Goal: Transaction & Acquisition: Subscribe to service/newsletter

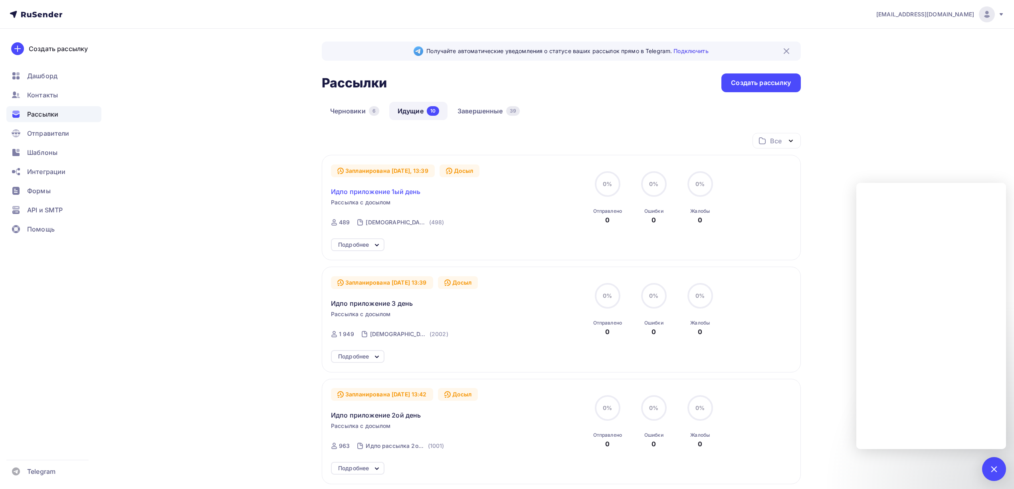
click at [403, 194] on span "Идпо приложение 1ый день" at bounding box center [375, 192] width 89 height 10
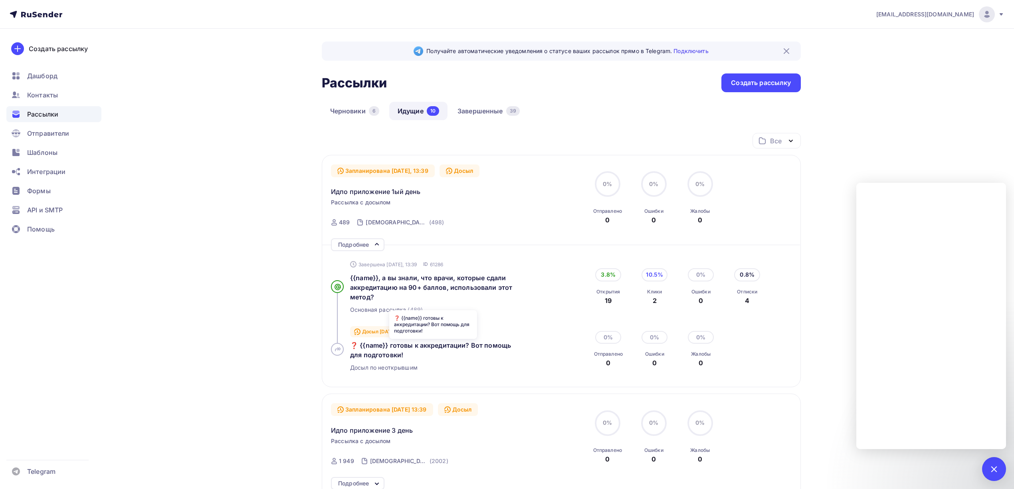
drag, startPoint x: 349, startPoint y: 344, endPoint x: 406, endPoint y: 354, distance: 58.0
click at [406, 354] on div "Досыл 05.10.2025, 13:39 ID 61287 ❓ {{name}} готовы к аккредитации? Вот помощь д…" at bounding box center [444, 349] width 227 height 57
copy span "❓ {{name}} готовы к аккредитации? Вот помощь для подготовки!"
click at [339, 115] on link "Черновики 6" at bounding box center [355, 111] width 66 height 18
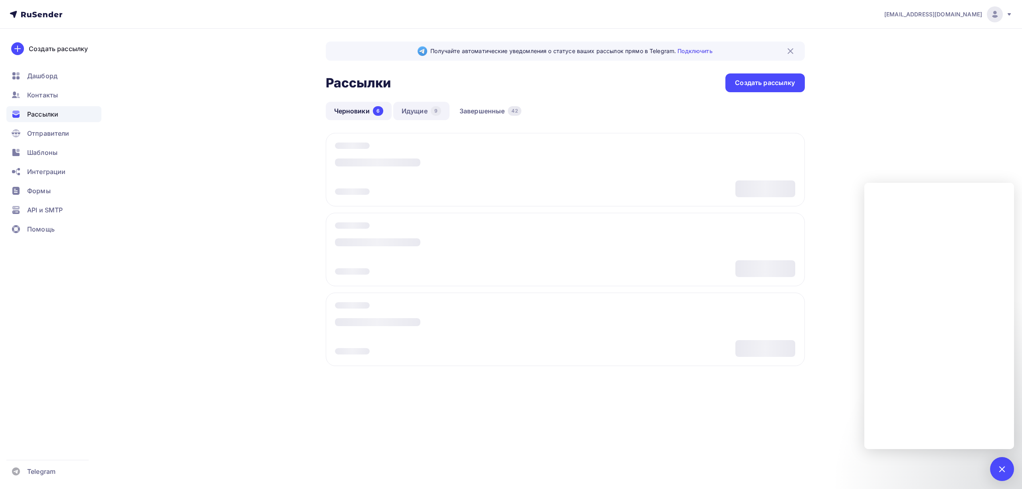
click at [419, 116] on link "Идущие 9" at bounding box center [421, 111] width 56 height 18
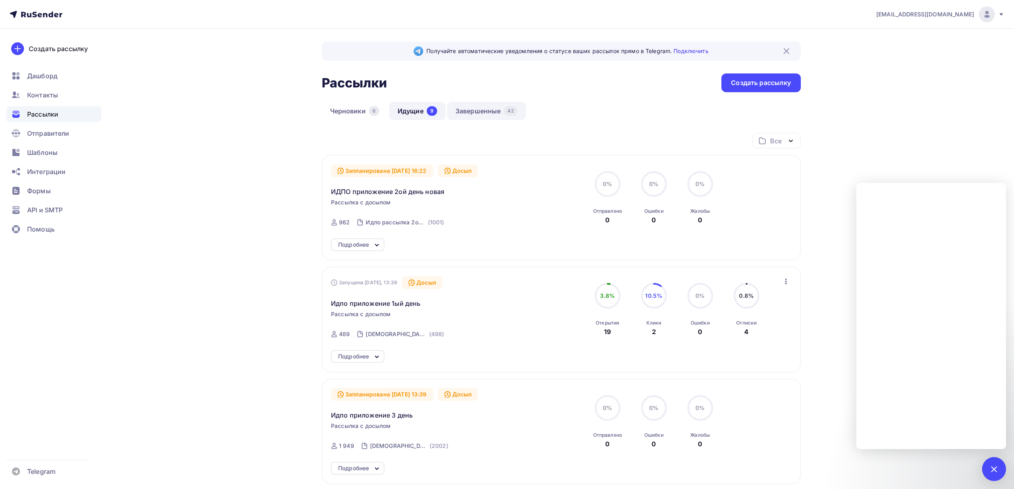
click at [480, 117] on link "Завершенные 42" at bounding box center [486, 111] width 79 height 18
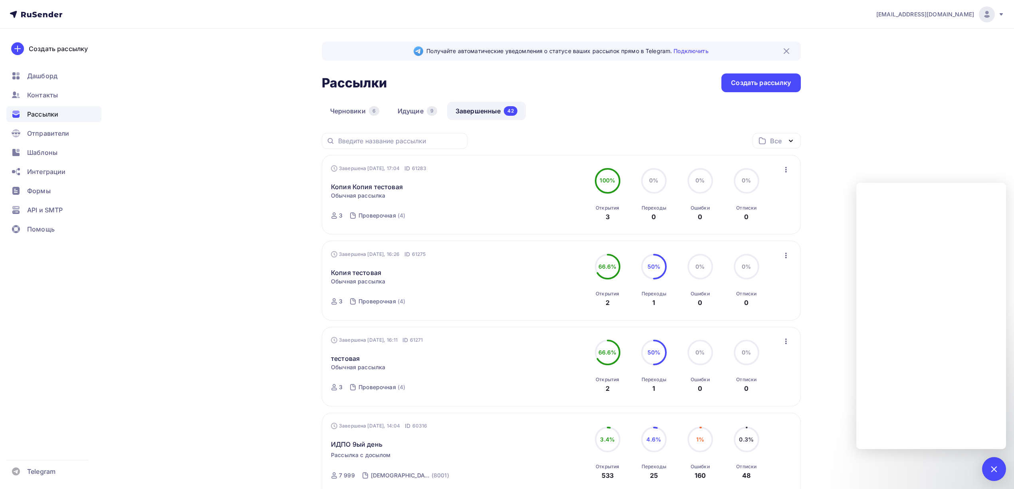
click at [788, 177] on div "Завершена Вчера, 17:04 ID 61283 Копия Копия тестовая Статистика Обзор рассылки …" at bounding box center [561, 195] width 460 height 61
click at [788, 170] on icon "button" at bounding box center [786, 170] width 10 height 10
click at [756, 226] on div "Копировать в новую" at bounding box center [750, 223] width 82 height 10
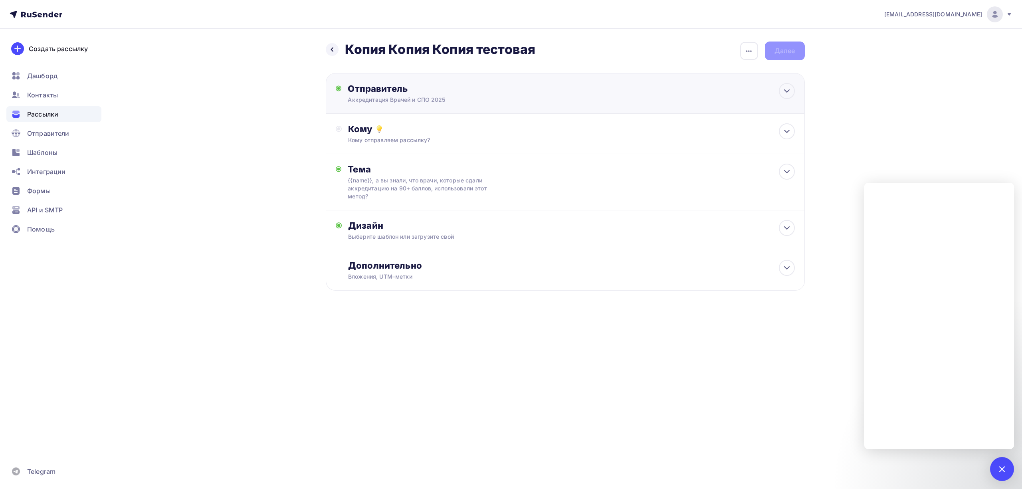
click at [454, 104] on div "Отправитель Аккредитация Врачей и СПО 2025 Email * drongar89@gmail.com info@dpo…" at bounding box center [565, 93] width 479 height 41
type input "Аккредитация Врачей и СПО 2025"
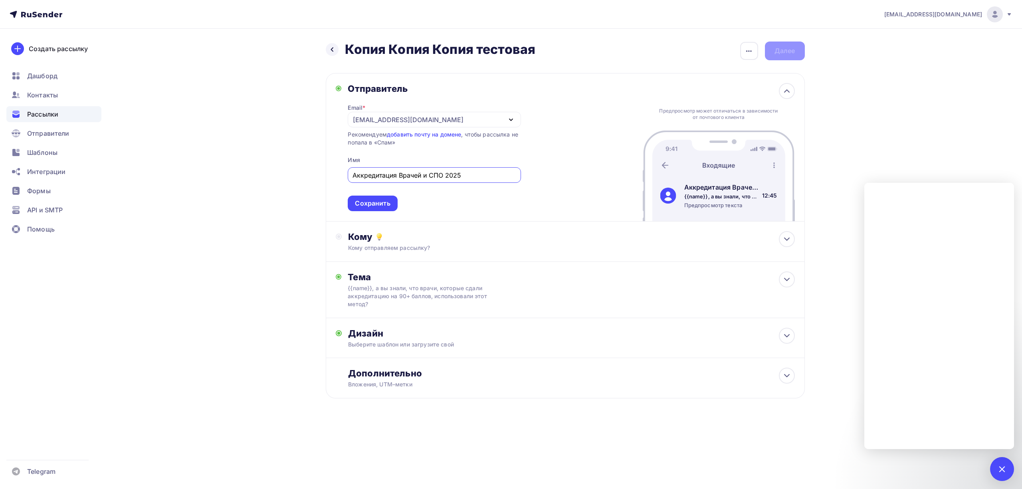
scroll to position [0, 0]
click at [388, 206] on div "Сохранить" at bounding box center [372, 203] width 35 height 9
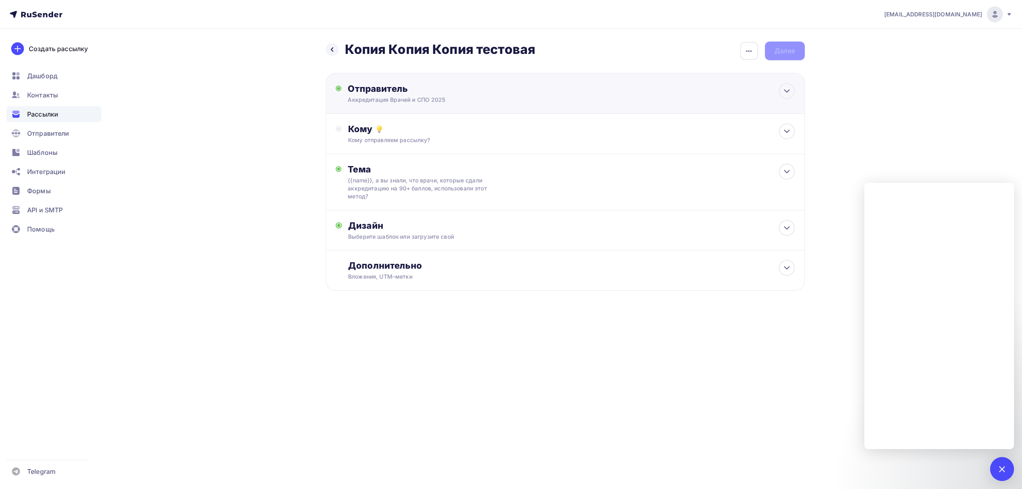
scroll to position [0, 0]
click at [399, 138] on div "Кому отправляем рассылку?" at bounding box center [549, 140] width 402 height 8
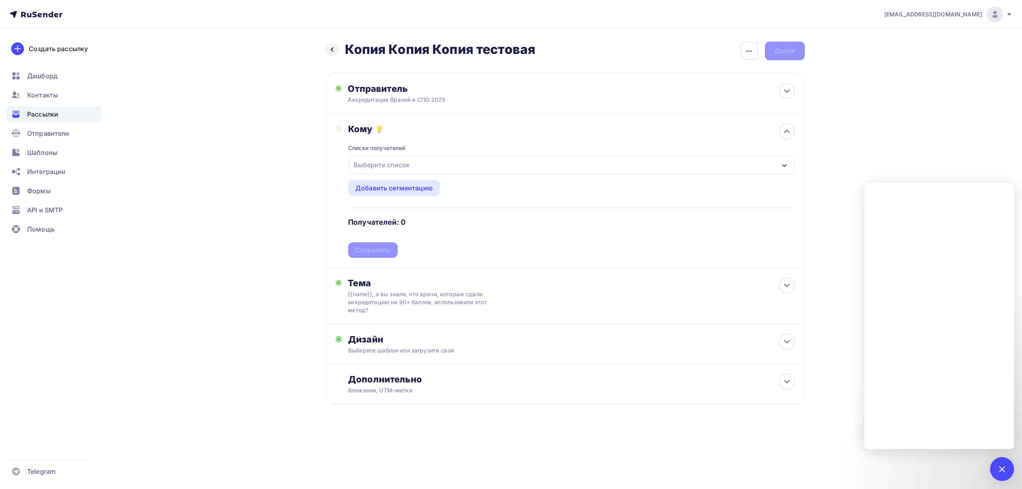
click at [404, 165] on div "Выберите список" at bounding box center [382, 165] width 62 height 14
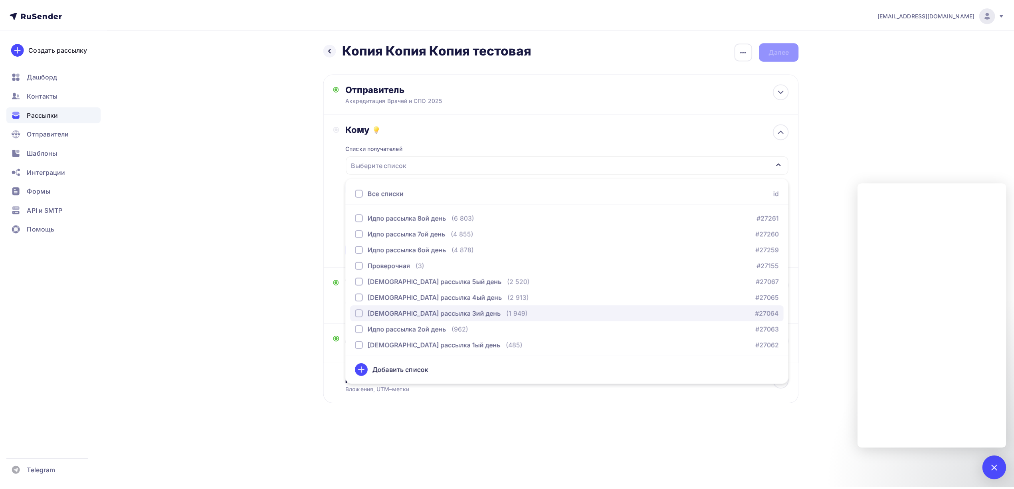
scroll to position [50, 0]
click at [436, 315] on div "[DEMOGRAPHIC_DATA] рассылка 3ий день" at bounding box center [438, 311] width 134 height 10
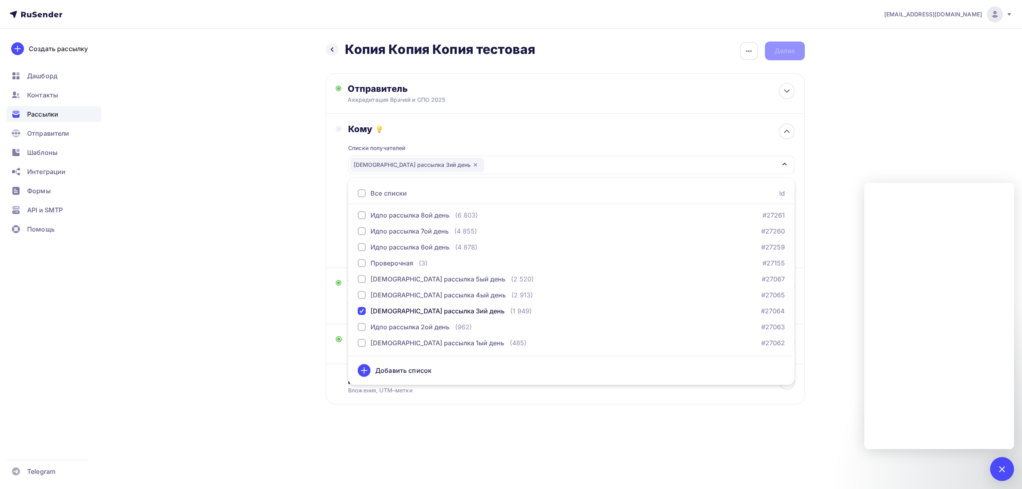
click at [922, 149] on div "drongar89@gmail.com Аккаунт Тарифы Выйти Создать рассылку Дашборд Контакты Расс…" at bounding box center [511, 228] width 1022 height 456
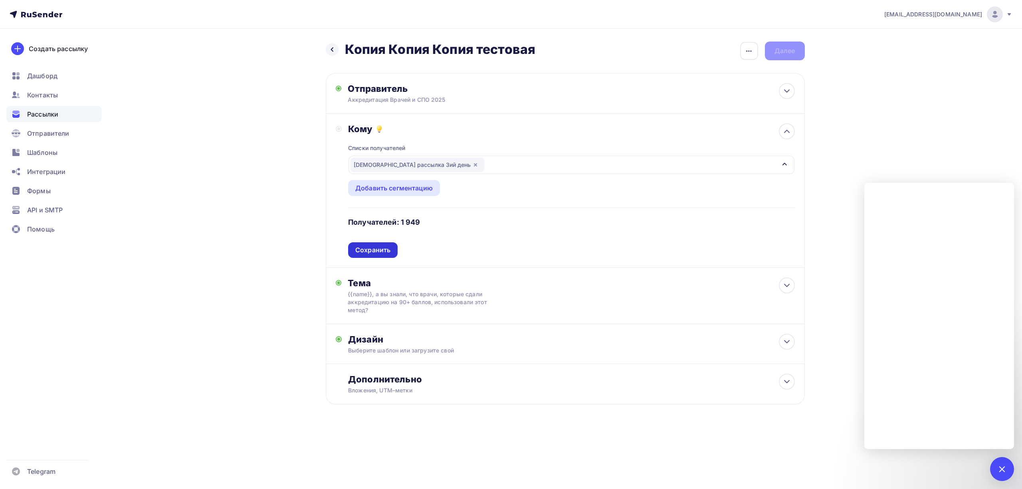
click at [371, 249] on div "Сохранить" at bounding box center [372, 250] width 35 height 9
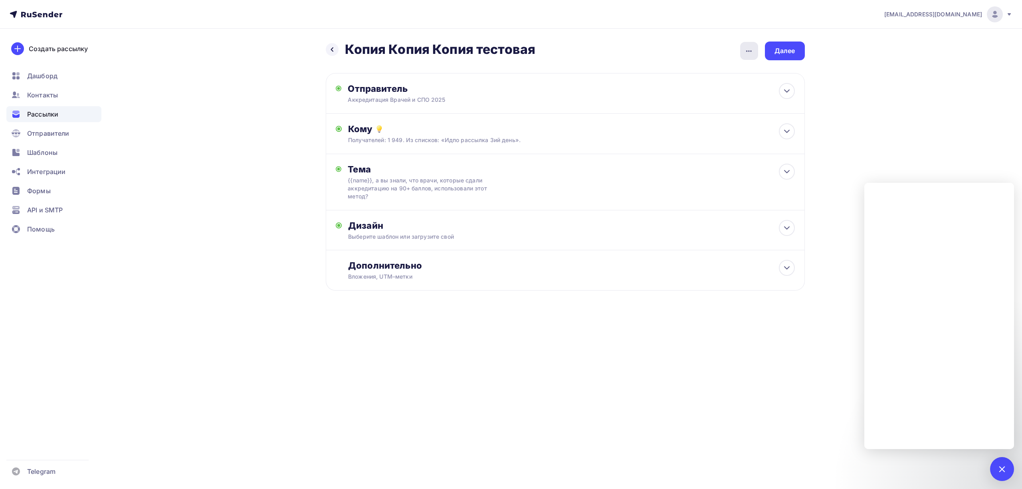
click at [750, 54] on icon "button" at bounding box center [749, 51] width 10 height 10
click at [687, 92] on div "Переименовать рассылку" at bounding box center [707, 92] width 99 height 10
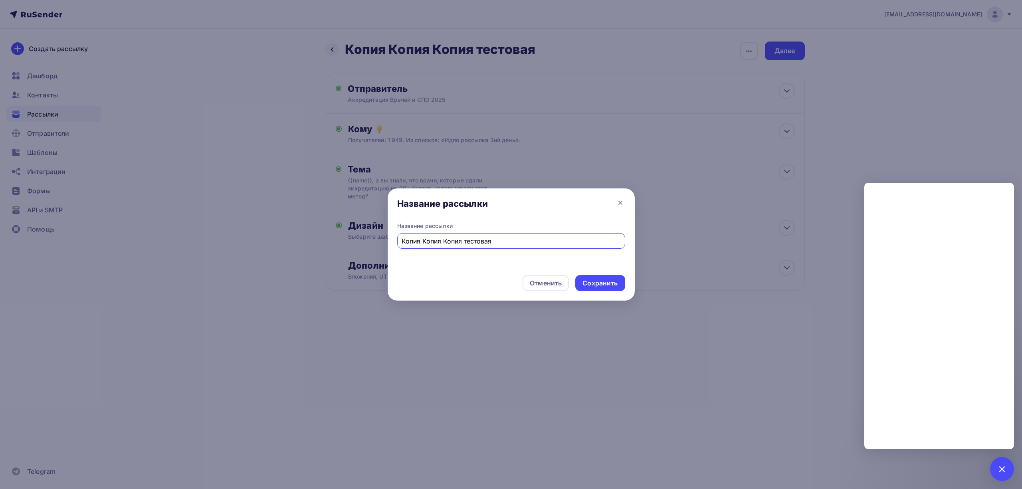
paste input "ДПО приложение 2ой день н"
drag, startPoint x: 474, startPoint y: 240, endPoint x: 465, endPoint y: 240, distance: 9.6
click at [465, 240] on input "ИДПО приложение 2ой день новая" at bounding box center [511, 241] width 219 height 10
type input "ИДПО приложение 3ий день новая"
click at [601, 287] on div "Сохранить" at bounding box center [600, 283] width 35 height 9
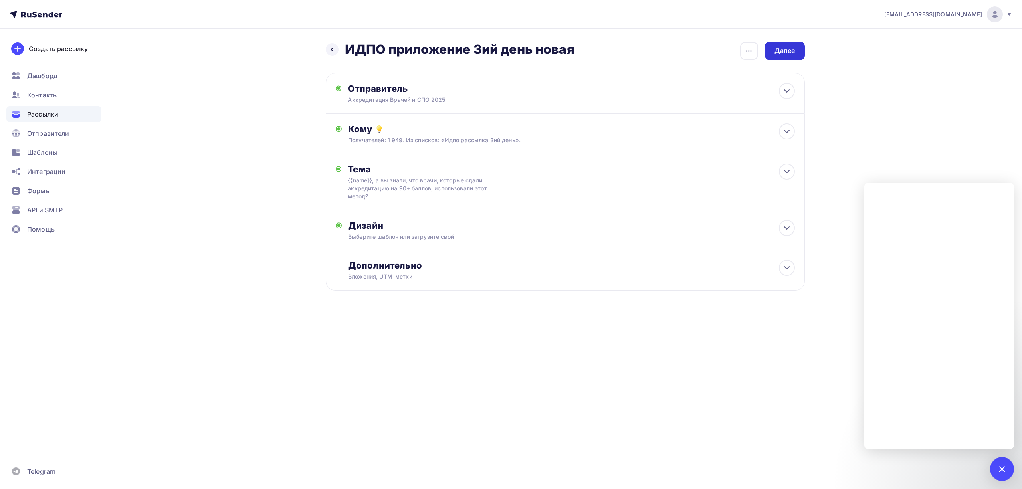
click at [795, 54] on div "Далее" at bounding box center [785, 51] width 40 height 19
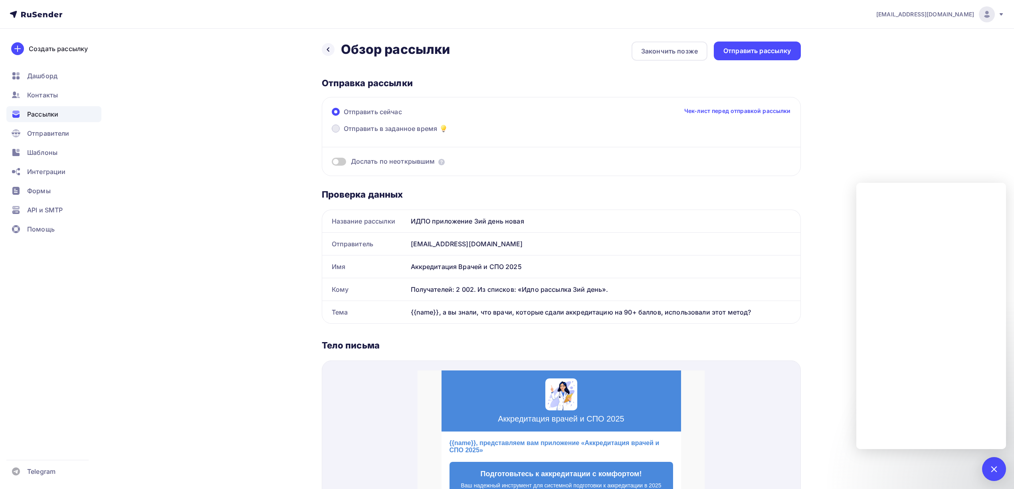
click at [390, 127] on span "Отправить в заданное время" at bounding box center [391, 129] width 94 height 10
click at [344, 133] on input "Отправить в заданное время" at bounding box center [344, 133] width 0 height 0
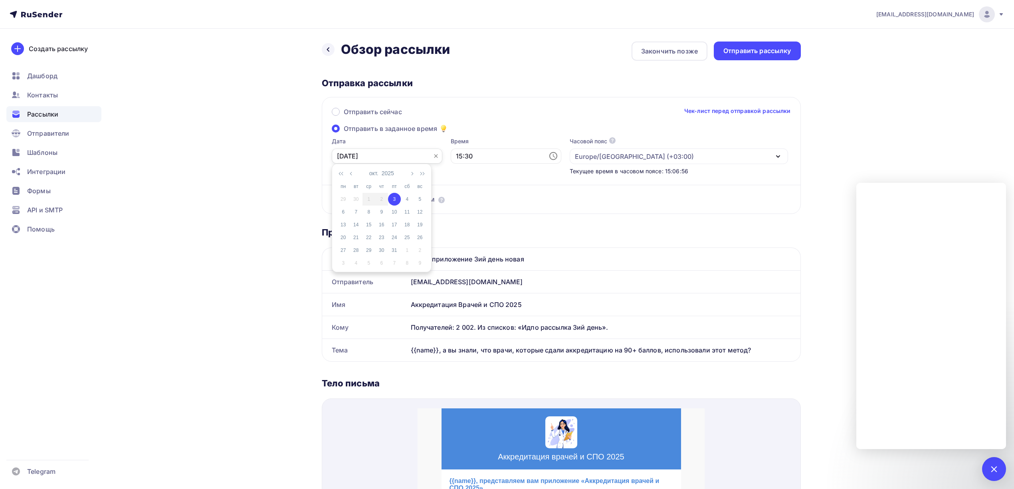
click at [410, 157] on input "03.10.2025" at bounding box center [387, 156] width 111 height 15
click at [347, 212] on div "6" at bounding box center [343, 211] width 13 height 7
type input "06.10.2025"
click at [452, 157] on input "15:30" at bounding box center [506, 156] width 111 height 15
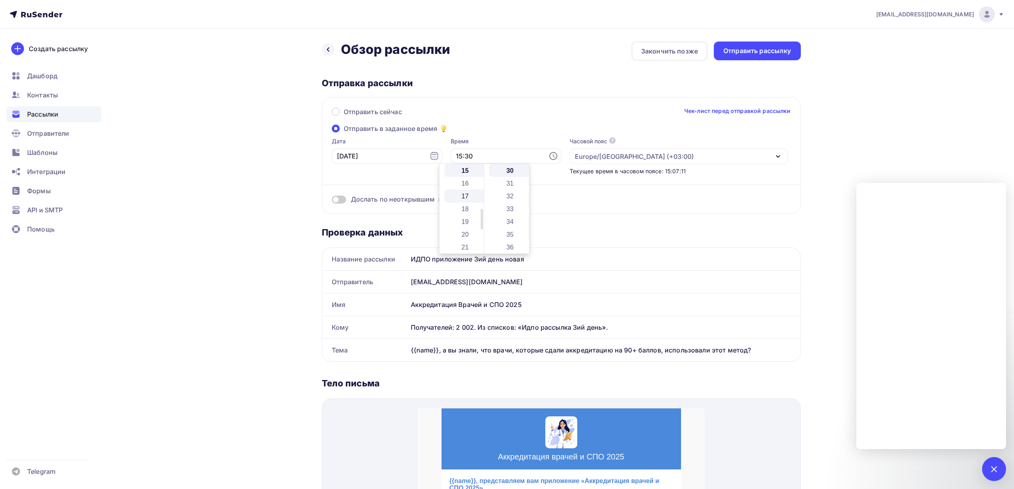
click at [466, 200] on li "17" at bounding box center [465, 196] width 43 height 13
click at [511, 171] on li "22" at bounding box center [510, 174] width 43 height 13
type input "17:22"
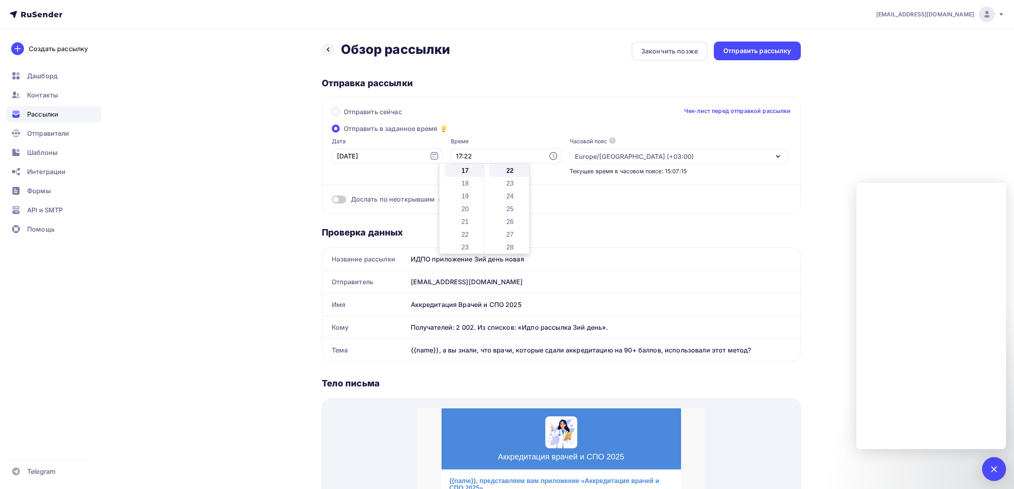
click at [842, 136] on div "[EMAIL_ADDRESS][DOMAIN_NAME] Аккаунт Тарифы Выйти Создать рассылку [GEOGRAPHIC_…" at bounding box center [507, 431] width 1014 height 862
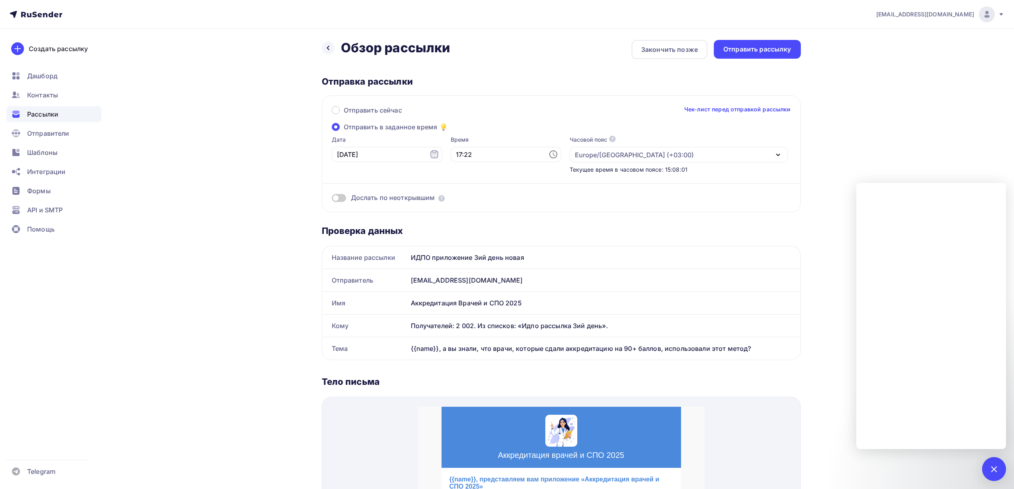
scroll to position [0, 0]
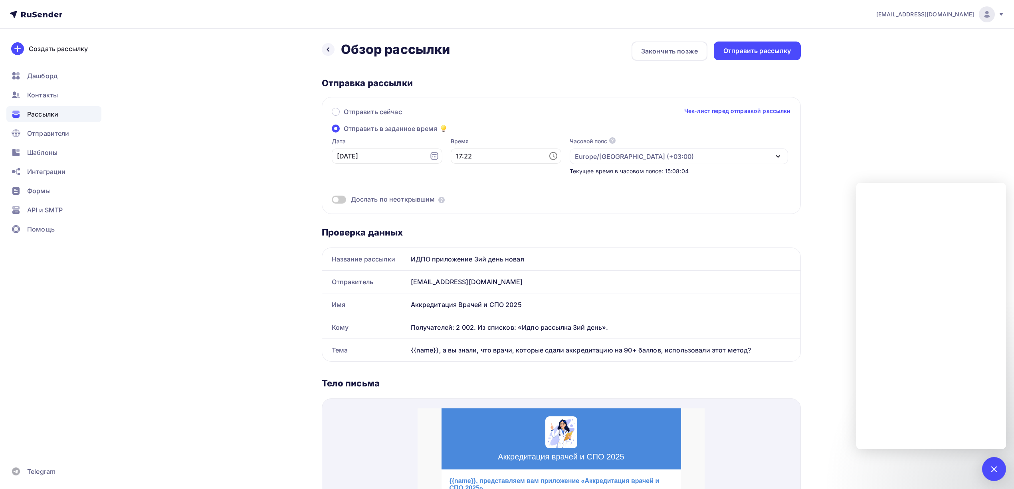
click at [346, 204] on div "Отправить сейчас Чек-лист перед отправкой рассылки Отправить в заданное время Д…" at bounding box center [561, 155] width 479 height 117
click at [345, 200] on span at bounding box center [339, 200] width 14 height 8
click at [332, 201] on input "checkbox" at bounding box center [332, 201] width 0 height 0
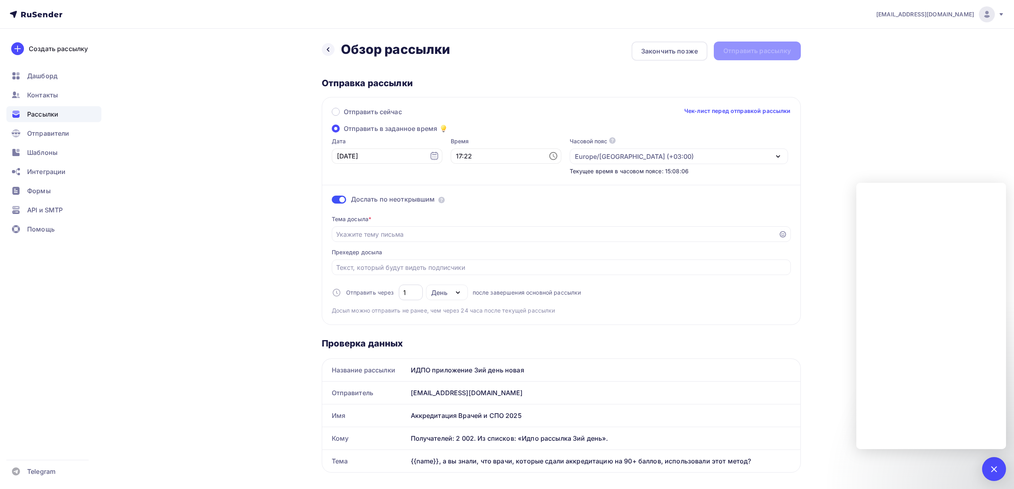
click at [407, 296] on input "1" at bounding box center [410, 293] width 15 height 10
type input "3"
click at [583, 285] on div "Тема досыла * Прехедер досыла Отправить через 3 День День Часы после завершения…" at bounding box center [561, 262] width 459 height 106
click at [478, 239] on input "Отправить в заданное время" at bounding box center [555, 235] width 438 height 10
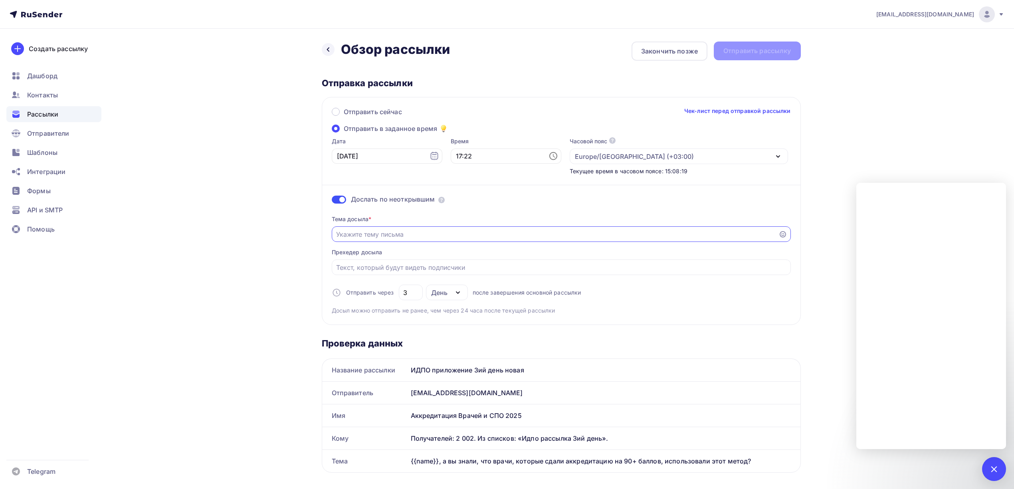
paste input "❓ {{name}} готовы к аккредитации? Вот помощь для подготовки!"
type input "❓ {{name}} готовы к аккредитации? Вот помощь для подготовки!"
click at [866, 151] on div "[EMAIL_ADDRESS][DOMAIN_NAME] Аккаунт Тарифы Выйти Создать рассылку [GEOGRAPHIC_…" at bounding box center [507, 486] width 1014 height 973
click at [759, 51] on div "Отправить рассылку" at bounding box center [757, 50] width 68 height 9
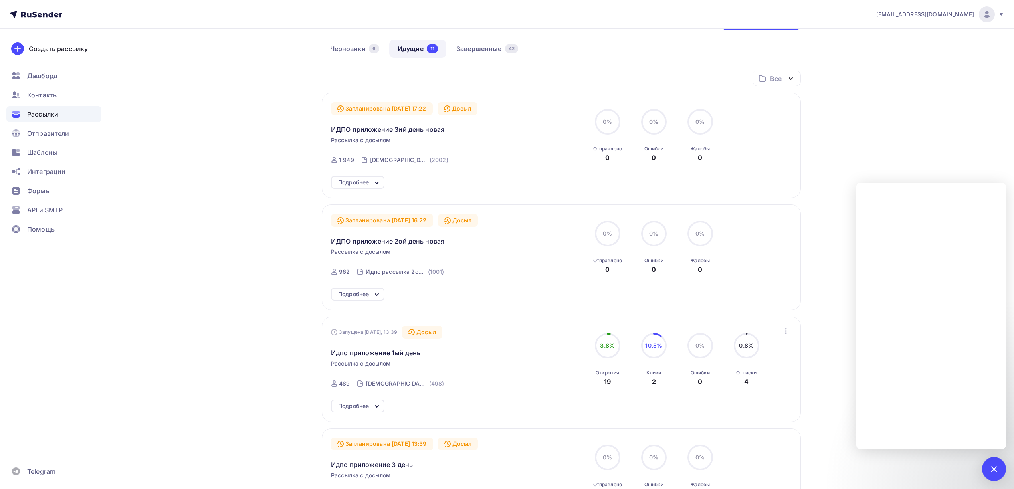
scroll to position [53, 0]
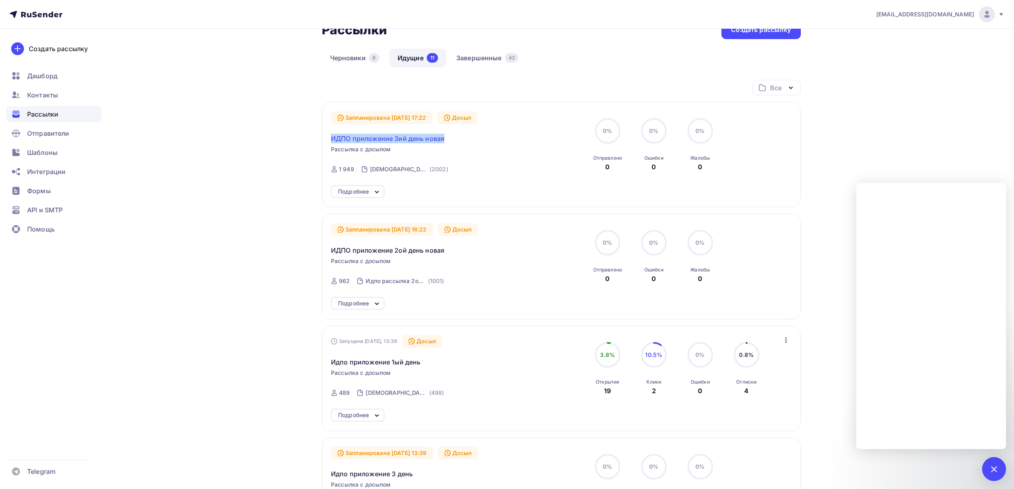
drag, startPoint x: 458, startPoint y: 137, endPoint x: 331, endPoint y: 139, distance: 126.6
click at [331, 139] on div "ИДПО приложение 3ий день новая" at bounding box center [422, 133] width 182 height 19
copy span "ИДПО приложение 3ий день новая"
click at [474, 55] on link "Завершенные 42" at bounding box center [487, 58] width 79 height 18
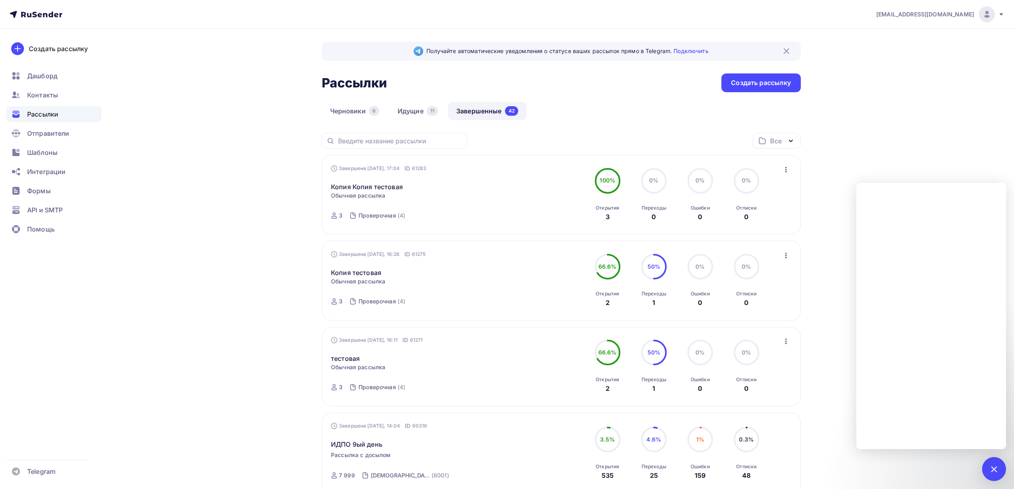
click at [787, 171] on icon "button" at bounding box center [786, 170] width 10 height 10
click at [754, 221] on div "Копировать в новую" at bounding box center [750, 223] width 82 height 10
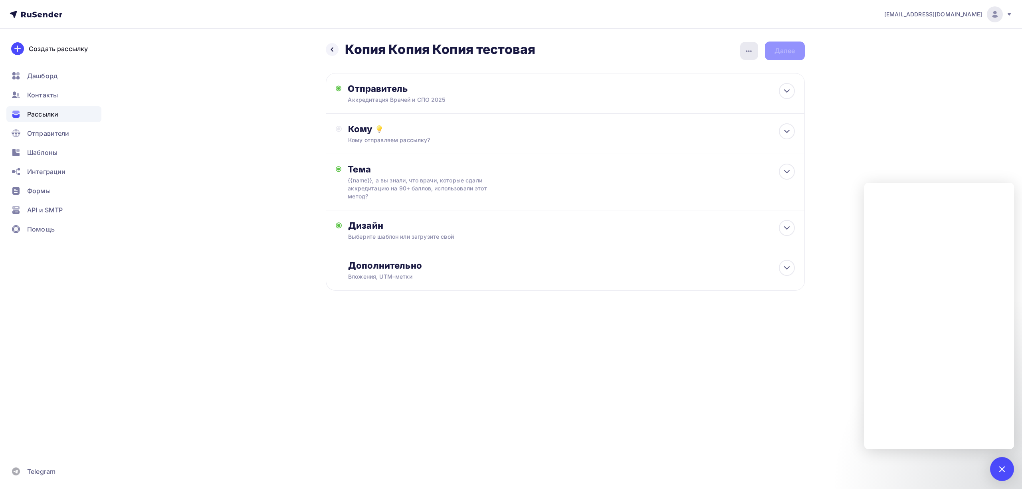
click at [749, 52] on icon "button" at bounding box center [749, 51] width 10 height 10
click at [701, 91] on div "Переименовать рассылку" at bounding box center [707, 92] width 99 height 10
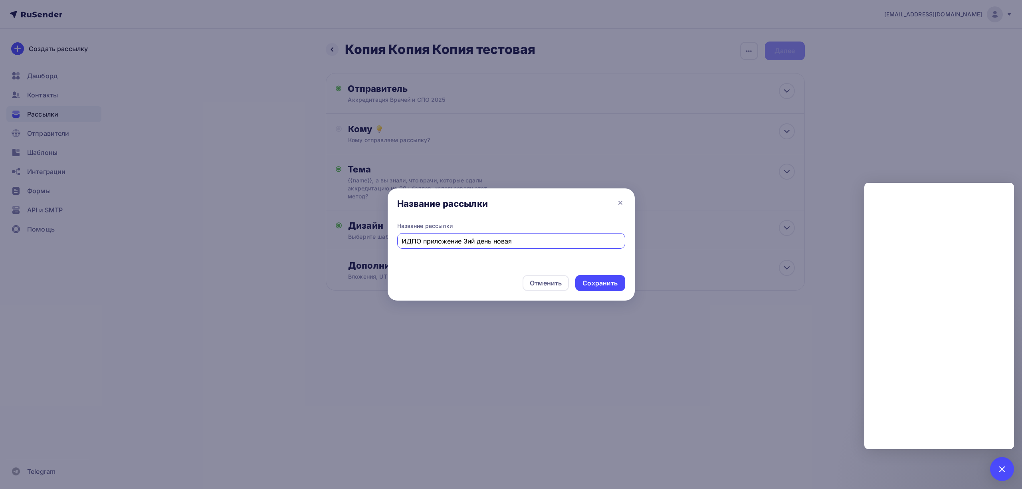
click at [465, 240] on input "ИДПО приложение 3ий день новая" at bounding box center [511, 241] width 219 height 10
click at [526, 236] on input "ИДПО приложение 4ий день новая" at bounding box center [511, 241] width 219 height 10
type input "ИДПО приложение 4ий день"
click at [605, 283] on div "Сохранить" at bounding box center [600, 283] width 35 height 9
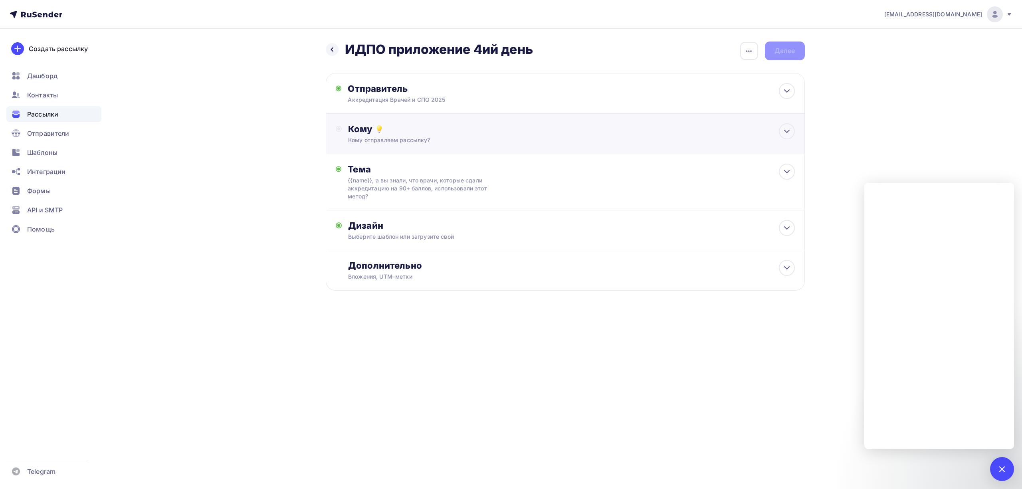
click at [456, 134] on div "Кому" at bounding box center [571, 128] width 446 height 11
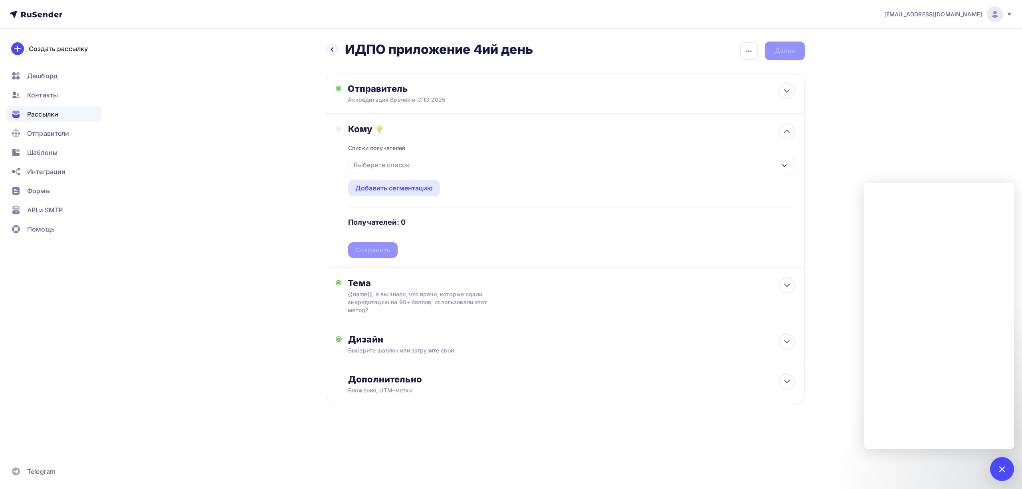
click at [446, 162] on div "Выберите список" at bounding box center [572, 165] width 446 height 18
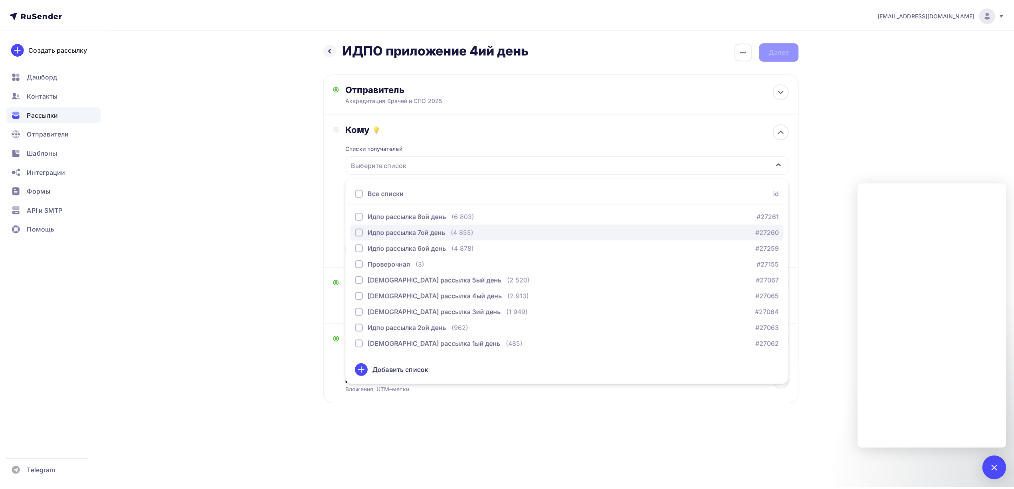
scroll to position [50, 0]
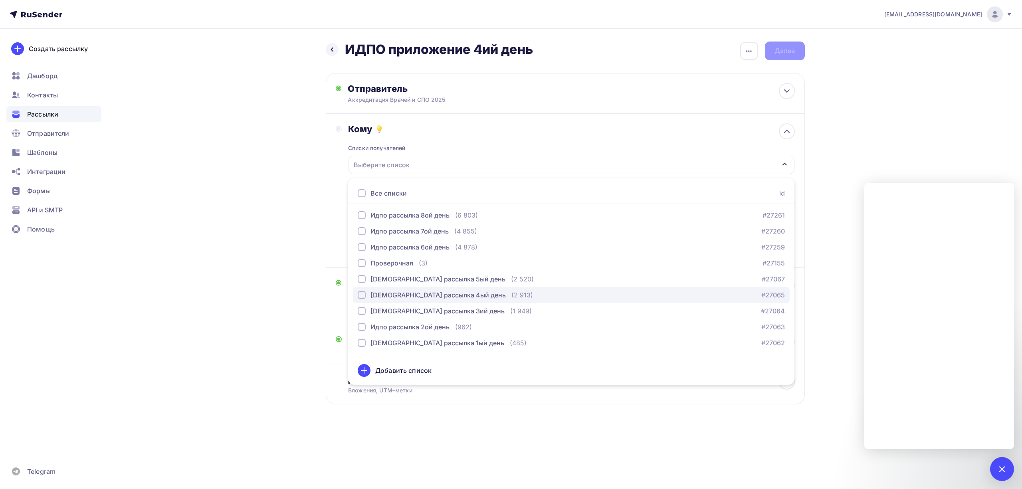
click at [453, 297] on div "Идпо рассылка 4ый день (2 913)" at bounding box center [445, 295] width 175 height 10
click at [874, 132] on div "drongar89@gmail.com Аккаунт Тарифы Выйти Создать рассылку Дашборд Контакты Расс…" at bounding box center [511, 228] width 1022 height 456
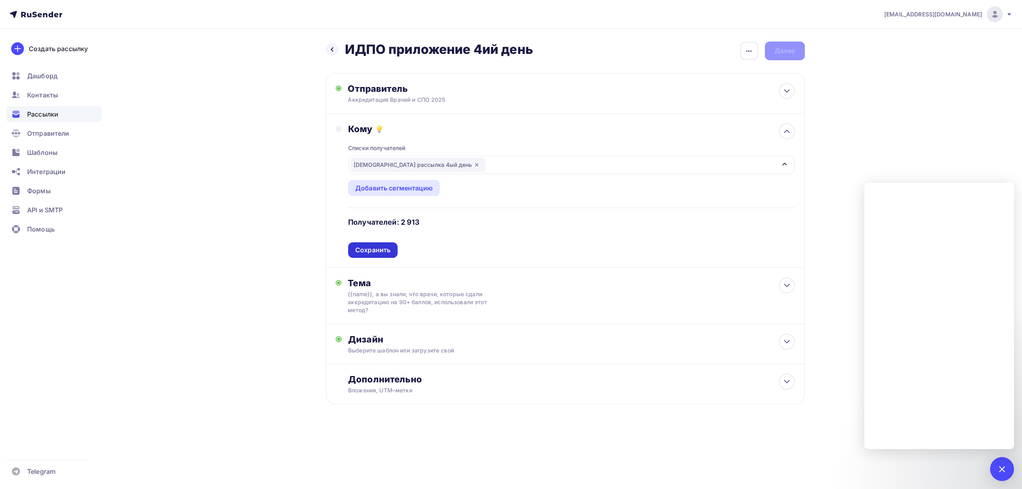
click at [365, 249] on div "Сохранить" at bounding box center [372, 250] width 35 height 9
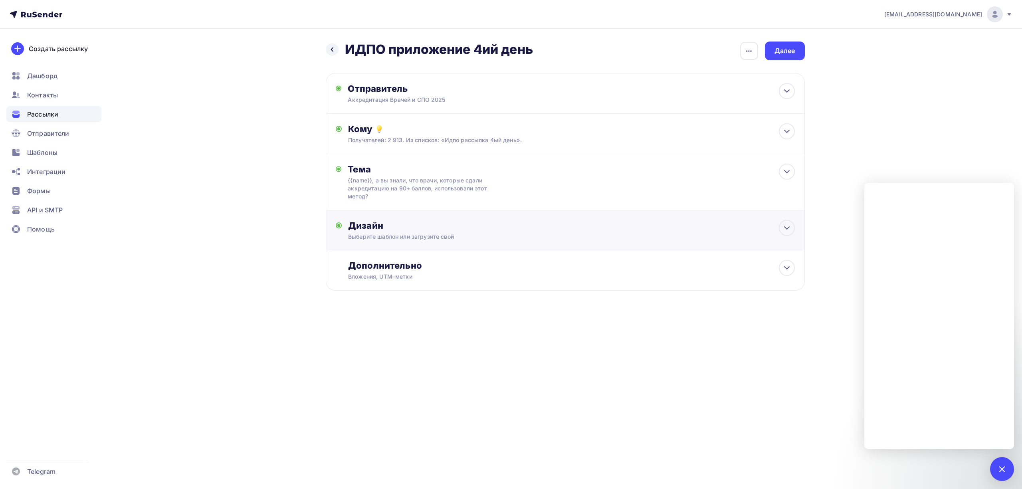
click at [505, 229] on div "Дизайн" at bounding box center [571, 225] width 446 height 11
click at [402, 306] on div "Заменить шаблон" at bounding box center [384, 302] width 59 height 10
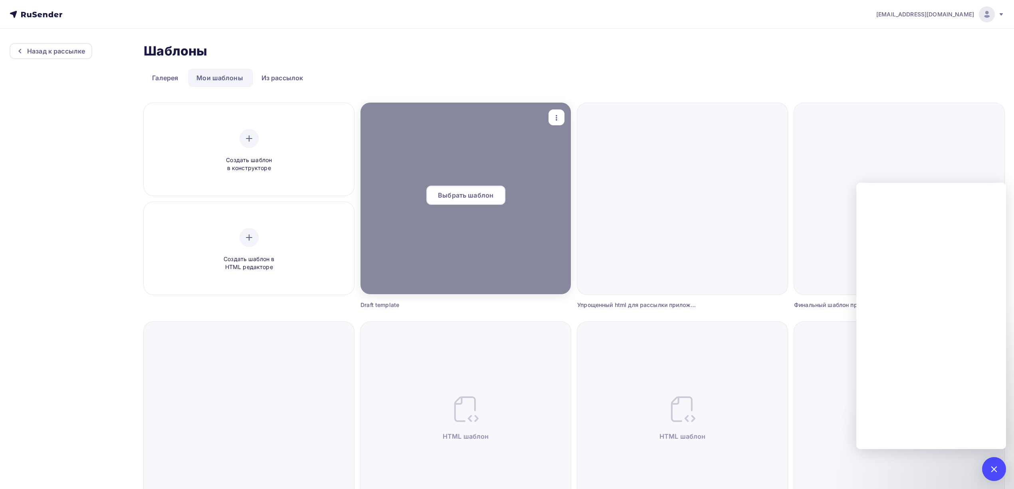
click at [475, 200] on span "Выбрать шаблон" at bounding box center [465, 195] width 55 height 10
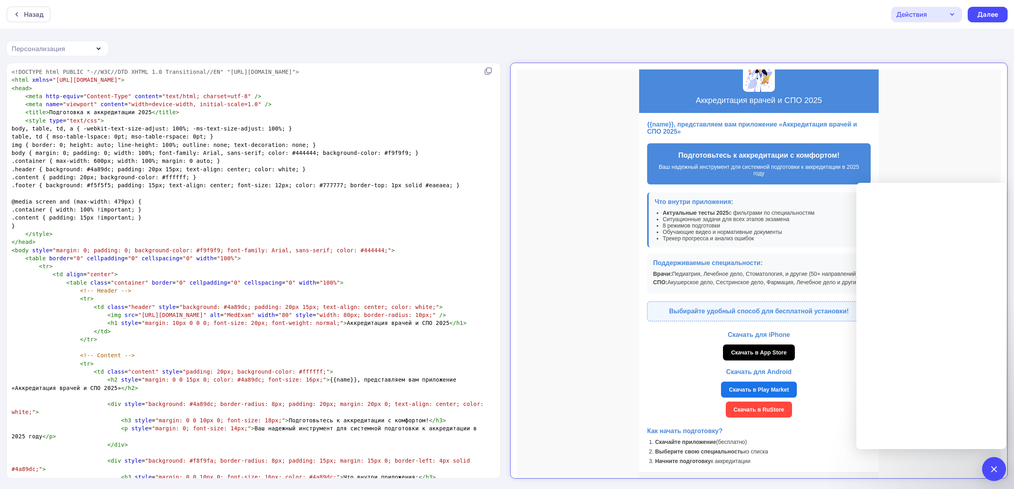
scroll to position [59, 0]
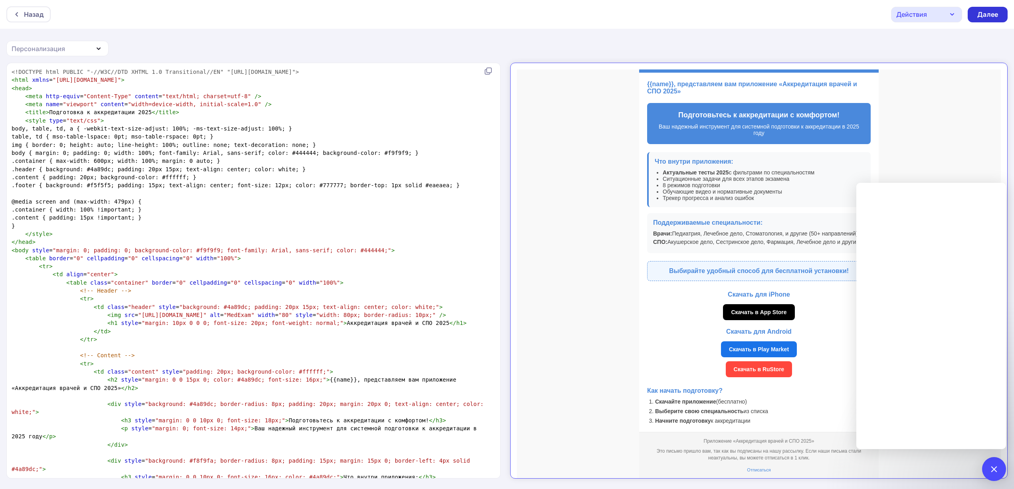
click at [981, 13] on div "Далее" at bounding box center [987, 14] width 21 height 9
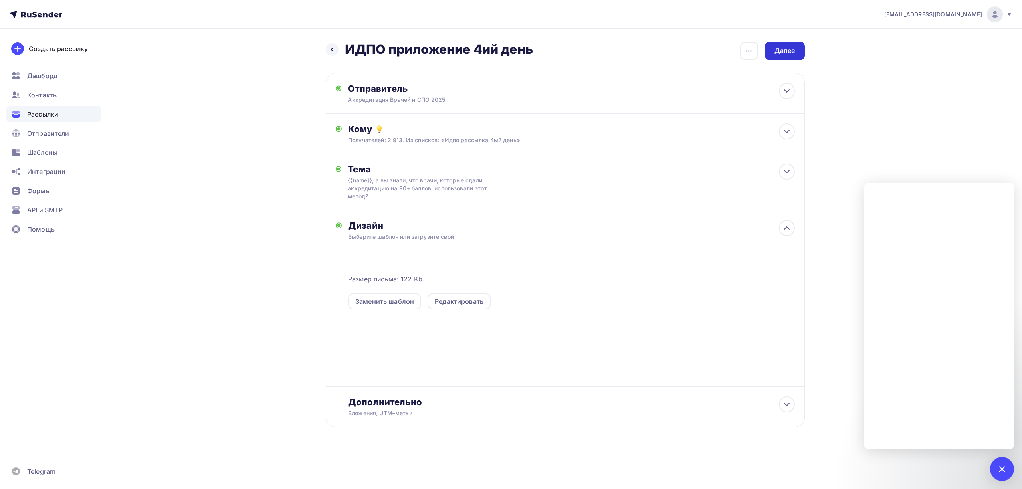
click at [782, 54] on div "Далее" at bounding box center [785, 50] width 21 height 9
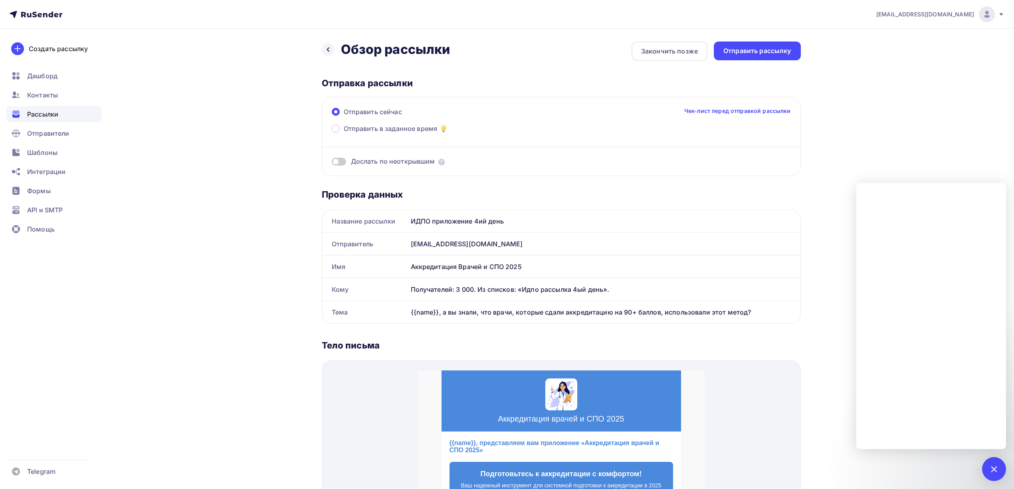
click at [347, 164] on div "Дослать по неоткрывшим" at bounding box center [561, 161] width 459 height 9
click at [342, 162] on span at bounding box center [339, 162] width 14 height 8
click at [332, 163] on input "checkbox" at bounding box center [332, 163] width 0 height 0
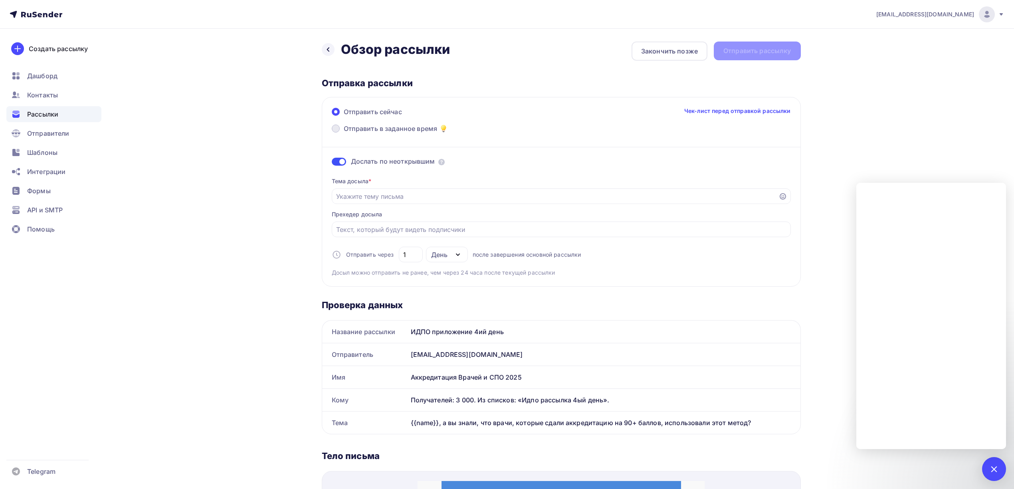
click at [393, 132] on span "Отправить в заданное время" at bounding box center [391, 129] width 94 height 10
click at [344, 133] on input "Отправить в заданное время" at bounding box center [344, 133] width 0 height 0
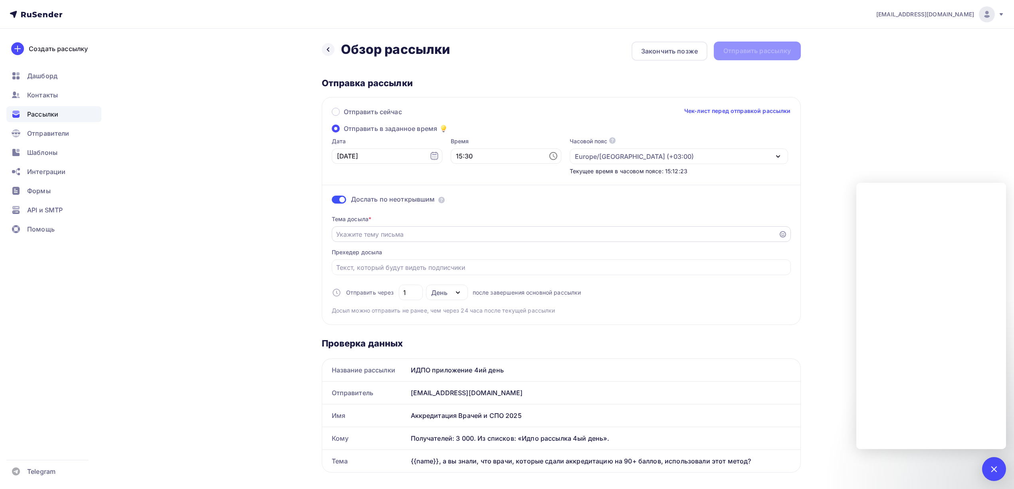
click at [386, 240] on div at bounding box center [561, 234] width 459 height 16
click at [394, 234] on input "Отправить в заданное время" at bounding box center [555, 235] width 438 height 10
paste input "❓ {{name}} готовы к аккредитации? Вот помощь для подготовки!"
type input "❓ {{name}} готовы к аккредитации? Вот помощь для подготовки!"
click at [488, 155] on input "15:30" at bounding box center [506, 156] width 111 height 15
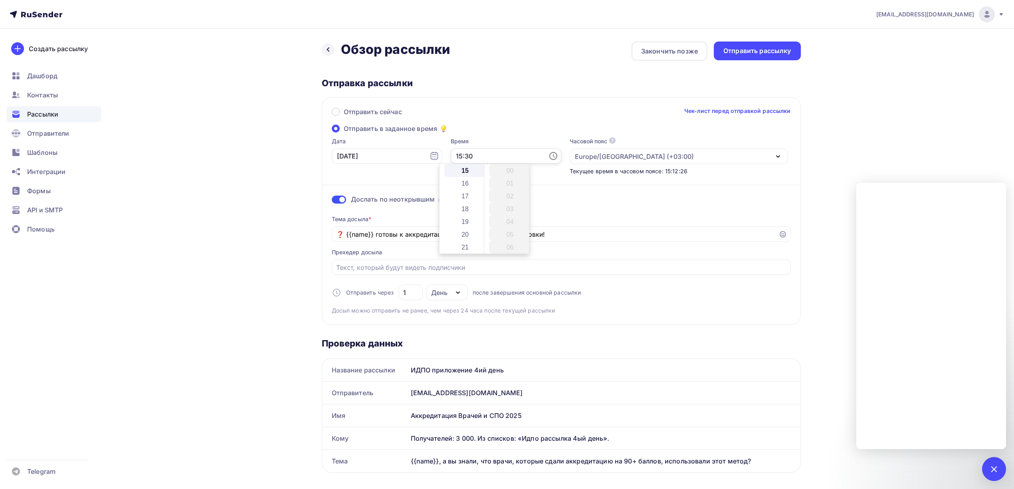
scroll to position [383, 0]
click at [472, 193] on li "17" at bounding box center [465, 196] width 43 height 13
click at [509, 184] on li "31" at bounding box center [510, 183] width 43 height 13
type input "17:31"
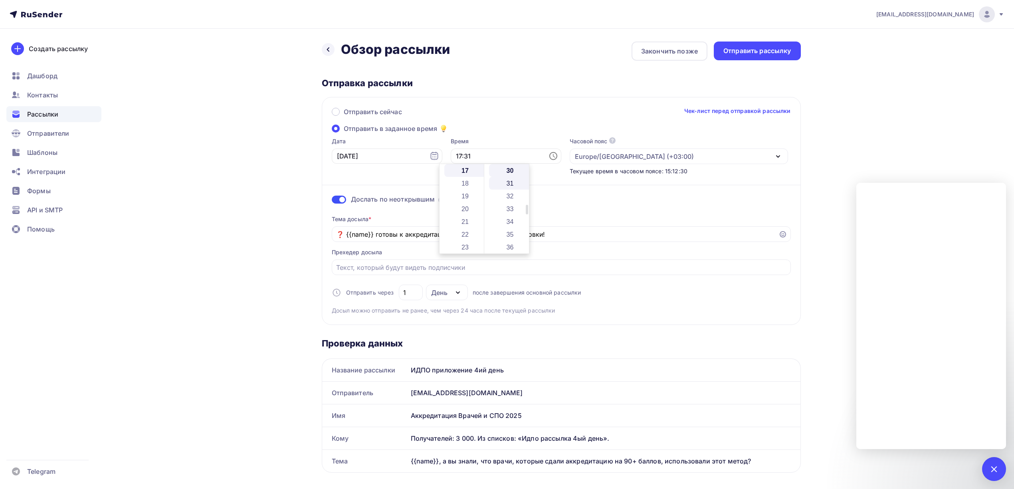
scroll to position [396, 0]
click at [401, 155] on input "03.10.2025" at bounding box center [387, 156] width 111 height 15
click at [355, 213] on div "7" at bounding box center [356, 211] width 13 height 7
type input "07.10.2025"
click at [415, 291] on input "1" at bounding box center [410, 293] width 15 height 10
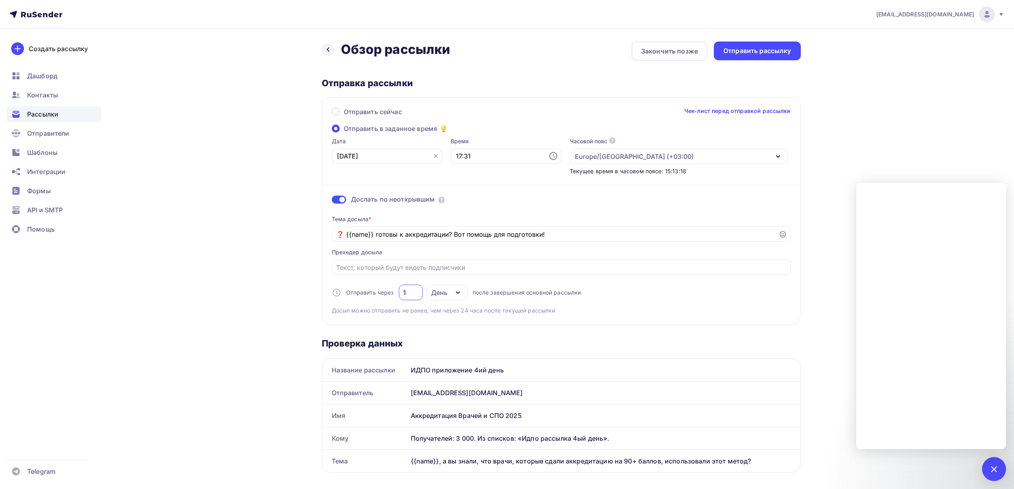
click at [415, 291] on input "1" at bounding box center [410, 293] width 15 height 10
type input "3"
click at [632, 272] on input "Отправить в заданное время" at bounding box center [561, 268] width 450 height 10
click at [631, 299] on div "Тема досыла * ❓ {{name}} готовы к аккредитации? Вот помощь для подготовки! Прех…" at bounding box center [561, 262] width 459 height 106
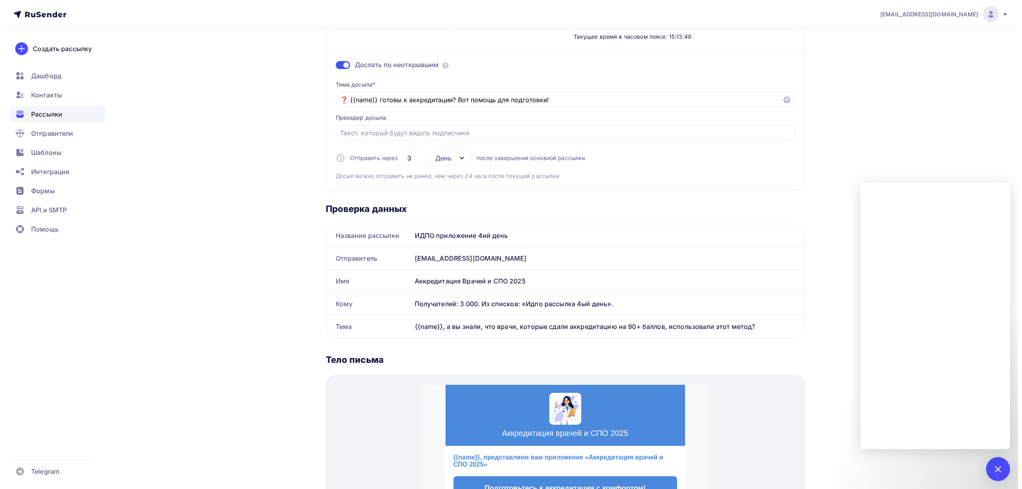
scroll to position [0, 0]
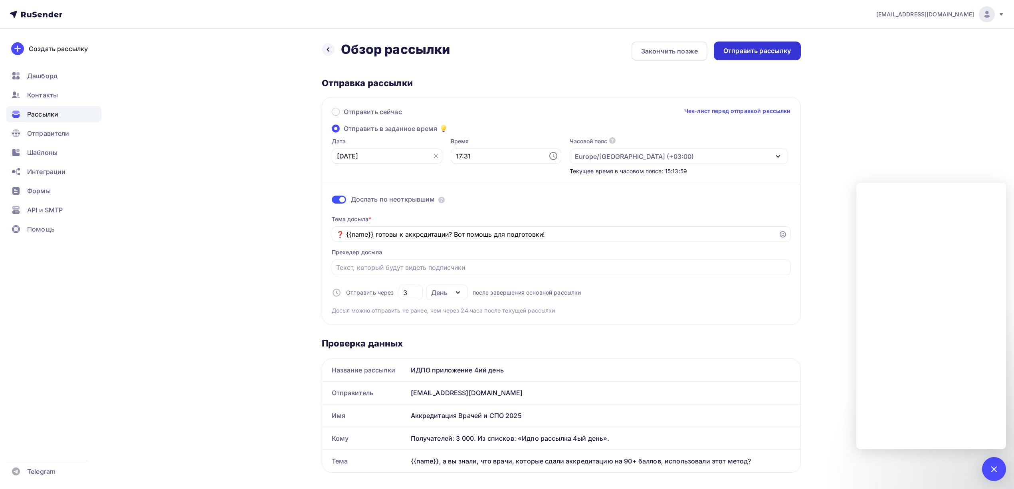
click at [764, 48] on div "Отправить рассылку" at bounding box center [757, 50] width 68 height 9
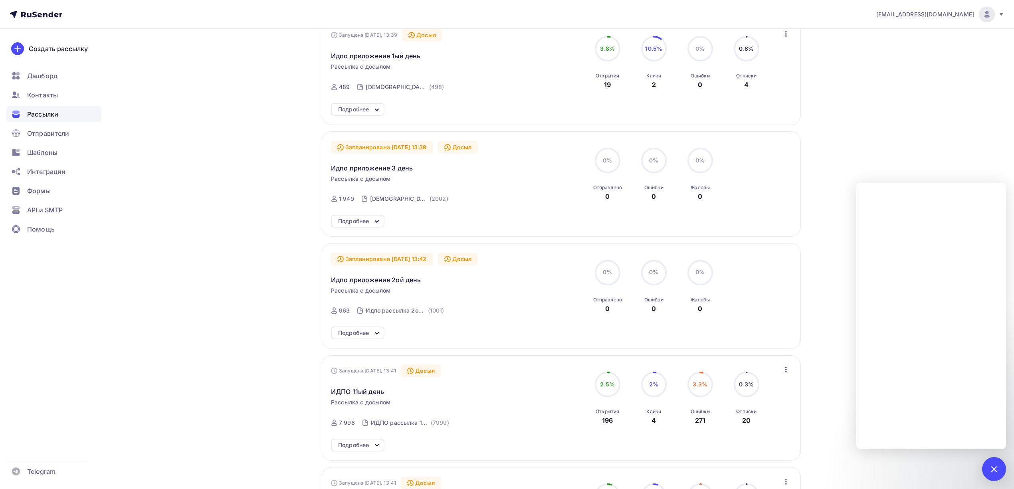
scroll to position [479, 0]
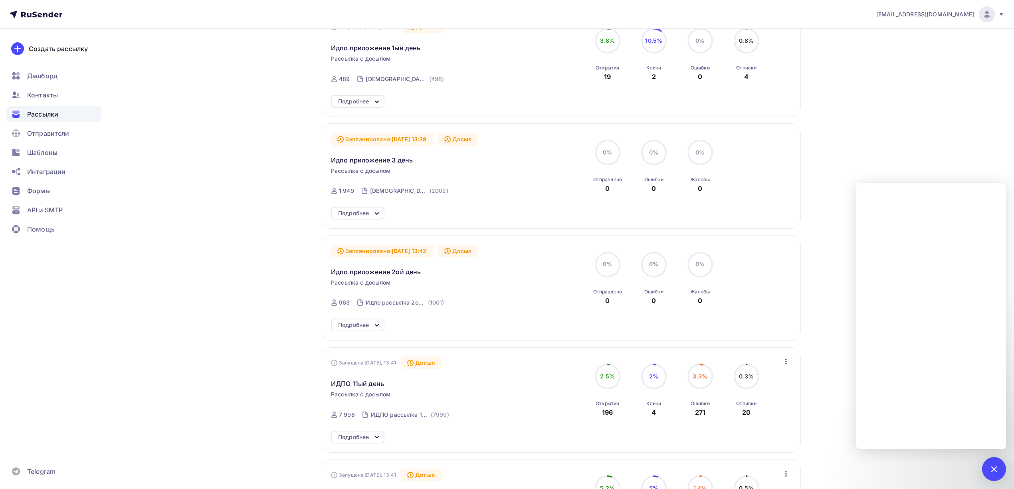
click at [793, 181] on div "Запланирована 07.10.2025, 13:39 Досыл Идпо приложение 3 день Рассылка с досылом…" at bounding box center [561, 175] width 479 height 105
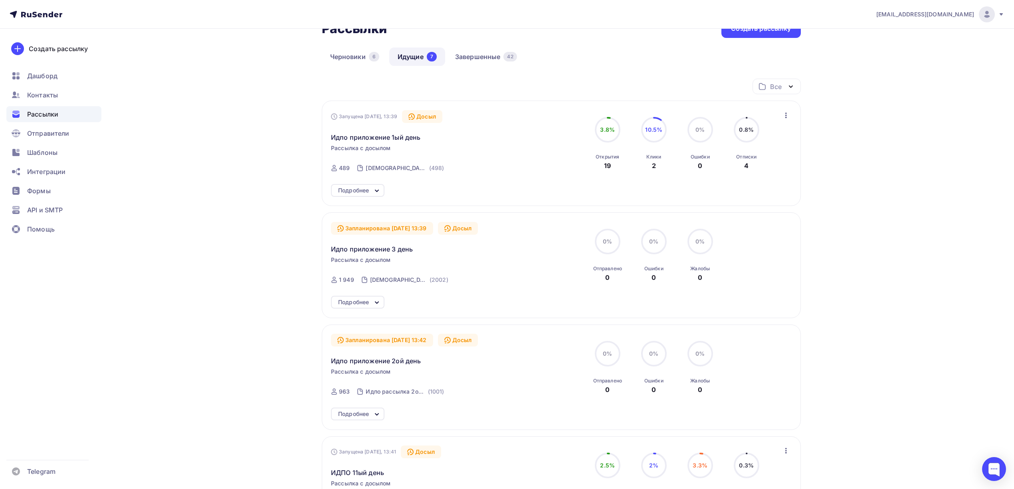
scroll to position [53, 0]
click at [405, 236] on div "Запланирована [DATE] 13:39" at bounding box center [382, 229] width 102 height 13
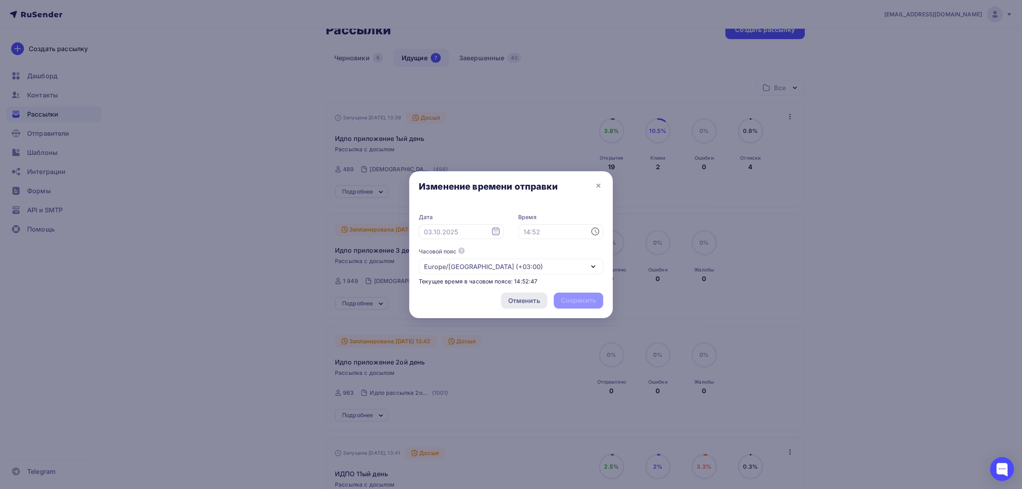
click at [532, 296] on div "Отменить" at bounding box center [524, 301] width 32 height 10
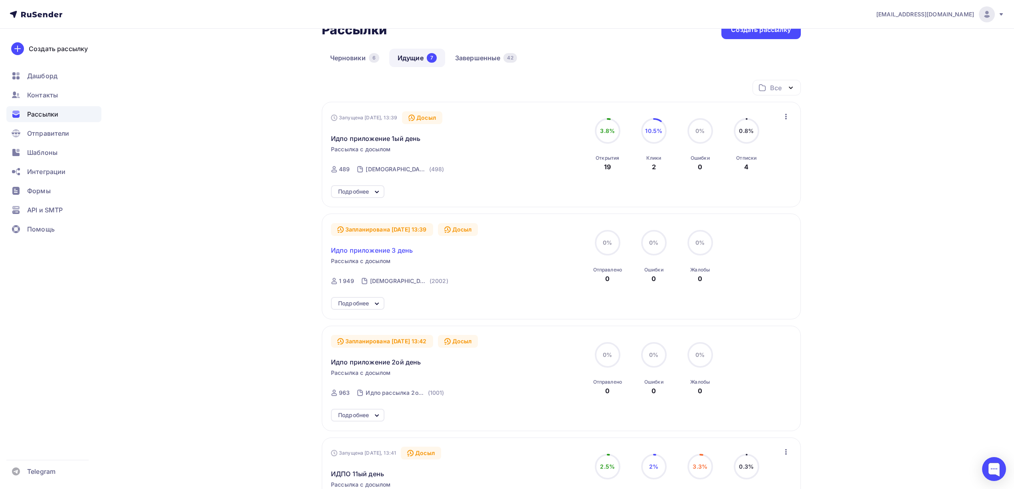
click at [390, 247] on span "Идпо приложение 3 день" at bounding box center [372, 251] width 82 height 10
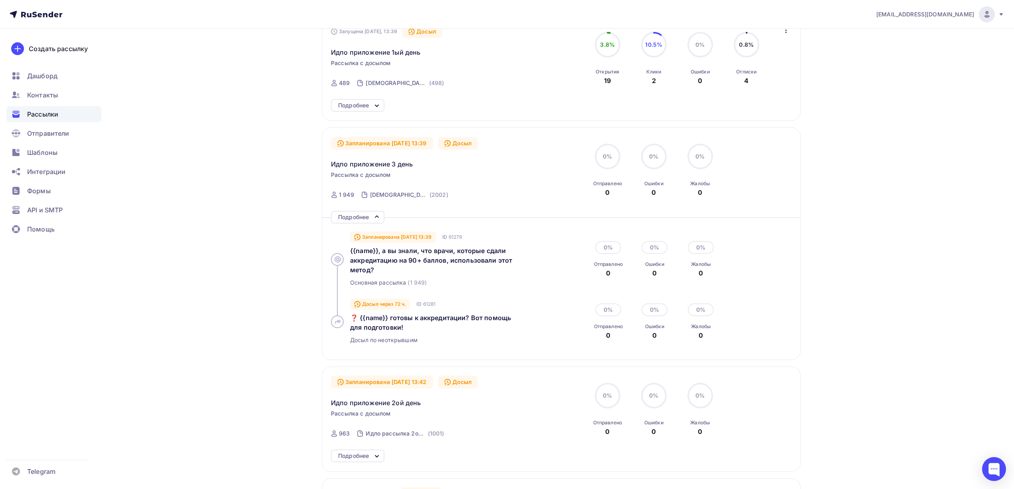
scroll to position [160, 0]
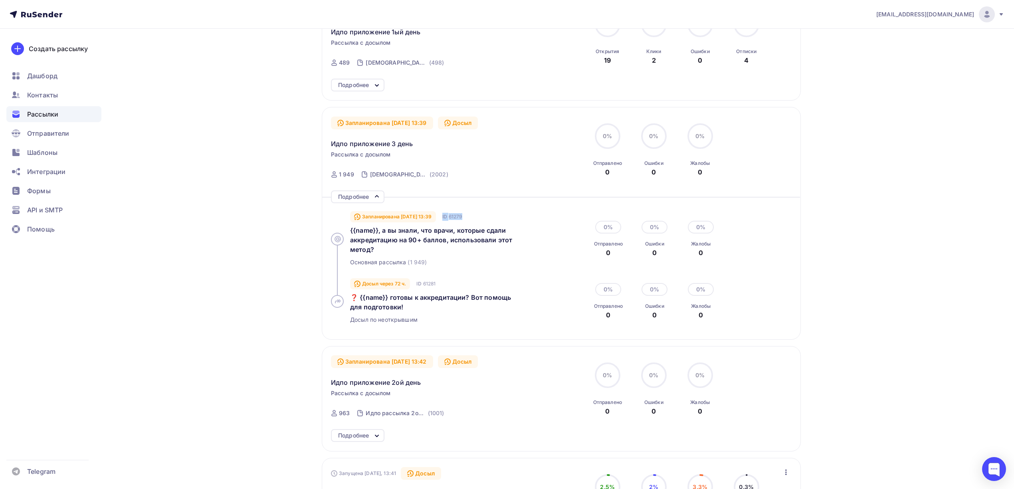
drag, startPoint x: 480, startPoint y: 217, endPoint x: 453, endPoint y: 217, distance: 26.8
click at [453, 217] on div "Запланирована 07.10.2025, 13:39 ID 61279" at bounding box center [441, 217] width 182 height 10
copy div "ID 61279"
click at [996, 462] on div at bounding box center [994, 469] width 24 height 24
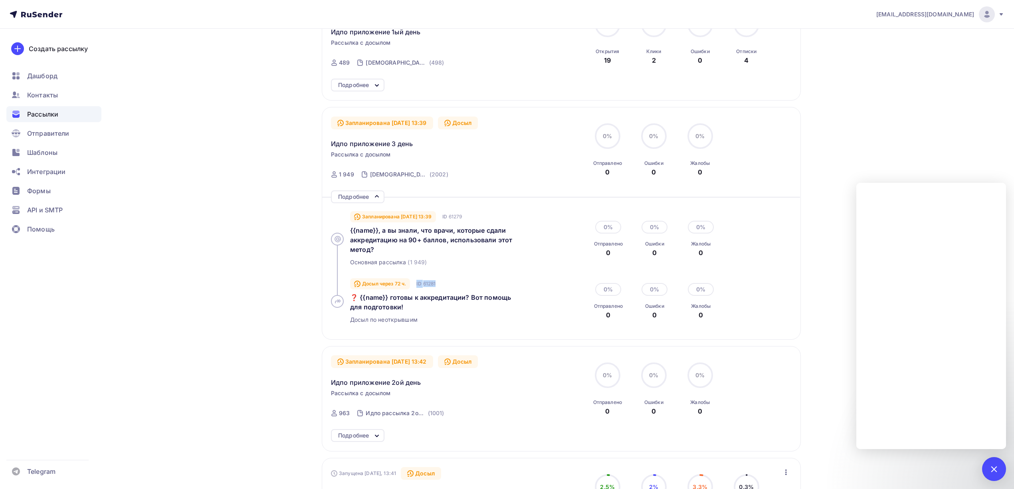
drag, startPoint x: 440, startPoint y: 281, endPoint x: 418, endPoint y: 284, distance: 22.1
click at [418, 284] on div "Досыл через 72 ч. ID 61281" at bounding box center [441, 284] width 182 height 10
copy div "ID 61281"
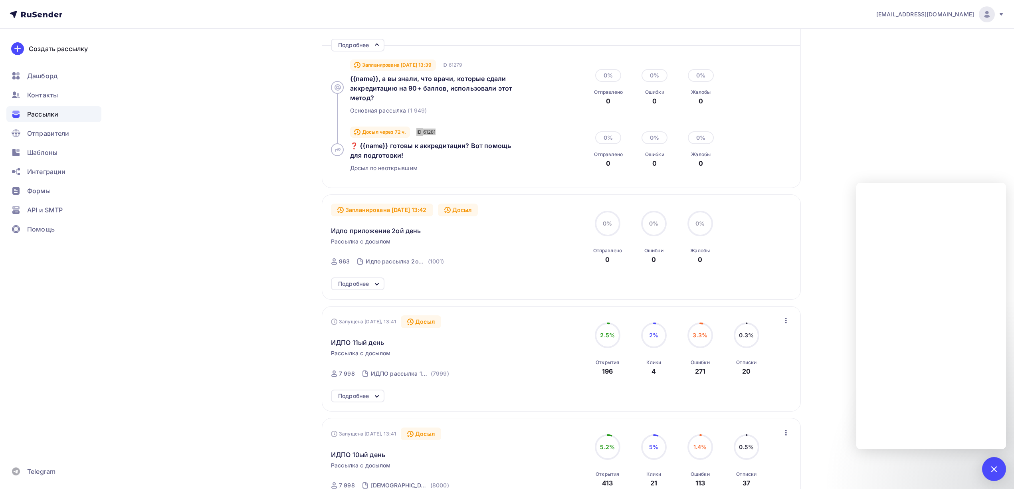
scroll to position [319, 0]
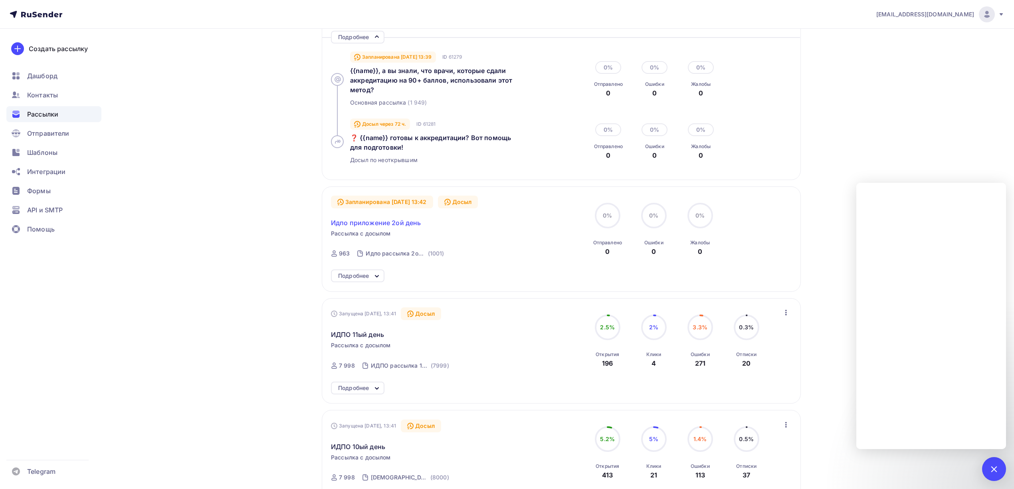
click at [382, 227] on span "Идпо приложение 2ой день" at bounding box center [376, 223] width 90 height 10
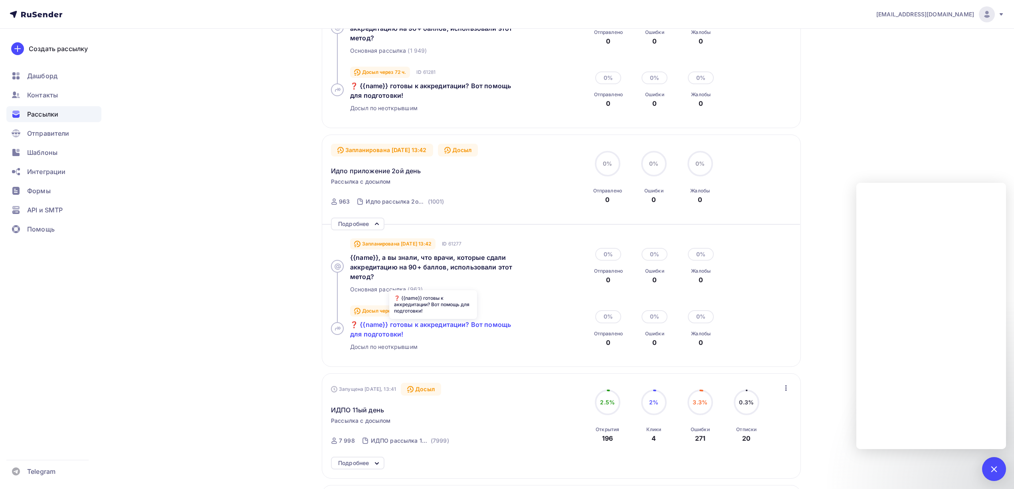
scroll to position [373, 0]
drag, startPoint x: 430, startPoint y: 287, endPoint x: 350, endPoint y: 290, distance: 80.3
click at [350, 290] on div "Основная рассылка (963)" at bounding box center [441, 288] width 182 height 8
copy div "Основная рассылка (963)"
drag, startPoint x: 475, startPoint y: 244, endPoint x: 454, endPoint y: 246, distance: 21.3
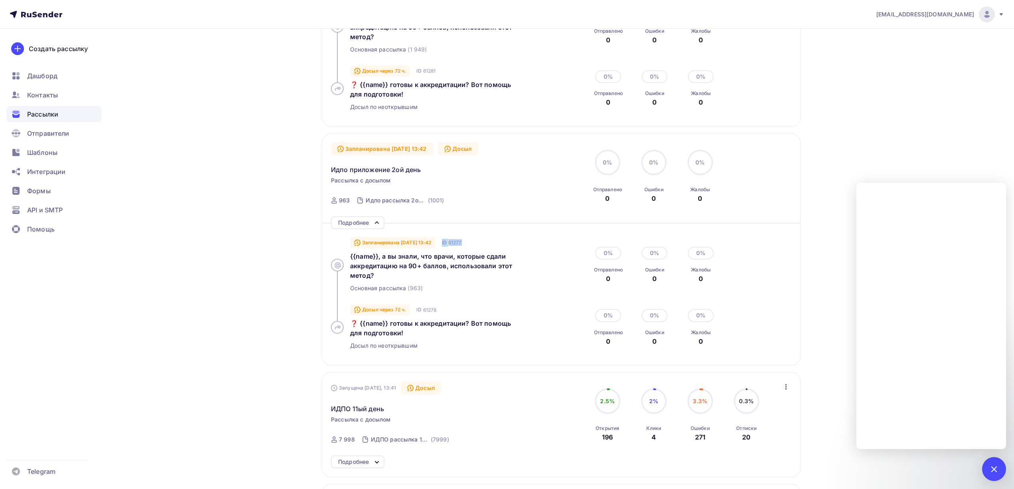
click at [454, 246] on div "Запланирована 06.10.2025, 13:42 ID 61277" at bounding box center [441, 243] width 182 height 10
copy div "ID 61277"
drag, startPoint x: 444, startPoint y: 310, endPoint x: 414, endPoint y: 310, distance: 29.5
click at [414, 310] on div "Досыл через 72 ч. ID 61278" at bounding box center [441, 310] width 182 height 10
copy div "ID 61278"
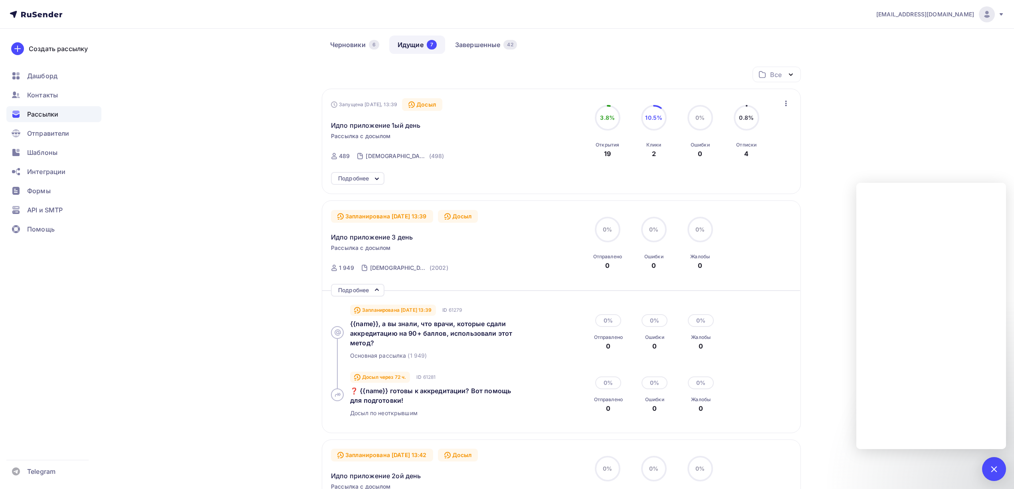
scroll to position [58, 0]
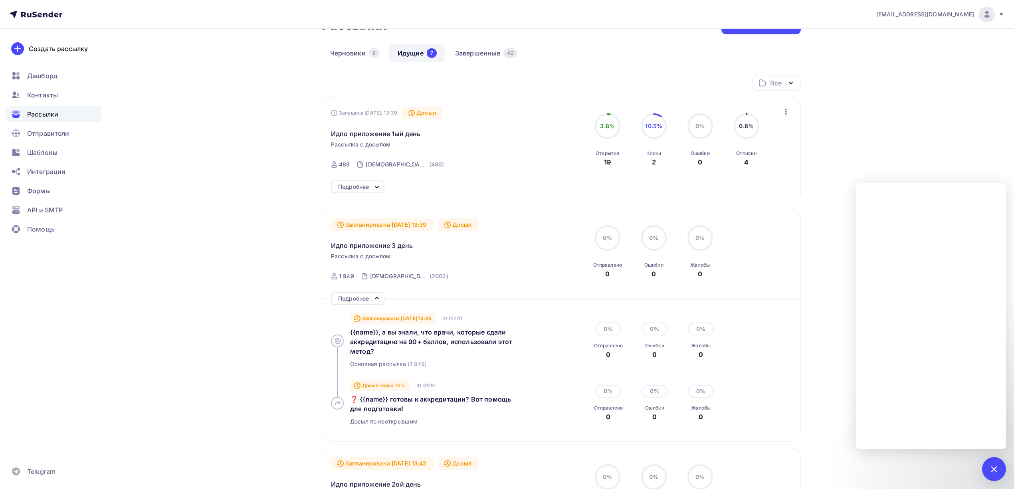
click at [785, 109] on icon "button" at bounding box center [786, 112] width 10 height 10
click at [854, 109] on div "drongar89@gmail.com Аккаунт Тарифы Выйти Создать рассылку Дашборд Контакты Расс…" at bounding box center [507, 481] width 1014 height 1078
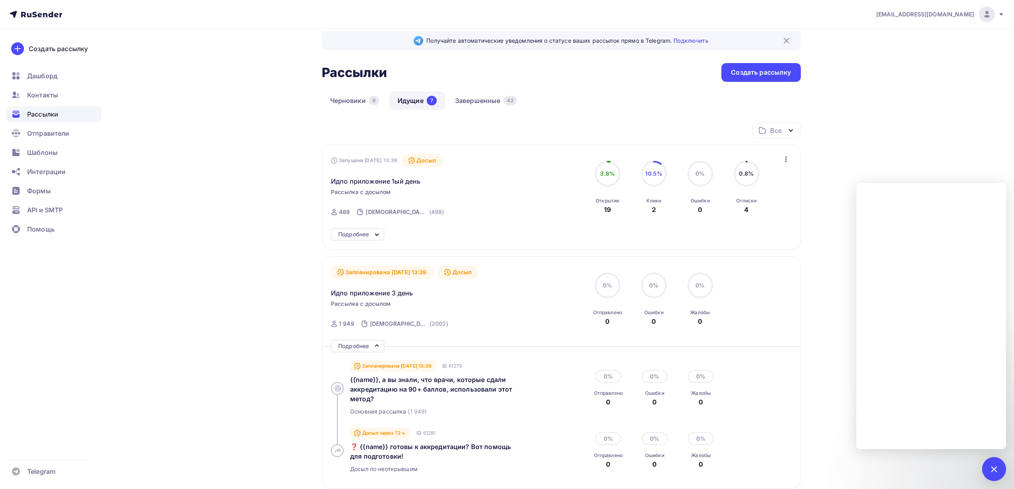
scroll to position [0, 0]
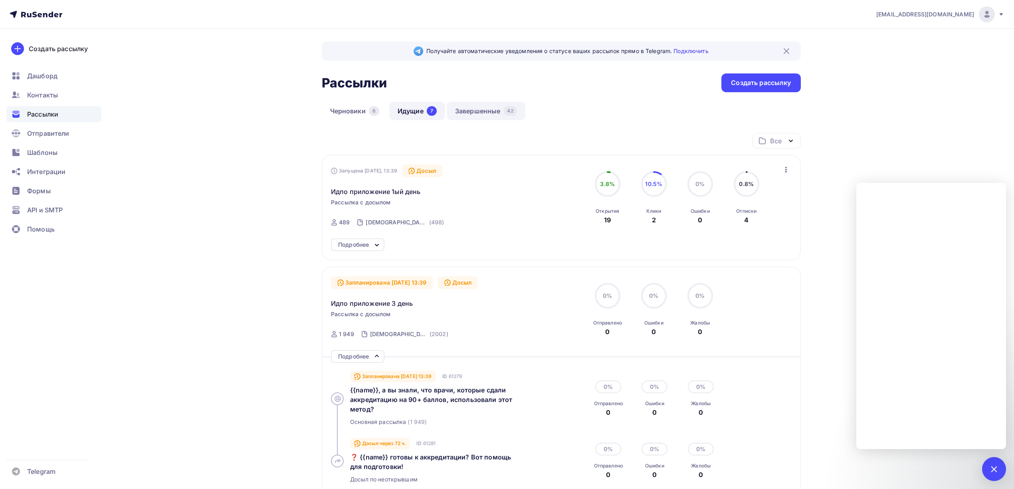
click at [472, 119] on link "Завершенные 42" at bounding box center [486, 111] width 79 height 18
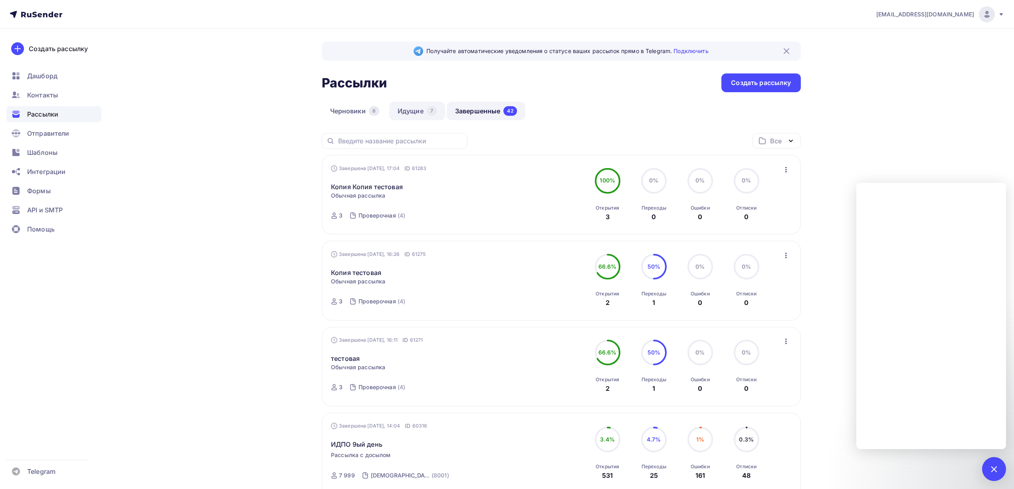
click at [413, 117] on link "Идущие 7" at bounding box center [417, 111] width 56 height 18
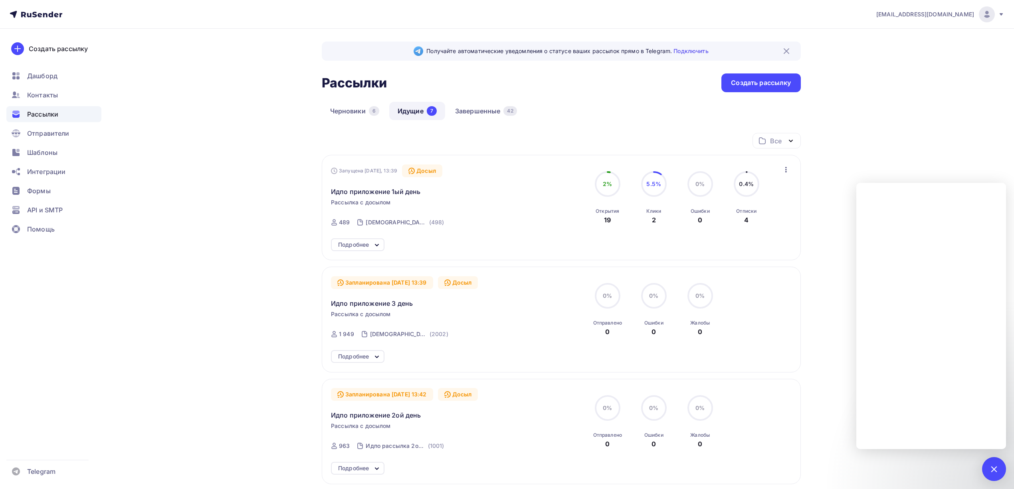
click at [384, 197] on div "Запущена Сегодня, 13:39 Досыл Идпо приложение 1ый день Рассылка с досылом Отпра…" at bounding box center [422, 198] width 182 height 67
click at [385, 196] on span "Идпо приложение 1ый день" at bounding box center [375, 192] width 89 height 10
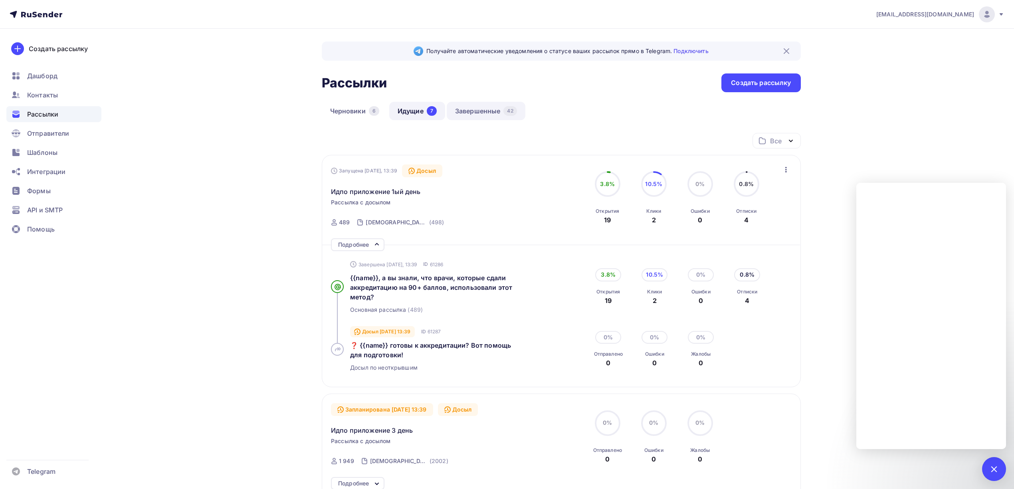
click at [468, 105] on link "Завершенные 42" at bounding box center [486, 111] width 79 height 18
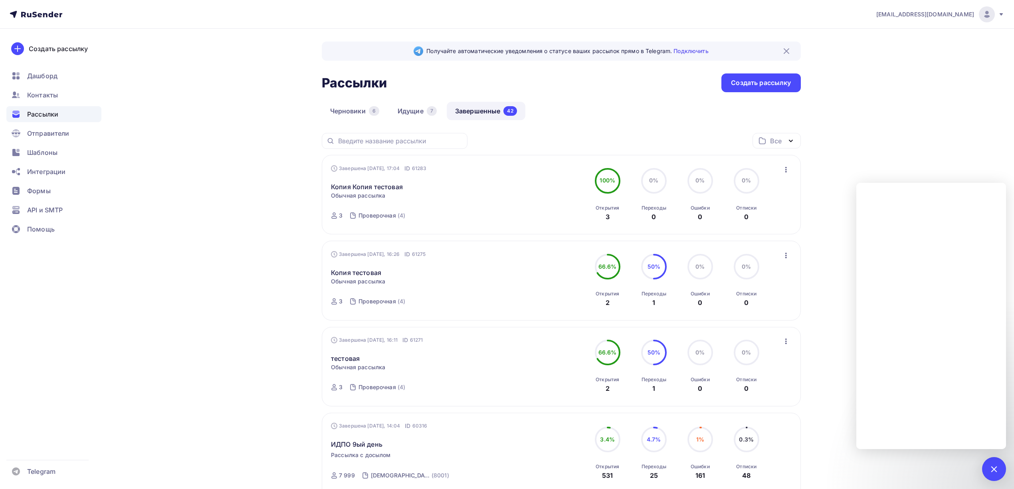
click at [786, 173] on icon "button" at bounding box center [786, 170] width 10 height 10
click at [764, 222] on div "Копировать в новую" at bounding box center [750, 223] width 82 height 10
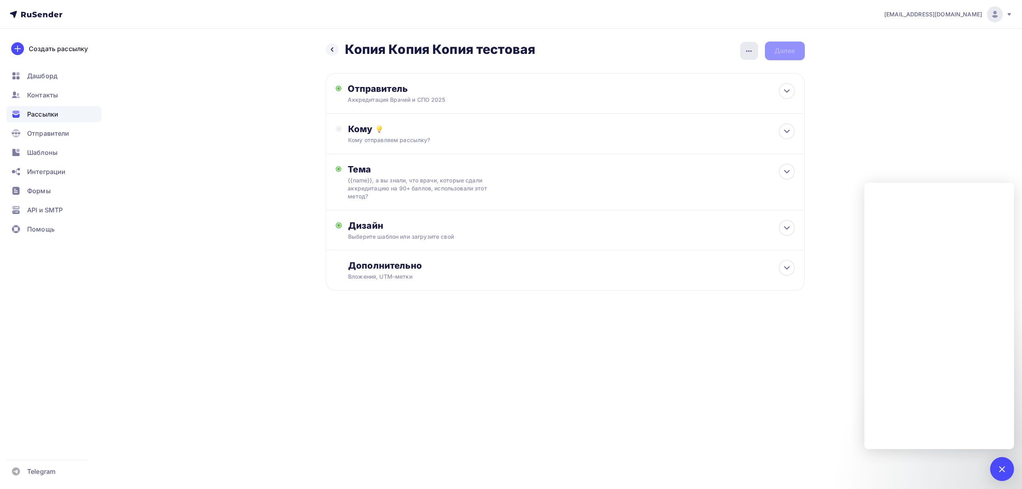
click at [753, 52] on icon "button" at bounding box center [749, 51] width 10 height 10
click at [714, 90] on div "Переименовать рассылку" at bounding box center [707, 92] width 99 height 10
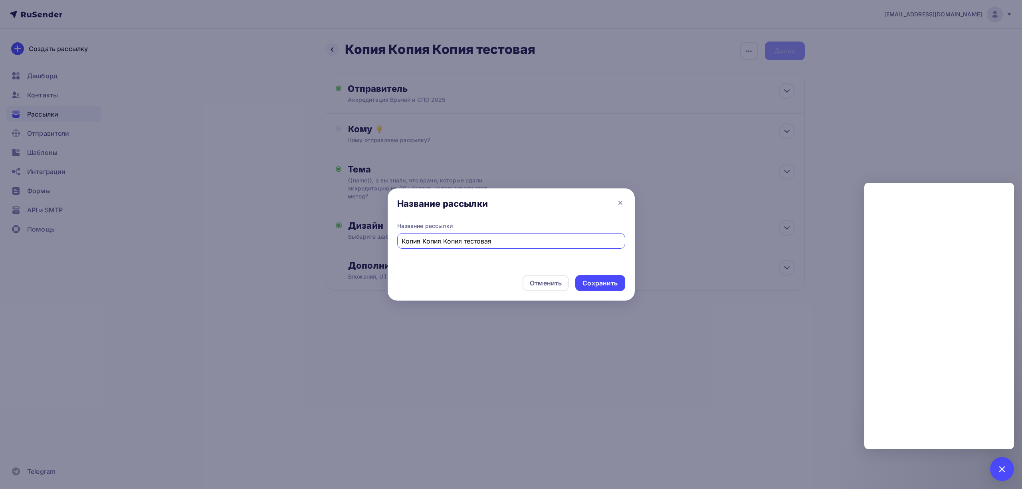
click at [472, 240] on input "Копия Копия Копия тестовая" at bounding box center [511, 241] width 219 height 10
click at [472, 239] on input "Копия Копия Копия тестовая" at bounding box center [511, 241] width 219 height 10
type input "ИДПО приложение 2ой день новая"
click at [608, 283] on div "Сохранить" at bounding box center [600, 283] width 35 height 9
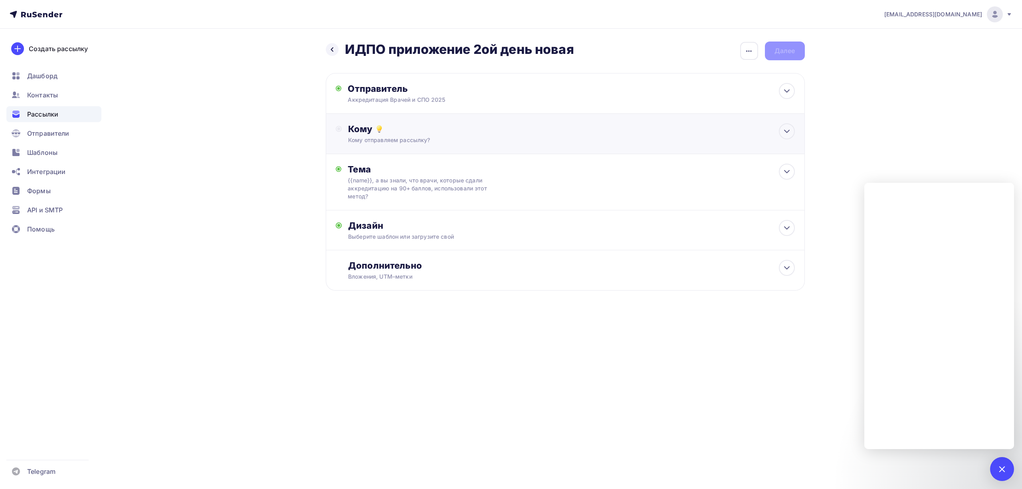
click at [516, 144] on div "Кому отправляем рассылку?" at bounding box center [549, 140] width 402 height 8
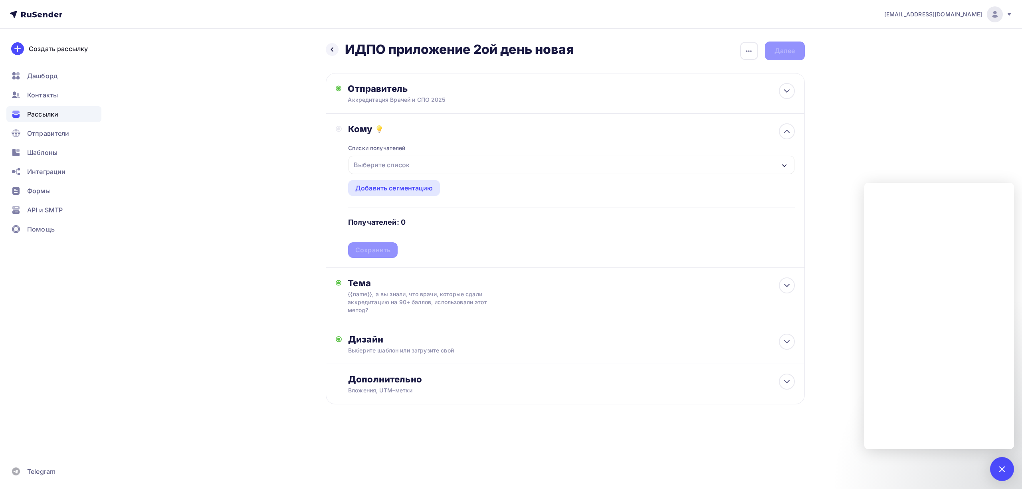
click at [473, 172] on div "Выберите список" at bounding box center [572, 165] width 446 height 18
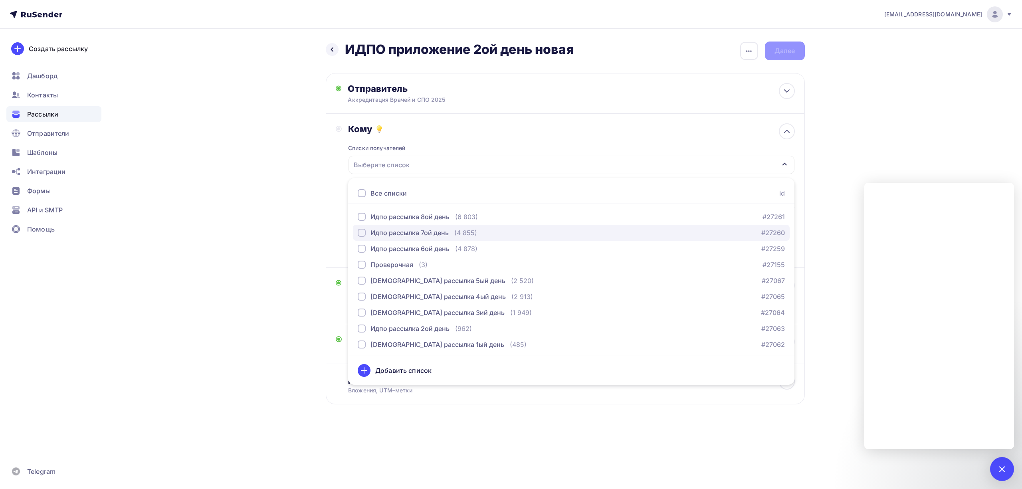
scroll to position [50, 0]
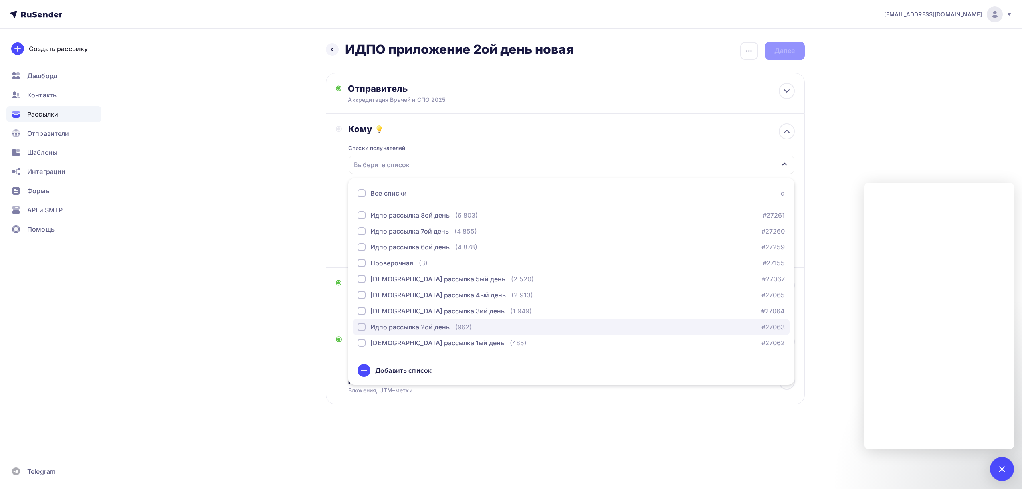
click at [436, 329] on div "Идпо рассылка 2ой день" at bounding box center [410, 327] width 79 height 10
click at [862, 100] on div "drongar89@gmail.com Аккаунт Тарифы Выйти Создать рассылку Дашборд Контакты Расс…" at bounding box center [511, 228] width 1022 height 456
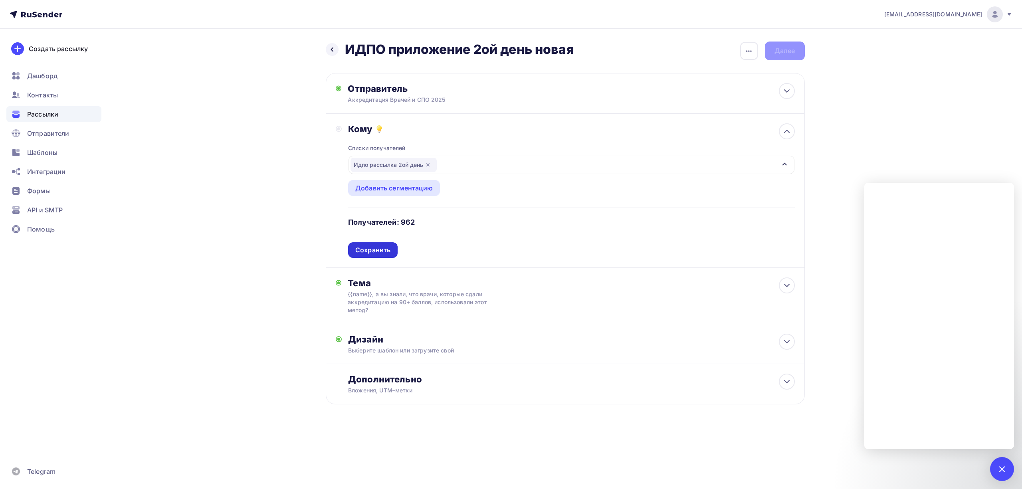
click at [357, 251] on div "Сохранить" at bounding box center [372, 250] width 35 height 9
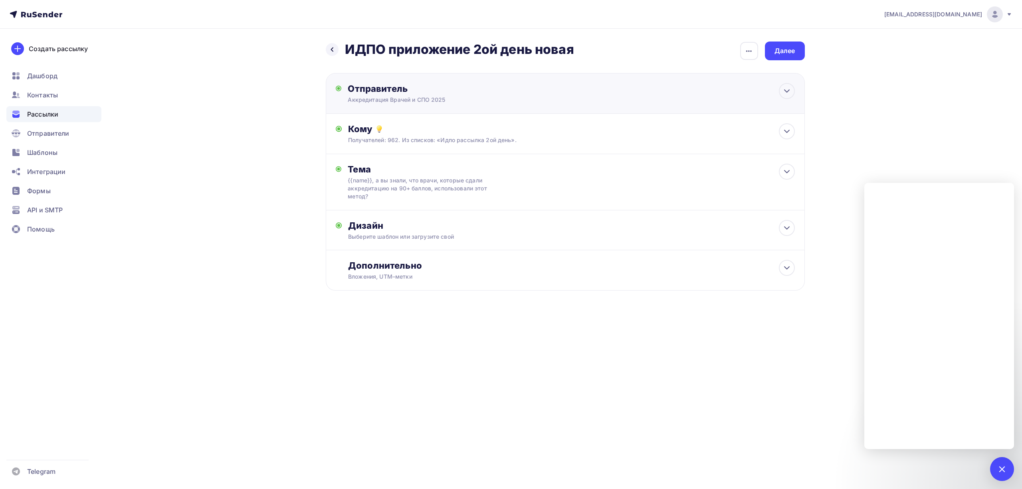
click at [497, 106] on div "Отправитель Аккредитация Врачей и СПО 2025 Email * drongar89@gmail.com info@dpo…" at bounding box center [565, 93] width 479 height 41
type input "Аккредитация Врачей и СПО 2025"
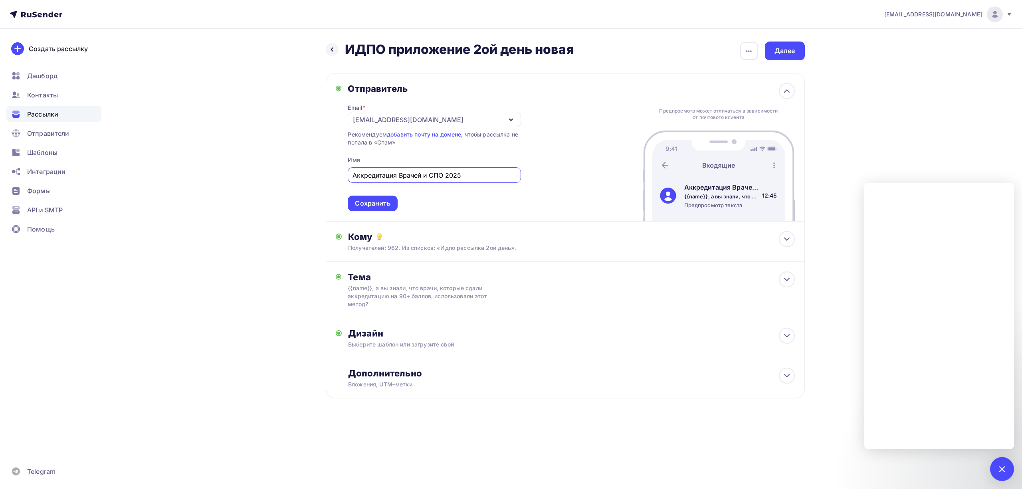
scroll to position [0, 0]
click at [783, 90] on icon at bounding box center [787, 91] width 10 height 10
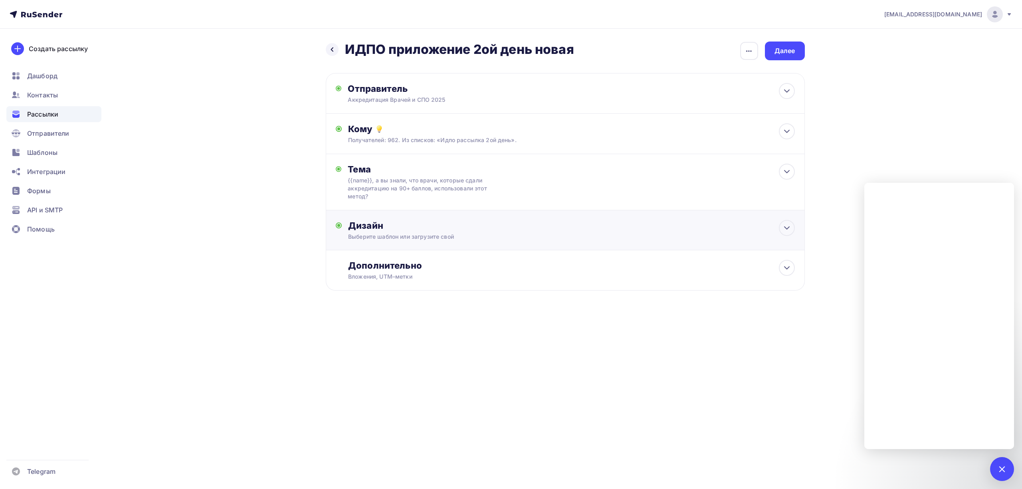
click at [449, 235] on div "Выберите шаблон или загрузите свой" at bounding box center [549, 237] width 402 height 8
click at [443, 303] on div "Редактировать" at bounding box center [459, 302] width 49 height 10
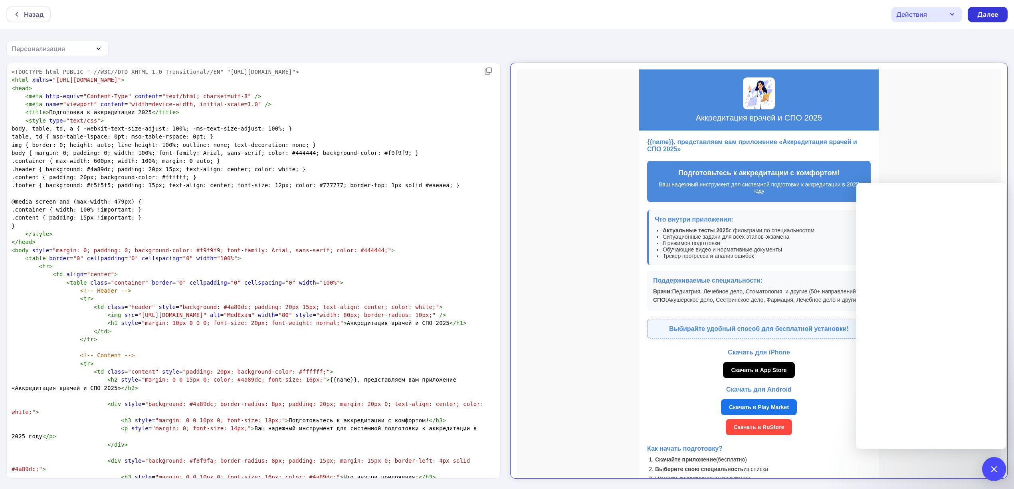
click at [981, 16] on div "Далее" at bounding box center [987, 14] width 21 height 9
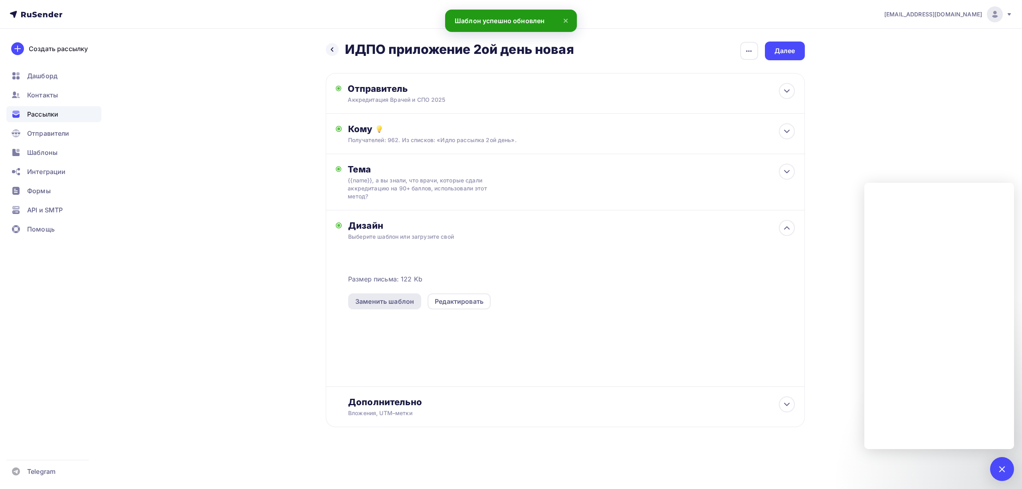
click at [387, 299] on div "Заменить шаблон" at bounding box center [384, 302] width 59 height 10
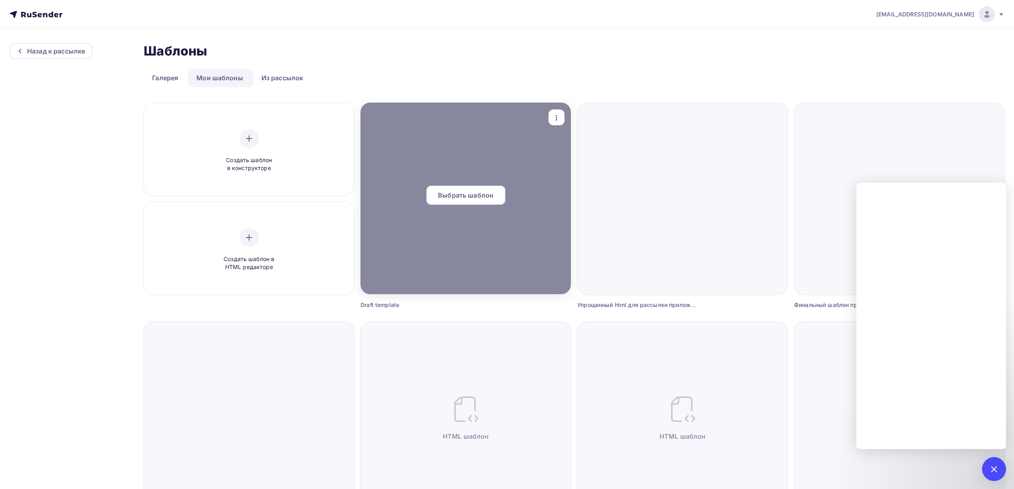
click at [464, 195] on span "Выбрать шаблон" at bounding box center [465, 195] width 55 height 10
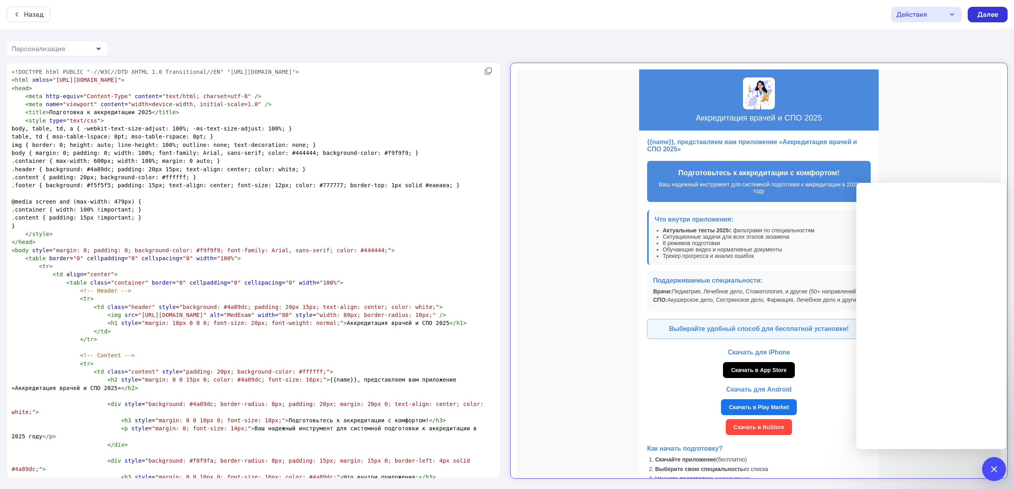
click at [991, 15] on div "Далее" at bounding box center [987, 14] width 21 height 9
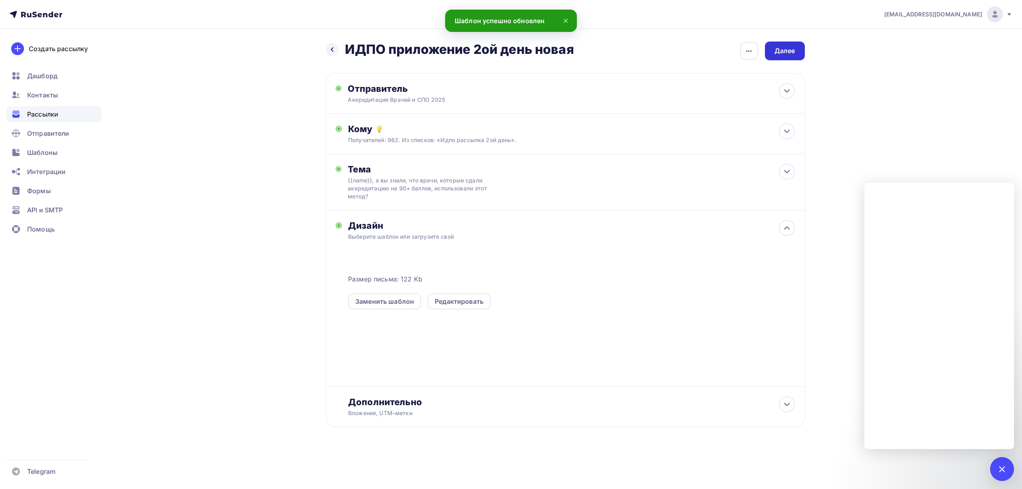
click at [788, 53] on div "Далее" at bounding box center [785, 50] width 21 height 9
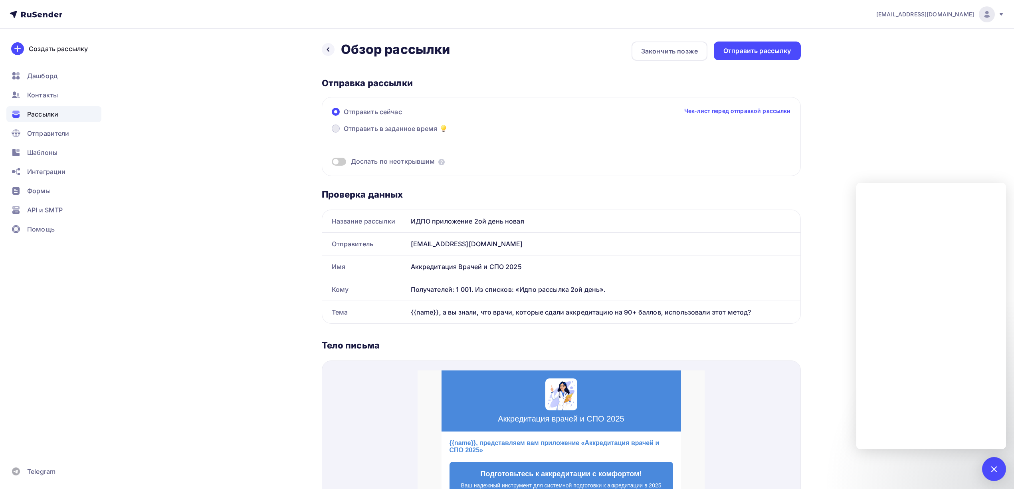
click at [372, 130] on span "Отправить в заданное время" at bounding box center [391, 129] width 94 height 10
click at [344, 133] on input "Отправить в заданное время" at bounding box center [344, 133] width 0 height 0
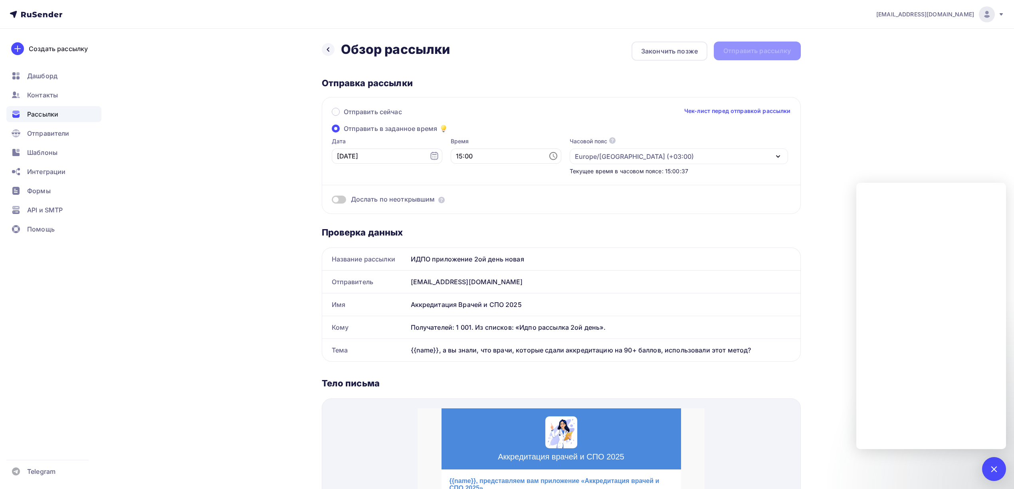
click at [349, 197] on div "Дослать по неоткрывшим" at bounding box center [561, 199] width 459 height 9
click at [346, 200] on label at bounding box center [339, 200] width 14 height 8
click at [332, 201] on input "checkbox" at bounding box center [332, 201] width 0 height 0
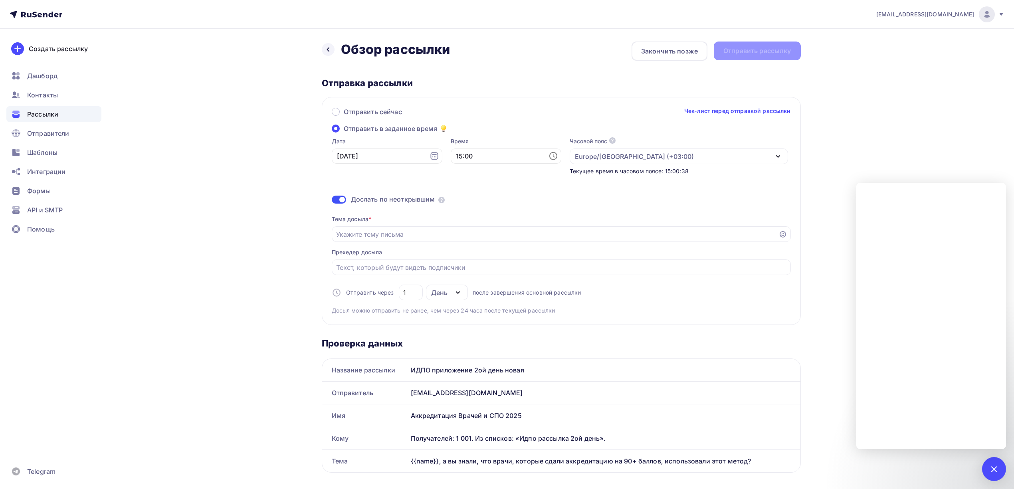
click at [336, 202] on span at bounding box center [339, 200] width 14 height 8
click at [332, 201] on input "checkbox" at bounding box center [332, 201] width 0 height 0
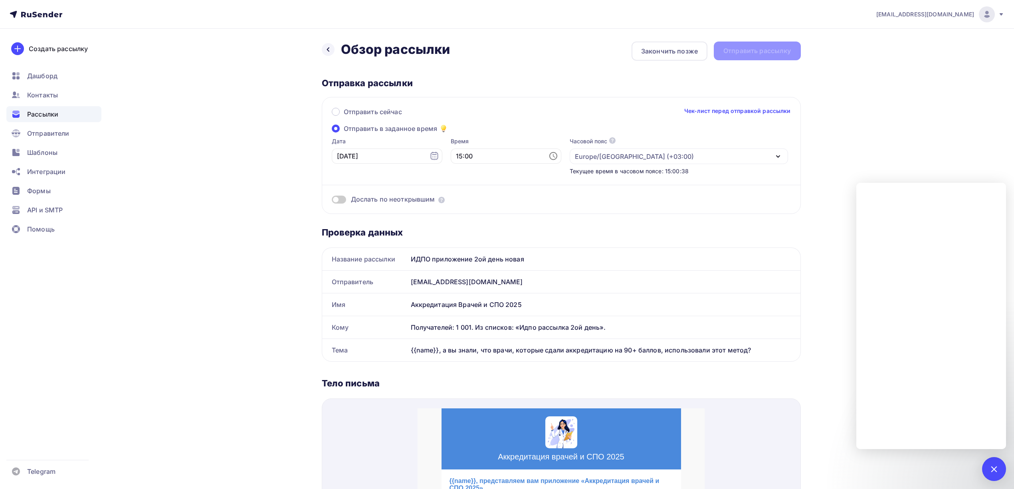
click at [336, 202] on span at bounding box center [339, 200] width 14 height 8
click at [332, 201] on input "checkbox" at bounding box center [332, 201] width 0 height 0
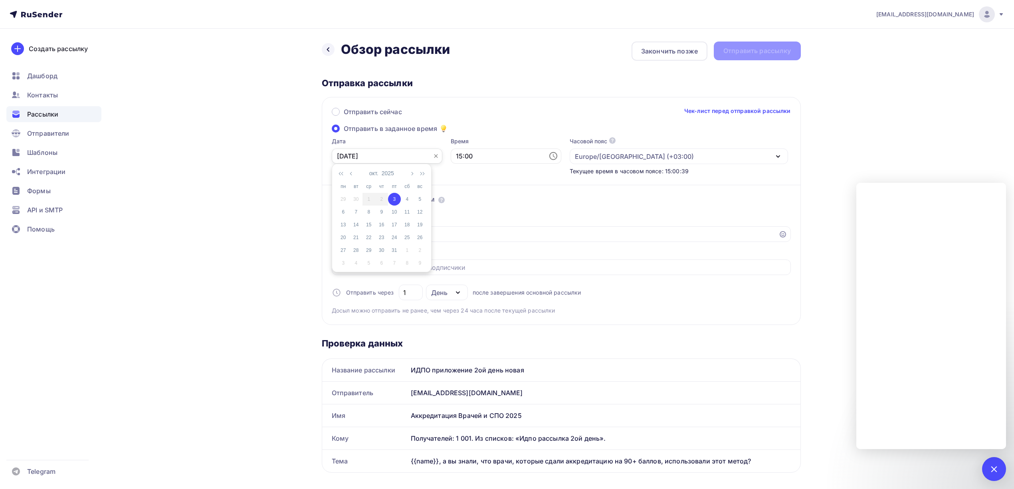
click at [391, 155] on input "[DATE]" at bounding box center [387, 156] width 111 height 15
click at [416, 198] on div "5" at bounding box center [420, 199] width 13 height 7
click at [478, 155] on input "15:00" at bounding box center [506, 156] width 111 height 15
click at [389, 152] on input "05.10.2025" at bounding box center [387, 156] width 111 height 15
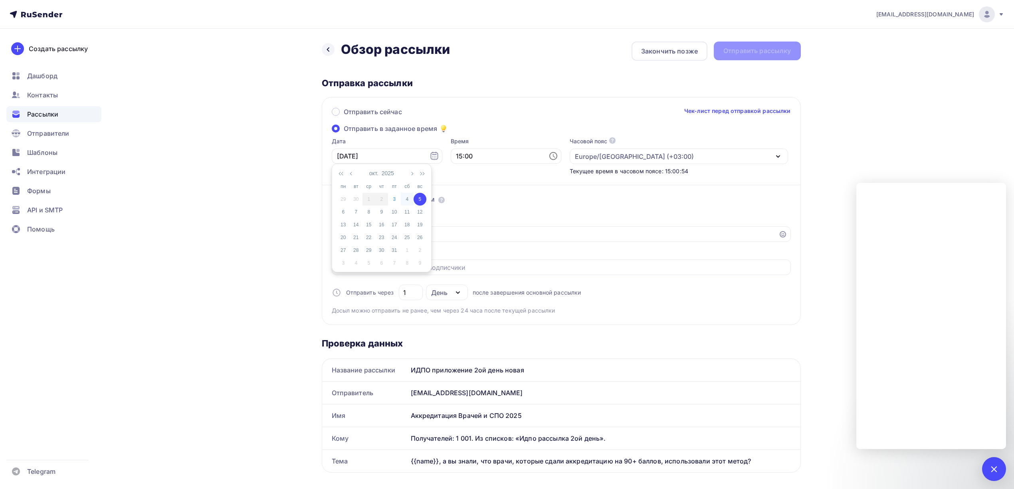
click at [409, 202] on div "4" at bounding box center [407, 199] width 13 height 7
type input "04.10.2025"
click at [474, 154] on input "15:00" at bounding box center [506, 156] width 111 height 15
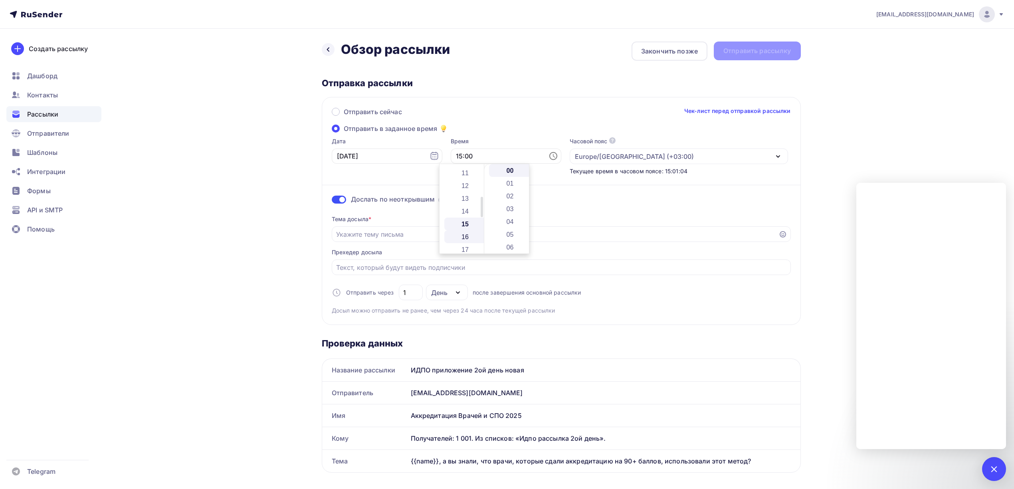
click at [468, 236] on li "16" at bounding box center [465, 236] width 43 height 13
click at [509, 218] on li "20" at bounding box center [510, 213] width 43 height 13
click at [505, 195] on li "22" at bounding box center [510, 196] width 43 height 13
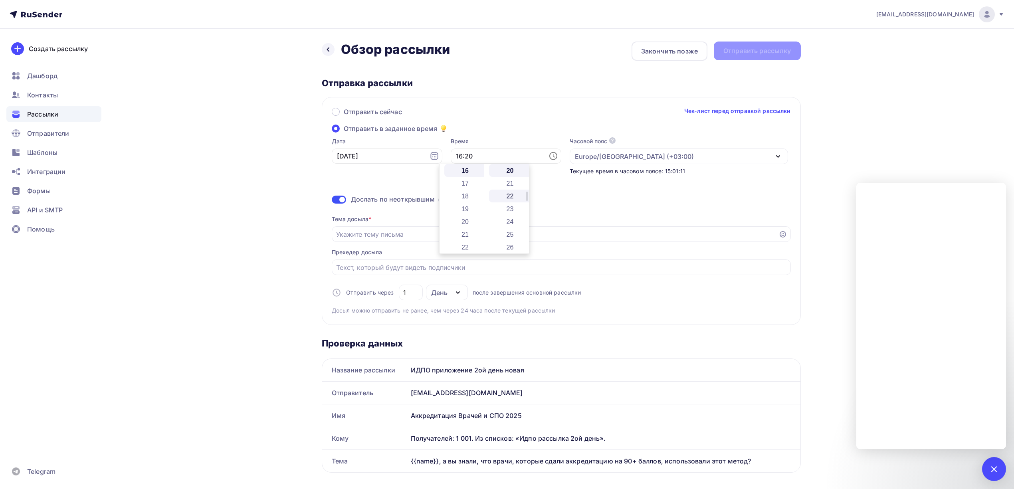
type input "16:22"
click at [917, 151] on div "[EMAIL_ADDRESS][DOMAIN_NAME] Аккаунт Тарифы Выйти Создать рассылку [GEOGRAPHIC_…" at bounding box center [507, 486] width 1014 height 973
click at [440, 269] on input "Отправить в заданное время" at bounding box center [561, 268] width 450 height 10
click at [446, 236] on input "Отправить в заданное время" at bounding box center [555, 235] width 438 height 10
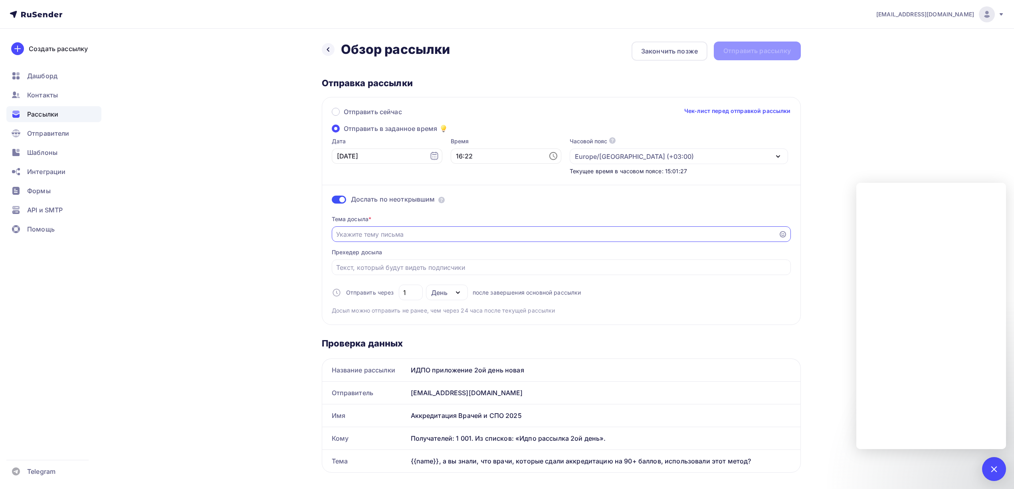
paste input "❓ {{name}} готовы к аккредитации? Вот помощь для подготовки!"
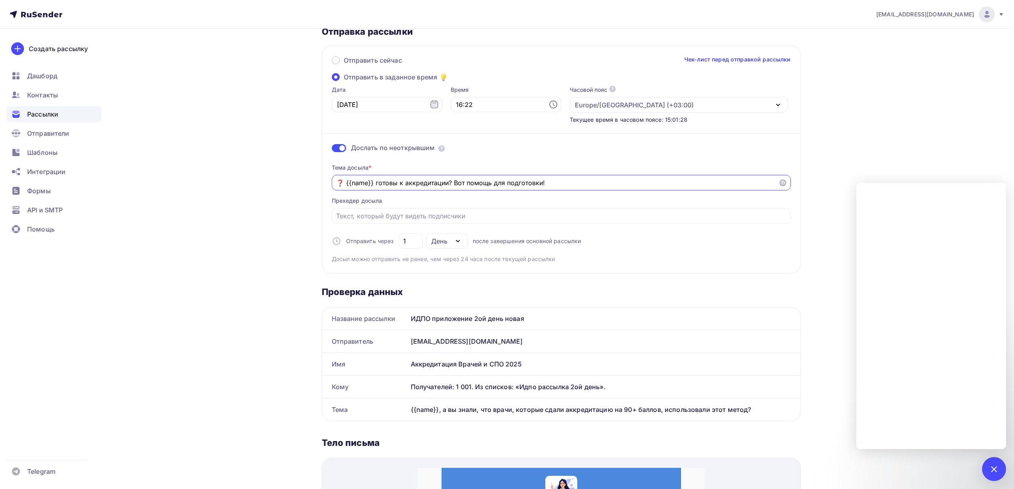
scroll to position [53, 0]
type input "❓ {{name}} готовы к аккредитации? Вот помощь для подготовки!"
click at [418, 244] on div "1" at bounding box center [411, 240] width 24 height 16
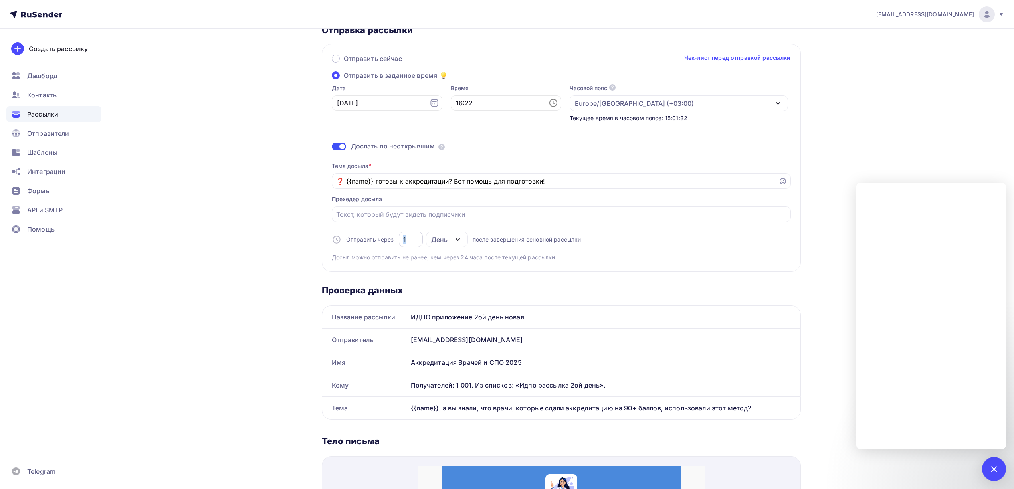
click at [418, 244] on div "1" at bounding box center [411, 240] width 24 height 16
click at [414, 244] on input "1" at bounding box center [410, 240] width 15 height 10
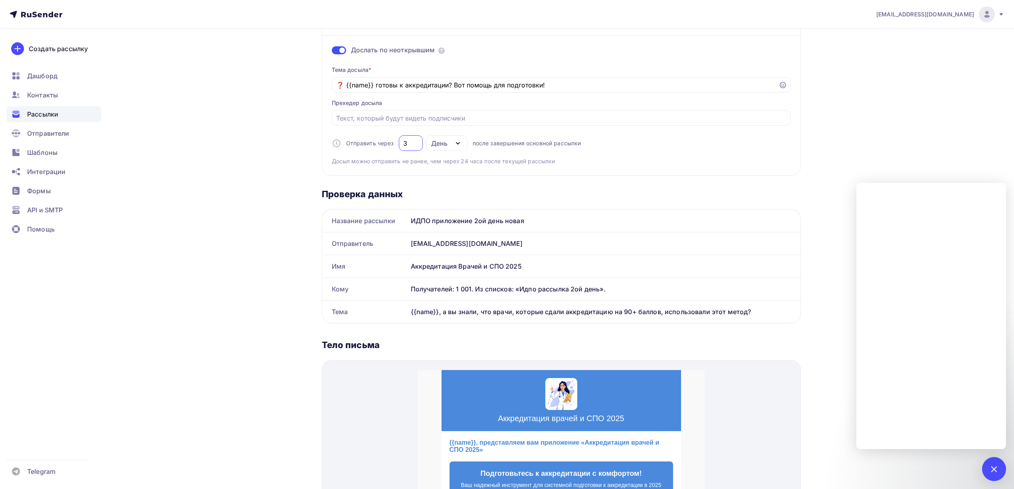
scroll to position [106, 0]
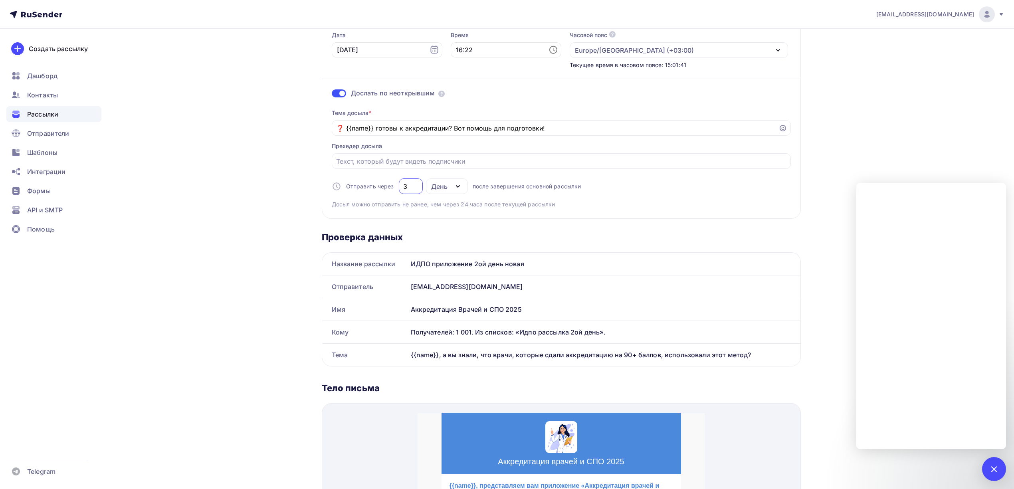
drag, startPoint x: 412, startPoint y: 190, endPoint x: 397, endPoint y: 190, distance: 15.2
click at [397, 190] on div "Отправить через 3 День День Часы после завершения основной рассылки" at bounding box center [457, 186] width 250 height 16
type input "3"
click at [644, 190] on div "Тема досыла * ❓ {{name}} готовы к аккредитации? Вот помощь для подготовки! Прех…" at bounding box center [561, 156] width 459 height 106
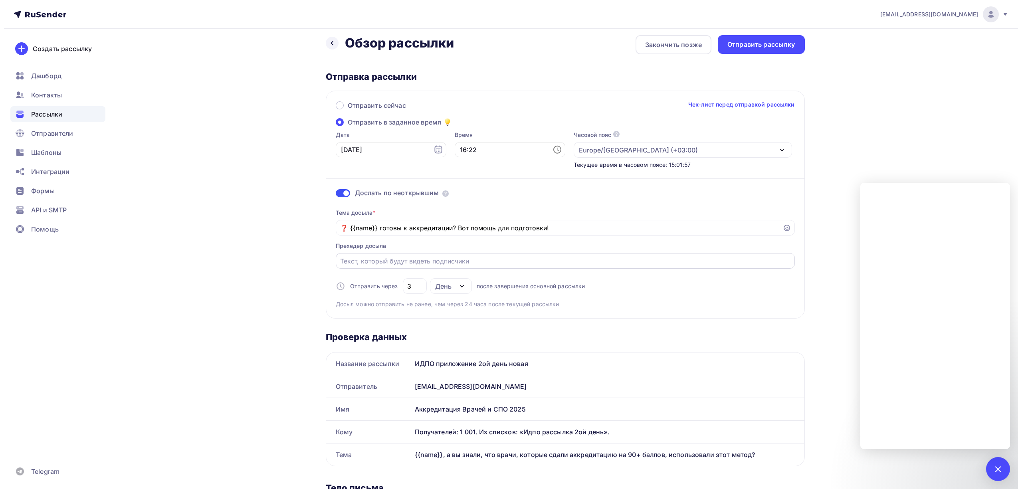
scroll to position [0, 0]
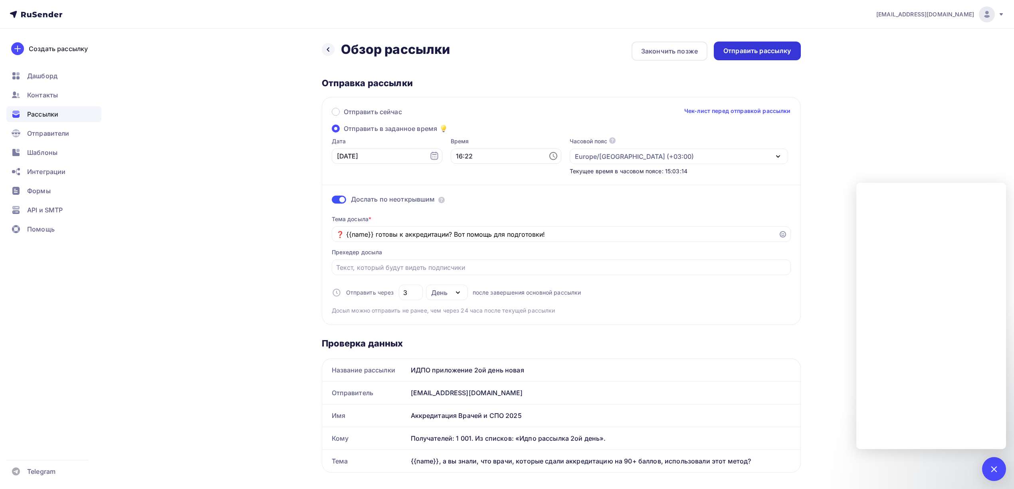
click at [748, 53] on div "Отправить рассылку" at bounding box center [757, 50] width 68 height 9
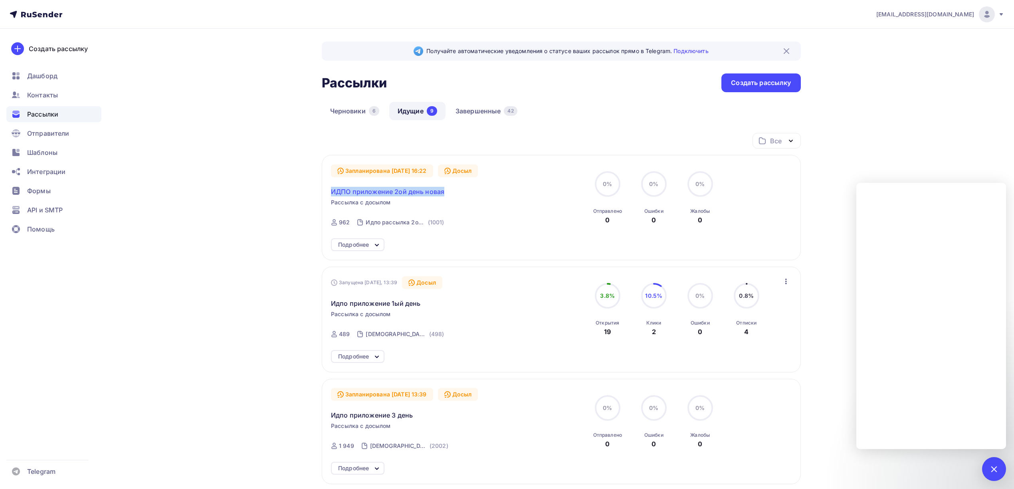
drag, startPoint x: 466, startPoint y: 194, endPoint x: 331, endPoint y: 189, distance: 135.0
click at [331, 189] on div "ИДПО приложение 2ой день новая" at bounding box center [422, 186] width 182 height 19
copy span "ИДПО приложение 2ой день новая"
click at [405, 194] on span "ИДПО приложение 2ой день новая" at bounding box center [387, 192] width 113 height 10
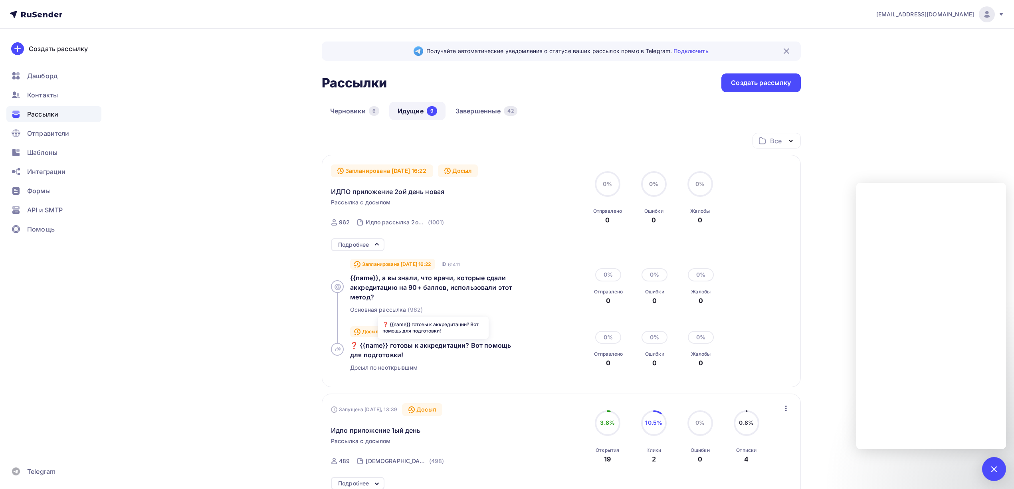
drag, startPoint x: 347, startPoint y: 343, endPoint x: 405, endPoint y: 354, distance: 59.0
click at [405, 354] on div "Досыл через 72 ч. ID 61416 ❓ {{name}} готовы к аккредитации? Вот помощь для под…" at bounding box center [444, 349] width 227 height 57
copy span "❓ {{name}} готовы к аккредитации? Вот помощь для подготовки!"
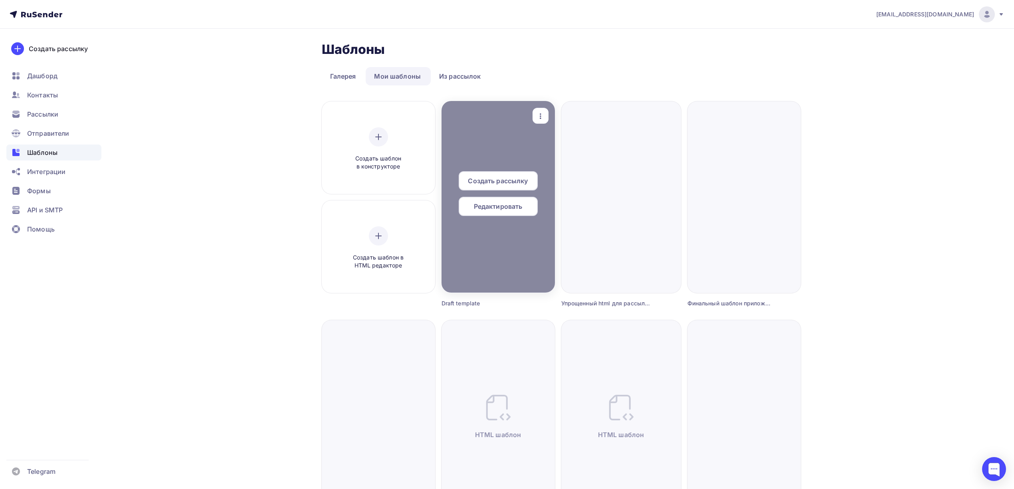
click at [487, 204] on span "Редактировать" at bounding box center [498, 207] width 49 height 10
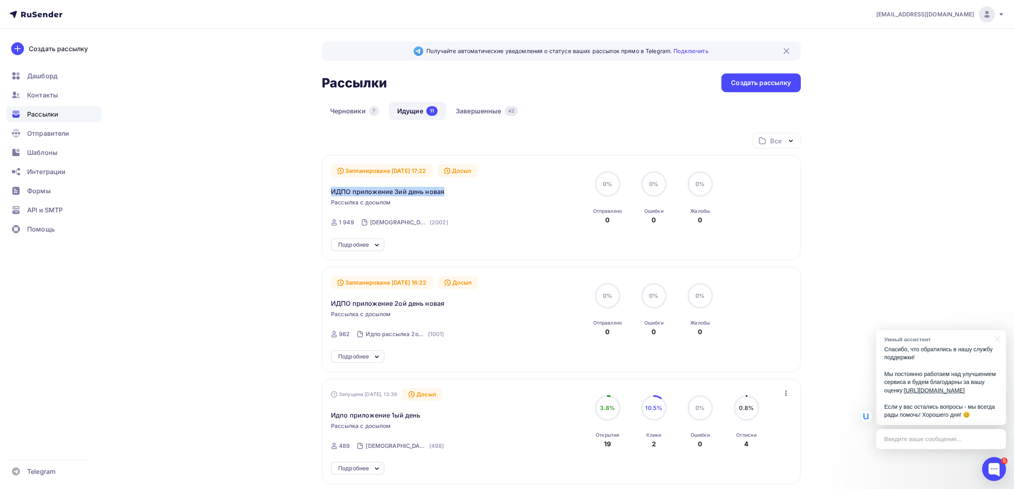
drag, startPoint x: 451, startPoint y: 195, endPoint x: 329, endPoint y: 190, distance: 121.9
click at [329, 190] on div "Запланирована 06.10.2025, 17:22 Досыл ИДПО приложение 3ий день новая Рассылка с…" at bounding box center [561, 207] width 479 height 105
copy span "ИДПО приложение 3ий день новая"
click at [949, 442] on div "Введите ваше сообщение..." at bounding box center [941, 439] width 130 height 20
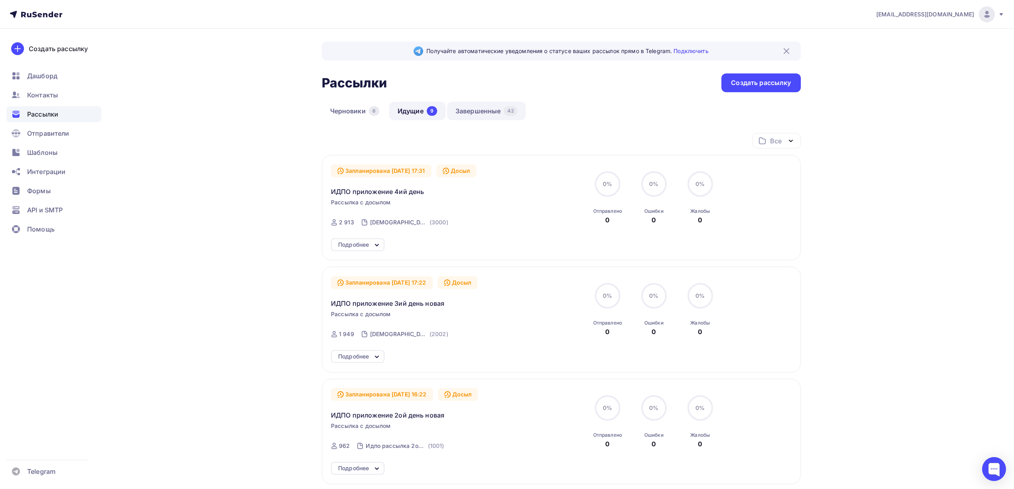
click at [499, 117] on link "Завершенные 42" at bounding box center [486, 111] width 79 height 18
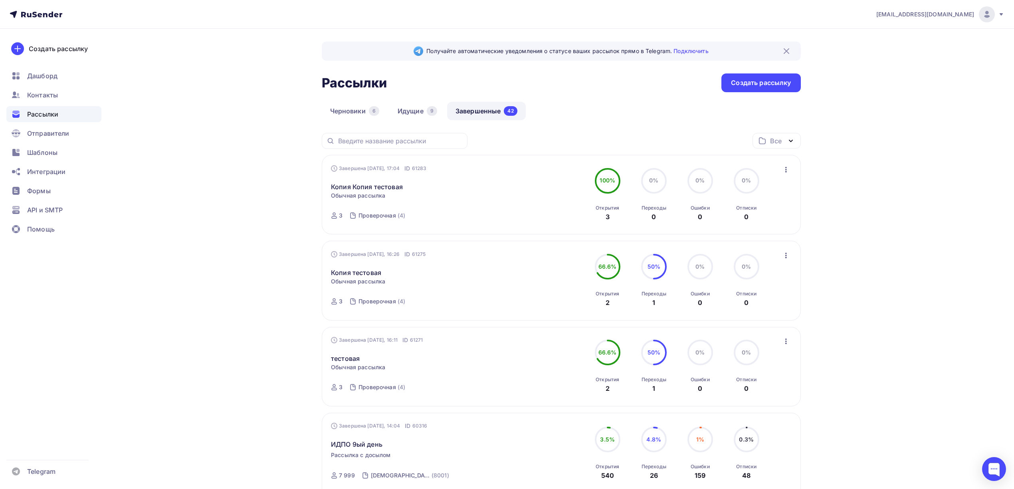
click at [786, 172] on icon "button" at bounding box center [786, 170] width 2 height 6
click at [464, 125] on div "Черновики 6 Идущие 9 Завершенные 42" at bounding box center [561, 117] width 479 height 31
click at [477, 120] on link "Завершенные 42" at bounding box center [486, 111] width 79 height 18
click at [482, 117] on link "Завершенные 42" at bounding box center [486, 111] width 79 height 18
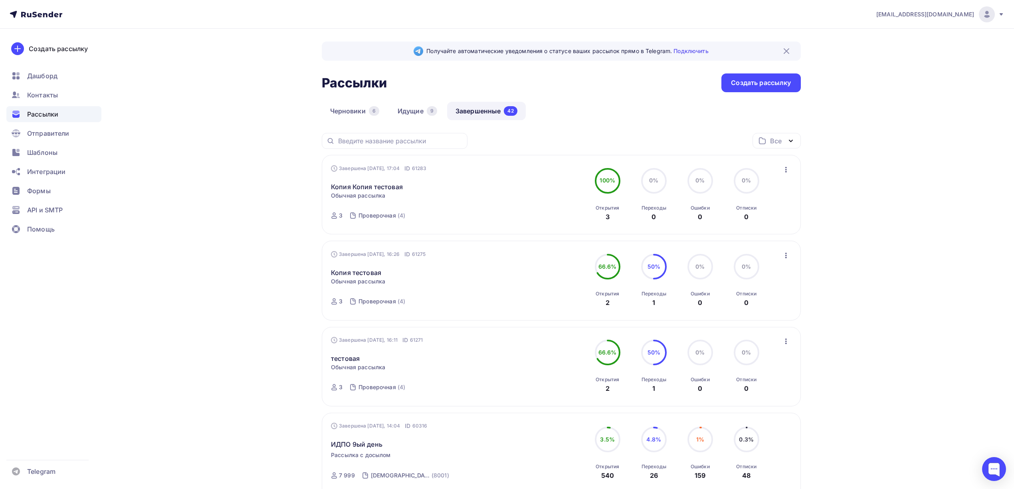
click at [487, 114] on link "Завершенные 42" at bounding box center [486, 111] width 79 height 18
click at [789, 170] on icon "button" at bounding box center [786, 170] width 10 height 10
click at [761, 225] on div "Копировать в новую" at bounding box center [750, 223] width 82 height 10
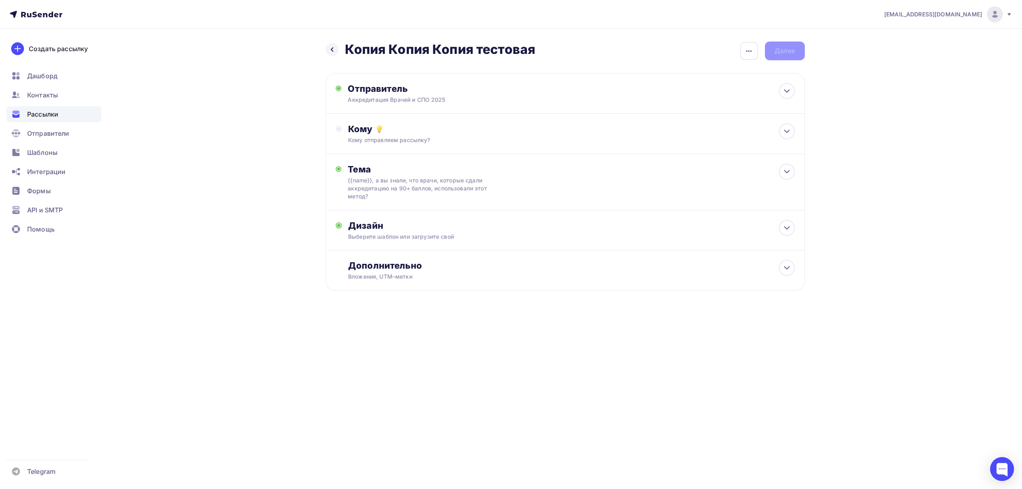
click at [503, 53] on h2 "Копия Копия Копия тестовая" at bounding box center [440, 50] width 191 height 16
click at [748, 52] on icon "button" at bounding box center [749, 51] width 10 height 10
click at [688, 90] on div "Переименовать рассылку" at bounding box center [707, 92] width 99 height 10
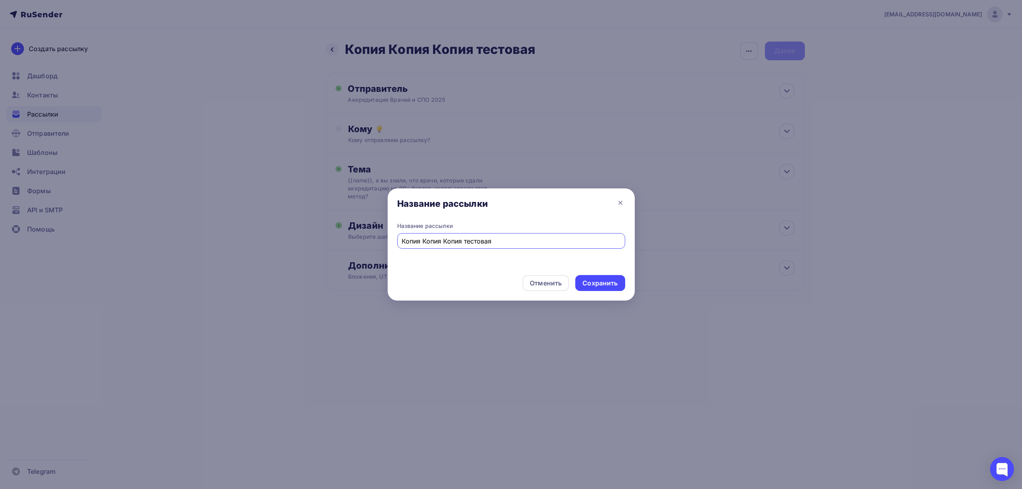
paste input "ДПО приложение 4ий день"
click at [465, 240] on input "ИДПО приложение 4ий день" at bounding box center [511, 241] width 219 height 10
type input "ИДПО приложение 5ий день"
click at [603, 280] on div "Сохранить" at bounding box center [600, 283] width 35 height 9
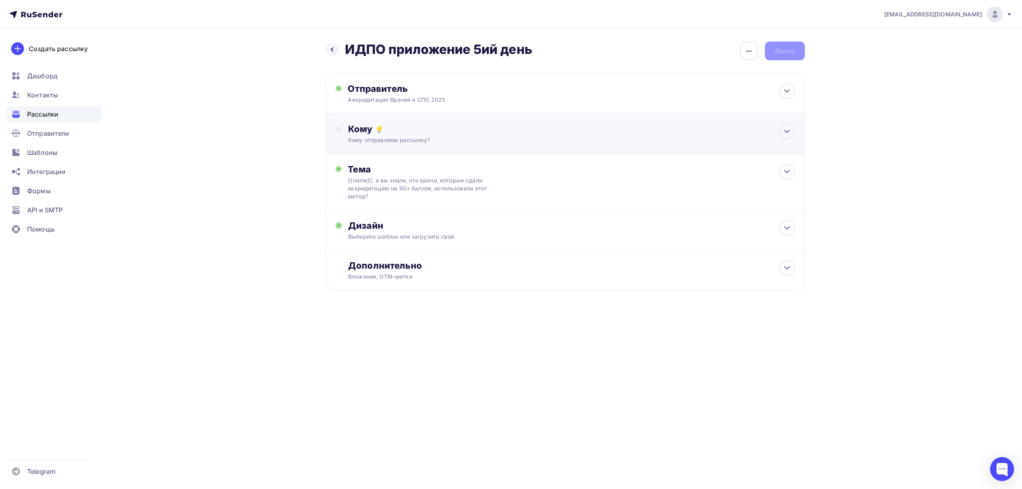
click at [489, 121] on div "Кому Кому отправляем рассылку? Списки получателей Выберите список Все списки id…" at bounding box center [565, 134] width 479 height 40
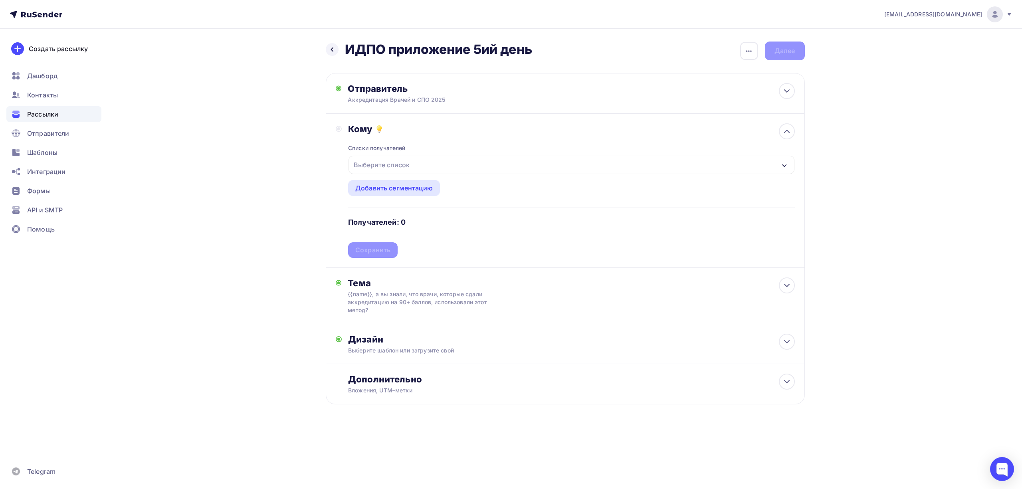
click at [454, 165] on div "Выберите список" at bounding box center [572, 165] width 446 height 18
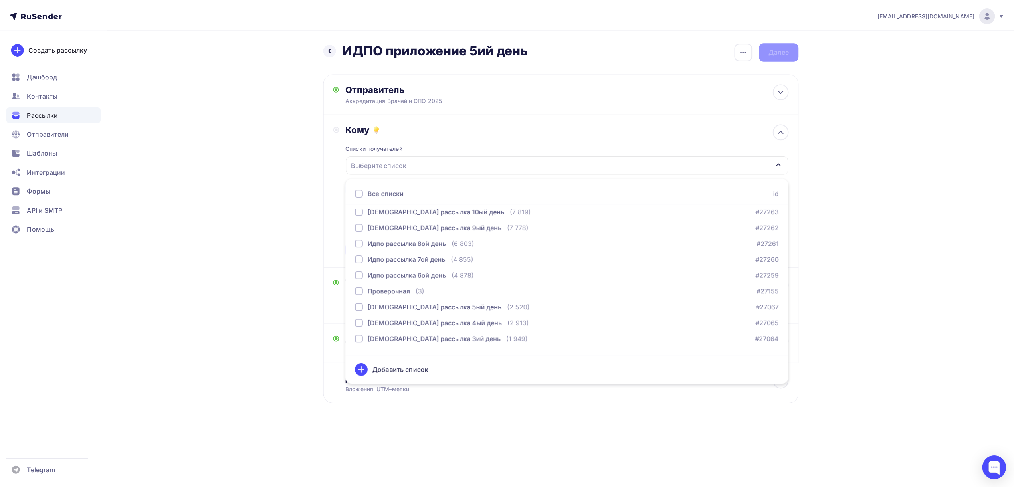
scroll to position [50, 0]
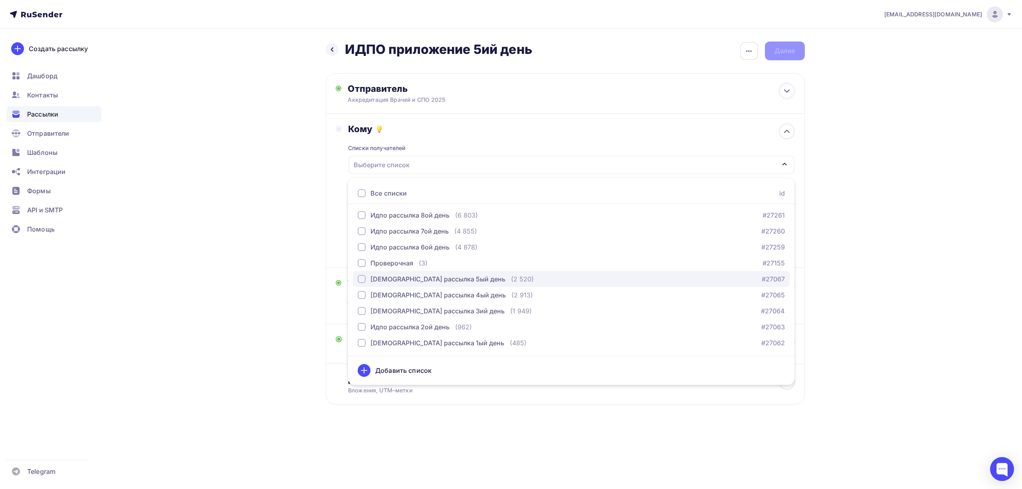
click at [488, 275] on div "Идпо рассылка 5ый день (2 520) #27067" at bounding box center [571, 279] width 427 height 10
click at [893, 154] on div "drongar89@gmail.com Аккаунт Тарифы Выйти Создать рассылку Дашборд Контакты Расс…" at bounding box center [511, 228] width 1022 height 456
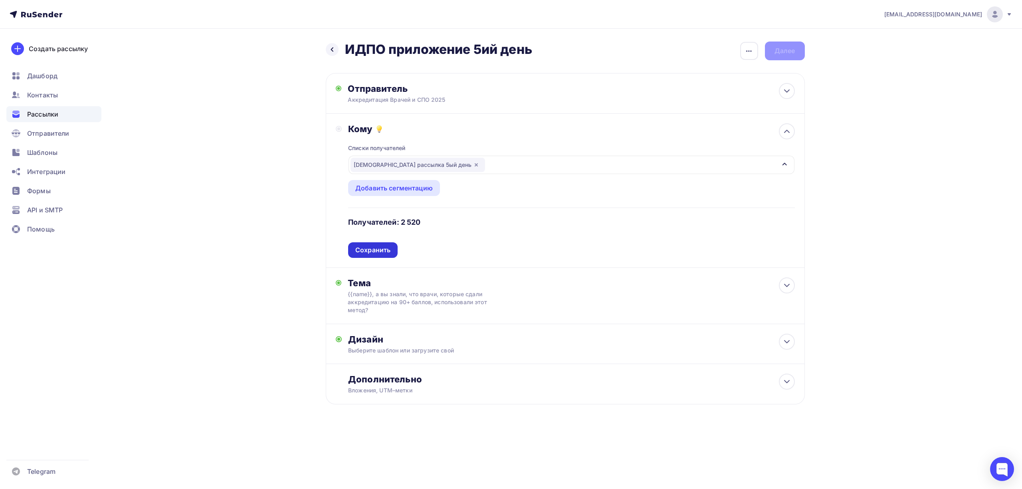
click at [379, 245] on div "Сохранить" at bounding box center [373, 250] width 50 height 16
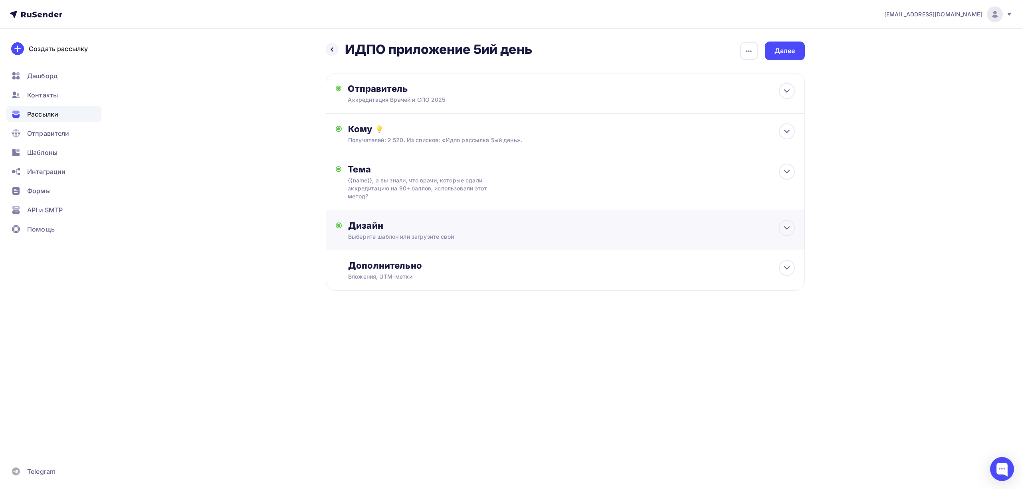
click at [410, 243] on div "Дизайн Выберите шаблон или загрузите свой Размер письма: 122 Kb Заменить шаблон…" at bounding box center [565, 235] width 459 height 30
click at [410, 303] on div "Заменить шаблон" at bounding box center [384, 302] width 59 height 10
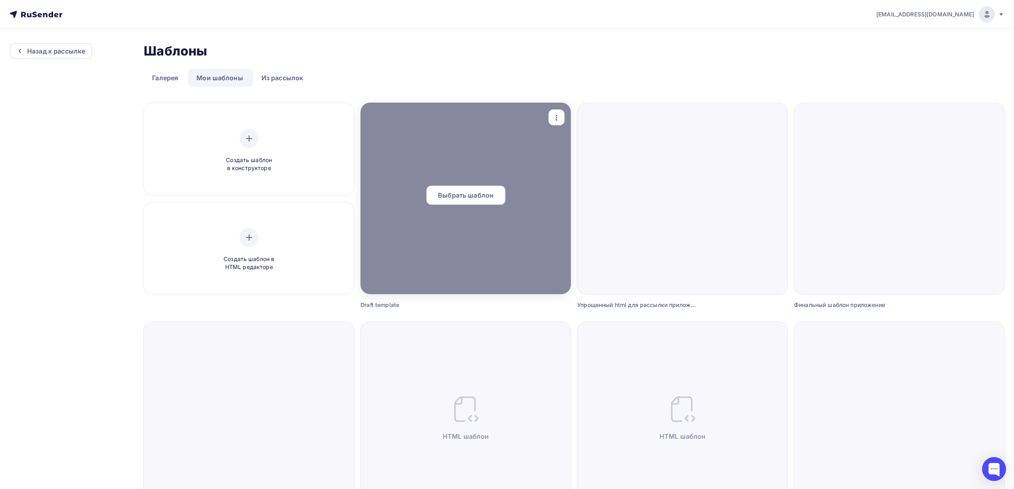
click at [476, 197] on span "Выбрать шаблон" at bounding box center [465, 195] width 55 height 10
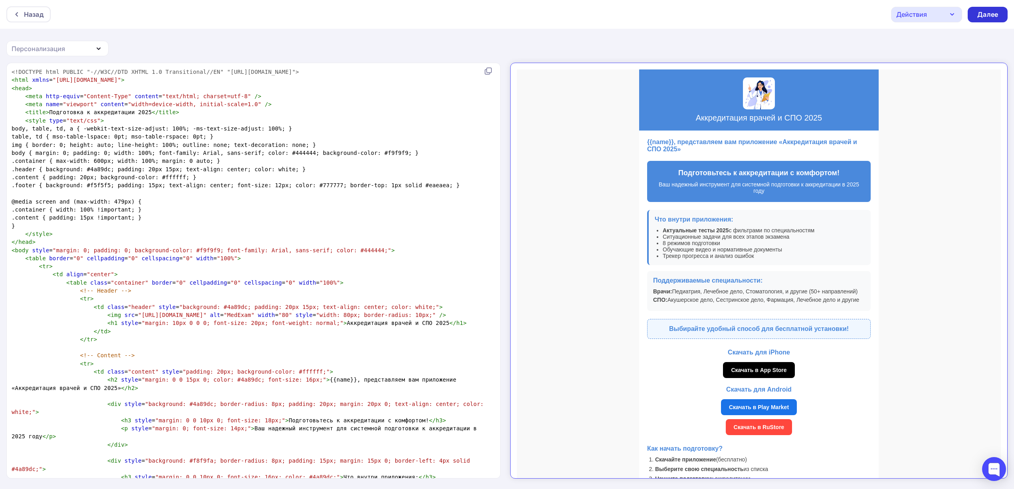
click at [988, 15] on div "Далее" at bounding box center [987, 14] width 21 height 9
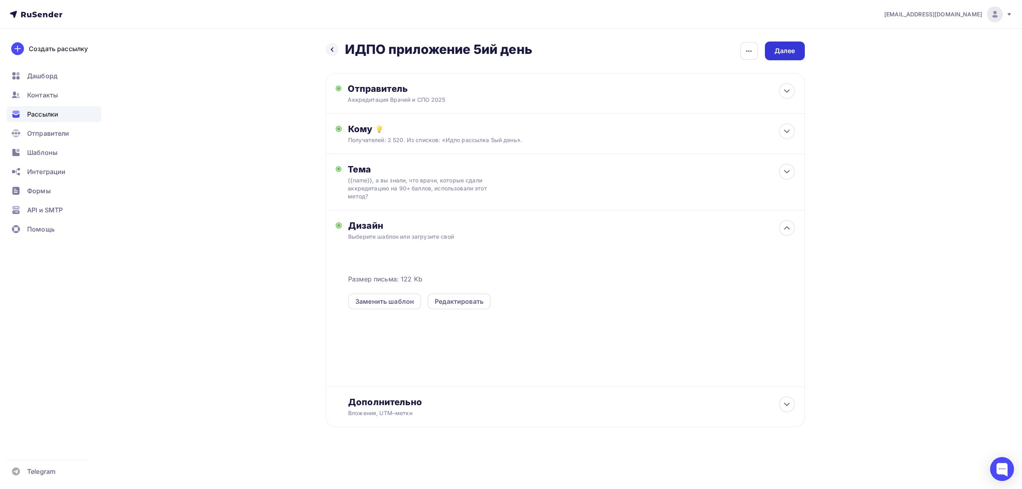
drag, startPoint x: 780, startPoint y: 54, endPoint x: 770, endPoint y: 48, distance: 11.6
click at [770, 48] on div "Далее" at bounding box center [785, 51] width 40 height 19
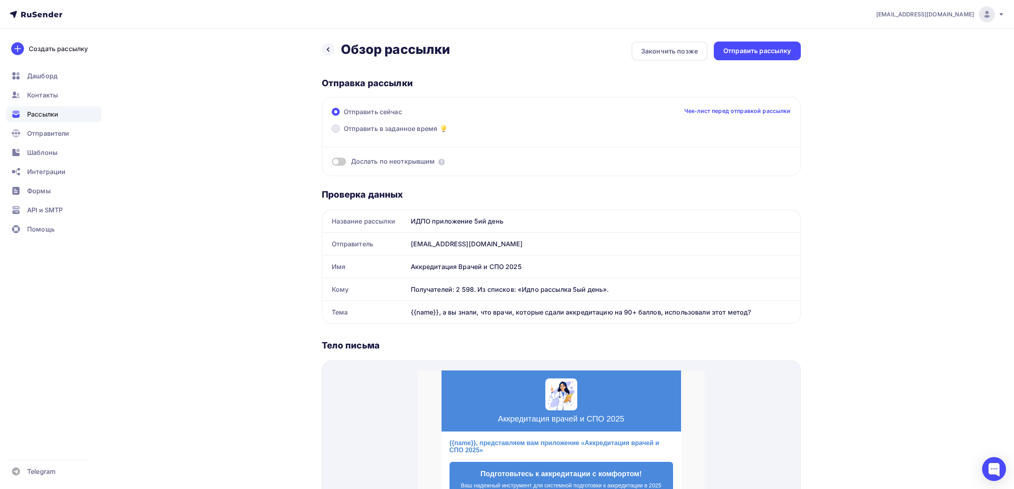
click at [339, 130] on span at bounding box center [336, 129] width 8 height 8
click at [344, 133] on input "Отправить в заданное время" at bounding box center [344, 133] width 0 height 0
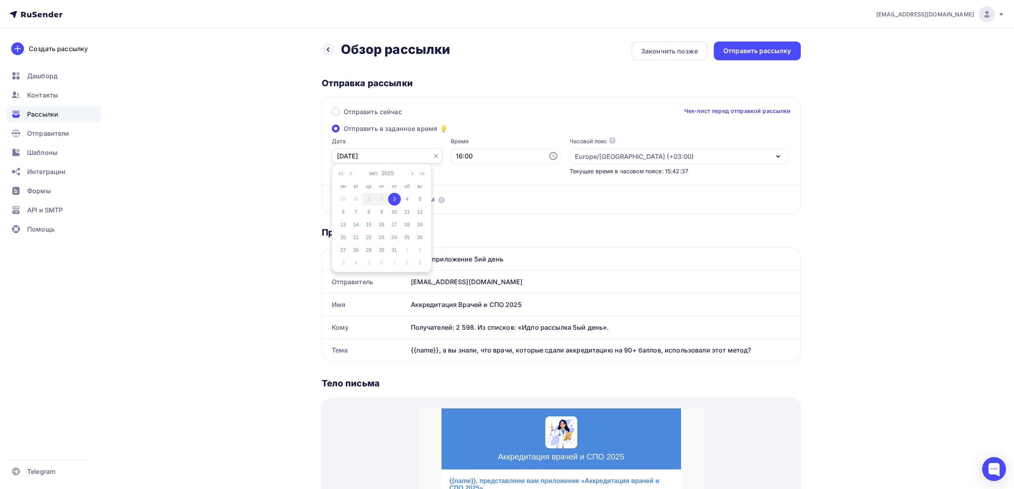
click at [379, 154] on input "03.10.2025" at bounding box center [387, 156] width 111 height 15
click at [379, 154] on input "[DATE]" at bounding box center [387, 156] width 111 height 15
click at [372, 214] on div "8" at bounding box center [369, 211] width 13 height 7
type input "08.10.2025"
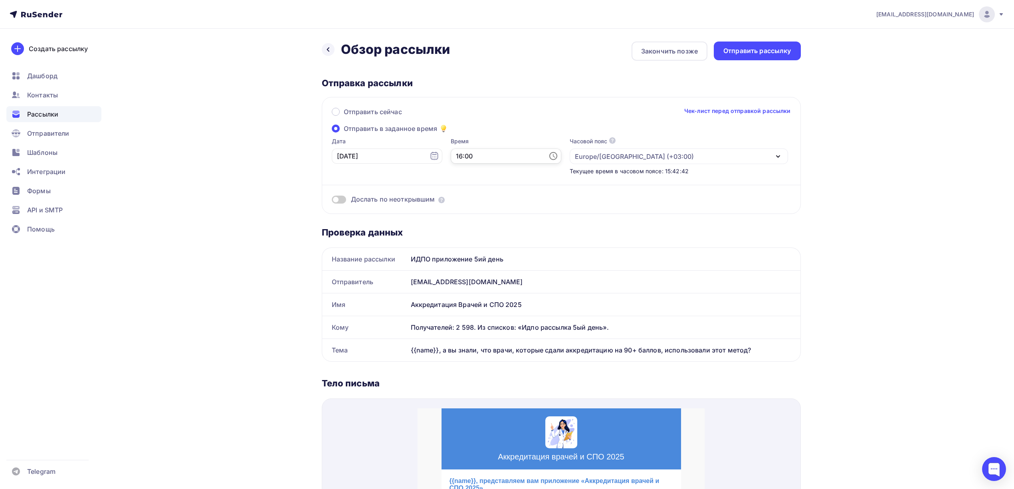
click at [464, 157] on input "16:00" at bounding box center [506, 156] width 111 height 15
click at [463, 220] on li "20" at bounding box center [465, 221] width 43 height 13
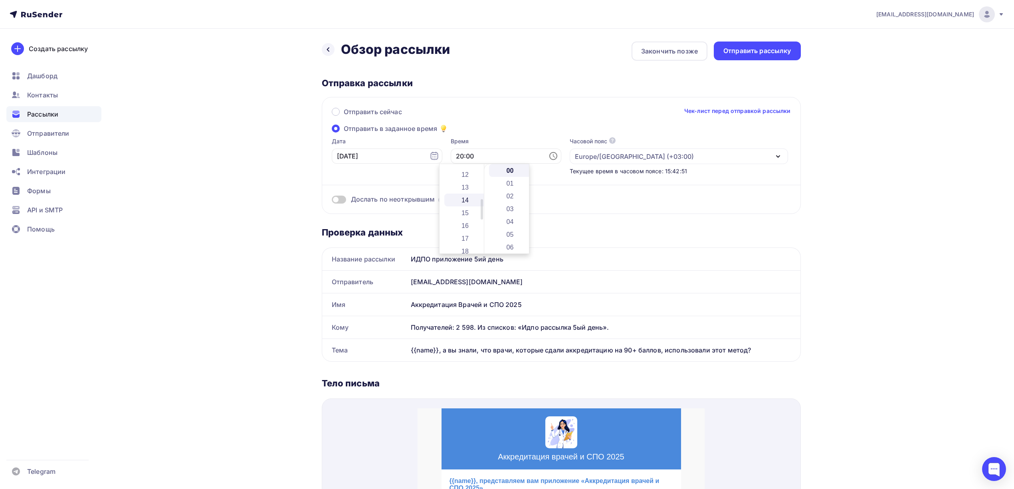
scroll to position [149, 0]
click at [468, 238] on li "17" at bounding box center [465, 238] width 43 height 13
click at [510, 213] on li "20" at bounding box center [510, 213] width 43 height 13
type input "17:20"
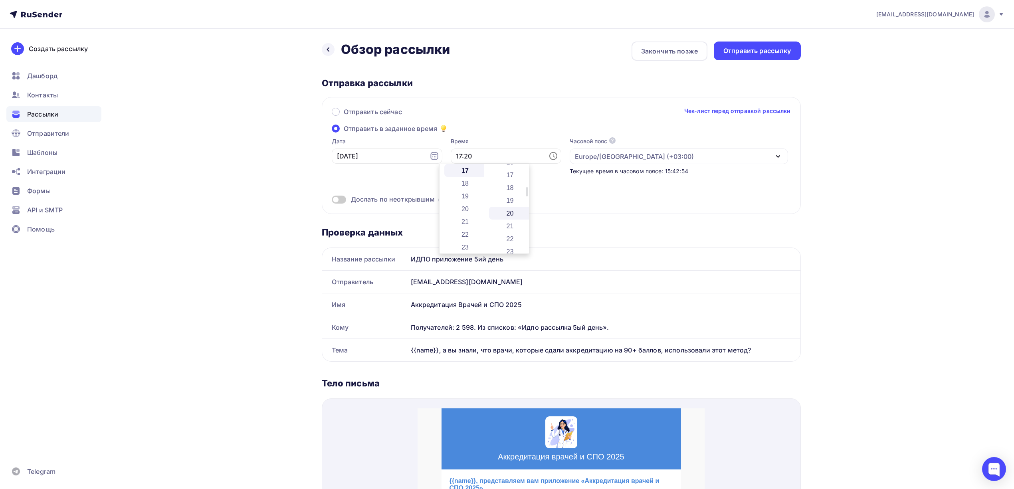
scroll to position [256, 0]
click at [826, 200] on div "Назад Обзор рассылки Обзор рассылки Закончить позже Отправить рассылку Отправка…" at bounding box center [507, 445] width 654 height 833
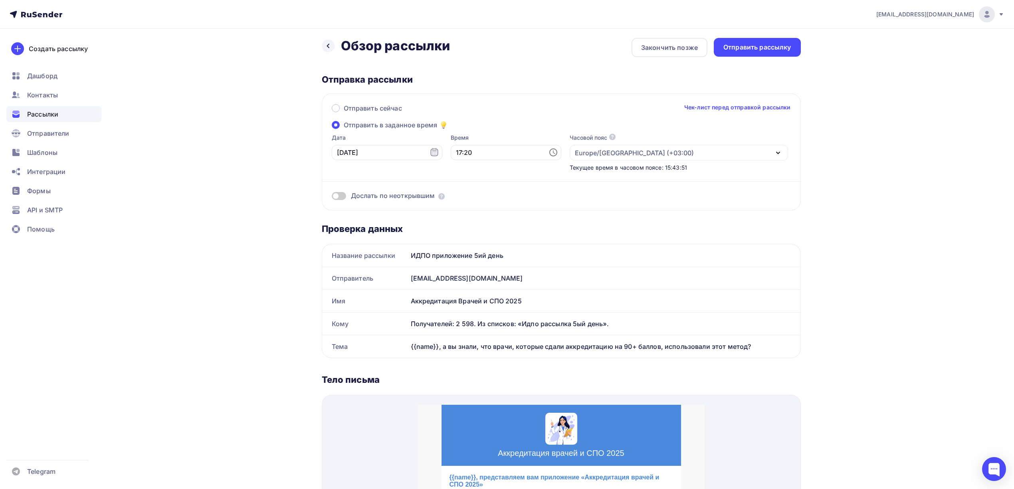
scroll to position [0, 0]
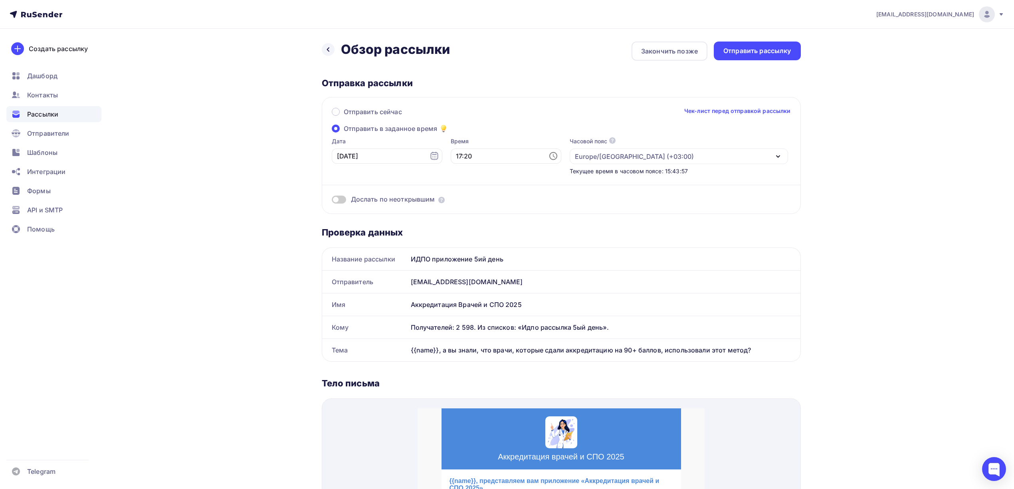
drag, startPoint x: 753, startPoint y: 55, endPoint x: 571, endPoint y: 77, distance: 183.4
click at [571, 77] on div "Назад Обзор рассылки Обзор рассылки Закончить позже Отправить рассылку Отправка…" at bounding box center [561, 436] width 479 height 789
click at [344, 204] on div "Дослать по неоткрывшим" at bounding box center [561, 199] width 459 height 9
click at [342, 200] on span at bounding box center [339, 200] width 14 height 8
click at [332, 201] on input "checkbox" at bounding box center [332, 201] width 0 height 0
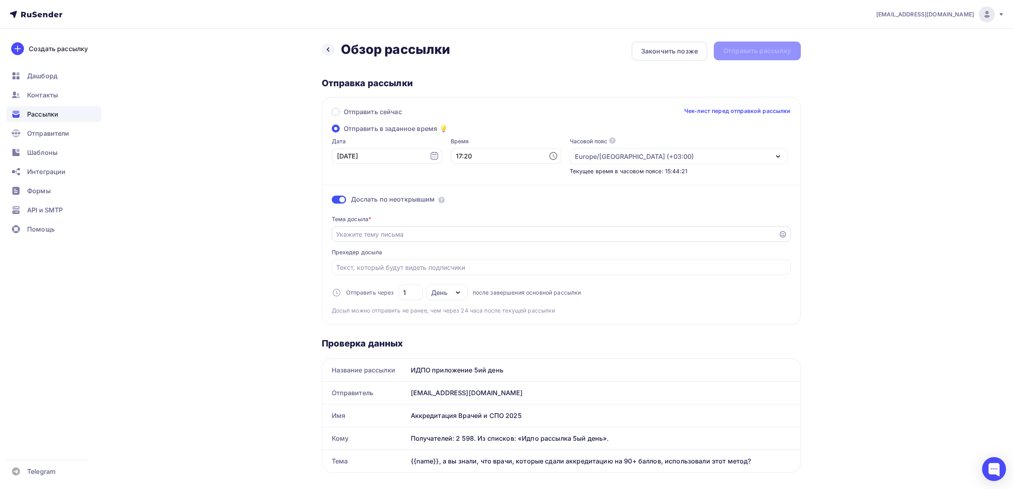
click at [507, 233] on input "Отправить в заданное время" at bounding box center [555, 235] width 438 height 10
click at [448, 243] on div "Тема досыла * Прехедер досыла Отправить через 1 День День Часы после завершения…" at bounding box center [561, 262] width 459 height 106
click at [457, 238] on input "Отправить в заданное время" at bounding box center [555, 235] width 438 height 10
click at [858, 244] on div "[EMAIL_ADDRESS][DOMAIN_NAME] Аккаунт Тарифы Выйти Создать рассылку [GEOGRAPHIC_…" at bounding box center [507, 486] width 1014 height 973
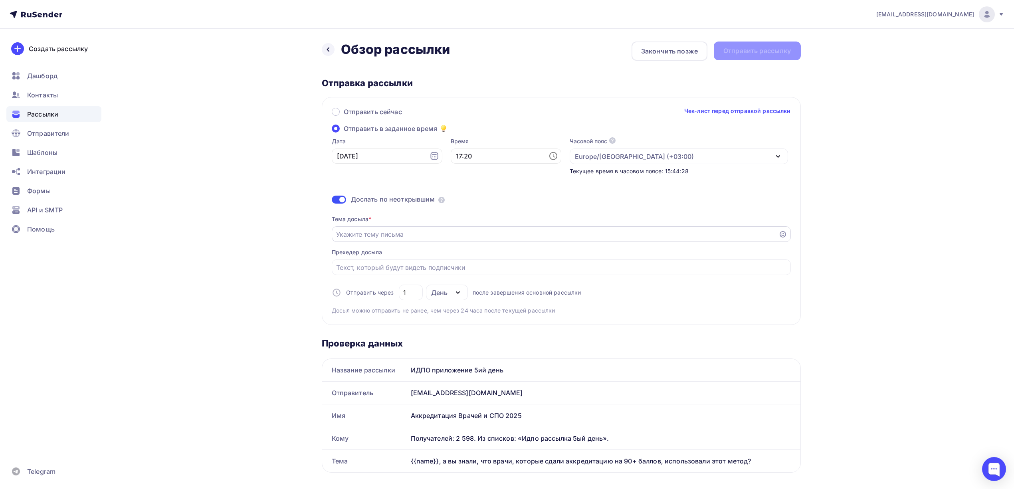
click at [470, 236] on input "Отправить в заданное время" at bounding box center [555, 235] width 438 height 10
click at [875, 223] on div "[EMAIL_ADDRESS][DOMAIN_NAME] Аккаунт Тарифы Выйти Создать рассылку [GEOGRAPHIC_…" at bounding box center [507, 486] width 1014 height 973
click at [432, 231] on input "Отправить в заданное время" at bounding box center [555, 235] width 438 height 10
paste input "❓ {{name}} готовы к аккредитации? Вот помощь для подготовки!"
type input "❓ {{name}} готовы к аккредитации? Вот помощь для подготовки!"
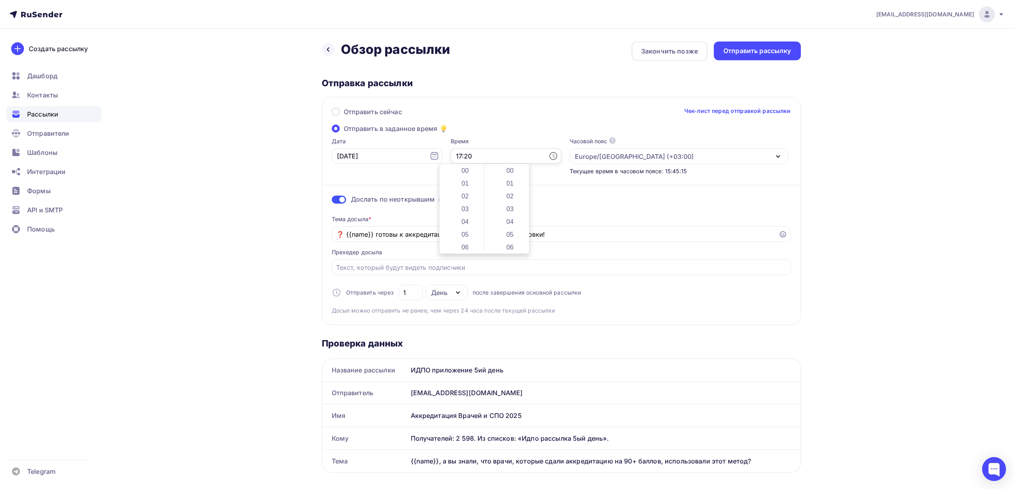
scroll to position [256, 0]
drag, startPoint x: 469, startPoint y: 159, endPoint x: 457, endPoint y: 159, distance: 11.6
click at [457, 159] on input "17:20" at bounding box center [506, 156] width 111 height 15
type input "17:22"
click at [892, 176] on div "[EMAIL_ADDRESS][DOMAIN_NAME] Аккаунт Тарифы Выйти Создать рассылку [GEOGRAPHIC_…" at bounding box center [507, 486] width 1014 height 973
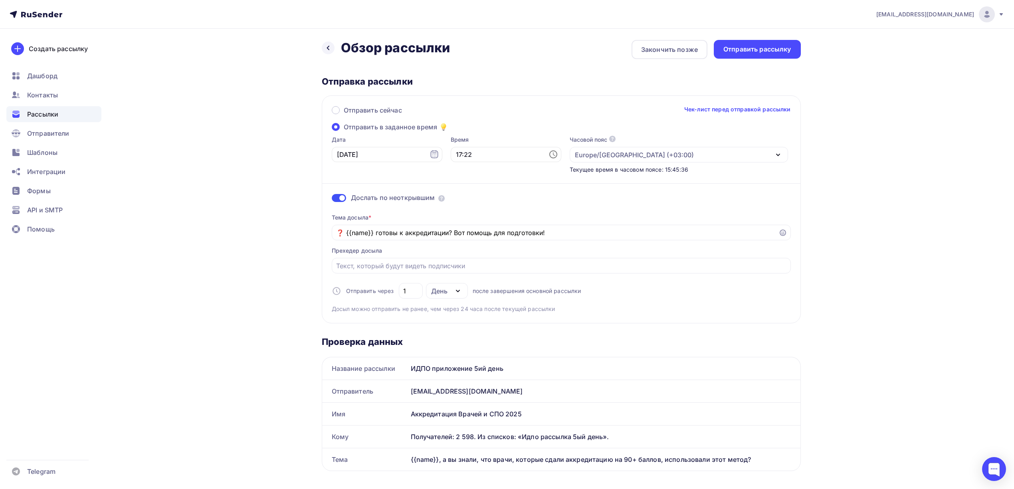
scroll to position [0, 0]
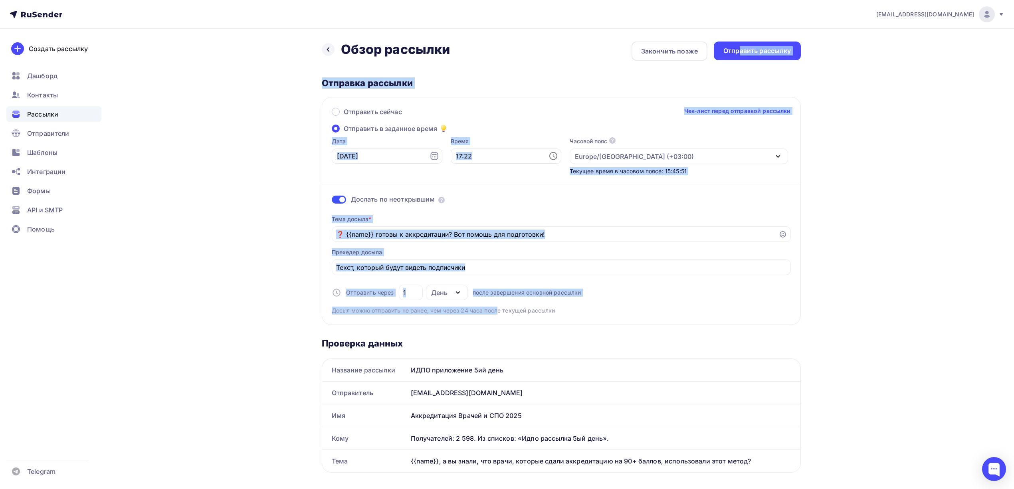
drag, startPoint x: 741, startPoint y: 55, endPoint x: 497, endPoint y: 313, distance: 355.6
click at [498, 312] on div "Назад Обзор рассылки Обзор рассылки Закончить позже Отправить рассылку Отправка…" at bounding box center [561, 492] width 479 height 900
click at [409, 297] on input "1" at bounding box center [410, 293] width 15 height 10
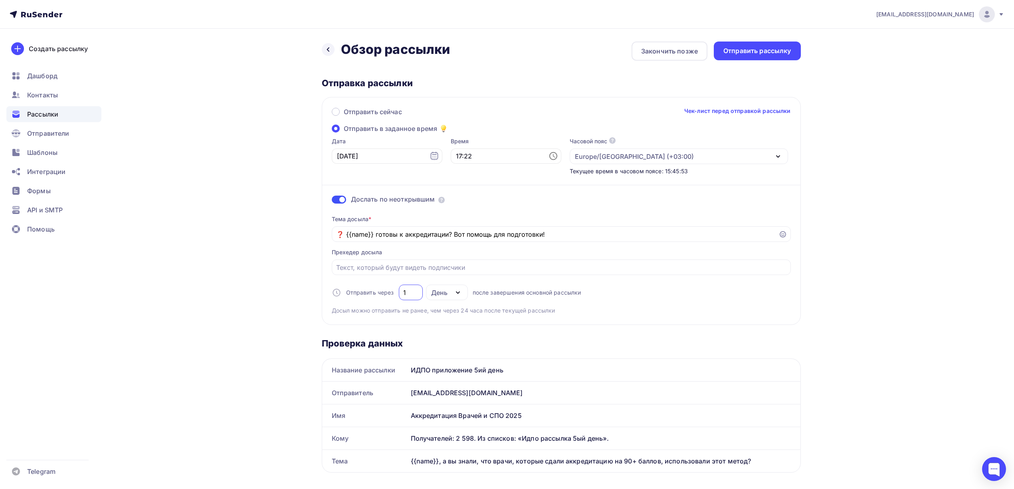
click at [409, 296] on input "1" at bounding box center [410, 293] width 15 height 10
type input "3"
click at [656, 310] on div "Тема досыла * ❓ {{name}} готовы к аккредитации? Вот помощь для подготовки! Прех…" at bounding box center [561, 262] width 459 height 106
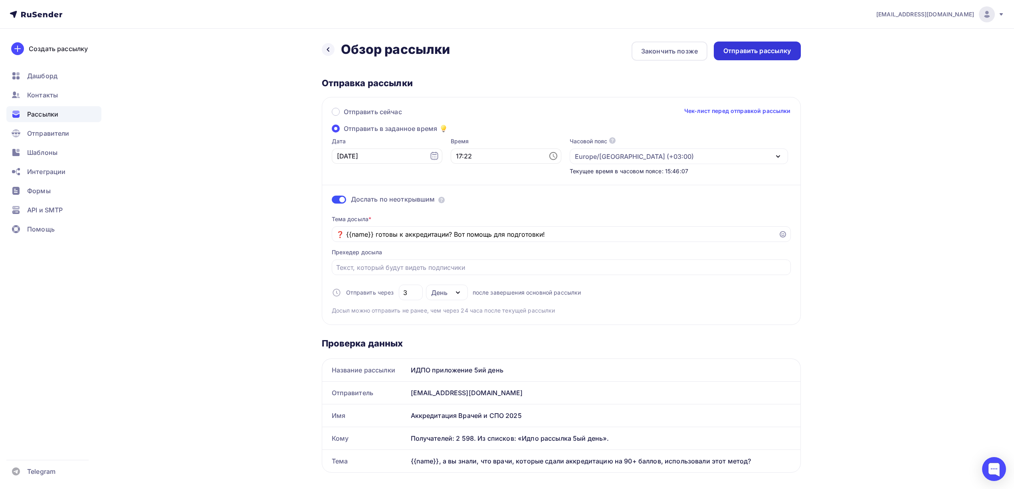
click at [750, 55] on div "Отправить рассылку" at bounding box center [757, 50] width 68 height 9
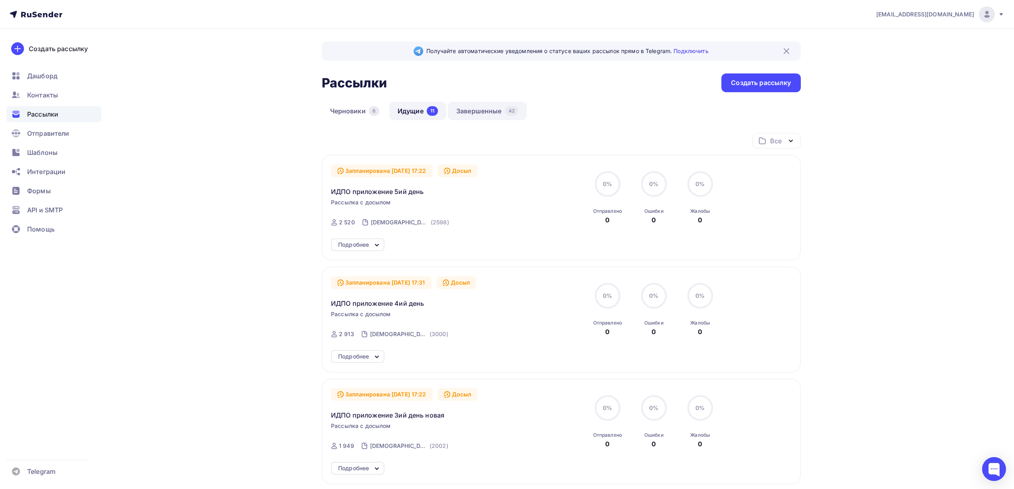
click at [484, 108] on link "Завершенные 42" at bounding box center [487, 111] width 79 height 18
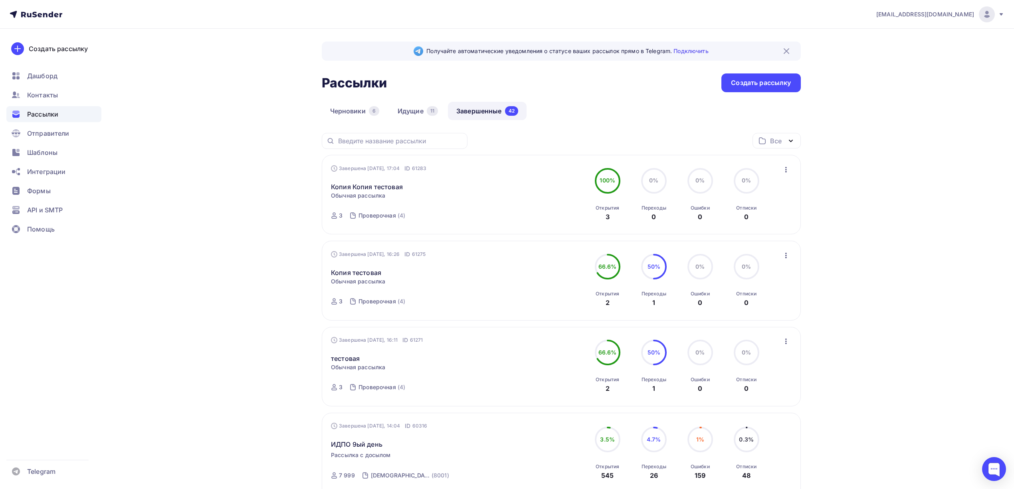
click at [783, 170] on icon "button" at bounding box center [786, 170] width 10 height 10
click at [748, 224] on div "Копировать в новую" at bounding box center [750, 223] width 82 height 10
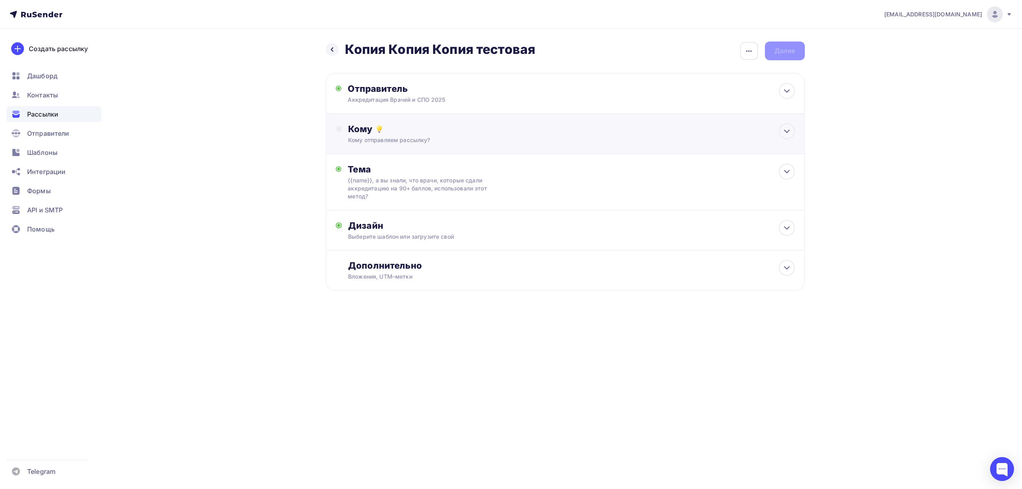
click at [443, 129] on div "Кому" at bounding box center [571, 128] width 446 height 11
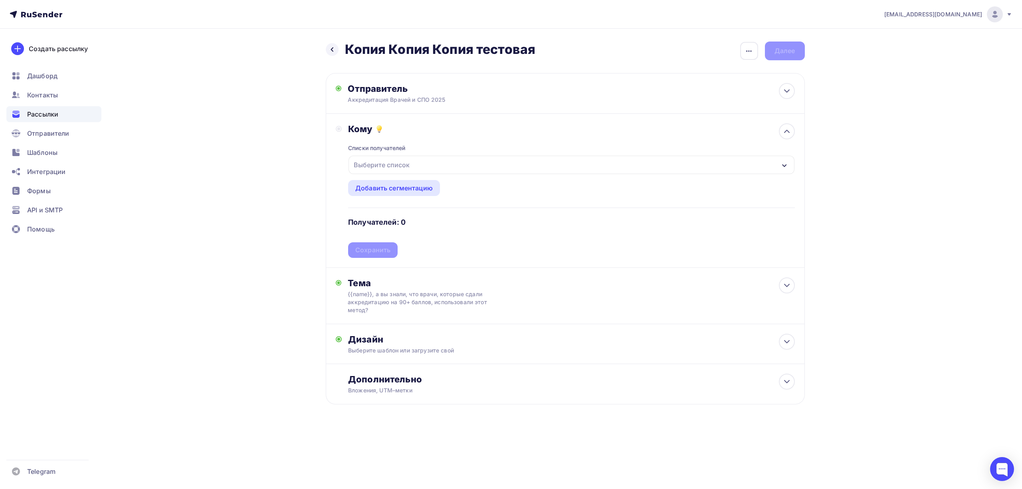
click at [430, 163] on div "Выберите список" at bounding box center [572, 165] width 446 height 18
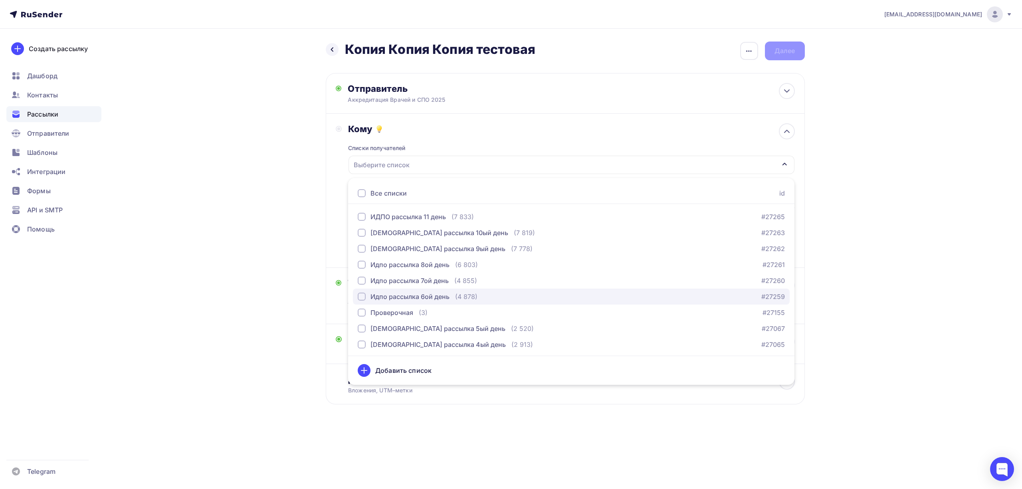
click at [460, 299] on div "(4 878)" at bounding box center [466, 297] width 22 height 10
click at [864, 204] on div "drongar89@gmail.com Аккаунт Тарифы Выйти Создать рассылку Дашборд Контакты Расс…" at bounding box center [511, 228] width 1022 height 456
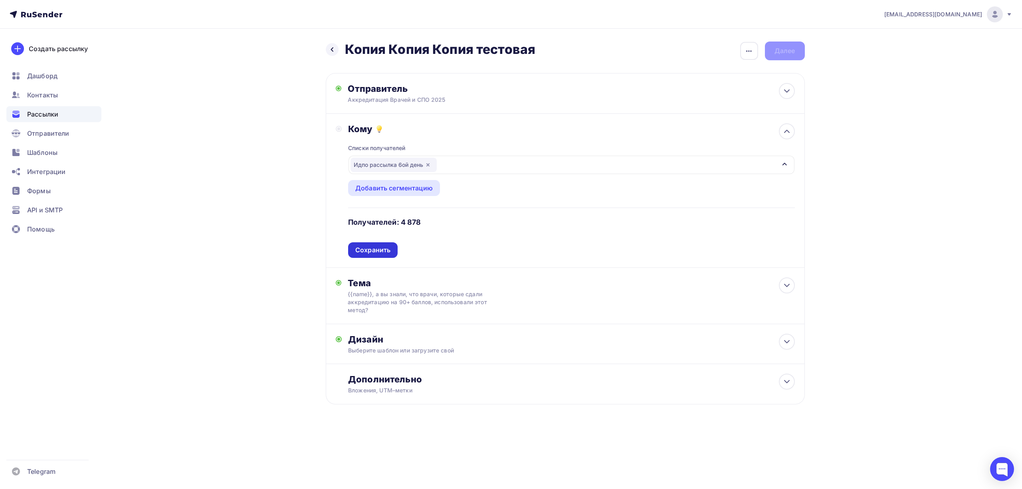
click at [379, 252] on div "Сохранить" at bounding box center [372, 250] width 35 height 9
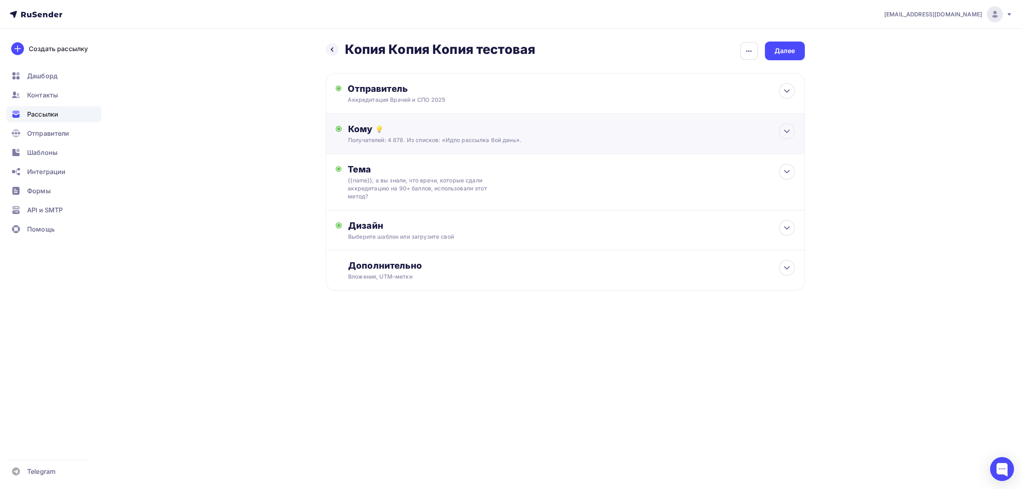
click at [493, 142] on div "Получателей: 4 878. Из списков: «Идпо рассылка 6ой день»." at bounding box center [549, 140] width 402 height 8
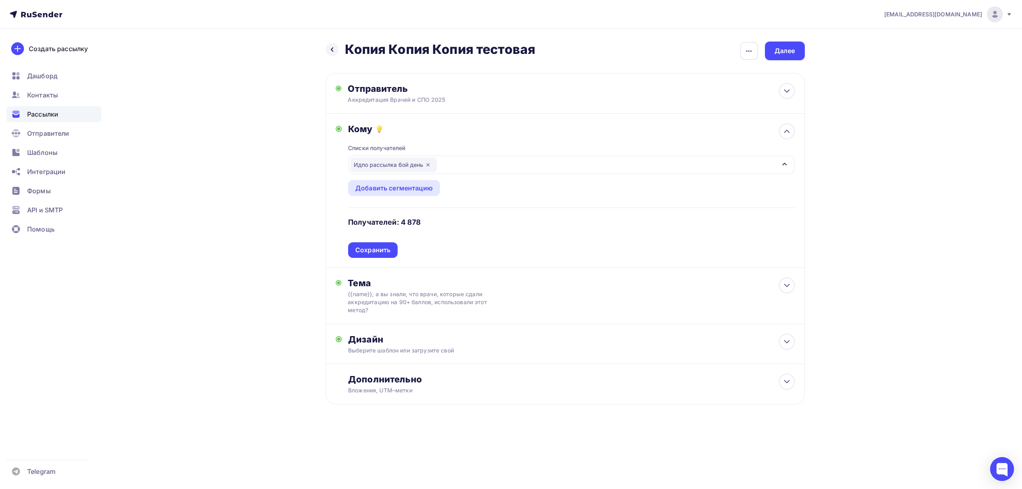
click at [366, 248] on div "Сохранить" at bounding box center [372, 250] width 35 height 9
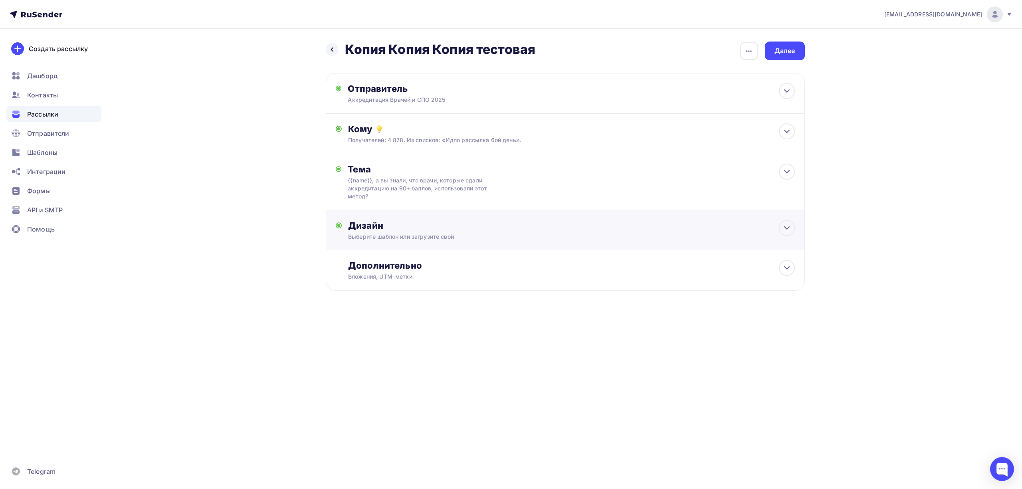
click at [437, 232] on div "Дизайн Выберите шаблон или загрузите свой Размер письма: 122 Kb Заменить шаблон…" at bounding box center [571, 230] width 446 height 21
click at [401, 299] on div "Заменить шаблон" at bounding box center [384, 302] width 59 height 10
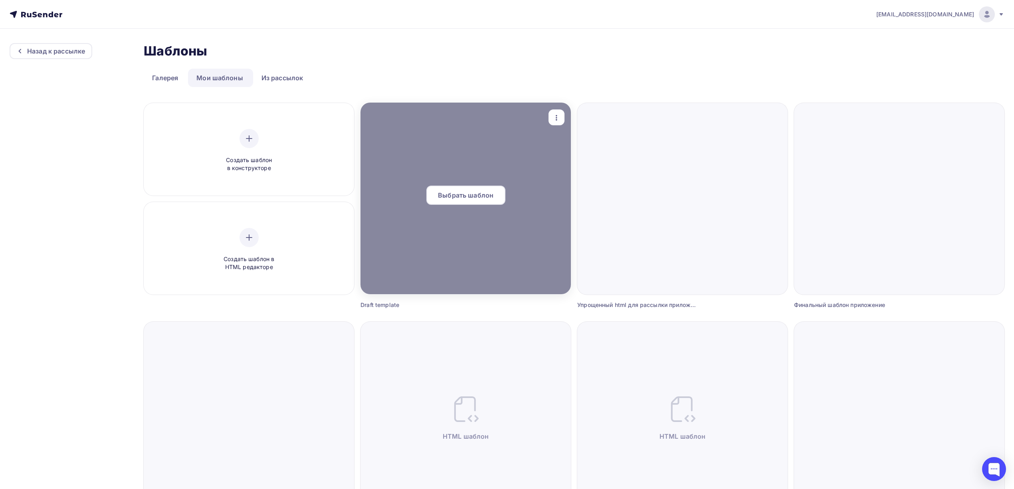
click at [475, 195] on span "Выбрать шаблон" at bounding box center [465, 195] width 55 height 10
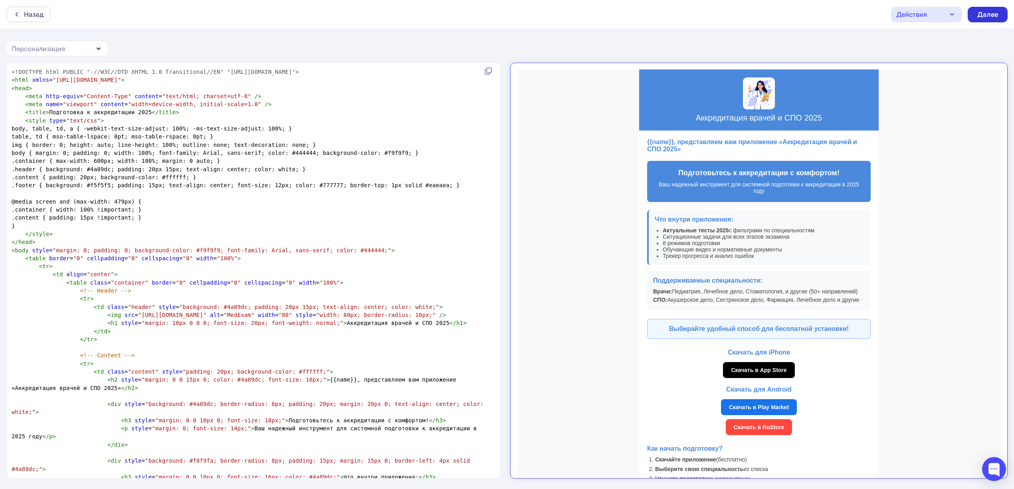
click at [995, 14] on div "Далее" at bounding box center [987, 14] width 21 height 9
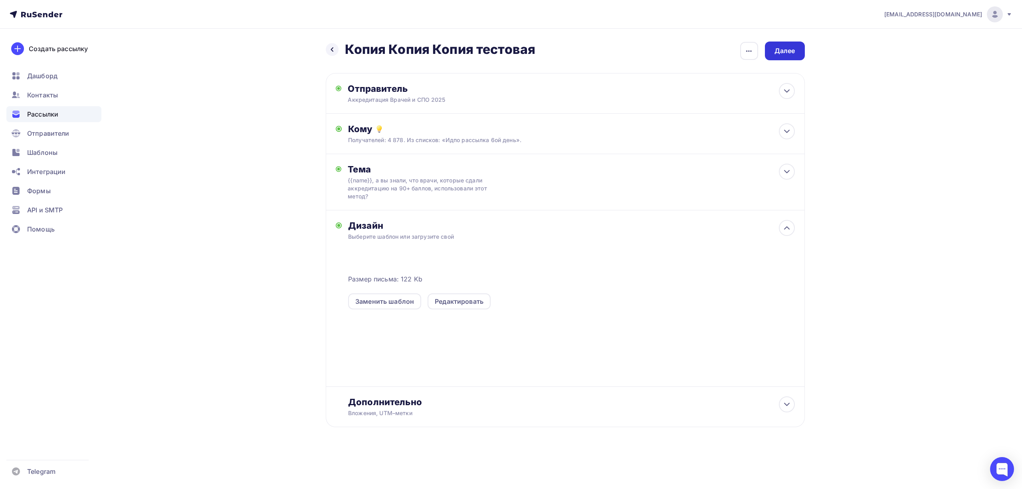
click at [788, 48] on div "Далее" at bounding box center [785, 50] width 21 height 9
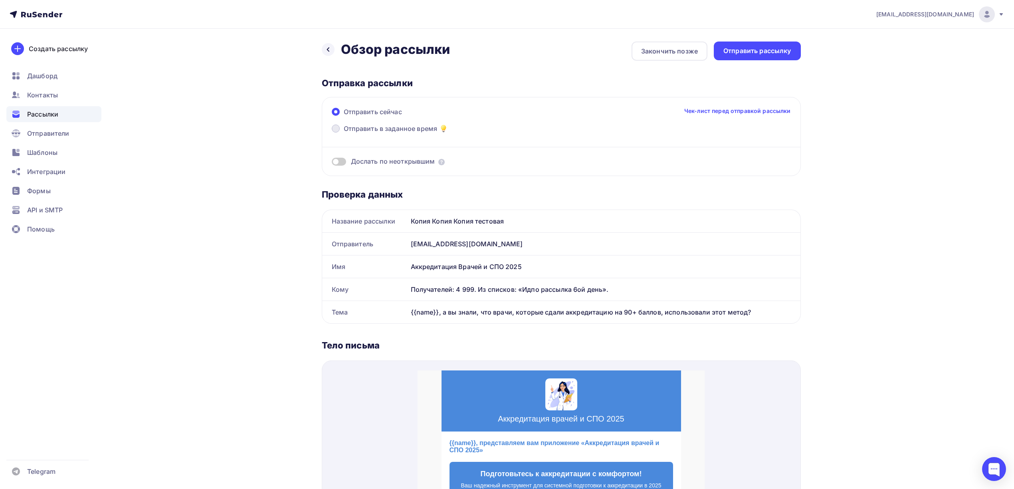
click at [417, 126] on span "Отправить в заданное время" at bounding box center [391, 129] width 94 height 10
click at [344, 133] on input "Отправить в заданное время" at bounding box center [344, 133] width 0 height 0
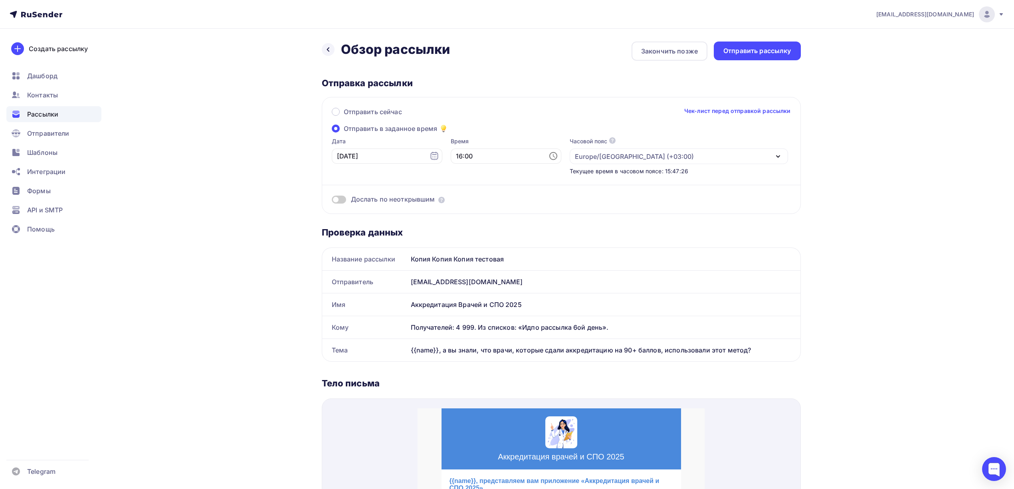
click at [336, 200] on span at bounding box center [339, 200] width 14 height 8
click at [332, 201] on input "checkbox" at bounding box center [332, 201] width 0 height 0
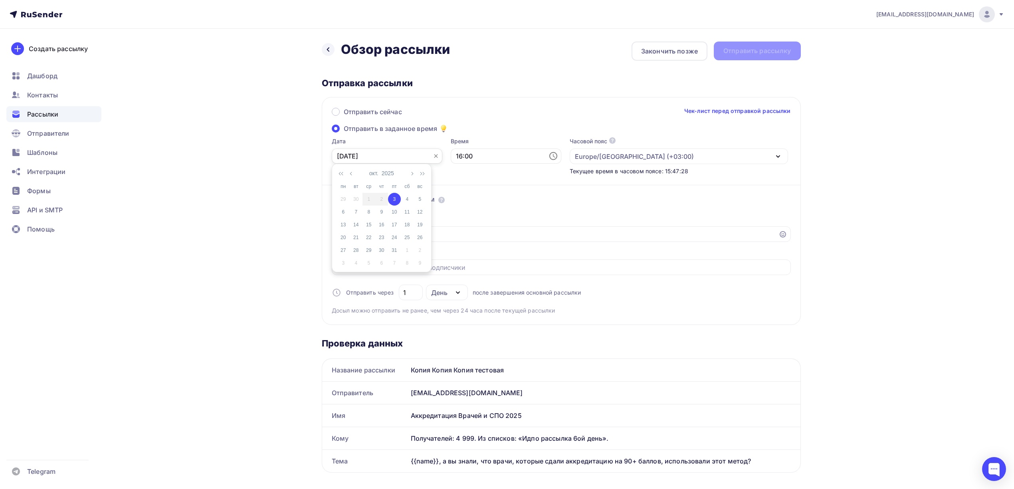
click at [399, 158] on input "03.10.2025" at bounding box center [387, 156] width 111 height 15
click at [383, 212] on div "9" at bounding box center [381, 211] width 13 height 7
type input "09.10.2025"
click at [464, 158] on input "16:00" at bounding box center [506, 156] width 111 height 15
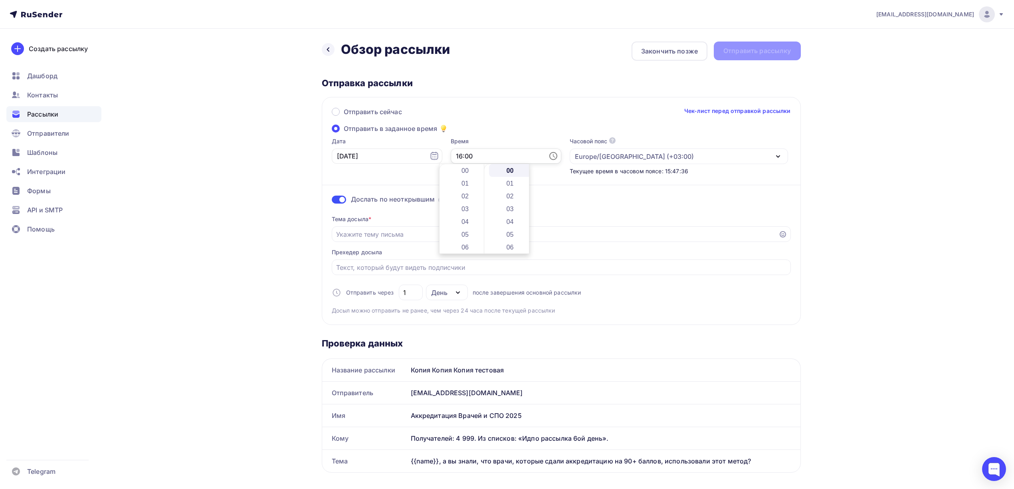
scroll to position [204, 0]
click at [464, 158] on input "16:00" at bounding box center [506, 156] width 111 height 15
click at [458, 184] on li "17" at bounding box center [465, 183] width 43 height 13
click at [516, 213] on li "20" at bounding box center [510, 213] width 43 height 13
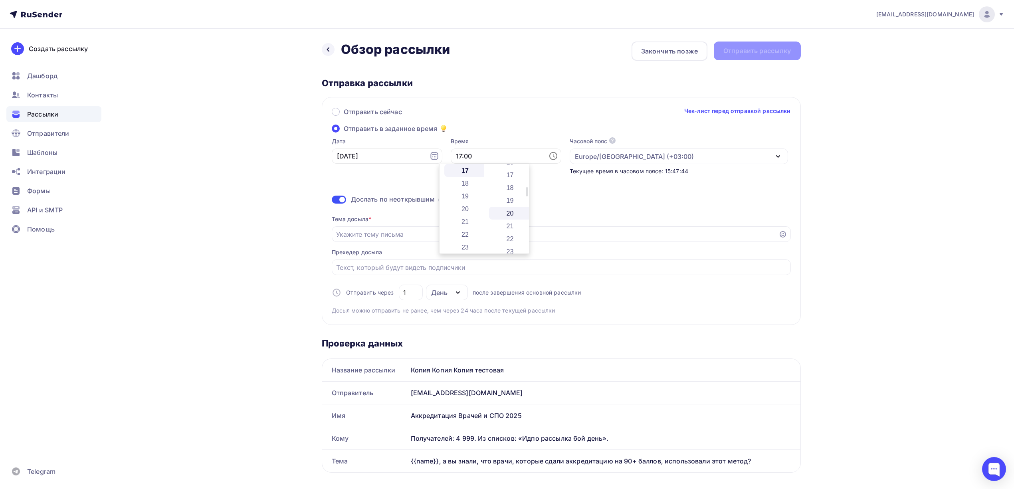
type input "17:20"
click at [866, 163] on div "drongar89@gmail.com Аккаунт Тарифы Выйти Создать рассылку Дашборд Контакты Расс…" at bounding box center [507, 486] width 1014 height 973
click at [459, 232] on input "Отправить в заданное время" at bounding box center [555, 235] width 438 height 10
paste input "❓ {{name}} готовы к аккредитации? Вот помощь для подготовки!"
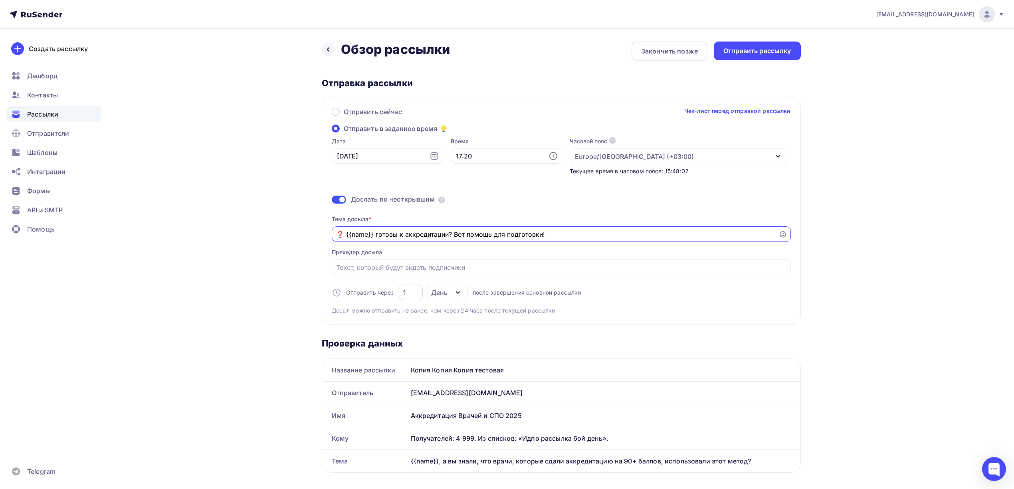
type input "❓ {{name}} готовы к аккредитации? Вот помощь для подготовки!"
click at [416, 292] on input "1" at bounding box center [410, 293] width 15 height 10
type input "3"
click at [852, 208] on div "drongar89@gmail.com Аккаунт Тарифы Выйти Создать рассылку Дашборд Контакты Расс…" at bounding box center [507, 486] width 1014 height 973
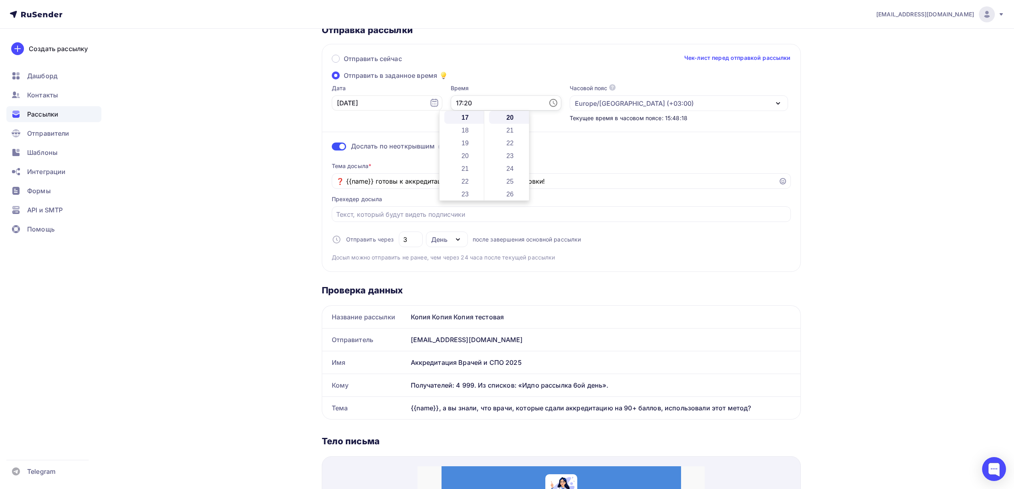
drag, startPoint x: 462, startPoint y: 103, endPoint x: 457, endPoint y: 101, distance: 5.2
click at [457, 101] on input "17:20" at bounding box center [506, 102] width 111 height 15
type input "17:27"
click at [810, 145] on div "Назад Обзор рассылки Обзор рассылки Закончить позже Отправить рассылку Отправка…" at bounding box center [507, 448] width 654 height 944
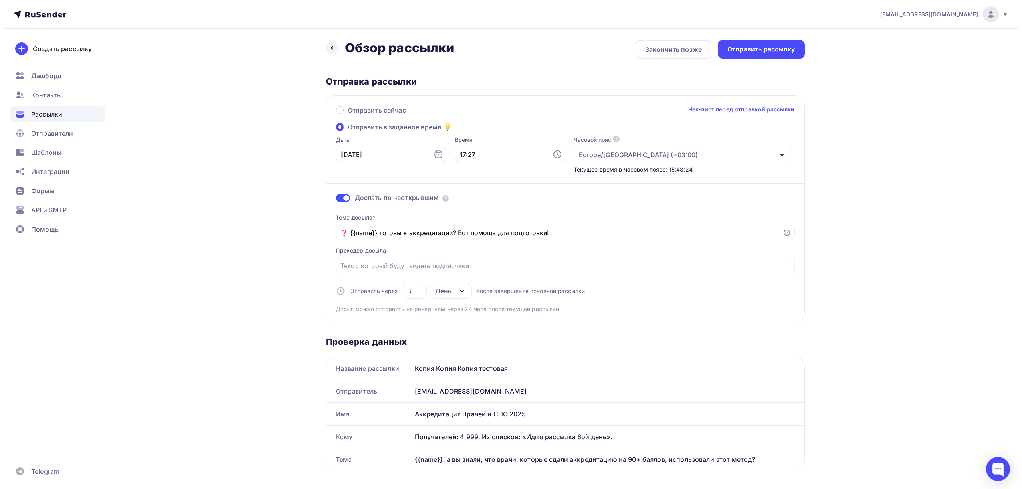
scroll to position [0, 0]
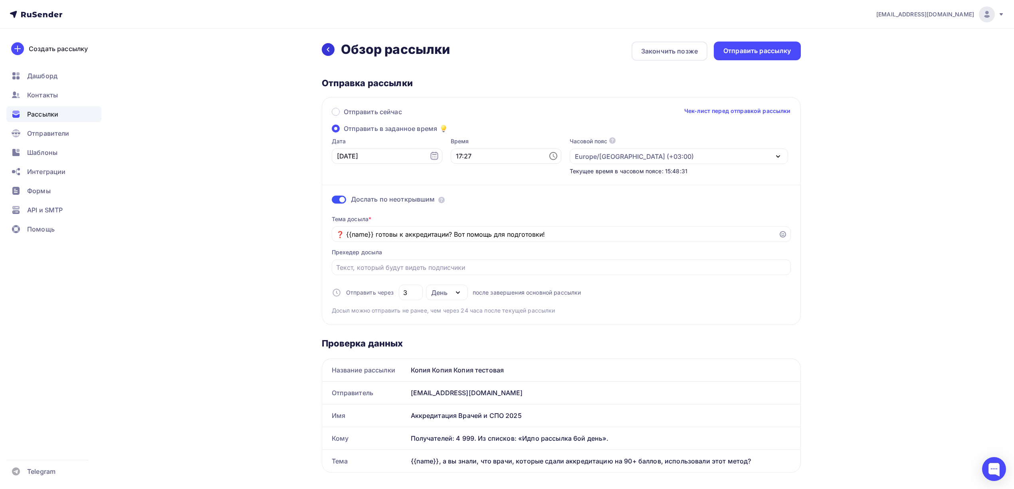
click at [328, 54] on div at bounding box center [328, 49] width 13 height 13
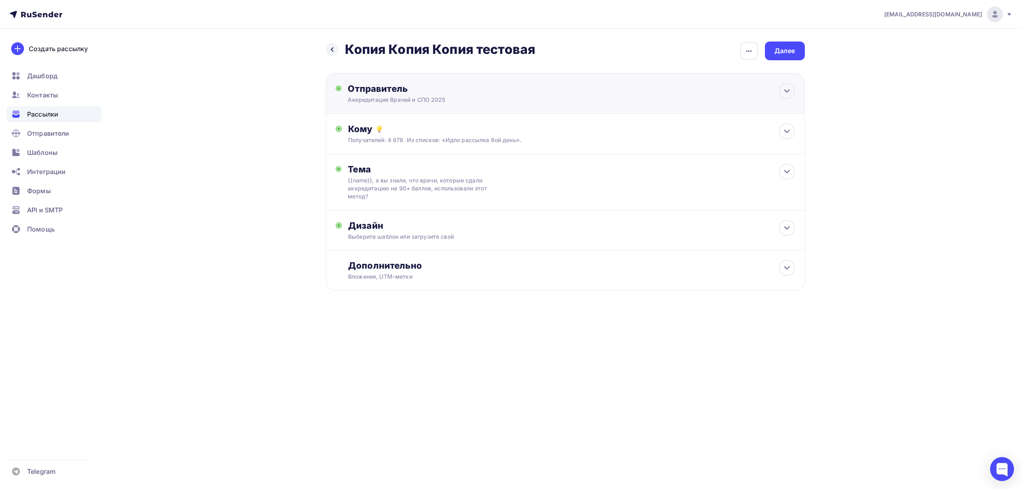
click at [433, 97] on div "Аккредитация Врачей и СПО 2025" at bounding box center [426, 100] width 156 height 8
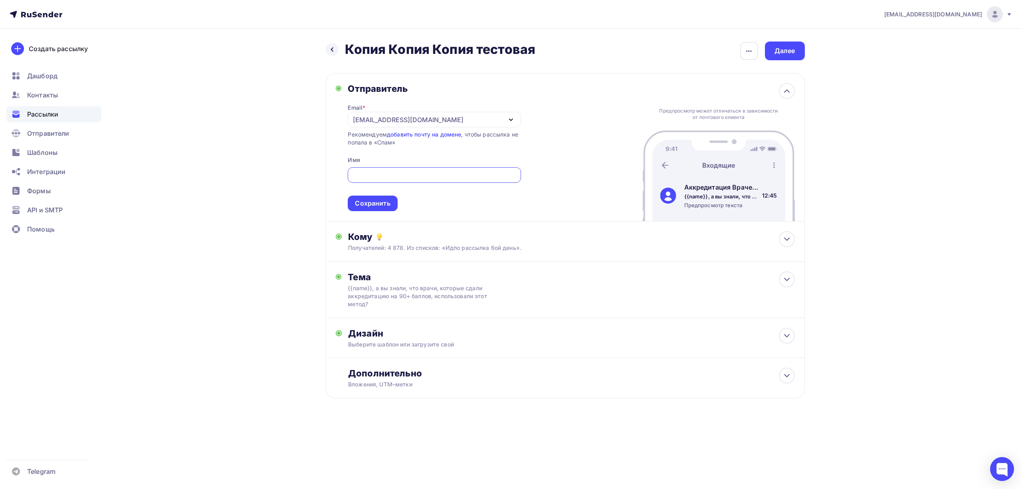
type input "Аккредитация Врачей и СПО 2025"
click at [747, 49] on icon "button" at bounding box center [749, 51] width 10 height 10
click at [693, 90] on div "Переименовать рассылку" at bounding box center [707, 92] width 99 height 10
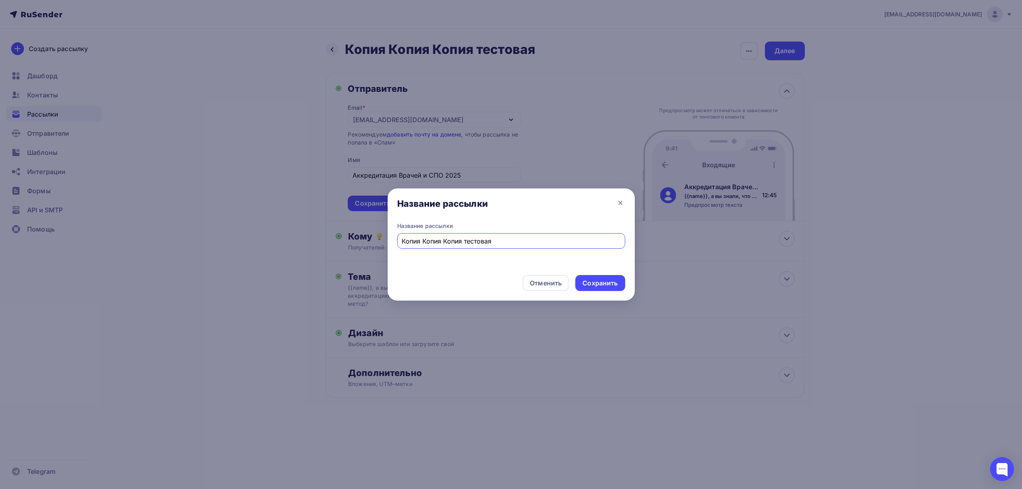
paste input "ДПО приложение 5ий день"
click at [467, 243] on input "ИДПО приложение 5ий день" at bounding box center [511, 241] width 219 height 10
type input "ИДПО приложение 6ий день"
click at [604, 279] on div "Сохранить" at bounding box center [600, 283] width 35 height 9
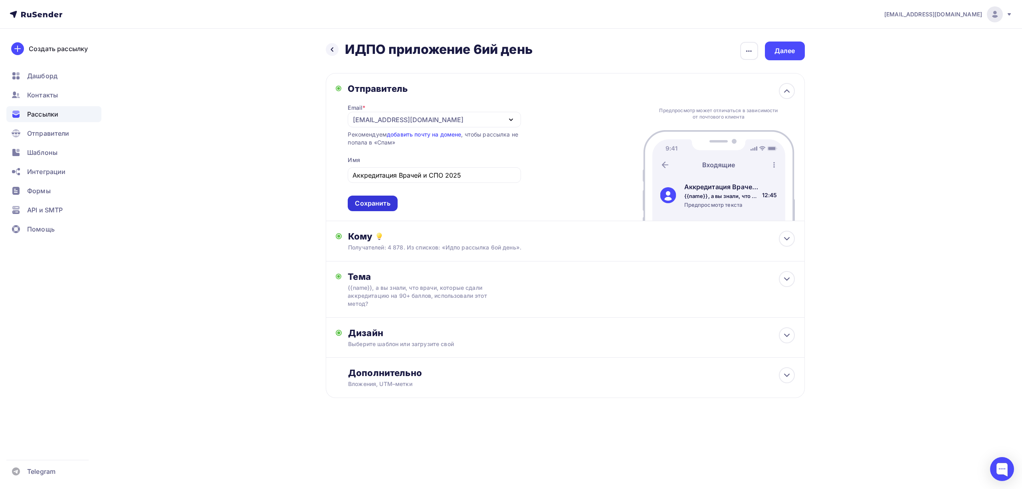
click at [379, 205] on div "Сохранить" at bounding box center [372, 203] width 35 height 9
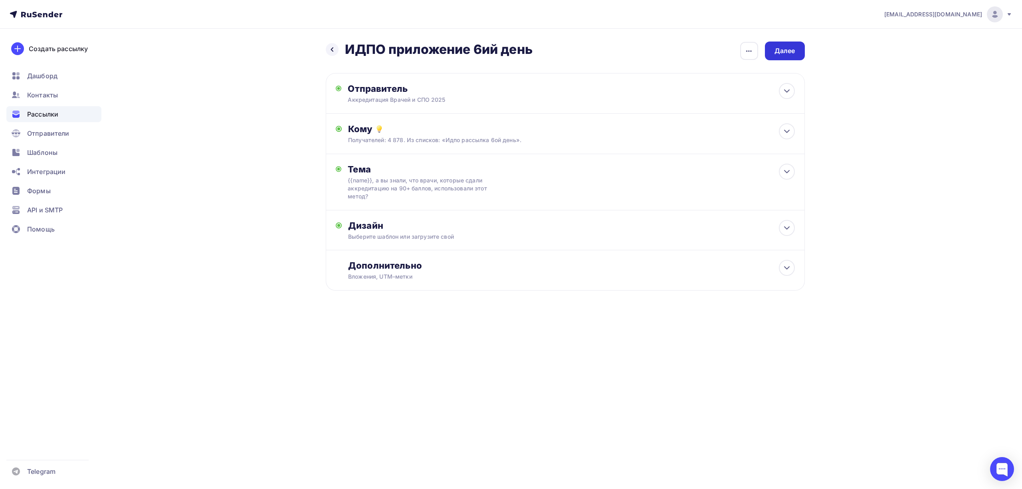
click at [777, 53] on div "Далее" at bounding box center [785, 50] width 21 height 9
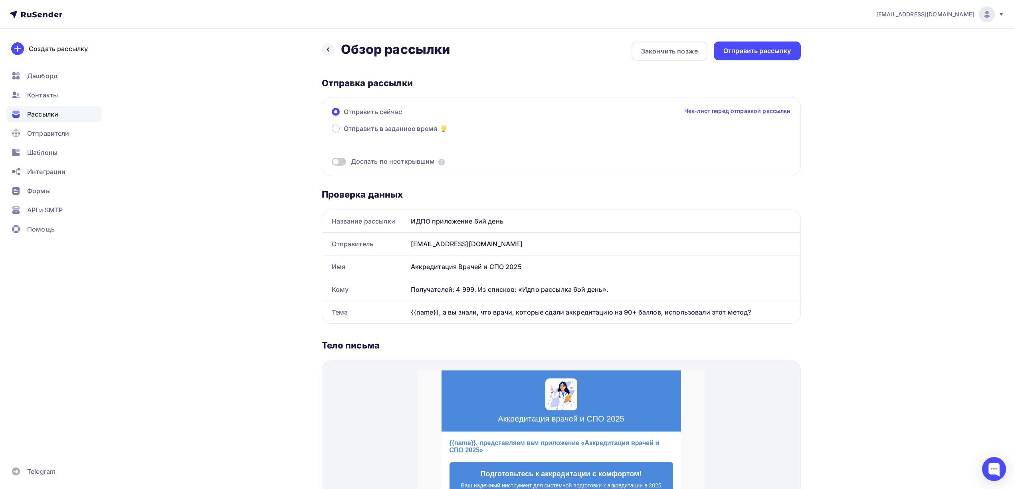
click at [377, 160] on span "Дослать по неоткрывшим" at bounding box center [393, 161] width 84 height 9
click at [348, 161] on div "Дослать по неоткрывшим" at bounding box center [561, 161] width 459 height 9
click at [342, 161] on span at bounding box center [339, 162] width 14 height 8
click at [332, 163] on input "checkbox" at bounding box center [332, 163] width 0 height 0
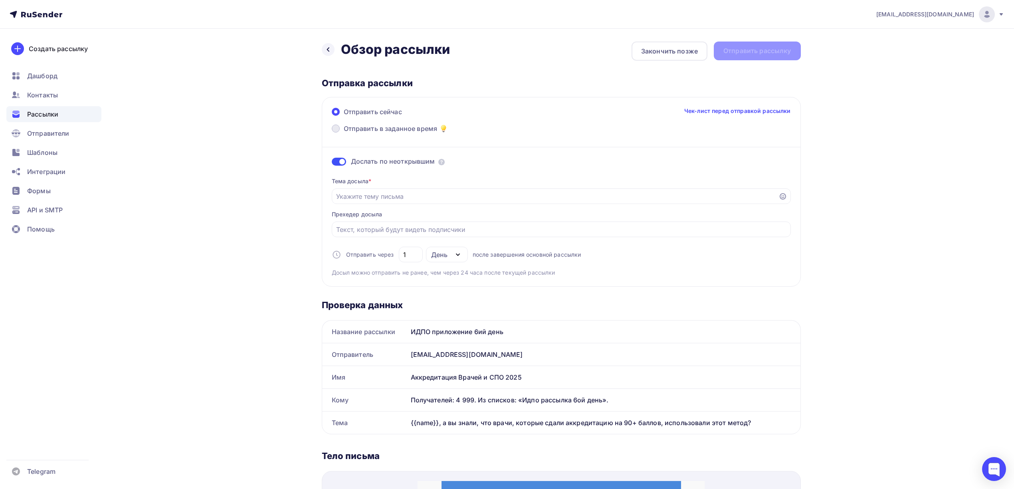
click at [412, 130] on span "Отправить в заданное время" at bounding box center [391, 129] width 94 height 10
click at [344, 133] on input "Отправить в заданное время" at bounding box center [344, 133] width 0 height 0
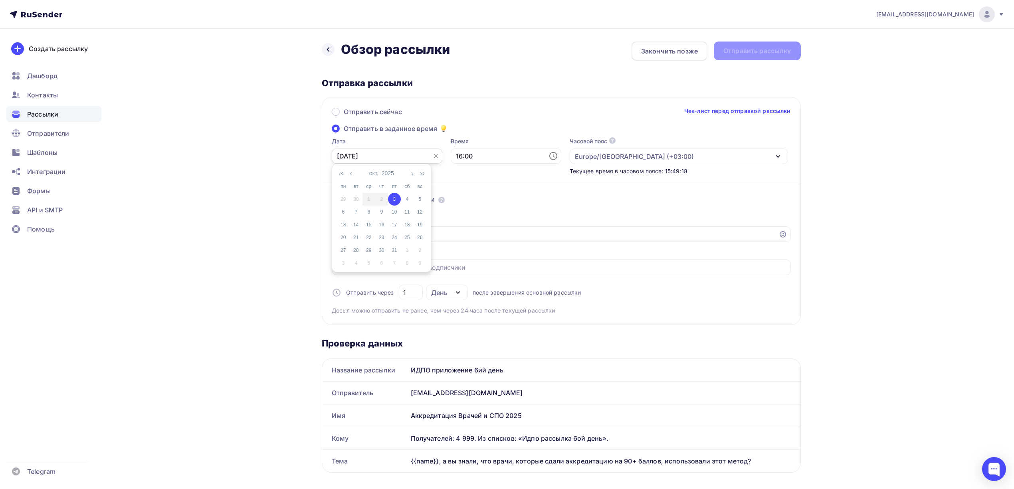
click at [394, 157] on input "03.10.2025" at bounding box center [387, 156] width 111 height 15
click at [381, 213] on div "9" at bounding box center [381, 211] width 13 height 7
type input "09.10.2025"
click at [461, 156] on input "16:00" at bounding box center [506, 156] width 111 height 15
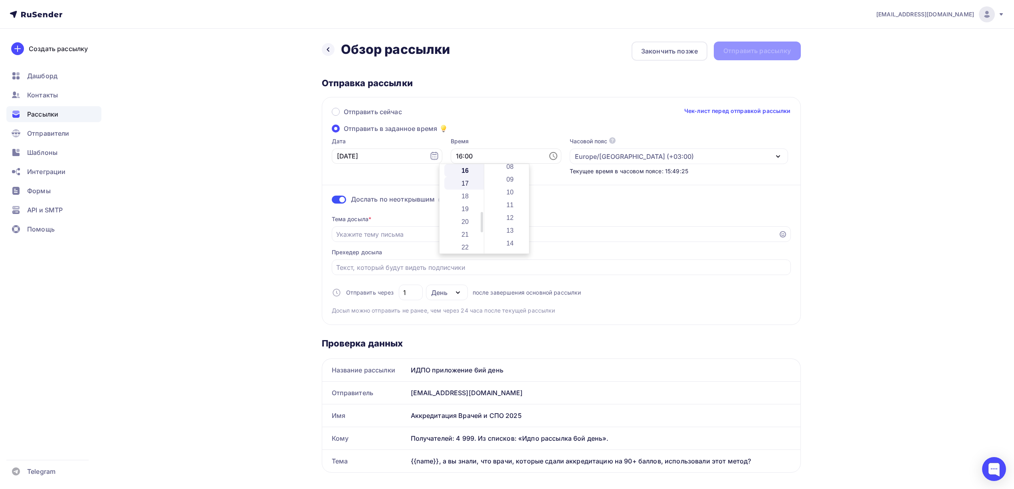
click at [467, 179] on li "17" at bounding box center [465, 183] width 43 height 13
click at [511, 198] on li "23" at bounding box center [510, 198] width 43 height 13
type input "17:23"
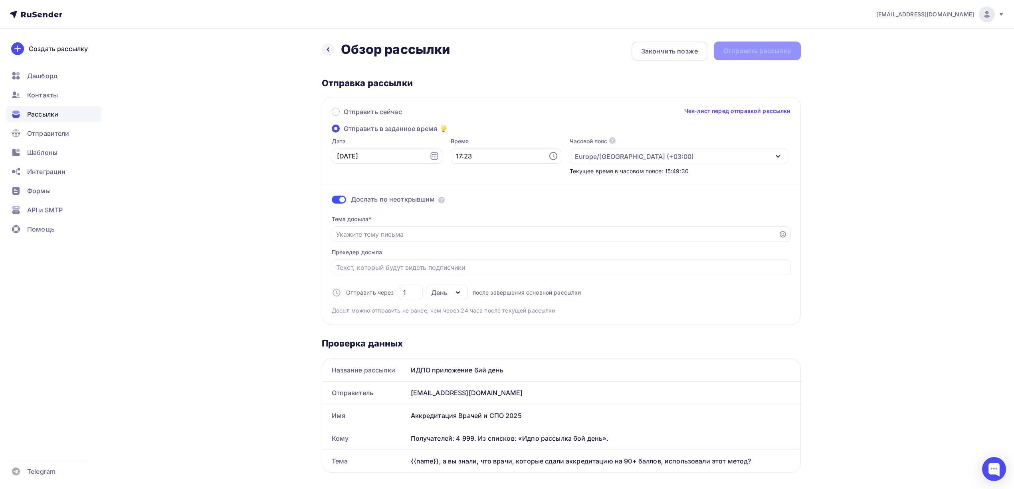
click at [862, 156] on div "drongar89@gmail.com Аккаунт Тарифы Выйти Создать рассылку Дашборд Контакты Расс…" at bounding box center [507, 486] width 1014 height 973
click at [410, 296] on input "1" at bounding box center [410, 293] width 15 height 10
type input "3"
drag, startPoint x: 941, startPoint y: 215, endPoint x: 933, endPoint y: 214, distance: 8.0
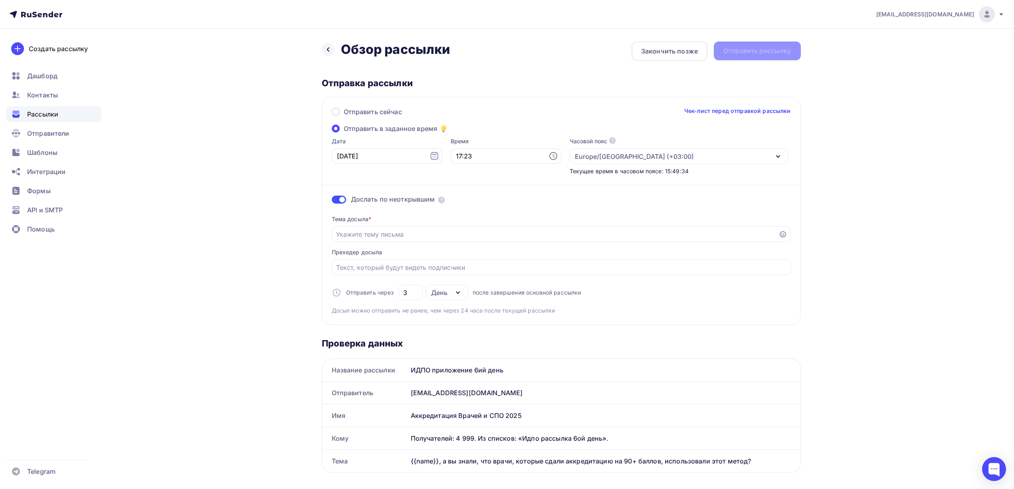
click at [941, 214] on div "drongar89@gmail.com Аккаунт Тарифы Выйти Создать рассылку Дашборд Контакты Расс…" at bounding box center [507, 486] width 1014 height 973
click at [594, 228] on div at bounding box center [561, 234] width 459 height 16
click at [599, 234] on input "Отправить в заданное время" at bounding box center [555, 235] width 438 height 10
paste input "❓ {{name}} готовы к аккредитации? Вот помощь для подготовки!"
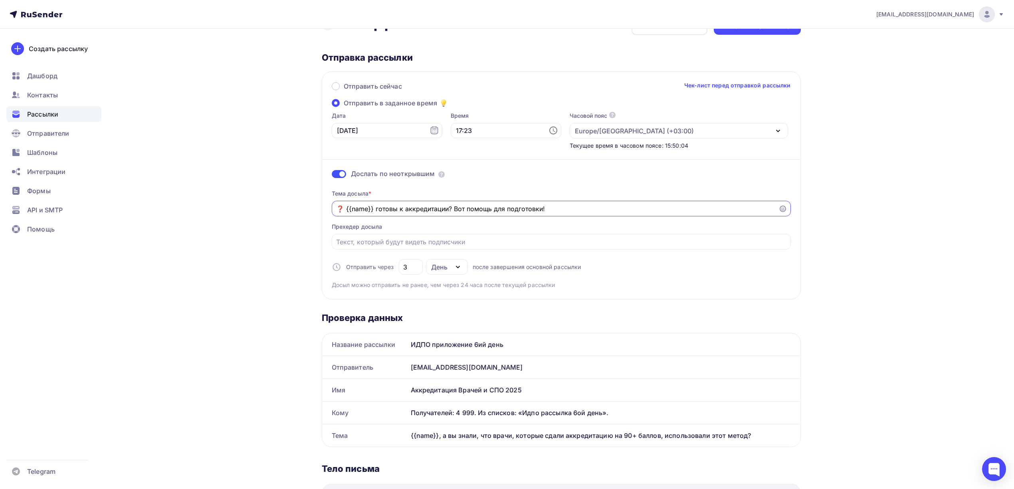
scroll to position [6, 0]
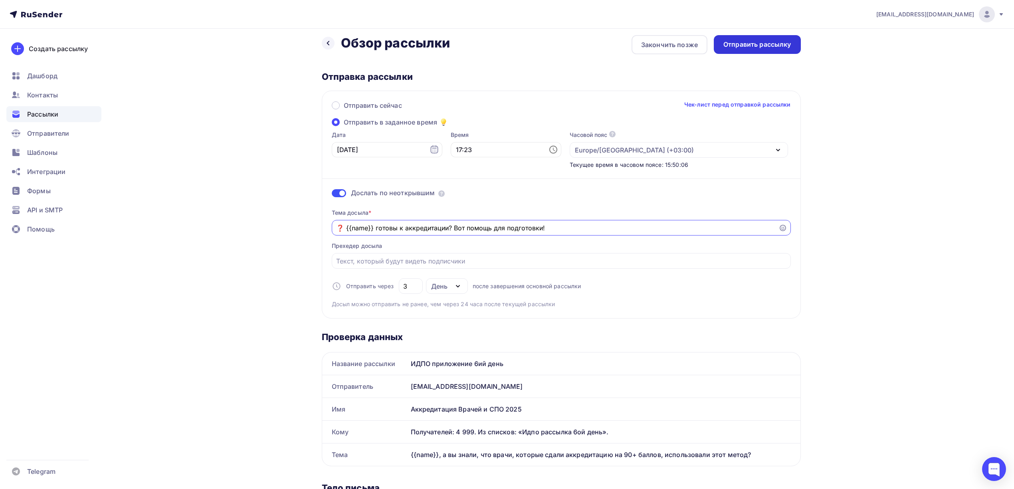
type input "❓ {{name}} готовы к аккредитации? Вот помощь для подготовки!"
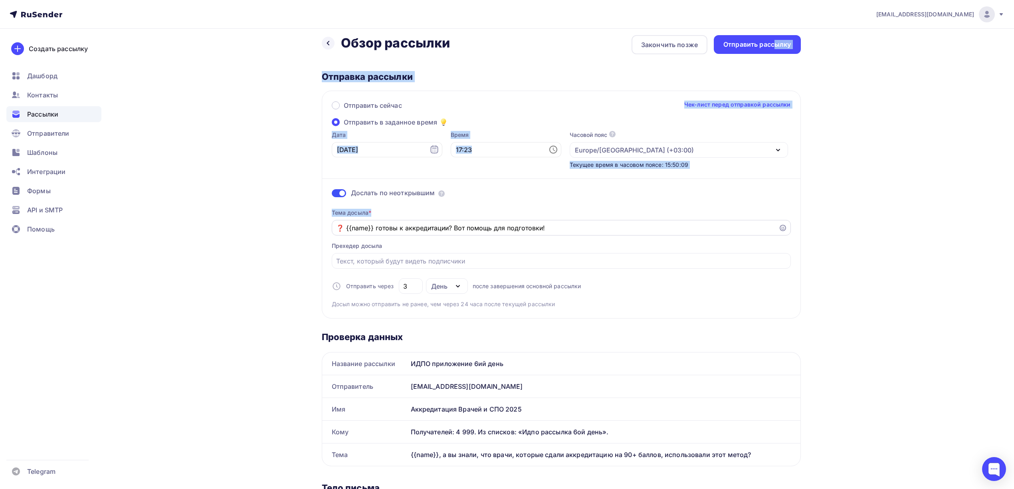
drag, startPoint x: 773, startPoint y: 45, endPoint x: 606, endPoint y: 224, distance: 245.2
click at [606, 224] on div "Назад Обзор рассылки Обзор рассылки Закончить позже Отправить рассылку Отправка…" at bounding box center [561, 485] width 479 height 900
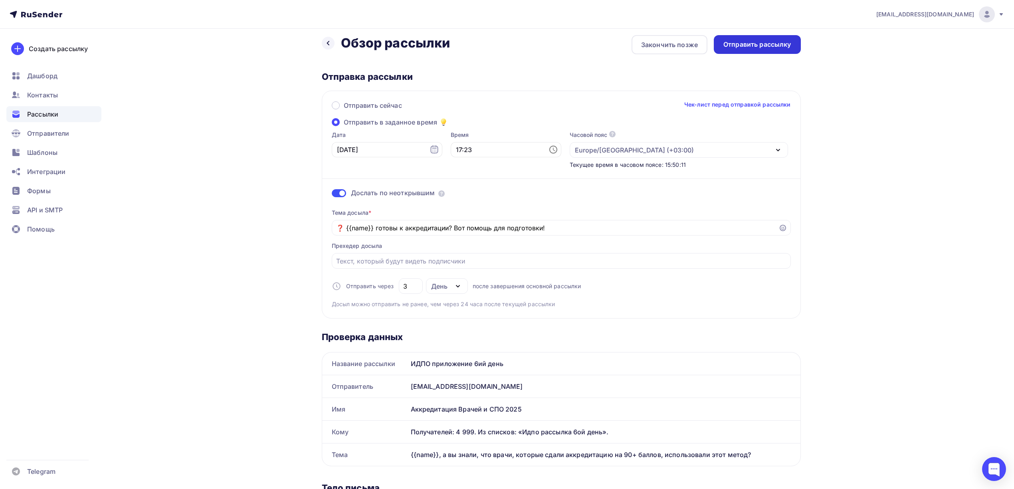
click at [766, 48] on div "Отправить рассылку" at bounding box center [757, 44] width 68 height 9
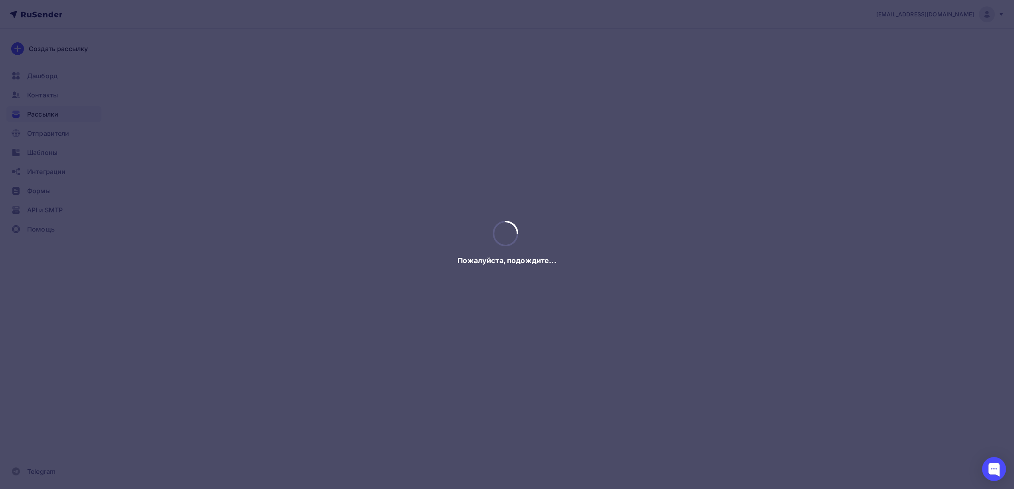
scroll to position [0, 0]
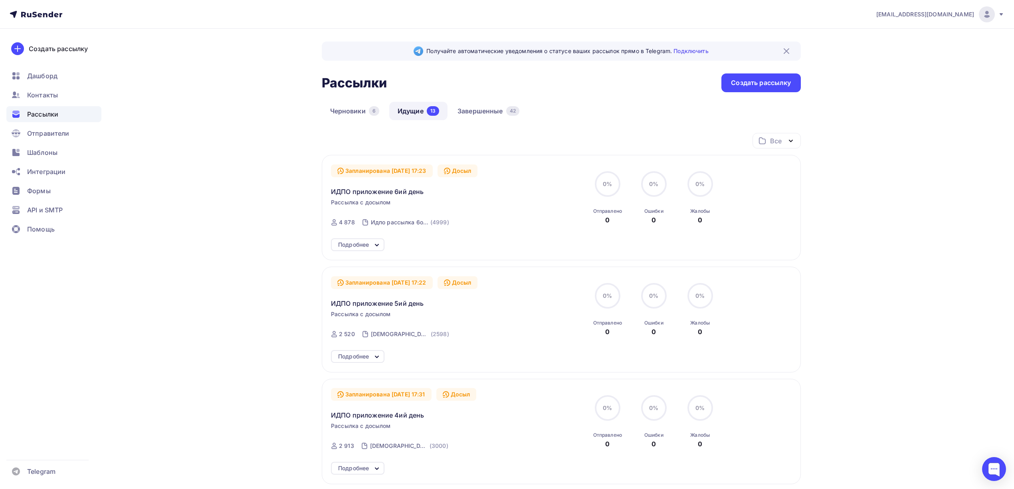
drag, startPoint x: 749, startPoint y: 85, endPoint x: 685, endPoint y: 90, distance: 64.1
click at [685, 90] on div "Рассылки Рассылки Создать рассылку" at bounding box center [561, 82] width 479 height 19
click at [752, 84] on div "Создать рассылку" at bounding box center [761, 82] width 60 height 9
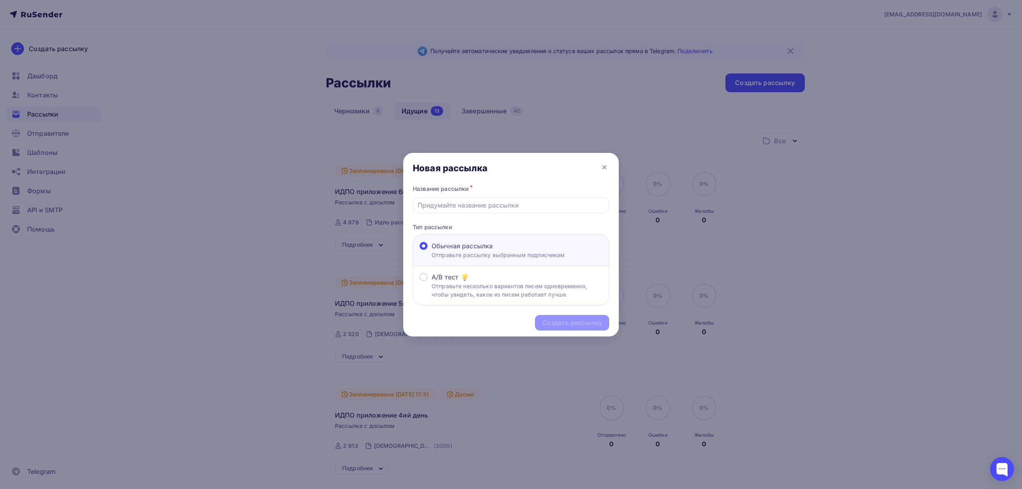
click at [804, 247] on div at bounding box center [511, 244] width 1022 height 489
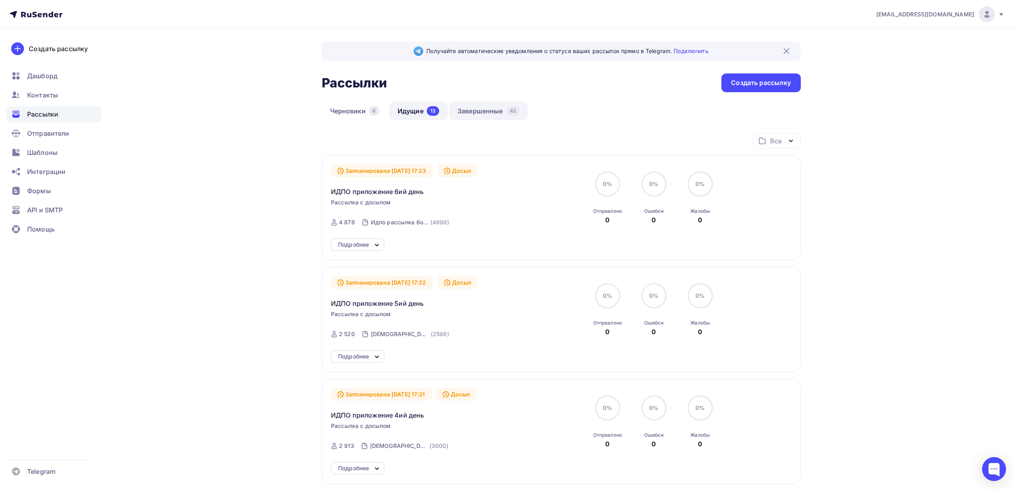
click at [460, 113] on link "Завершенные 42" at bounding box center [488, 111] width 79 height 18
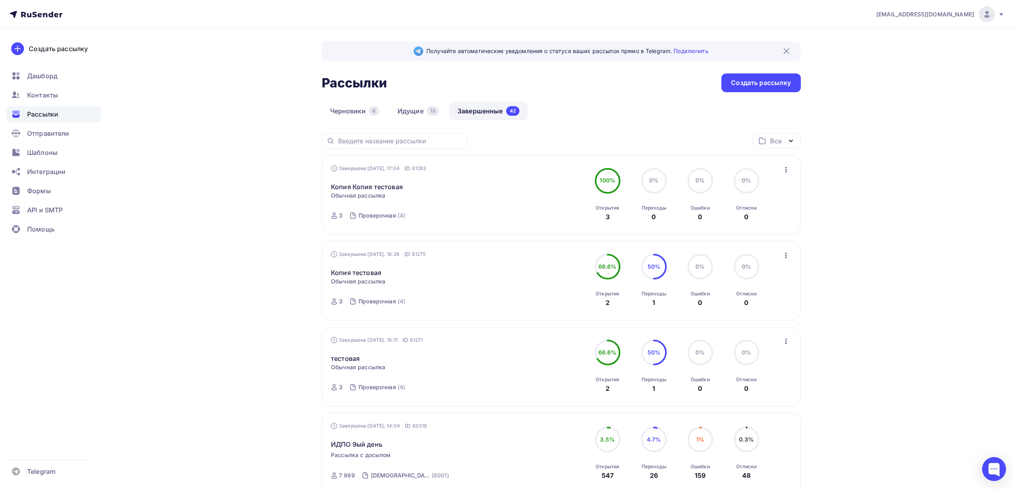
click at [784, 168] on icon "button" at bounding box center [786, 170] width 10 height 10
click at [738, 227] on div "Копировать в новую" at bounding box center [750, 223] width 82 height 10
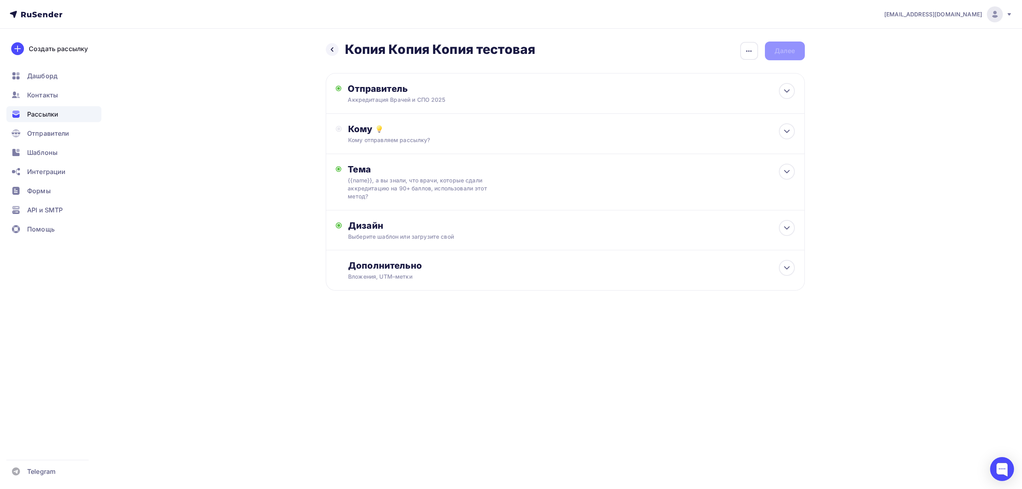
click at [527, 57] on h2 "Копия Копия Копия тестовая" at bounding box center [440, 50] width 191 height 16
click at [528, 51] on h2 "Копия Копия Копия тестовая" at bounding box center [440, 50] width 191 height 16
click at [738, 48] on div "Назад Копия Копия Копия тестовая Копия Копия Копия тестовая Закончить позже Пер…" at bounding box center [565, 51] width 479 height 19
click at [744, 48] on icon "button" at bounding box center [749, 51] width 10 height 10
click at [708, 90] on div "Переименовать рассылку" at bounding box center [707, 92] width 99 height 10
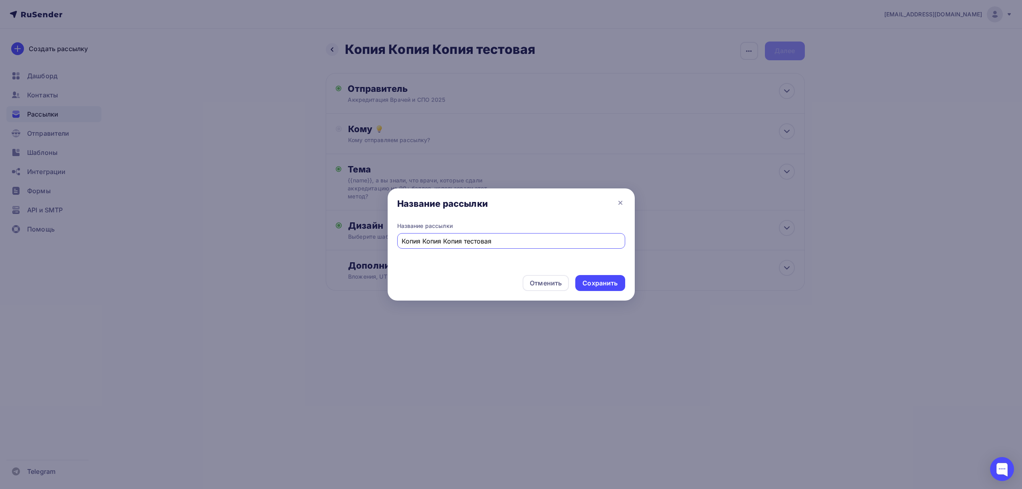
paste input "ДПО приложение 5ий день"
click at [467, 242] on input "ИДПО приложение 5ий день" at bounding box center [511, 241] width 219 height 10
type input "ИДПО приложение 7ий день"
click at [616, 283] on div "Сохранить" at bounding box center [600, 283] width 35 height 9
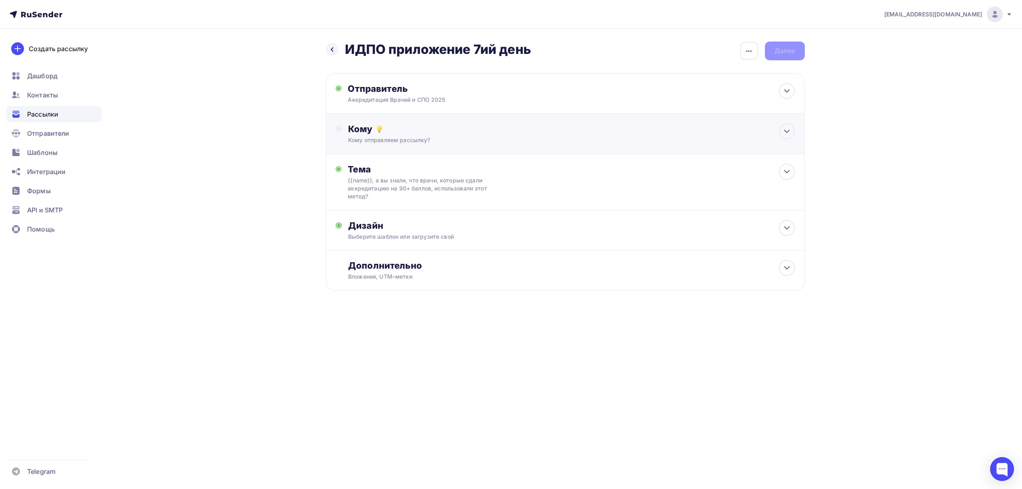
click at [466, 130] on div "Кому" at bounding box center [571, 128] width 446 height 11
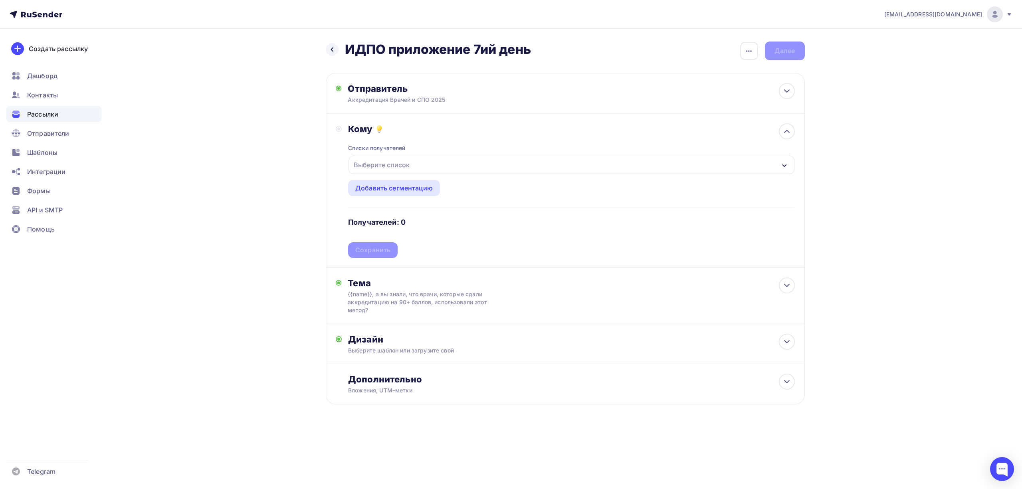
click at [446, 163] on div "Выберите список" at bounding box center [572, 165] width 446 height 18
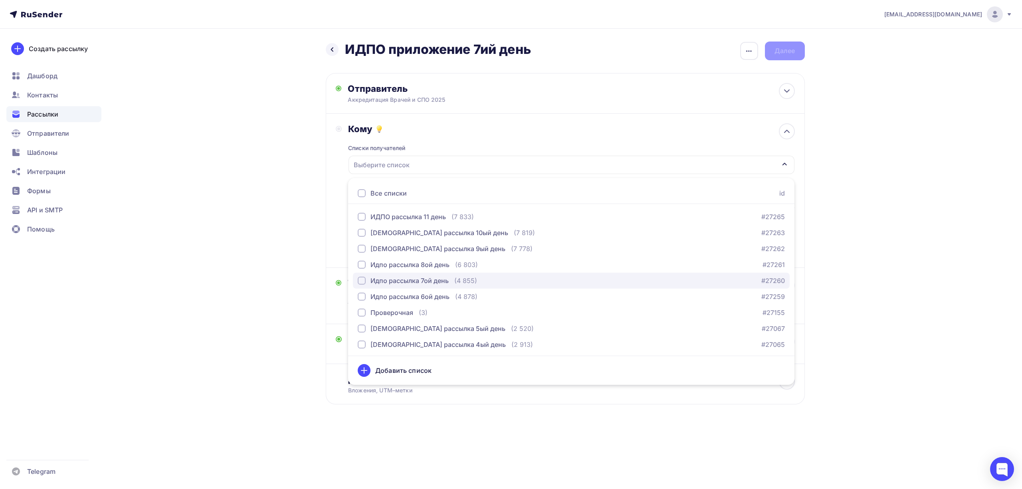
click at [431, 286] on button "Идпо рассылка 7ой день (4 855) #27260" at bounding box center [571, 281] width 437 height 16
click at [857, 241] on div "drongar89@gmail.com Аккаунт Тарифы Выйти Создать рассылку Дашборд Контакты Расс…" at bounding box center [511, 228] width 1022 height 456
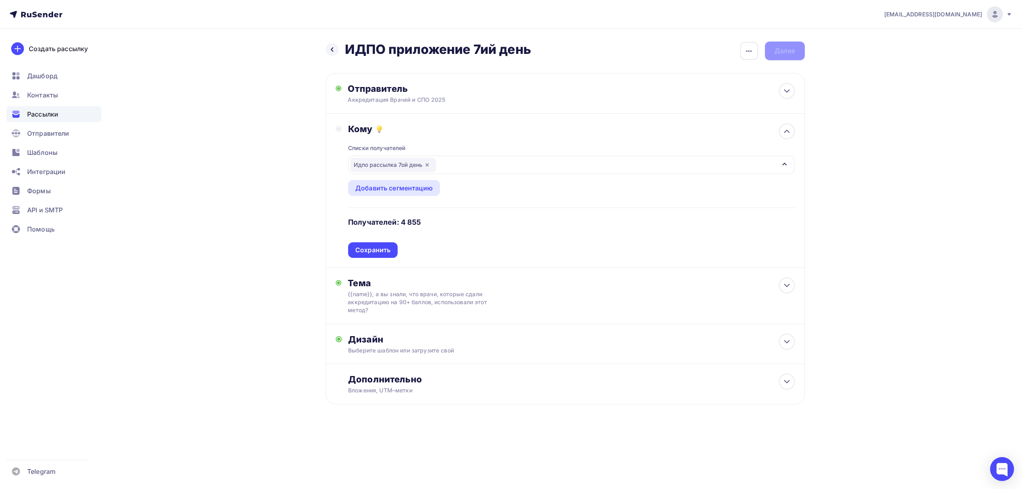
click at [470, 161] on div "Идпо рассылка 7ой день" at bounding box center [572, 165] width 446 height 18
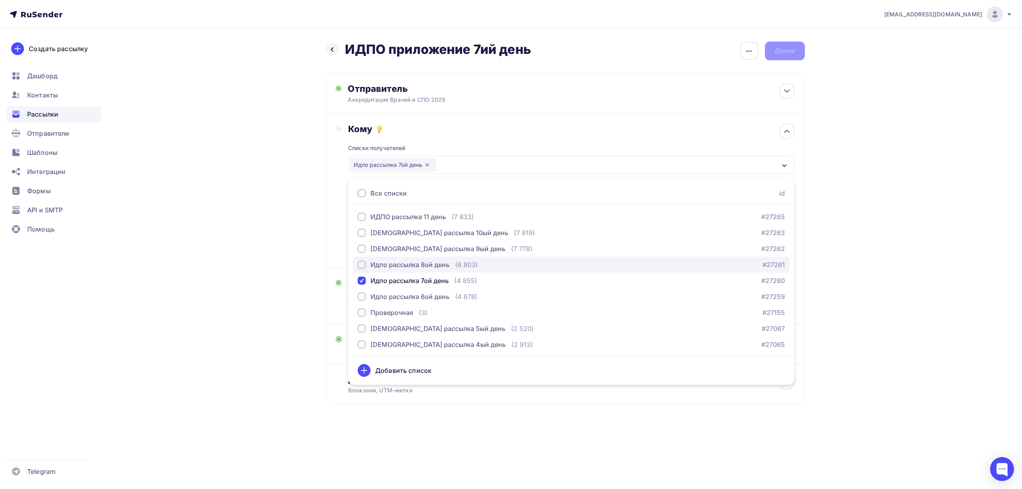
drag, startPoint x: 470, startPoint y: 161, endPoint x: 359, endPoint y: 267, distance: 153.9
click at [359, 267] on div "button" at bounding box center [362, 265] width 8 height 8
drag, startPoint x: 557, startPoint y: 193, endPoint x: 363, endPoint y: 267, distance: 207.6
click at [363, 267] on div "button" at bounding box center [362, 265] width 8 height 8
click at [430, 279] on div "Идпо рассылка 7ой день" at bounding box center [410, 281] width 78 height 10
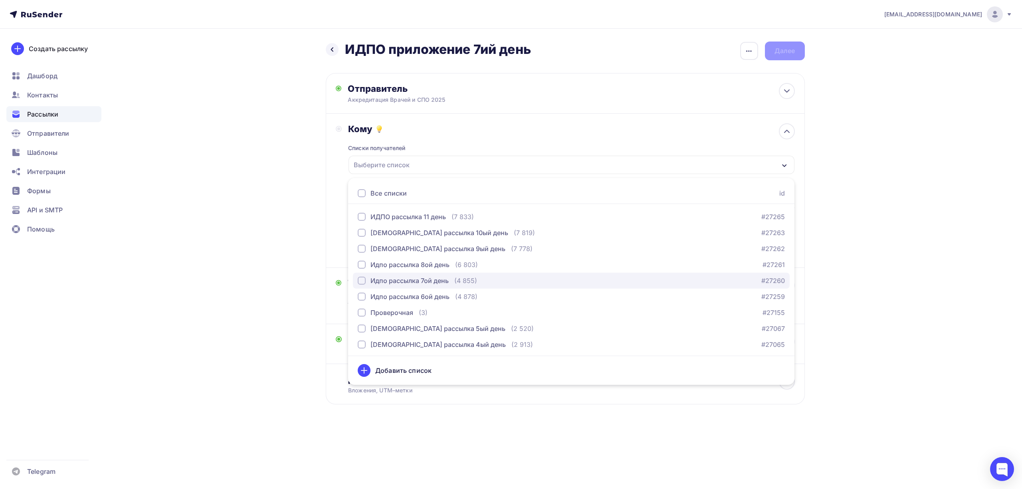
click at [430, 279] on div "Идпо рассылка 7ой день" at bounding box center [410, 281] width 78 height 10
click at [858, 180] on div "drongar89@gmail.com Аккаунт Тарифы Выйти Создать рассылку Дашборд Контакты Расс…" at bounding box center [511, 228] width 1022 height 456
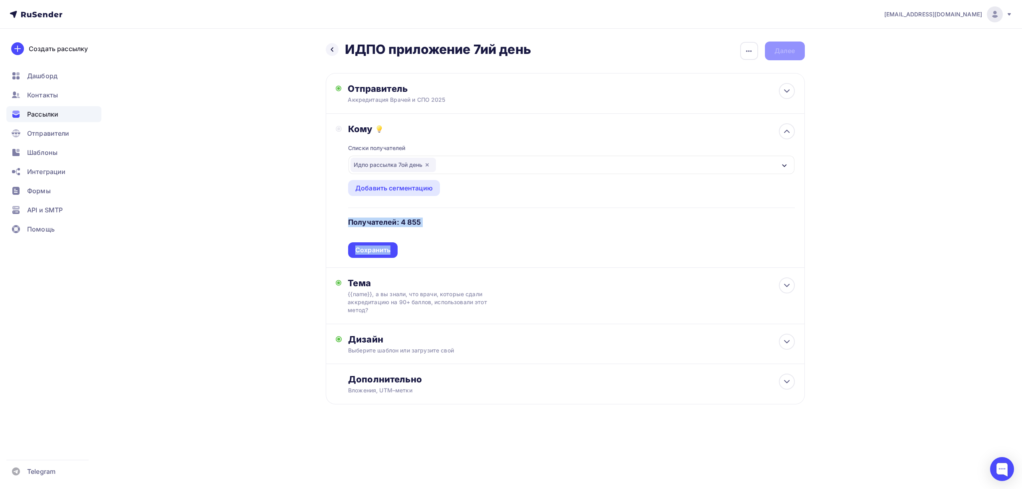
drag, startPoint x: 388, startPoint y: 253, endPoint x: 462, endPoint y: 244, distance: 74.1
click at [460, 244] on div "Списки получателей Идпо рассылка 7ой день Все списки id ИДПО рассылка 11 день (…" at bounding box center [571, 196] width 446 height 123
click at [504, 227] on div "Списки получателей Идпо рассылка 7ой день Все списки id ИДПО рассылка 11 день (…" at bounding box center [571, 196] width 446 height 123
drag, startPoint x: 379, startPoint y: 257, endPoint x: 383, endPoint y: 251, distance: 7.1
click at [383, 251] on div "Сохранить" at bounding box center [373, 250] width 50 height 16
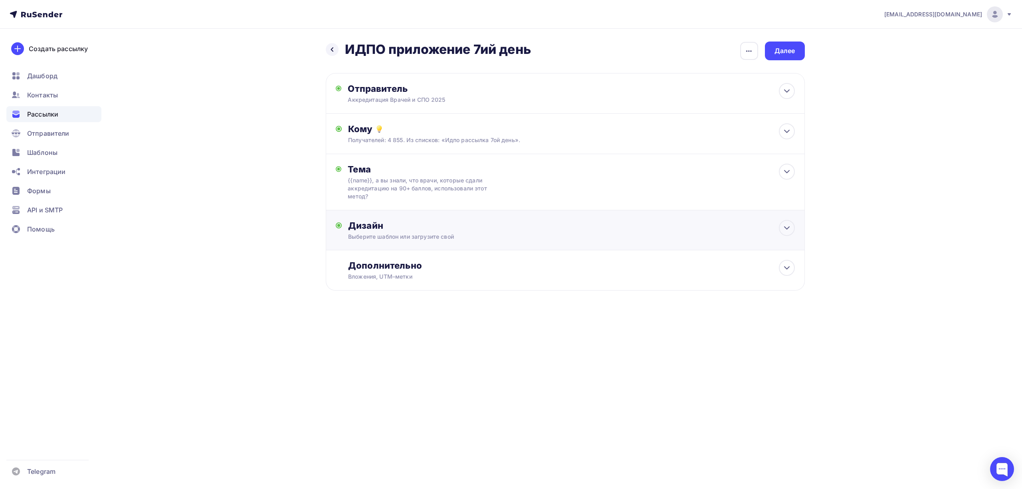
click at [527, 221] on div "Дизайн" at bounding box center [571, 225] width 446 height 11
click at [400, 301] on div "Заменить шаблон" at bounding box center [384, 302] width 59 height 10
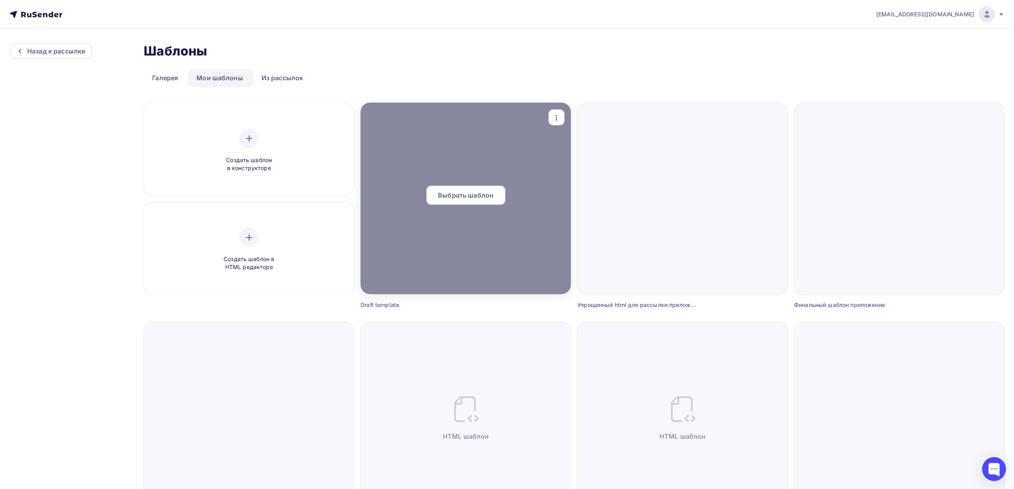
click at [475, 197] on span "Выбрать шаблон" at bounding box center [465, 195] width 55 height 10
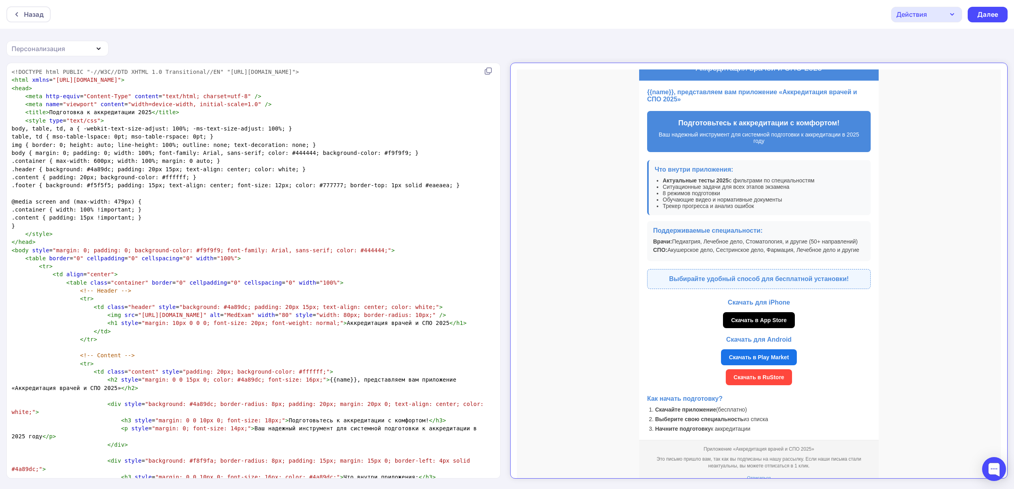
scroll to position [59, 0]
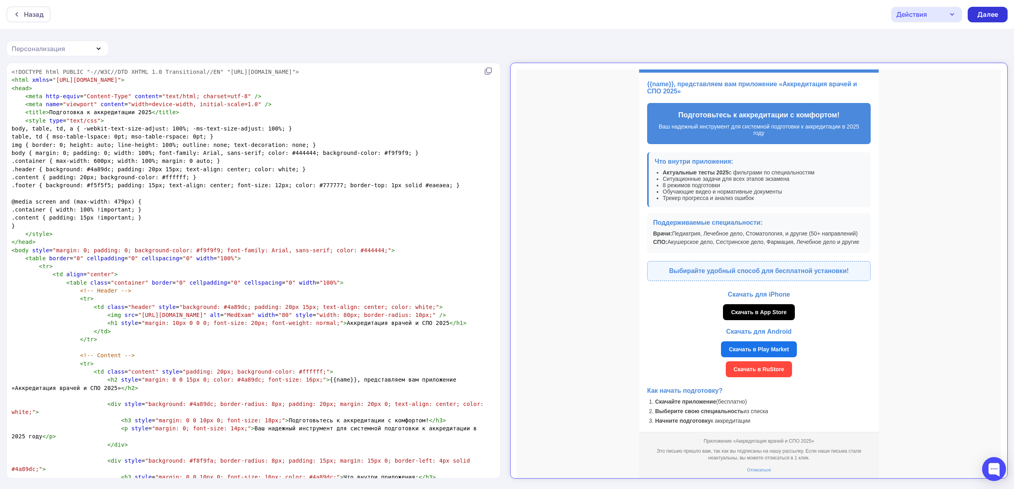
click at [992, 15] on div "Далее" at bounding box center [987, 14] width 21 height 9
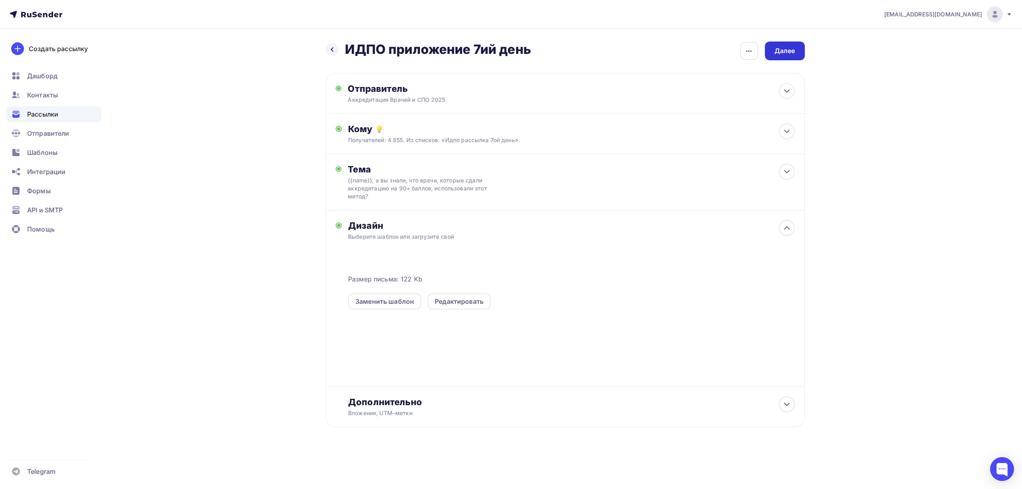
click at [791, 46] on div "Далее" at bounding box center [785, 50] width 21 height 9
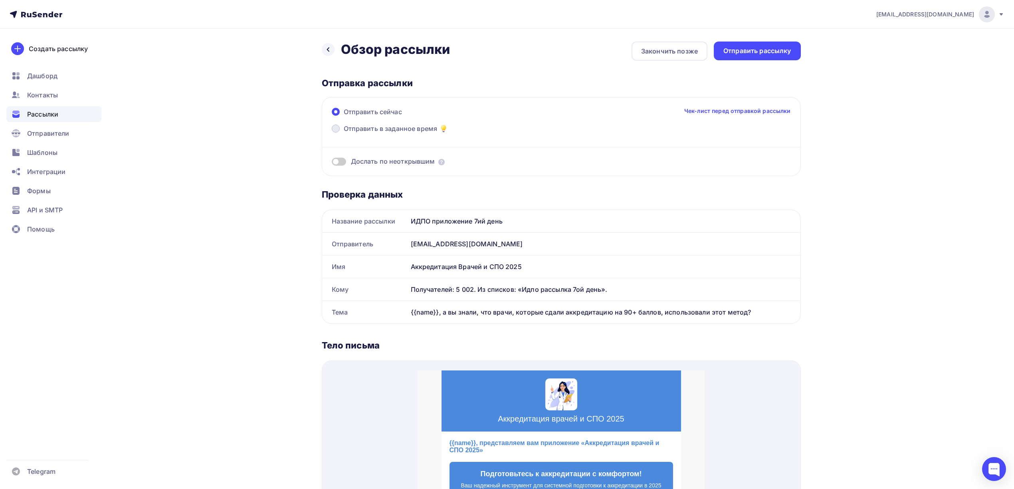
click at [398, 133] on label "Отправить в заданное время" at bounding box center [390, 129] width 117 height 11
click at [344, 133] on input "Отправить в заданное время" at bounding box center [344, 133] width 0 height 0
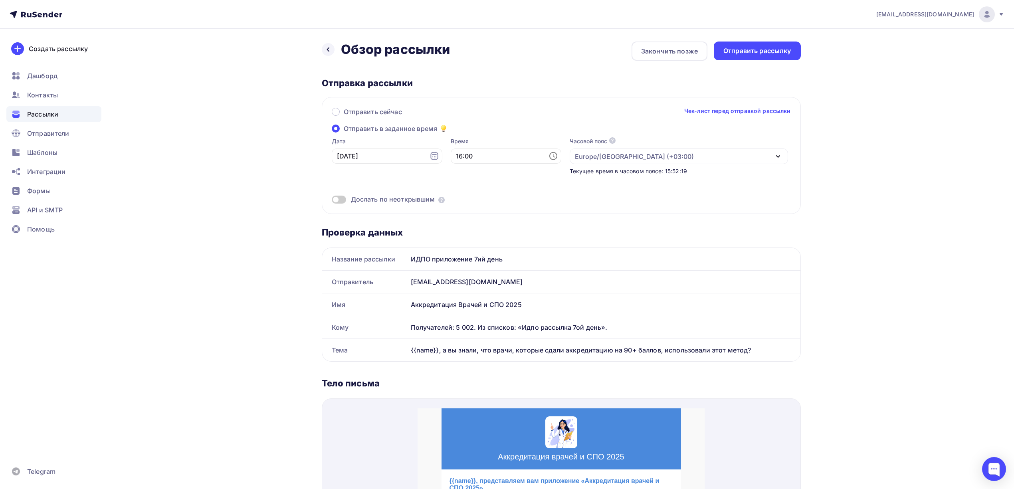
click at [399, 131] on span "Отправить в заданное время" at bounding box center [391, 129] width 94 height 10
click at [344, 133] on input "Отправить в заданное время" at bounding box center [344, 133] width 0 height 0
click at [451, 155] on input "16:00" at bounding box center [506, 156] width 111 height 15
click at [464, 186] on li "17" at bounding box center [465, 183] width 43 height 13
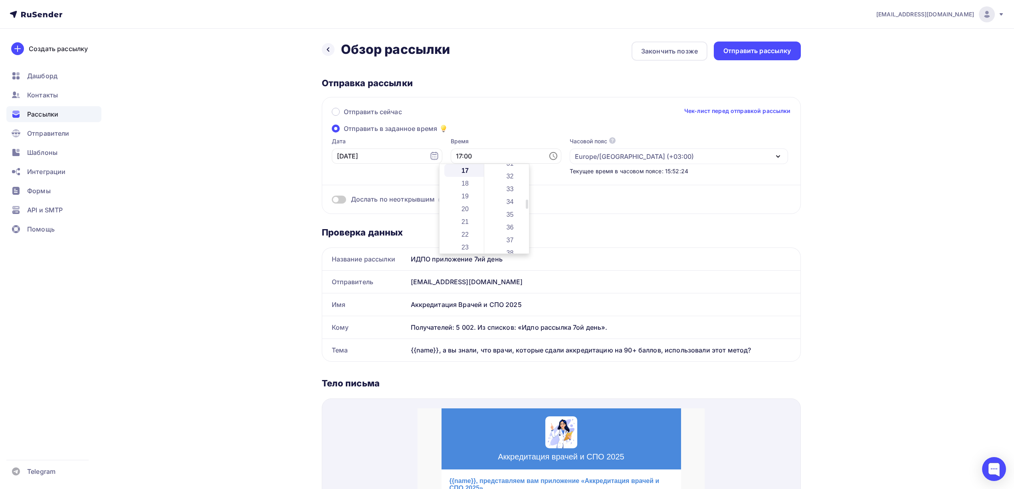
scroll to position [426, 0]
click at [510, 177] on li "34" at bounding box center [510, 179] width 43 height 13
type input "17:34"
click at [853, 161] on div "drongar89@gmail.com Аккаунт Тарифы Выйти Создать рассылку Дашборд Контакты Расс…" at bounding box center [507, 431] width 1014 height 862
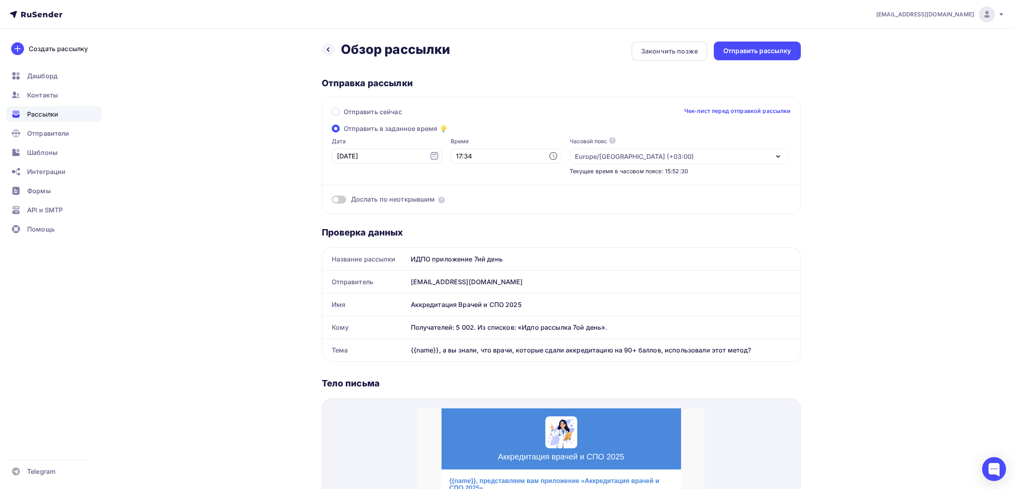
click at [337, 200] on span at bounding box center [339, 200] width 14 height 8
click at [332, 201] on input "checkbox" at bounding box center [332, 201] width 0 height 0
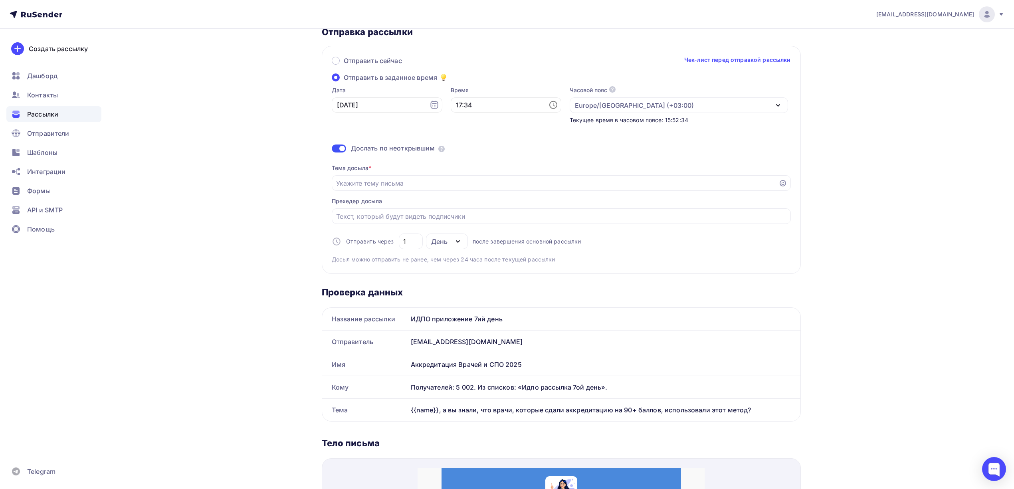
scroll to position [53, 0]
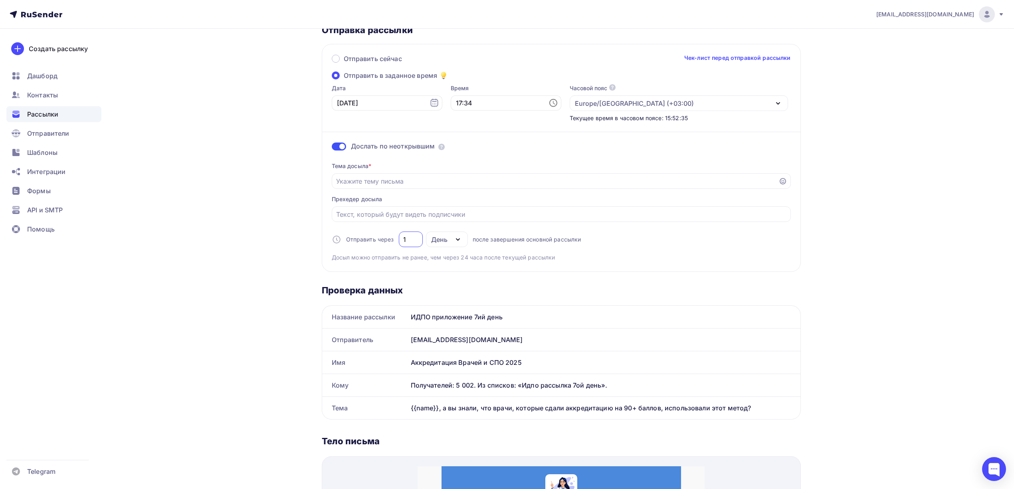
click at [415, 243] on input "1" at bounding box center [410, 240] width 15 height 10
type input "3"
click at [828, 218] on div "Назад Обзор рассылки Обзор рассылки Закончить позже Отправить рассылку Отправка…" at bounding box center [507, 448] width 654 height 944
click at [420, 182] on input "Отправить в заданное время" at bounding box center [555, 181] width 438 height 10
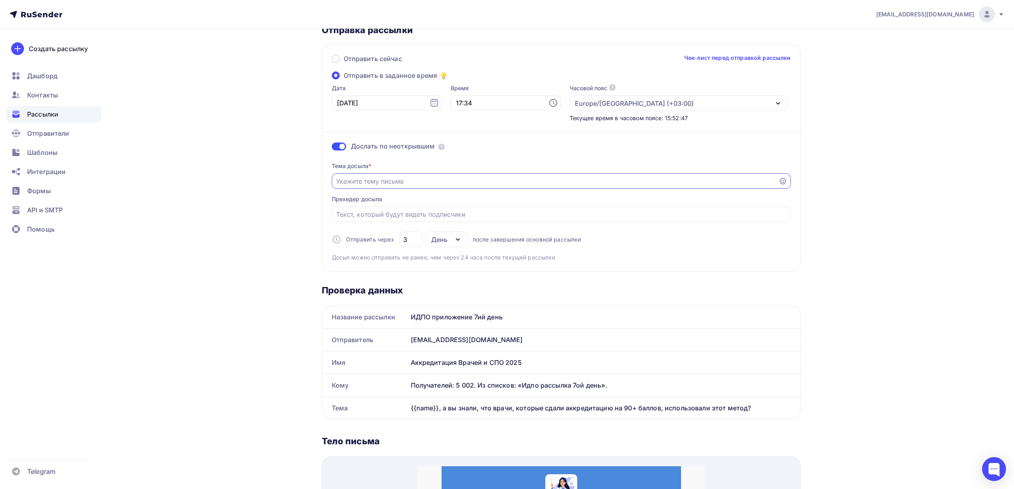
paste input "❓ {{name}} готовы к аккредитации? Вот помощь для подготовки!"
type input "❓ {{name}} готовы к аккредитации? Вот помощь для подготовки!"
click at [943, 171] on div "drongar89@gmail.com Аккаунт Тарифы Выйти Создать рассылку Дашборд Контакты Расс…" at bounding box center [507, 433] width 1014 height 973
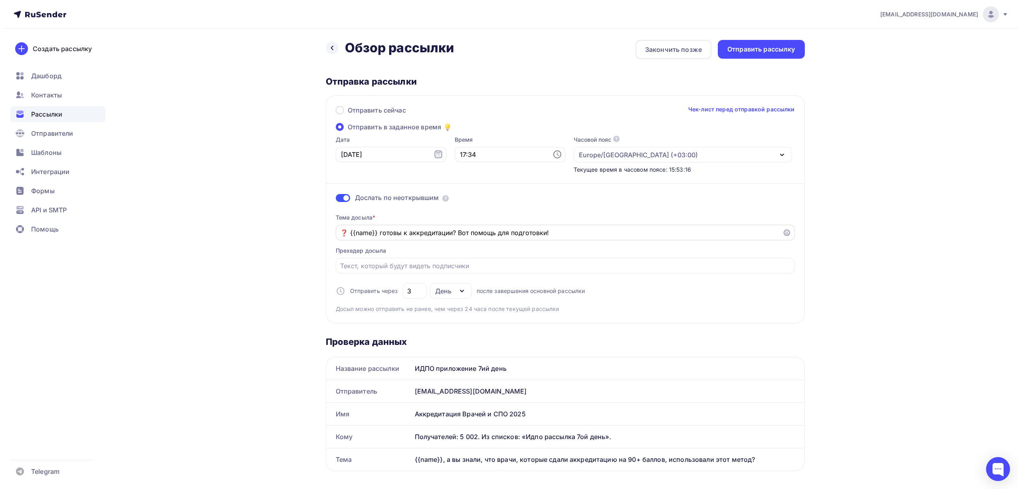
scroll to position [0, 0]
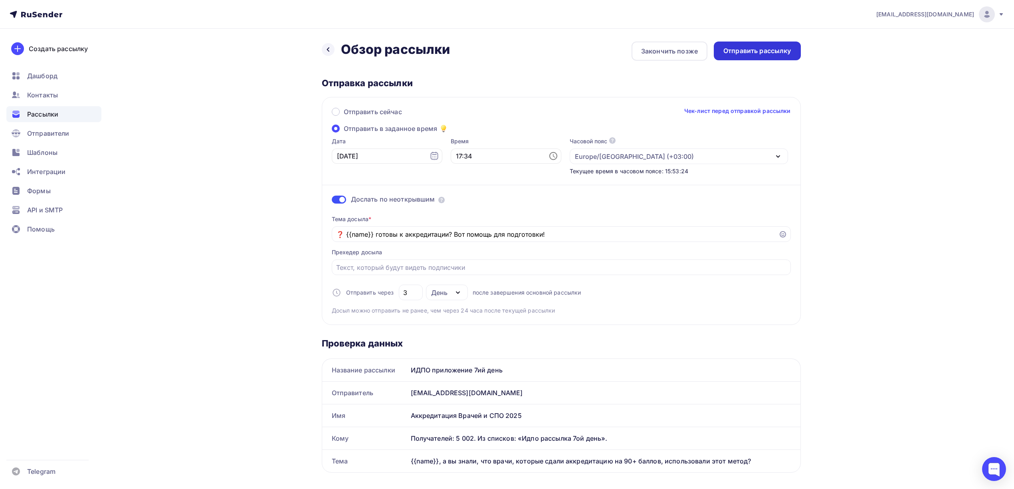
click at [776, 52] on div "Отправить рассылку" at bounding box center [757, 50] width 68 height 9
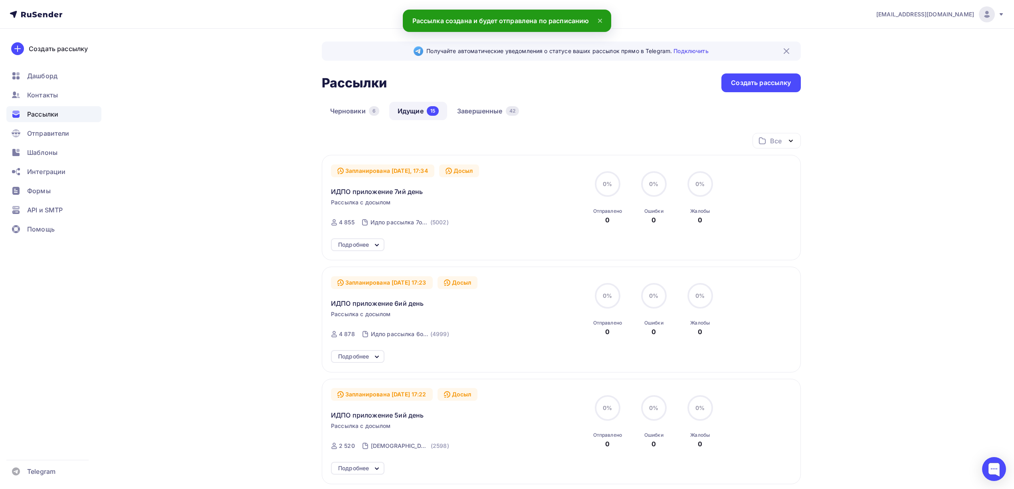
drag, startPoint x: 776, startPoint y: 52, endPoint x: 880, endPoint y: 412, distance: 374.8
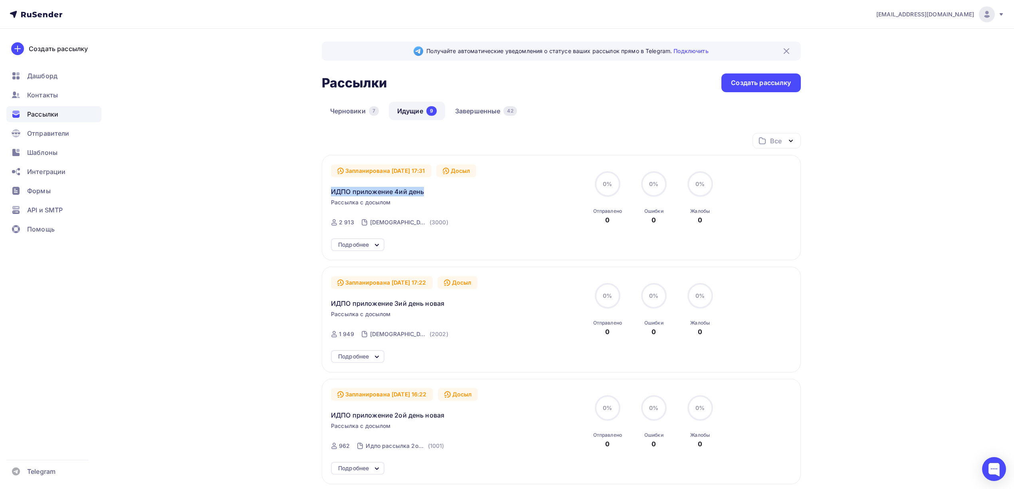
drag, startPoint x: 432, startPoint y: 189, endPoint x: 328, endPoint y: 191, distance: 103.8
click at [328, 191] on div "Запланирована [DATE] 17:31 Досыл ИДПО приложение 4ий день Рассылка с досылом От…" at bounding box center [561, 207] width 479 height 105
copy span "ИДПО приложение 4ий день"
click at [379, 189] on span "ИДПО приложение 4ий день" at bounding box center [377, 192] width 93 height 10
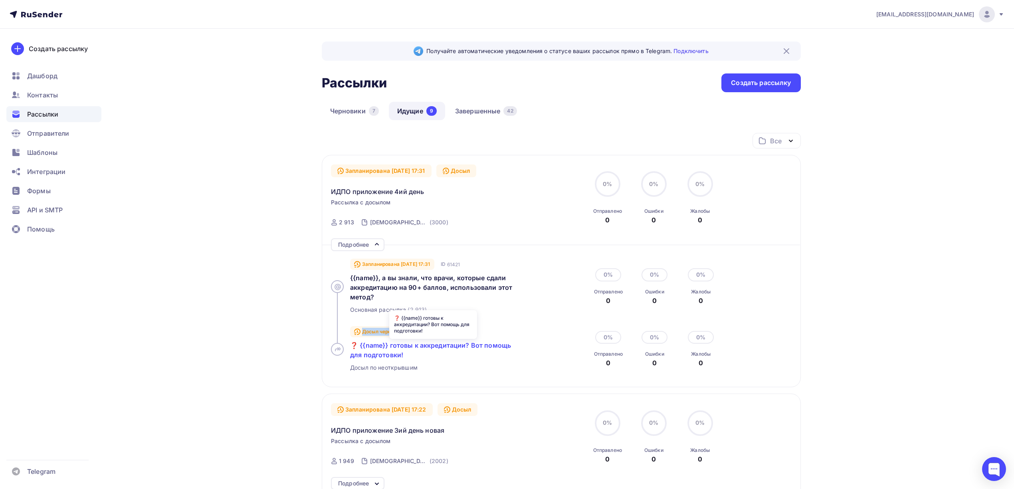
drag, startPoint x: 347, startPoint y: 344, endPoint x: 350, endPoint y: 341, distance: 4.8
click at [350, 342] on div "Досыл через 72 ч. ID 61422 ❓ {{name}} готовы к аккредитации? Вот помощь для под…" at bounding box center [444, 349] width 227 height 57
click at [348, 341] on div "Досыл через 72 ч. ID 61422 ❓ {{name}} готовы к аккредитации? Вот помощь для под…" at bounding box center [444, 349] width 227 height 57
drag, startPoint x: 348, startPoint y: 346, endPoint x: 406, endPoint y: 355, distance: 59.1
click at [406, 355] on div "Досыл через 72 ч. ID 61422 ❓ {{name}} готовы к аккредитации? Вот помощь для под…" at bounding box center [444, 349] width 227 height 57
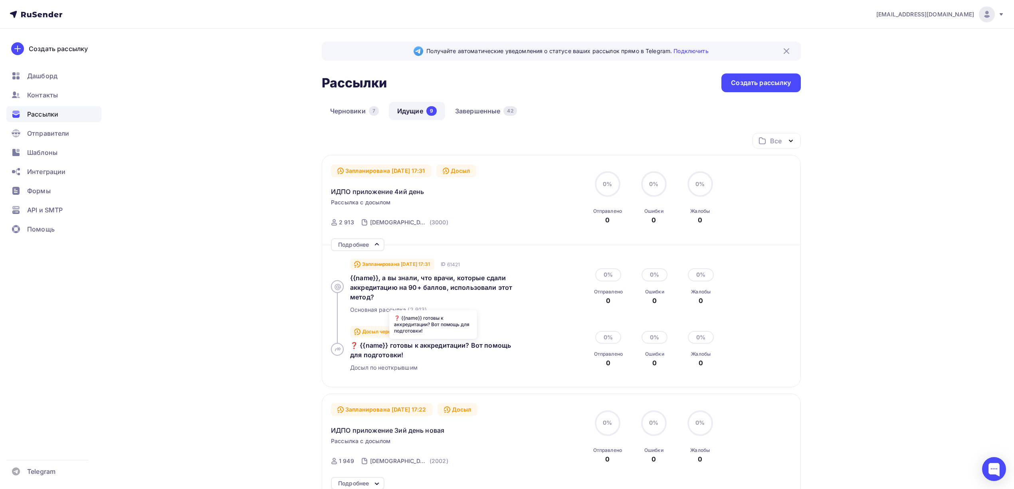
copy span "❓ {{name}} готовы к аккредитации? Вот помощь для подготовки!"
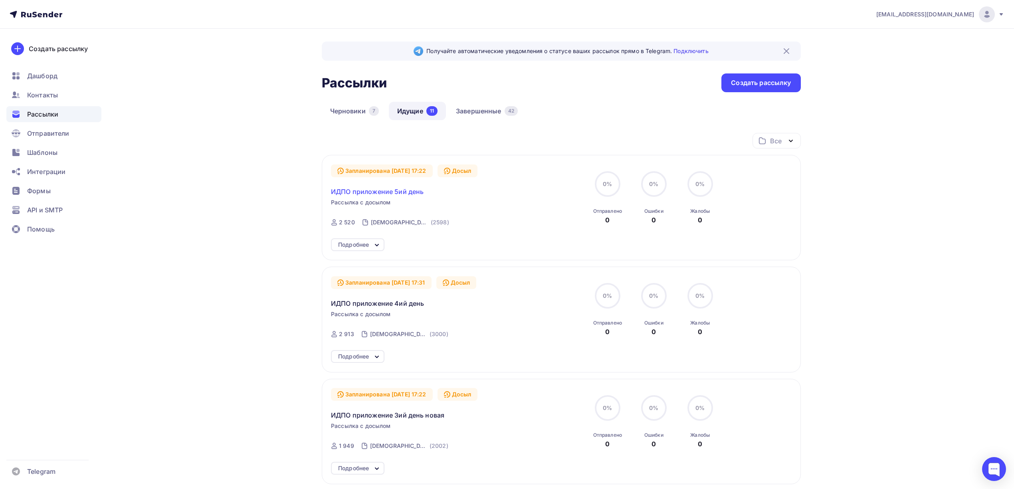
click at [379, 192] on span "ИДПО приложение 5ий день" at bounding box center [377, 192] width 93 height 10
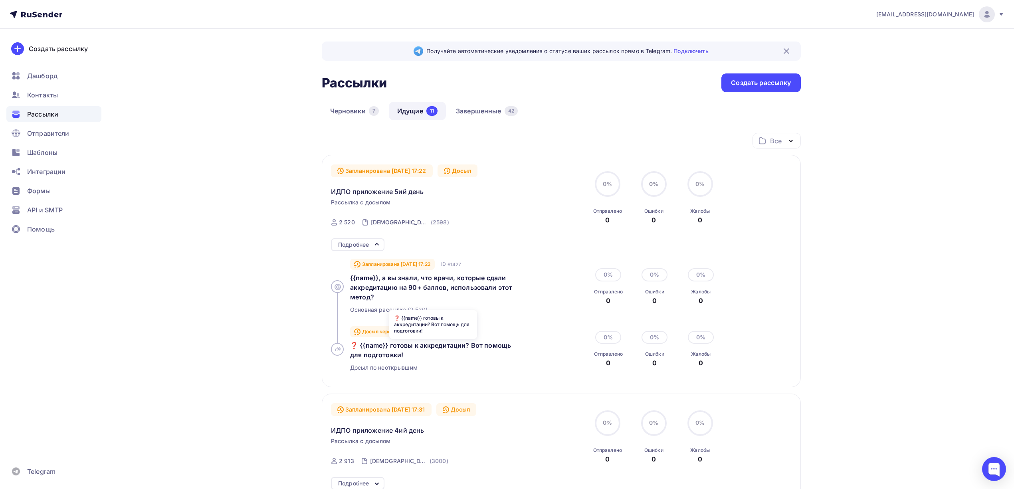
drag, startPoint x: 349, startPoint y: 346, endPoint x: 406, endPoint y: 357, distance: 58.5
click at [406, 357] on div "Досыл через 72 ч. ID 61431 ❓ {{name}} готовы к аккредитации? Вот помощь для под…" at bounding box center [444, 349] width 227 height 57
copy span "❓ {{name}} готовы к аккредитации? Вот помощь для подготовки!"
drag, startPoint x: 327, startPoint y: 192, endPoint x: 430, endPoint y: 194, distance: 103.4
click at [430, 194] on div "Запланирована [DATE] 17:22 Досыл ИДПО приложение 5ий день Рассылка с досылом От…" at bounding box center [561, 271] width 479 height 232
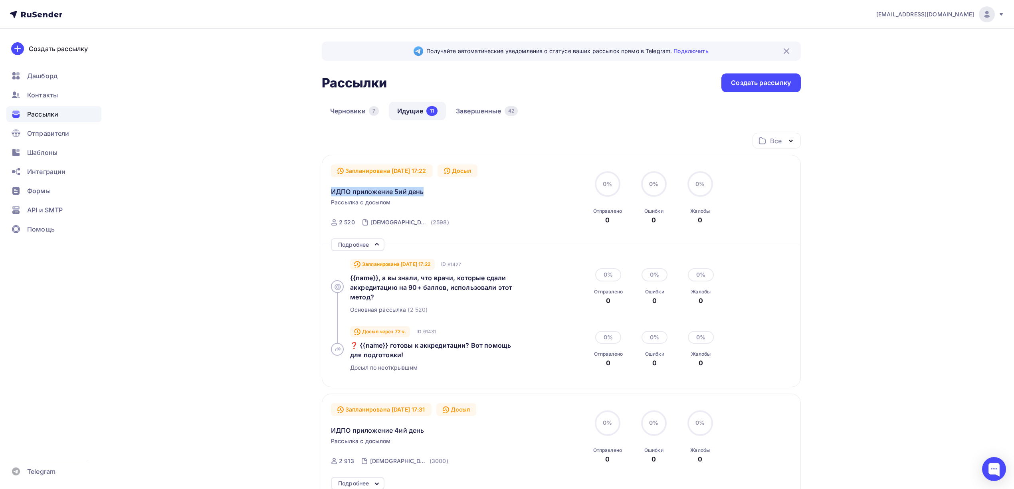
copy span "ИДПО приложение 5ий день"
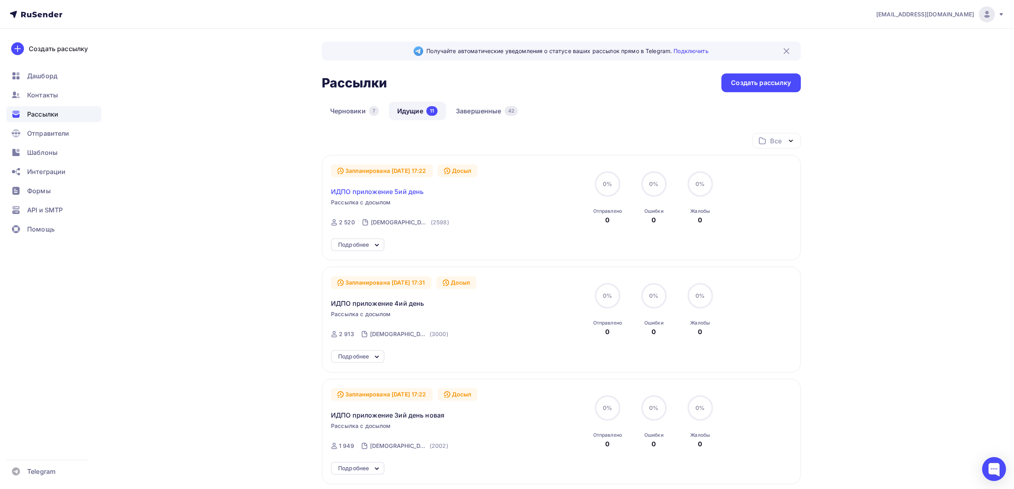
click at [353, 196] on span "ИДПО приложение 5ий день" at bounding box center [377, 192] width 93 height 10
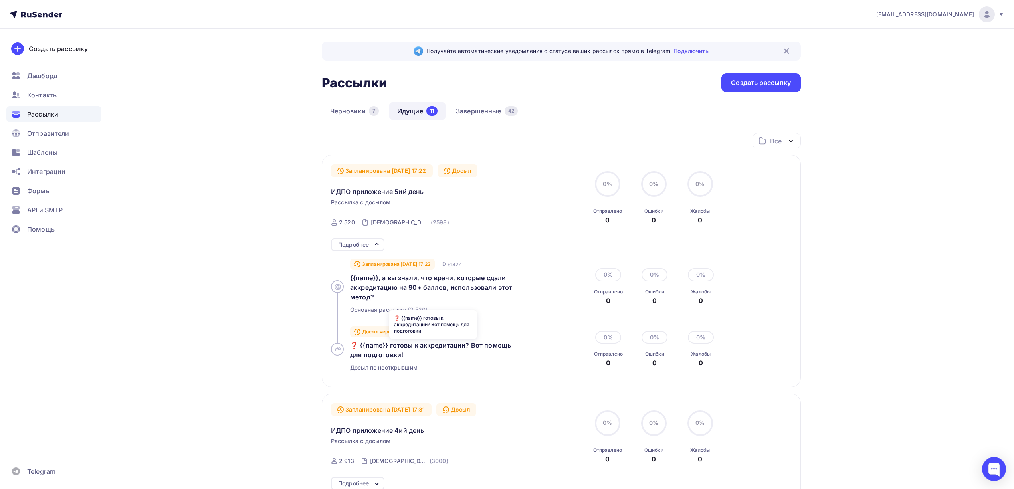
drag, startPoint x: 344, startPoint y: 342, endPoint x: 406, endPoint y: 353, distance: 63.4
click at [406, 353] on div "Досыл через 72 ч. ID 61431 ❓ {{name}} готовы к аккредитации? Вот помощь для под…" at bounding box center [444, 349] width 227 height 57
click at [453, 360] on div "Досыл через 72 ч. ID 61431 ❓ {{name}} готовы к аккредитации? Вот помощь для под…" at bounding box center [441, 349] width 182 height 57
drag, startPoint x: 348, startPoint y: 347, endPoint x: 408, endPoint y: 355, distance: 60.5
click at [408, 355] on div "Досыл через 72 ч. ID 61431 ❓ {{name}} готовы к аккредитации? Вот помощь для под…" at bounding box center [444, 349] width 227 height 57
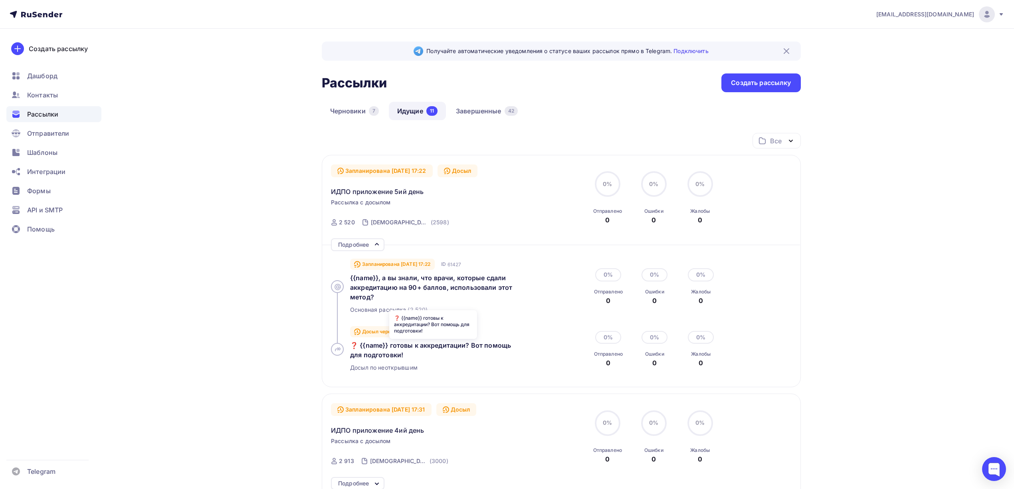
copy span "❓ {{name}} готовы к аккредитации? Вот помощь для подготовки!"
drag, startPoint x: 328, startPoint y: 189, endPoint x: 425, endPoint y: 191, distance: 96.6
click at [425, 191] on div "Запланирована [DATE] 17:22 Досыл ИДПО приложение 5ий день Рассылка с досылом От…" at bounding box center [561, 271] width 479 height 232
copy span "ИДПО приложение 5ий день"
drag, startPoint x: 349, startPoint y: 343, endPoint x: 407, endPoint y: 355, distance: 59.7
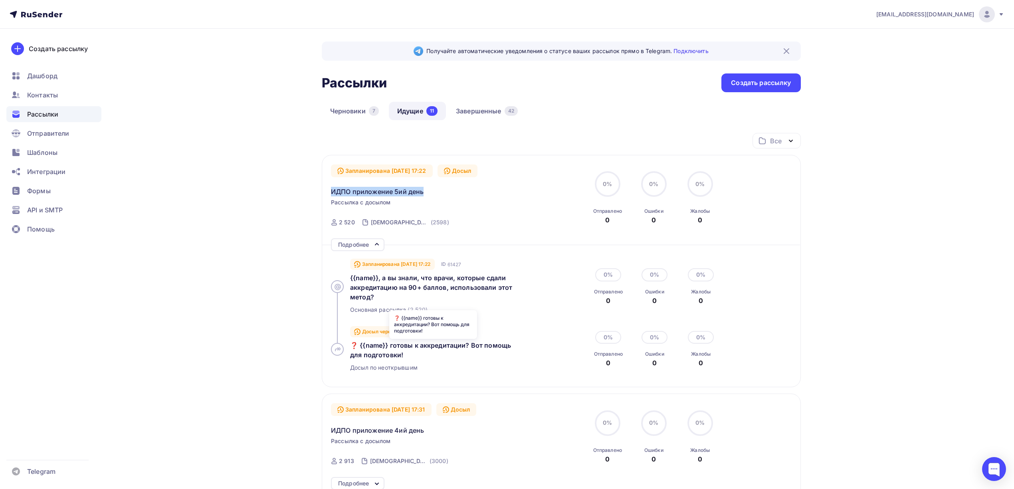
click at [407, 355] on div "Досыл через 72 ч. ID 61431 ❓ {{name}} готовы к аккредитации? Вот помощь для под…" at bounding box center [444, 349] width 227 height 57
copy span "❓ {{name}} готовы к аккредитации? Вот помощь для подготовки!"
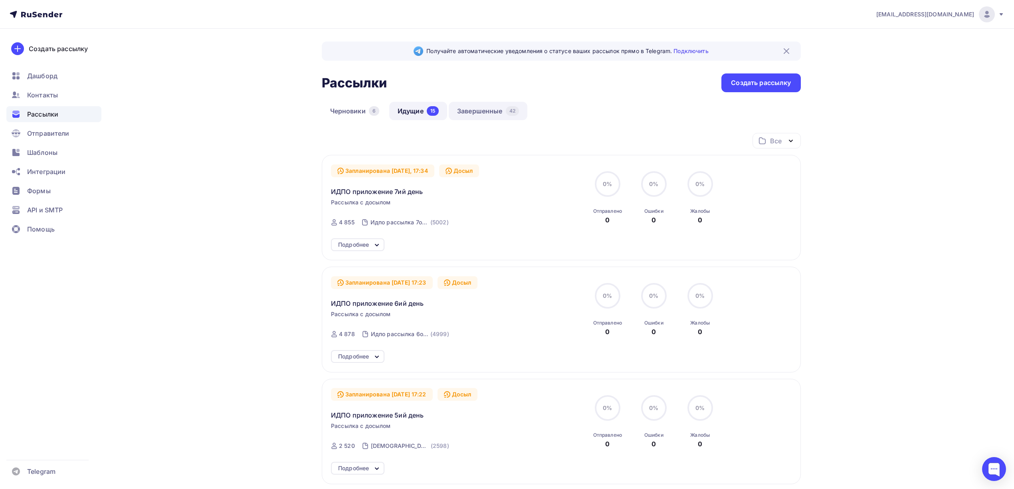
click at [486, 113] on link "Завершенные 42" at bounding box center [488, 111] width 79 height 18
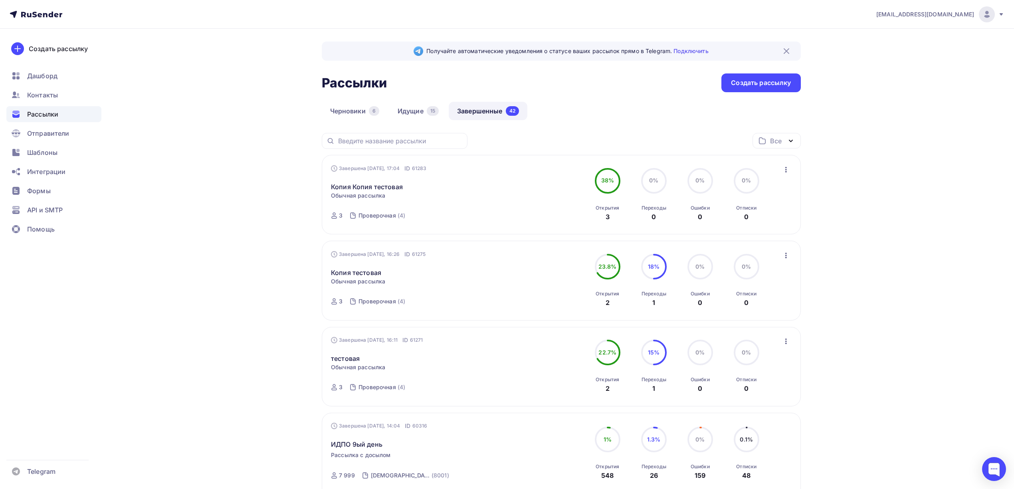
click at [784, 171] on icon "button" at bounding box center [786, 170] width 10 height 10
click at [753, 224] on div "Копировать в новую" at bounding box center [750, 223] width 82 height 10
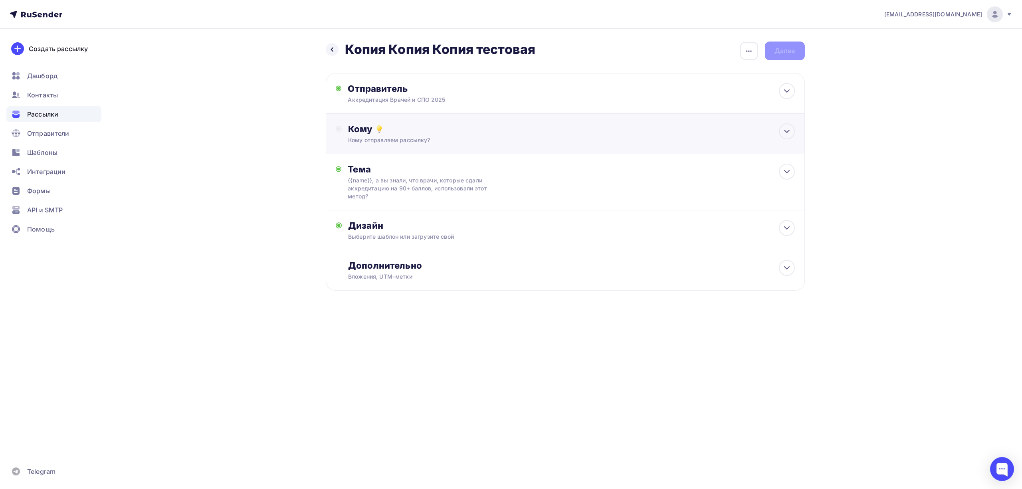
click at [537, 130] on div "Кому" at bounding box center [571, 128] width 446 height 11
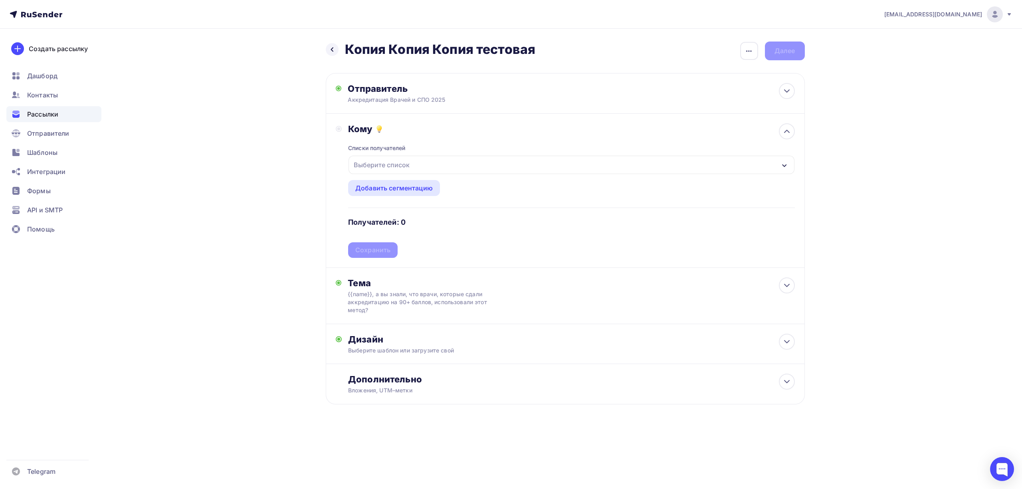
click at [446, 167] on div "Выберите список" at bounding box center [572, 165] width 446 height 18
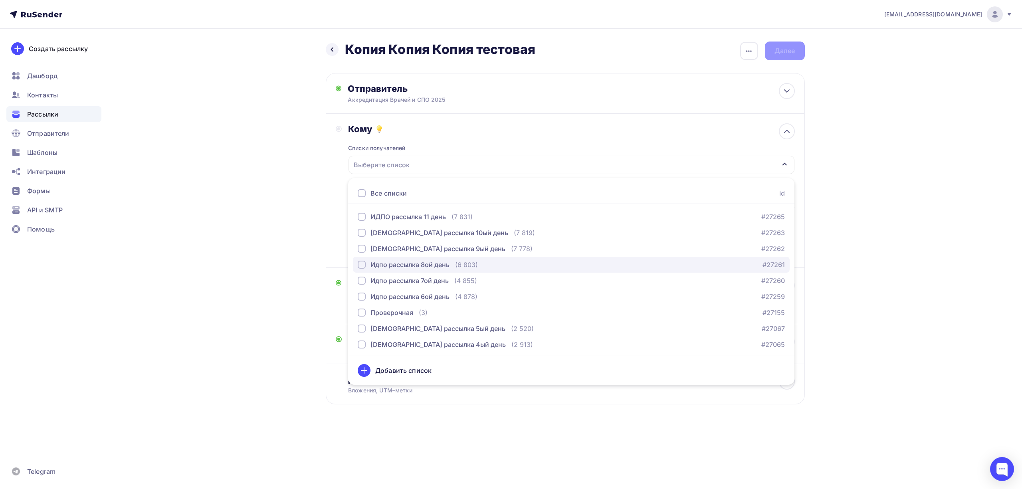
click at [424, 266] on div "Идпо рассылка 8ой день" at bounding box center [410, 265] width 79 height 10
click at [853, 133] on div "[EMAIL_ADDRESS][DOMAIN_NAME] Аккаунт Тарифы Выйти Создать рассылку [GEOGRAPHIC_…" at bounding box center [511, 228] width 1022 height 456
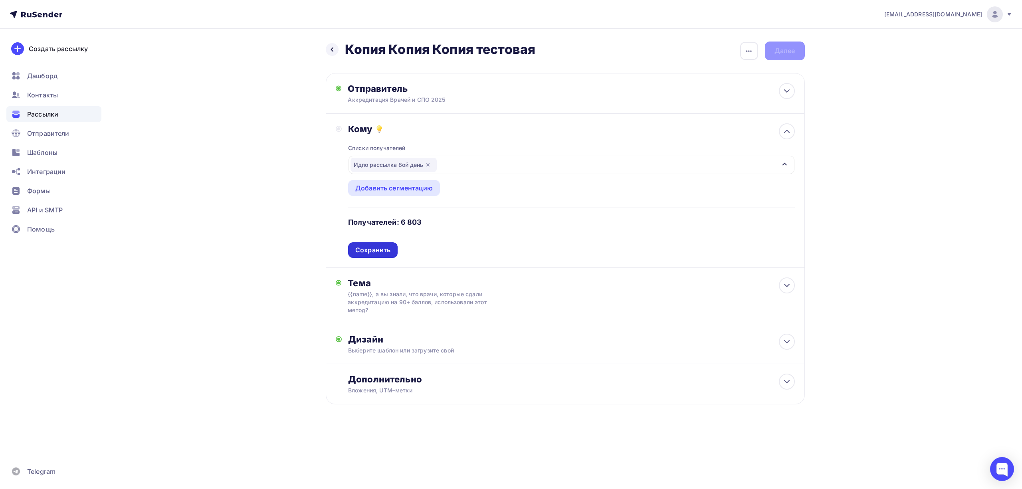
click at [382, 252] on div "Сохранить" at bounding box center [372, 250] width 35 height 9
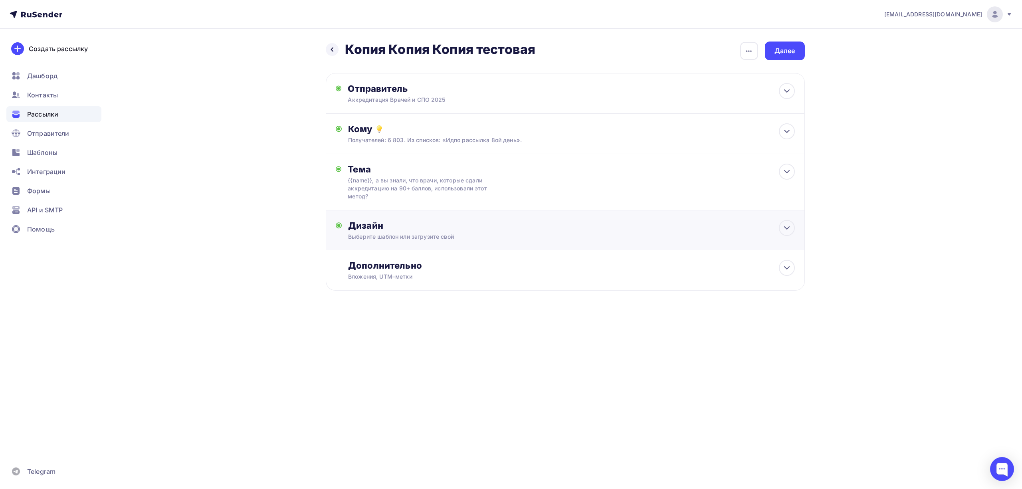
click at [480, 230] on div "Дизайн" at bounding box center [571, 225] width 446 height 11
click at [379, 303] on div "Заменить шаблон" at bounding box center [384, 302] width 59 height 10
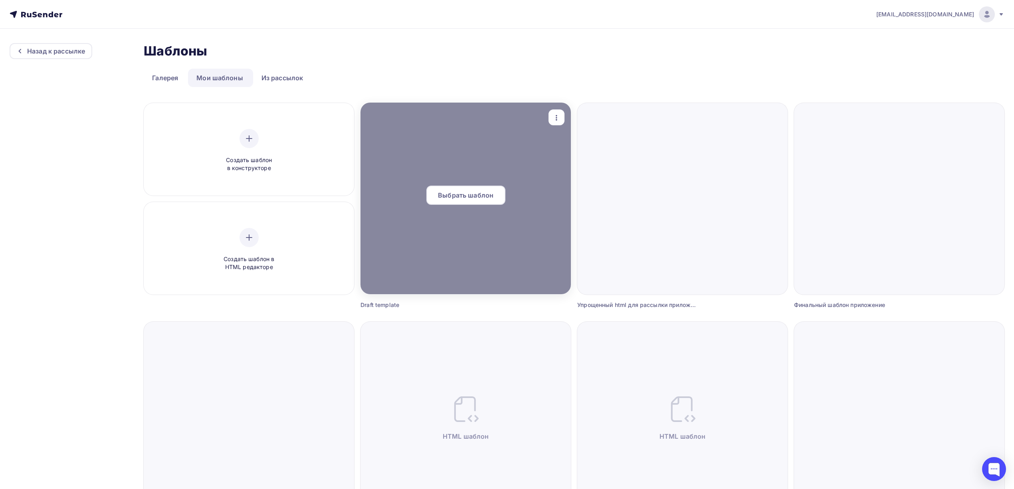
click at [460, 196] on span "Выбрать шаблон" at bounding box center [465, 195] width 55 height 10
click at [474, 196] on span "Выбрать шаблон" at bounding box center [465, 195] width 55 height 10
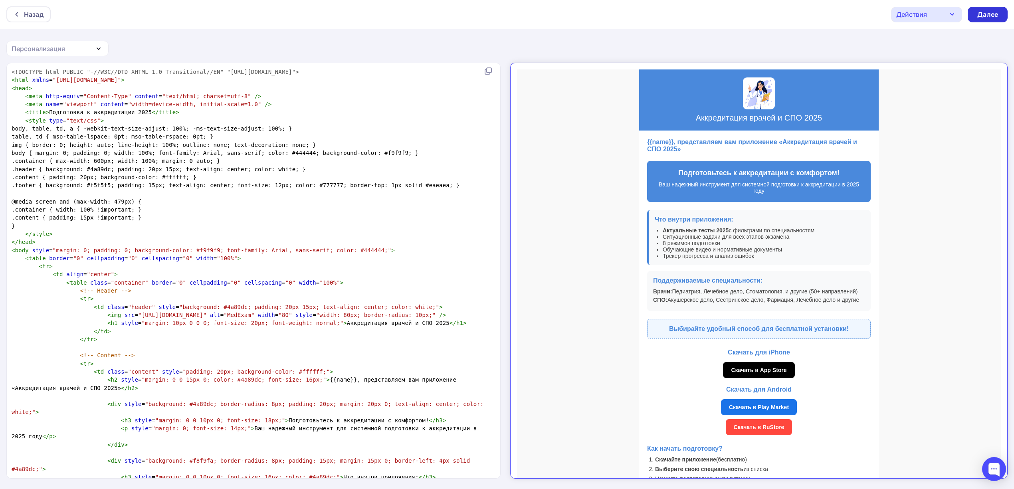
click at [984, 18] on div "Далее" at bounding box center [987, 14] width 21 height 9
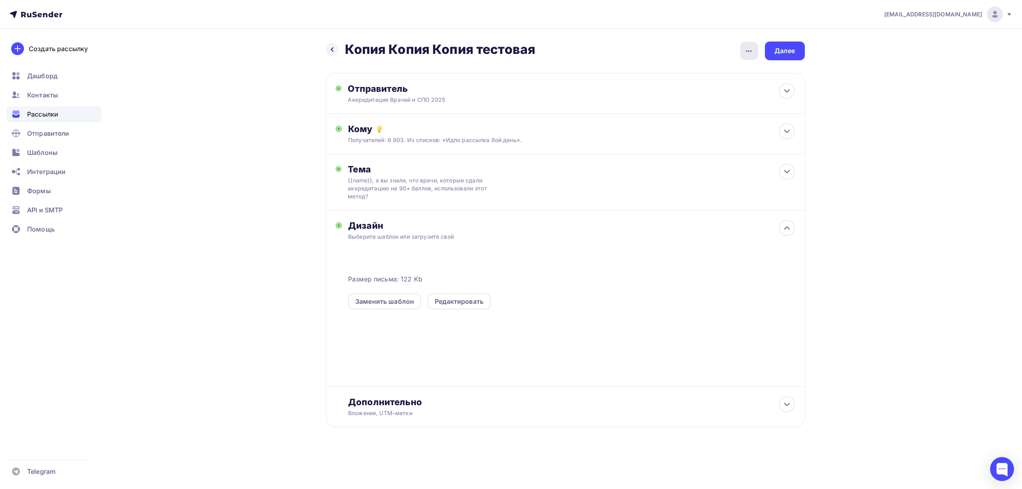
click at [752, 54] on icon "button" at bounding box center [749, 51] width 10 height 10
click at [713, 90] on div "Переименовать рассылку" at bounding box center [707, 92] width 99 height 10
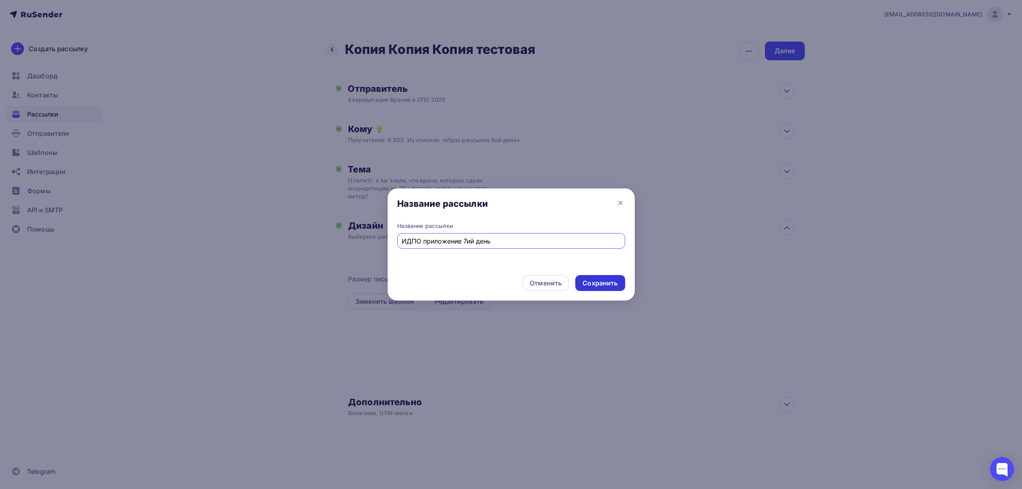
type input "ИДПО приложение 7ий день"
click at [596, 277] on div "Сохранить" at bounding box center [600, 283] width 50 height 16
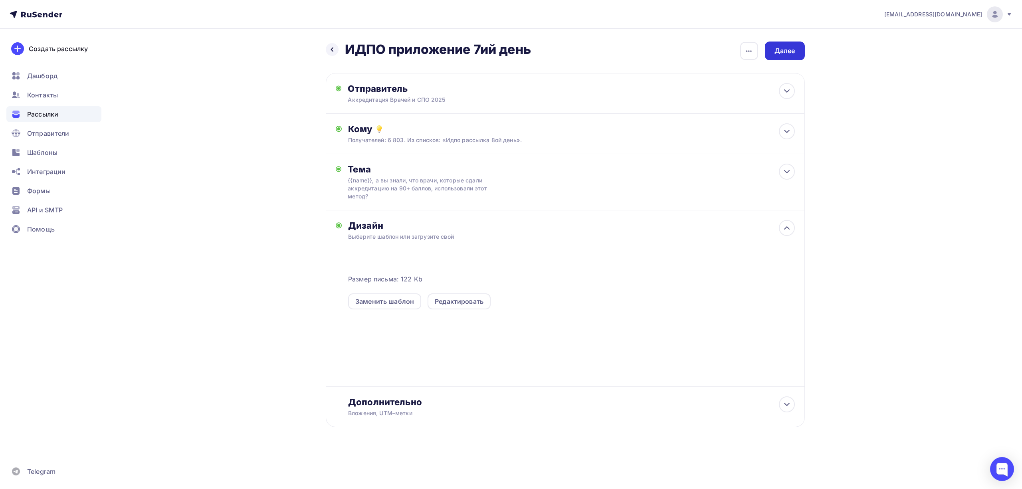
click at [791, 57] on div "Далее" at bounding box center [785, 51] width 40 height 19
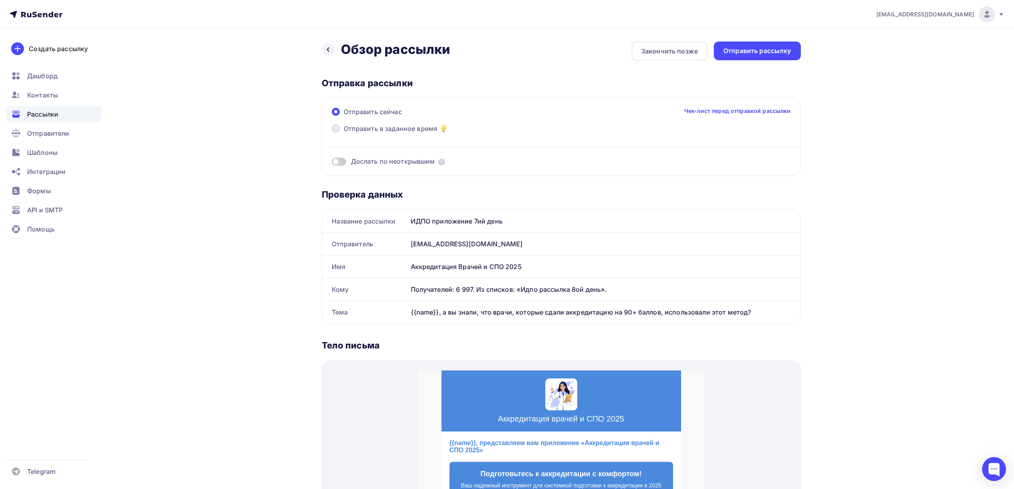
click at [411, 129] on span "Отправить в заданное время" at bounding box center [391, 129] width 94 height 10
click at [344, 133] on input "Отправить в заданное время" at bounding box center [344, 133] width 0 height 0
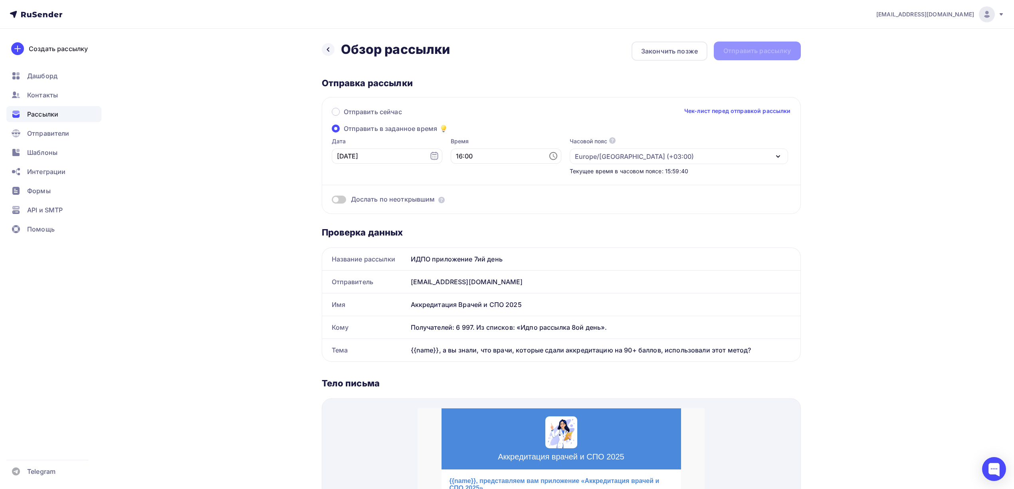
click at [342, 199] on span at bounding box center [339, 200] width 14 height 8
click at [332, 201] on input "checkbox" at bounding box center [332, 201] width 0 height 0
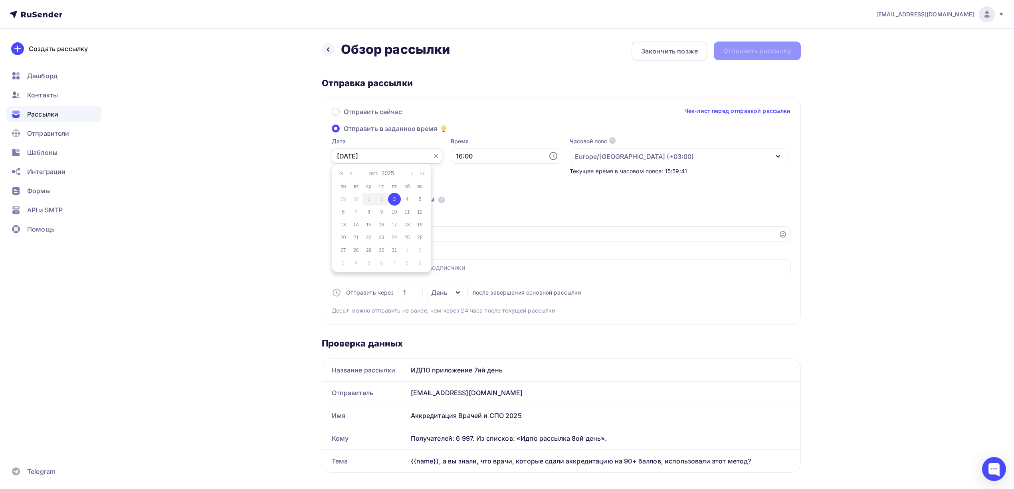
click at [412, 162] on input "[DATE]" at bounding box center [387, 156] width 111 height 15
click at [769, 224] on div "Тема досыла * Прехедер досыла Отправить через 1 День День Часы после завершения…" at bounding box center [561, 262] width 459 height 106
click at [333, 53] on div "Назад Обзор рассылки Обзор рассылки" at bounding box center [386, 50] width 129 height 16
click at [325, 48] on icon at bounding box center [328, 49] width 6 height 6
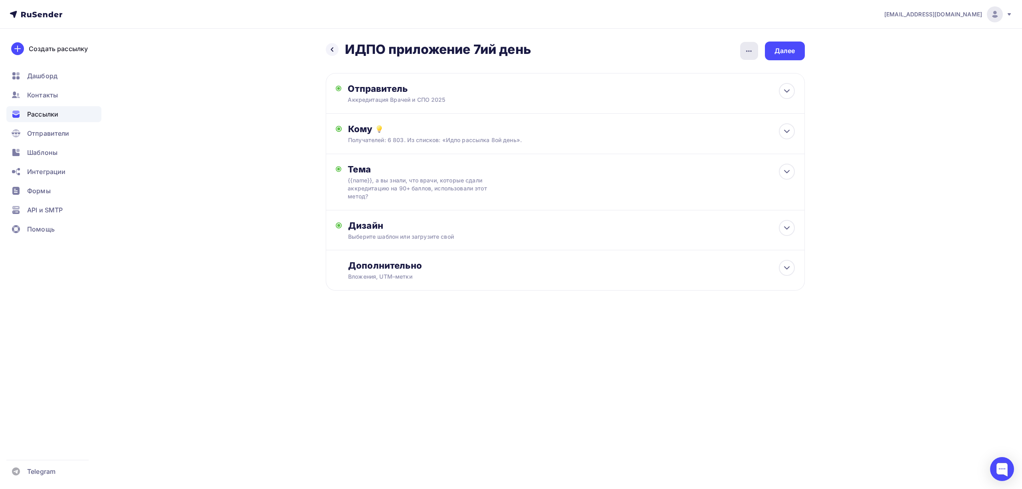
click at [751, 50] on icon "button" at bounding box center [749, 51] width 10 height 10
click at [716, 91] on div "Переименовать рассылку" at bounding box center [707, 92] width 99 height 10
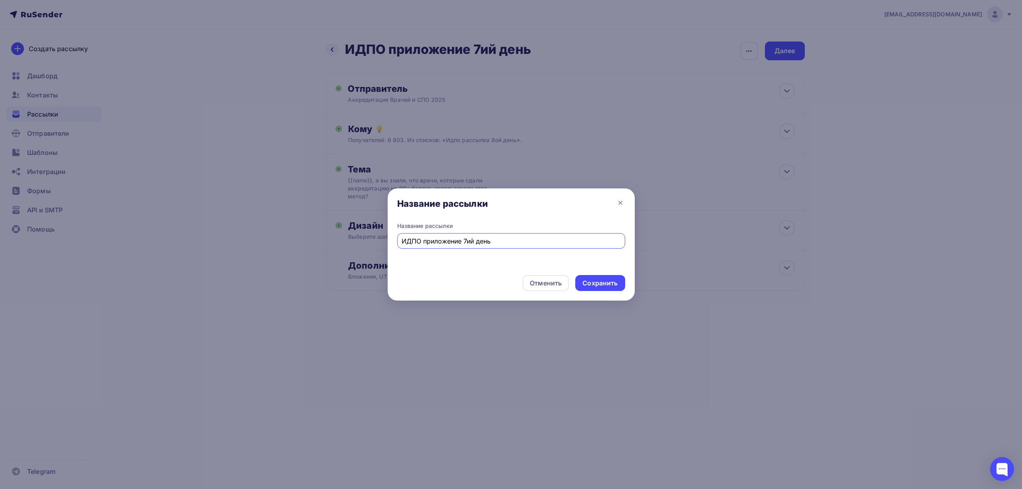
click at [465, 240] on input "ИДПО приложение 7ий день" at bounding box center [511, 241] width 219 height 10
type input "ИДПО приложение 8ий день"
click at [603, 280] on div "Сохранить" at bounding box center [600, 283] width 35 height 9
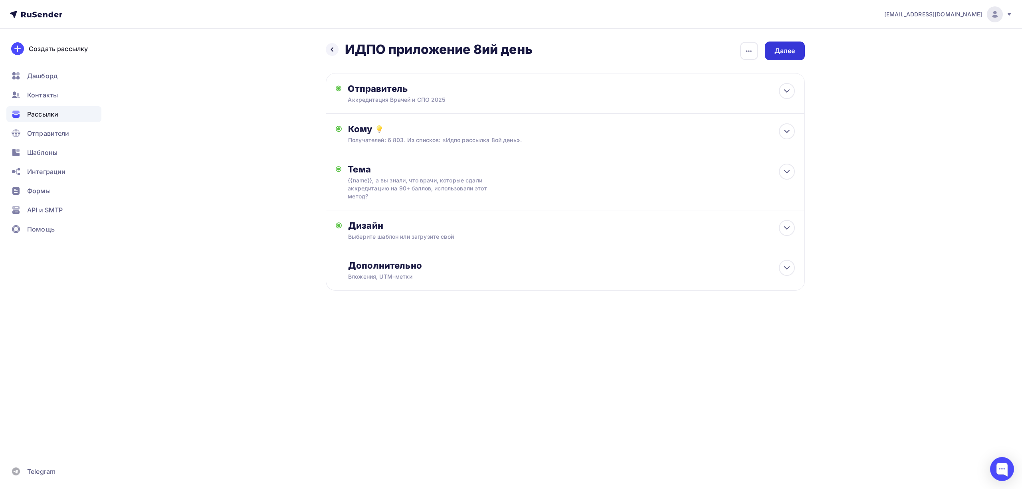
click at [795, 51] on div "Далее" at bounding box center [785, 50] width 21 height 9
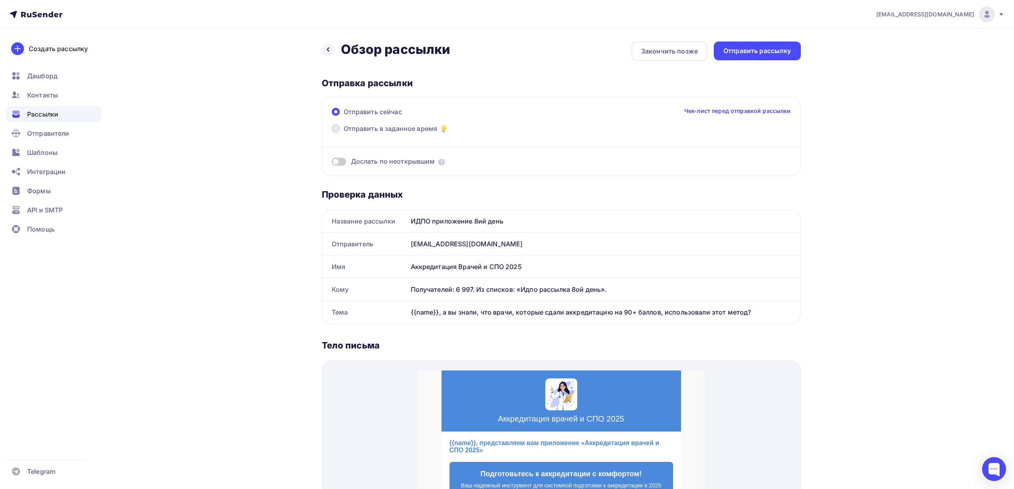
click at [403, 130] on span "Отправить в заданное время" at bounding box center [391, 129] width 94 height 10
click at [344, 133] on input "Отправить в заданное время" at bounding box center [344, 133] width 0 height 0
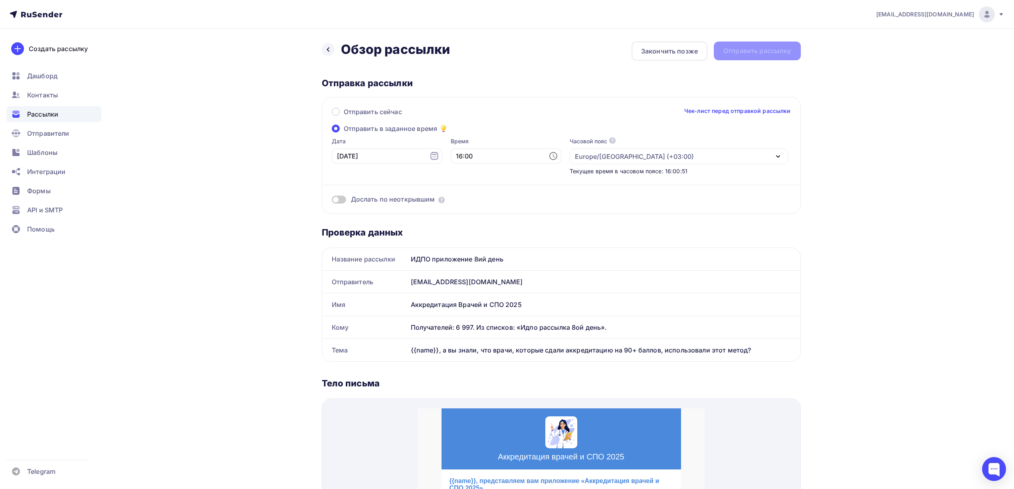
click at [345, 200] on span at bounding box center [339, 200] width 14 height 8
click at [332, 201] on input "checkbox" at bounding box center [332, 201] width 0 height 0
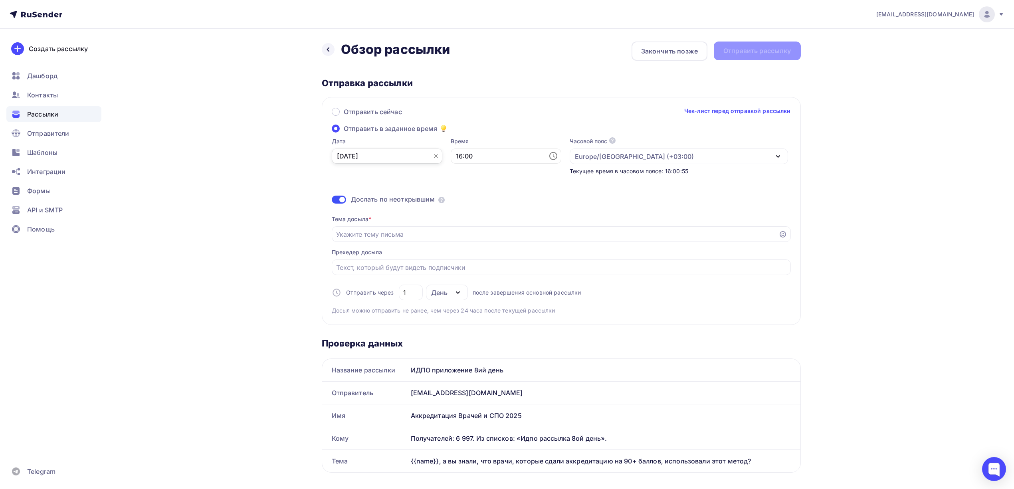
click at [413, 157] on input "03.10.2025" at bounding box center [387, 156] width 111 height 15
click at [395, 216] on div "10" at bounding box center [394, 211] width 13 height 7
type input "10.10.2025"
click at [412, 289] on input "1" at bounding box center [410, 293] width 15 height 10
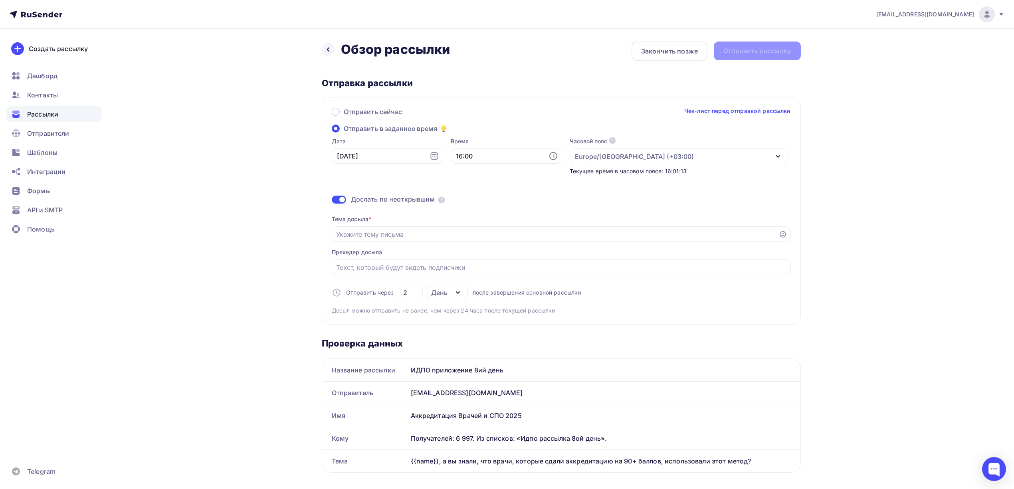
click at [684, 290] on div "Тема досыла * Прехедер досыла Отправить через 2 День День Часы после завершения…" at bounding box center [561, 262] width 459 height 106
drag, startPoint x: 406, startPoint y: 293, endPoint x: 384, endPoint y: 291, distance: 22.8
click at [384, 291] on div "Отправить через 2 День День Часы после завершения основной рассылки" at bounding box center [457, 293] width 250 height 16
type input "3"
click at [636, 302] on div "Тема досыла * Прехедер досыла Отправить через 3 День День Часы после завершения…" at bounding box center [561, 262] width 459 height 106
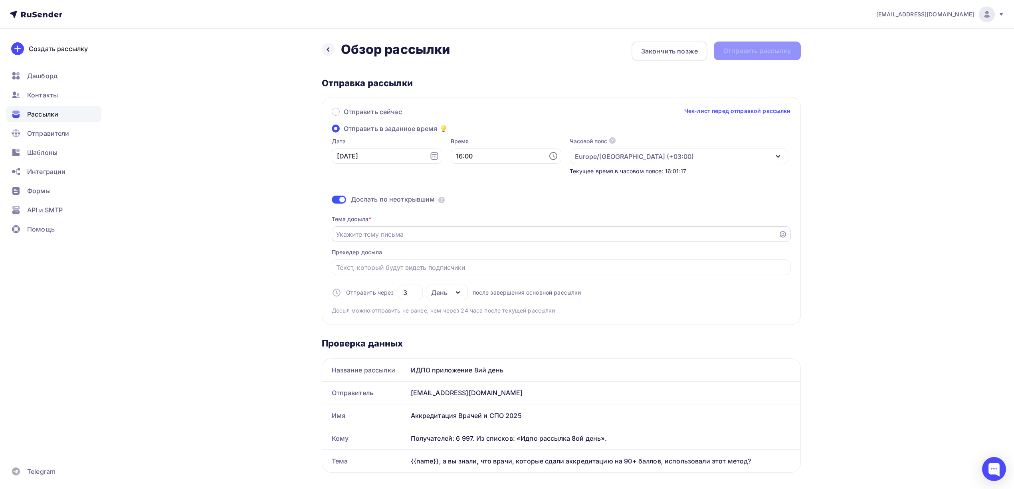
click at [460, 239] on input "Отправить в заданное время" at bounding box center [555, 235] width 438 height 10
click at [491, 158] on input "16:00" at bounding box center [506, 156] width 111 height 15
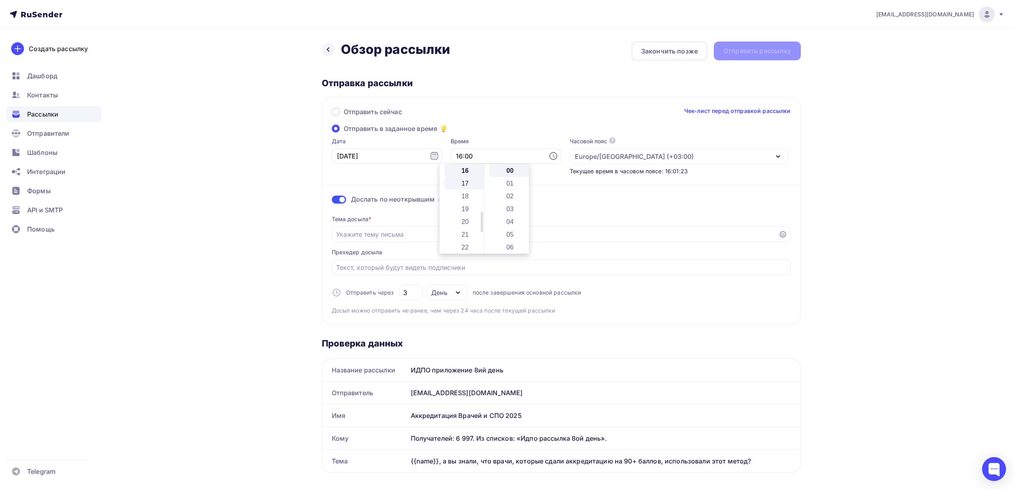
click at [472, 182] on li "17" at bounding box center [465, 183] width 43 height 13
click at [515, 229] on li "17" at bounding box center [510, 228] width 43 height 13
click at [511, 202] on li "19" at bounding box center [510, 196] width 43 height 13
type input "17:19"
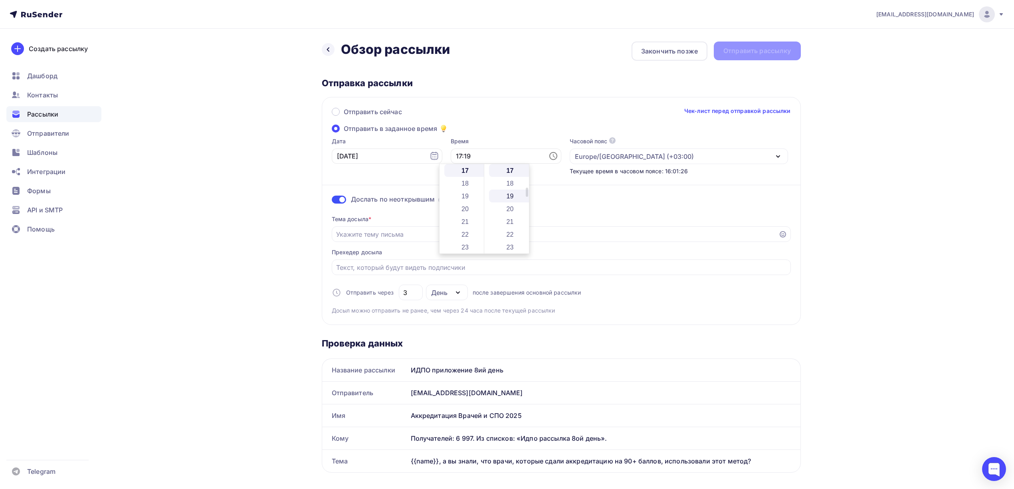
scroll to position [243, 0]
click at [454, 238] on input "Отправить в заданное время" at bounding box center [555, 235] width 438 height 10
paste input "❓ {{name}} готовы к аккредитации? Вот помощь для подготовки!"
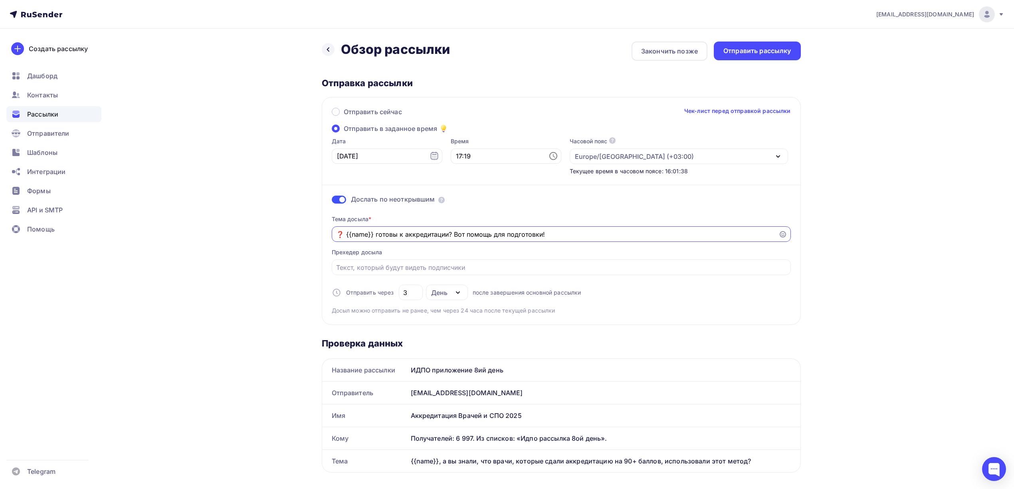
type input "❓ {{name}} готовы к аккредитации? Вот помощь для подготовки!"
click at [914, 227] on div "drongar89@gmail.com Аккаунт Тарифы Выйти Создать рассылку Дашборд Контакты Расс…" at bounding box center [507, 486] width 1014 height 973
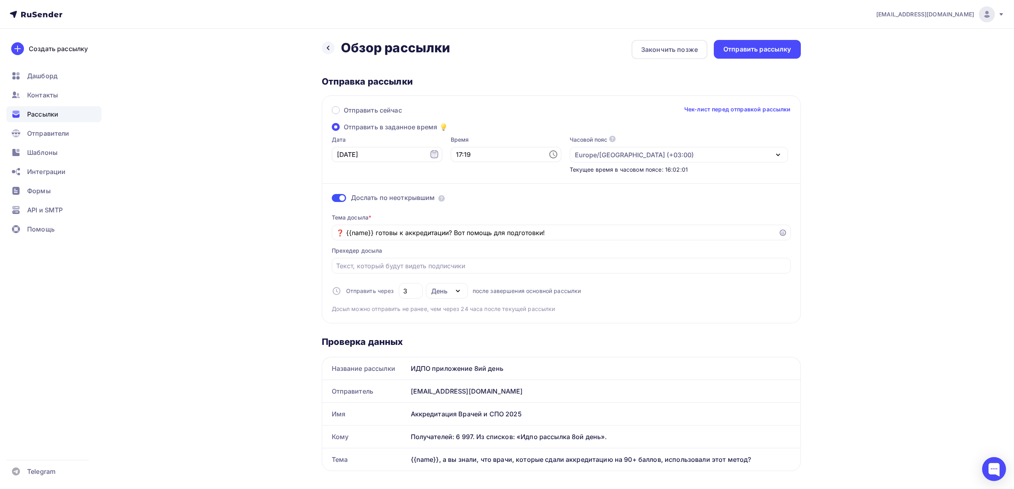
scroll to position [0, 0]
drag, startPoint x: 772, startPoint y: 51, endPoint x: 524, endPoint y: 55, distance: 248.0
click at [524, 55] on div "Назад Обзор рассылки Обзор рассылки Закончить позже Отправить рассылку" at bounding box center [561, 51] width 479 height 19
drag, startPoint x: 759, startPoint y: 49, endPoint x: 863, endPoint y: 37, distance: 104.5
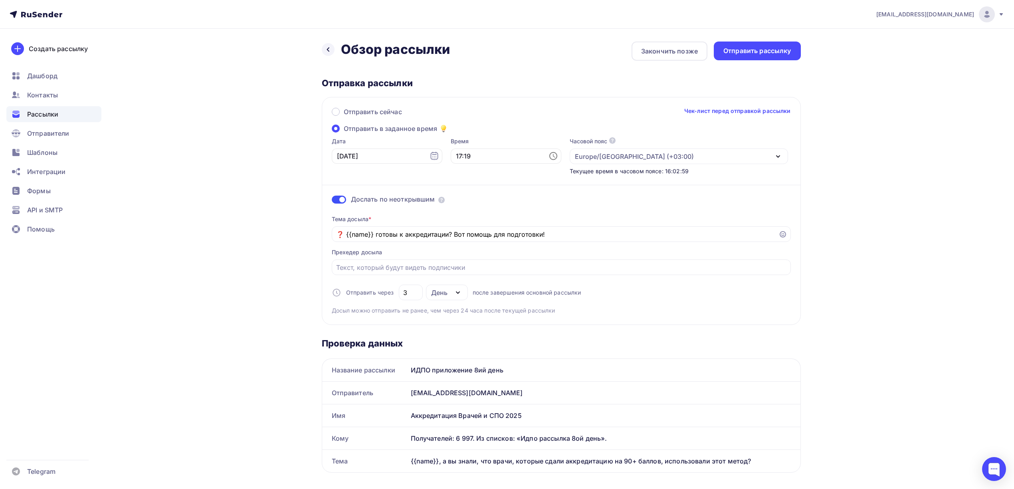
click at [863, 37] on div "drongar89@gmail.com Аккаунт Тарифы Выйти Создать рассылку Дашборд Контакты Расс…" at bounding box center [507, 486] width 1014 height 973
drag, startPoint x: 775, startPoint y: 45, endPoint x: 819, endPoint y: 42, distance: 44.5
click at [765, 46] on div "Отправить рассылку" at bounding box center [757, 50] width 68 height 9
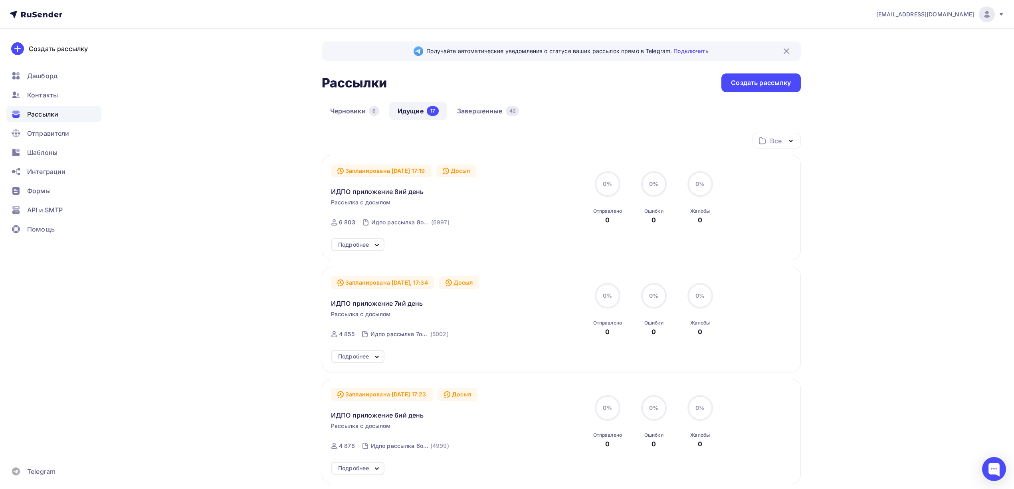
drag, startPoint x: 585, startPoint y: 155, endPoint x: 585, endPoint y: 119, distance: 36.3
click at [585, 119] on div "Черновики 6 Идущие 17 Завершенные 42" at bounding box center [561, 117] width 479 height 31
drag, startPoint x: 432, startPoint y: 195, endPoint x: 318, endPoint y: 192, distance: 113.8
copy span "ИДПО приложение 8ий день"
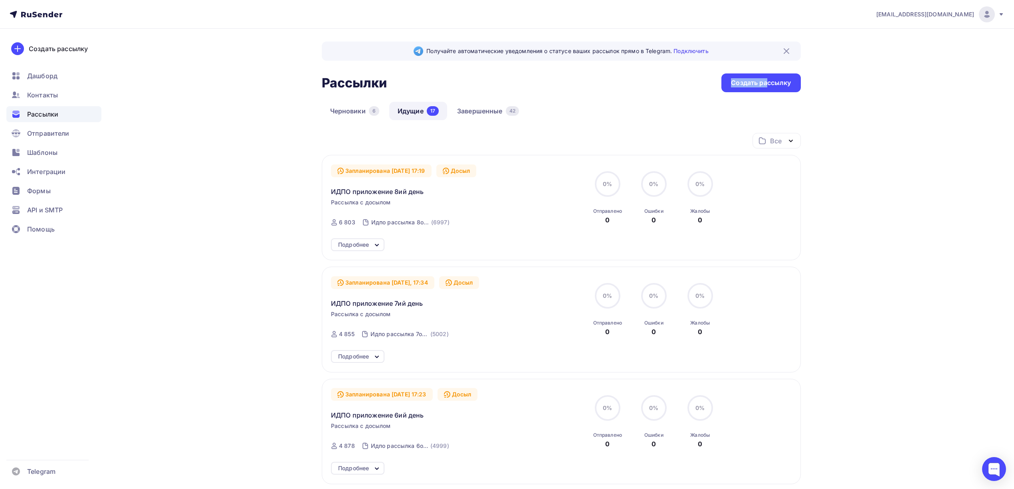
drag, startPoint x: 767, startPoint y: 80, endPoint x: 606, endPoint y: 91, distance: 161.7
click at [606, 91] on div "Рассылки Рассылки Создать рассылку" at bounding box center [561, 82] width 479 height 19
click at [500, 115] on link "Завершенные 42" at bounding box center [488, 111] width 79 height 18
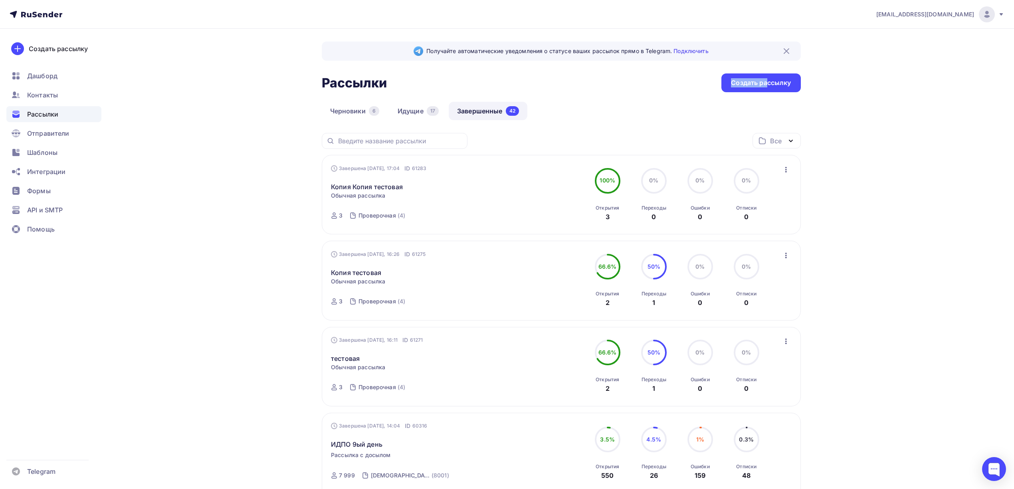
click at [788, 170] on icon "button" at bounding box center [786, 170] width 10 height 10
click at [756, 220] on div "Копировать в новую" at bounding box center [750, 223] width 82 height 10
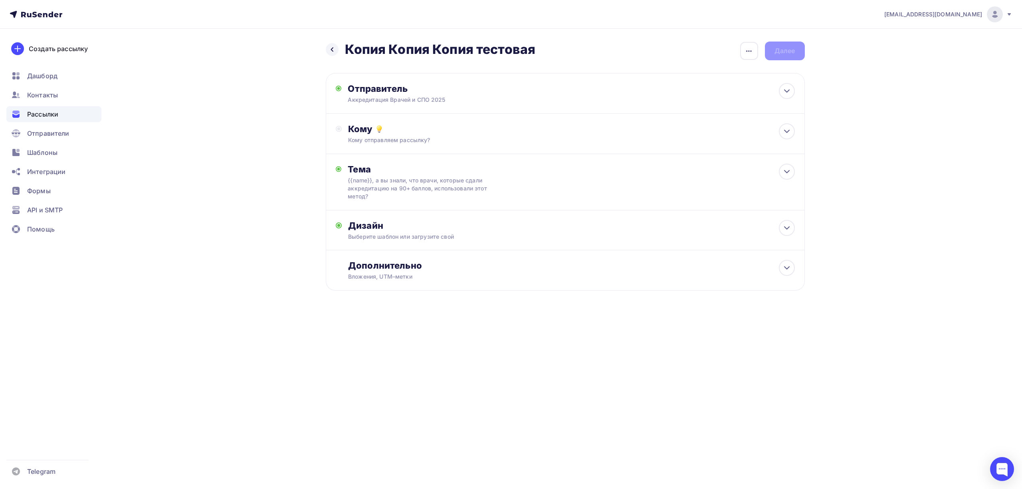
click at [751, 61] on div "Назад Копия Копия Копия тестовая Копия Копия Копия тестовая Закончить позже Пер…" at bounding box center [565, 176] width 479 height 269
click at [749, 53] on icon "button" at bounding box center [749, 51] width 10 height 10
click at [723, 93] on div "Переименовать рассылку" at bounding box center [707, 92] width 99 height 10
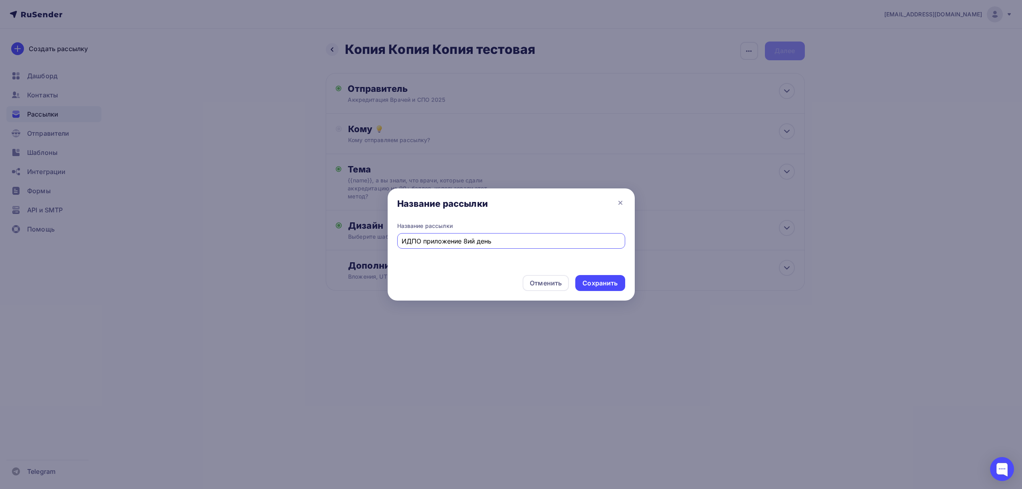
click at [465, 242] on input "ИДПО приложение 8ий день" at bounding box center [511, 241] width 219 height 10
type input "ИДПО приложение 10ий день"
click at [612, 283] on div "Сохранить" at bounding box center [600, 283] width 35 height 9
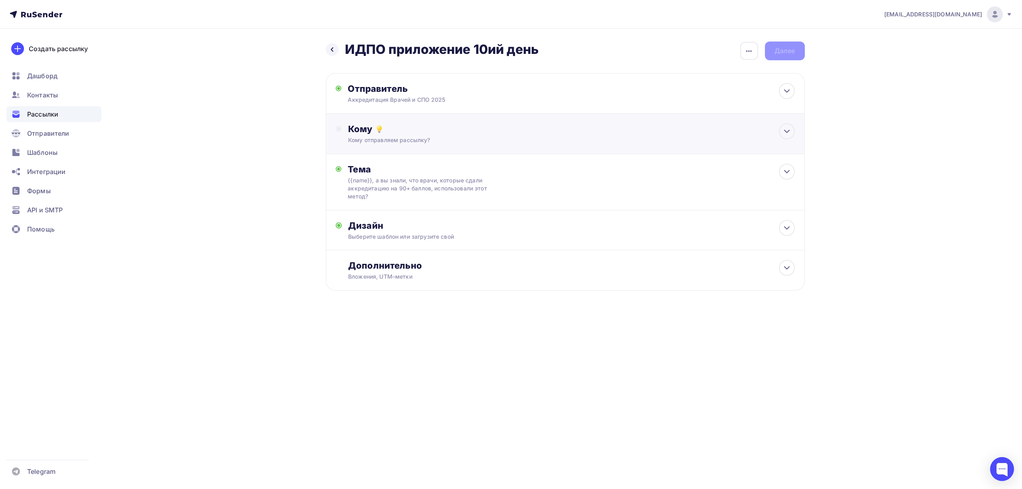
click at [682, 141] on div "Кому отправляем рассылку?" at bounding box center [549, 140] width 402 height 8
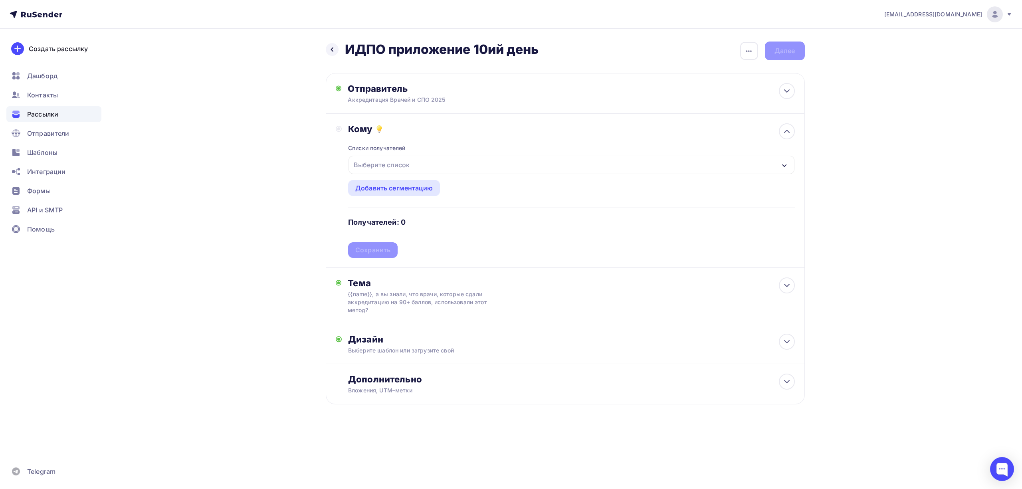
click at [434, 168] on div "Выберите список" at bounding box center [572, 165] width 446 height 18
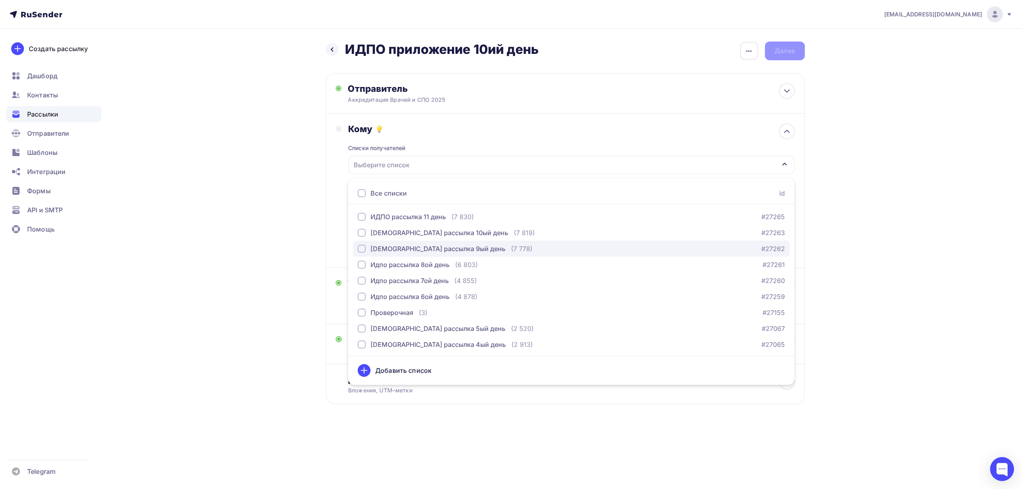
click at [392, 249] on div "Идпо рассылка 9ый день" at bounding box center [438, 249] width 135 height 10
click at [745, 48] on icon "button" at bounding box center [749, 51] width 10 height 10
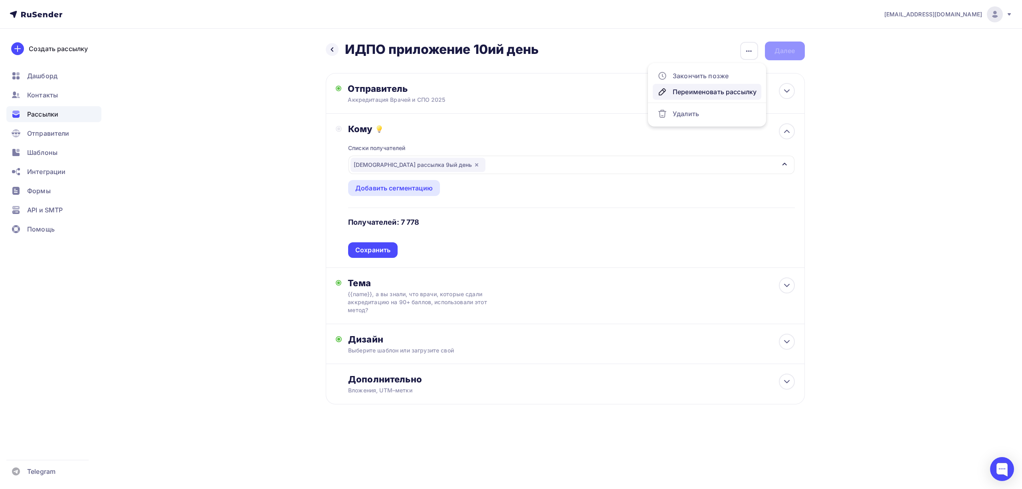
click at [695, 89] on div "Переименовать рассылку" at bounding box center [707, 92] width 99 height 10
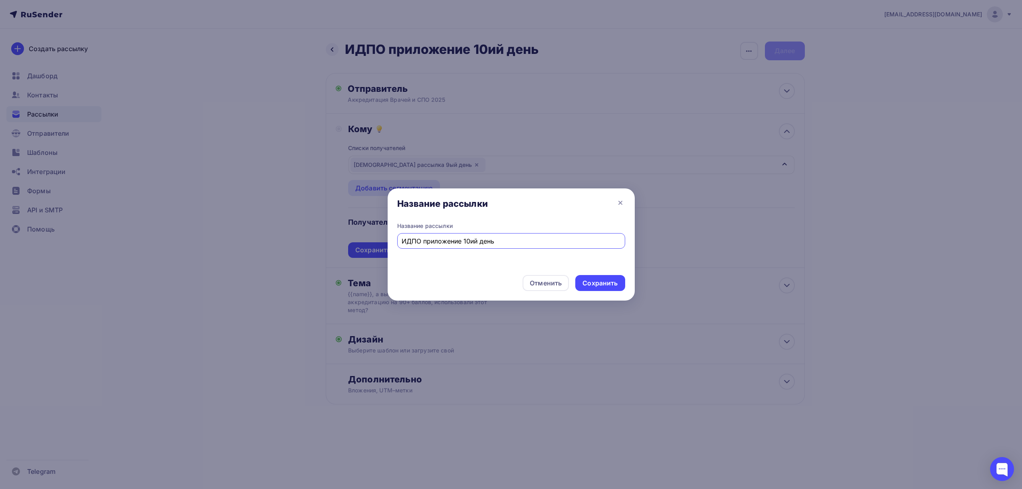
drag, startPoint x: 472, startPoint y: 240, endPoint x: 464, endPoint y: 243, distance: 8.1
click at [464, 243] on input "ИДПО приложение 10ий день" at bounding box center [511, 241] width 219 height 10
click at [470, 242] on input "ИДПО приложение 9ий день" at bounding box center [511, 241] width 219 height 10
type input "ИДПО приложение 9ый день"
click at [593, 280] on div "Сохранить" at bounding box center [600, 283] width 35 height 9
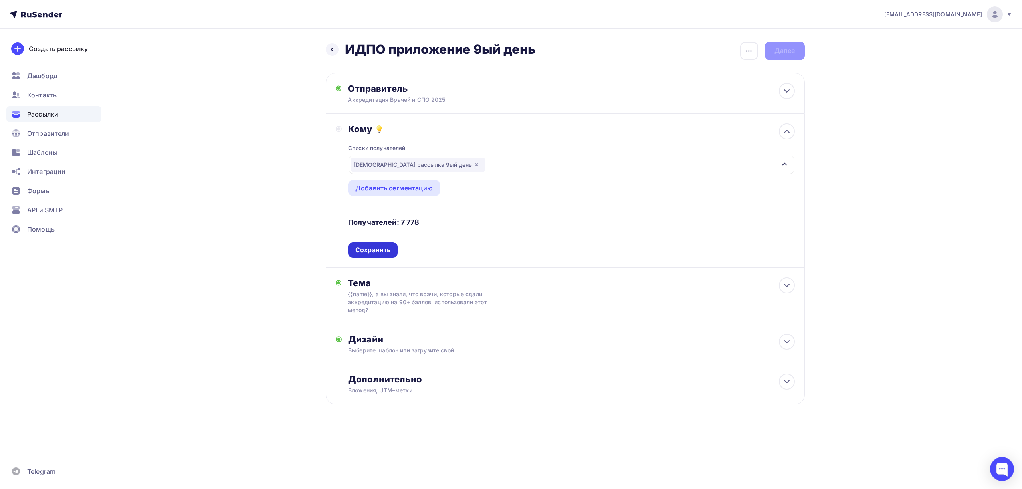
click at [388, 251] on div "Сохранить" at bounding box center [372, 250] width 35 height 9
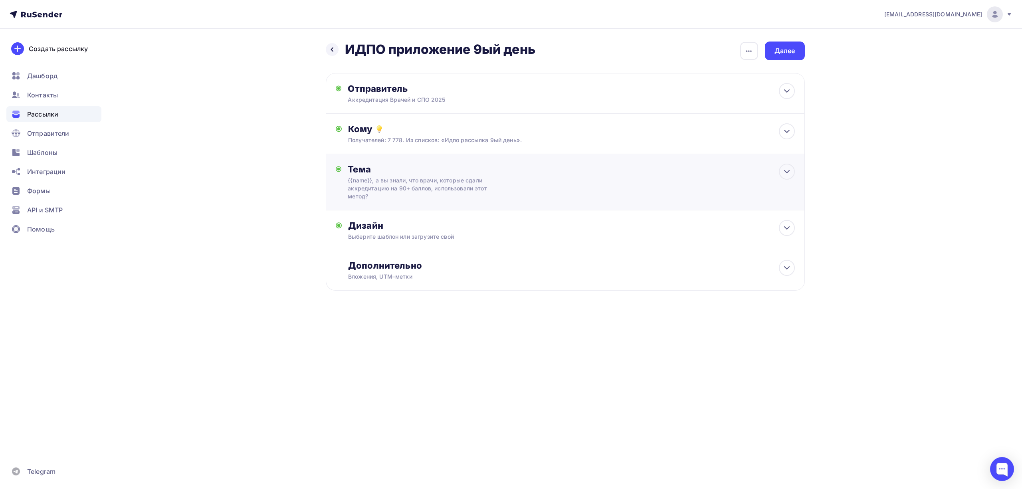
drag, startPoint x: 470, startPoint y: 183, endPoint x: 559, endPoint y: 186, distance: 88.7
click at [559, 186] on div "Тема {{name}}, а вы знали, что врачи, которые сдали аккредитацию на 90+ баллов,…" at bounding box center [565, 182] width 479 height 56
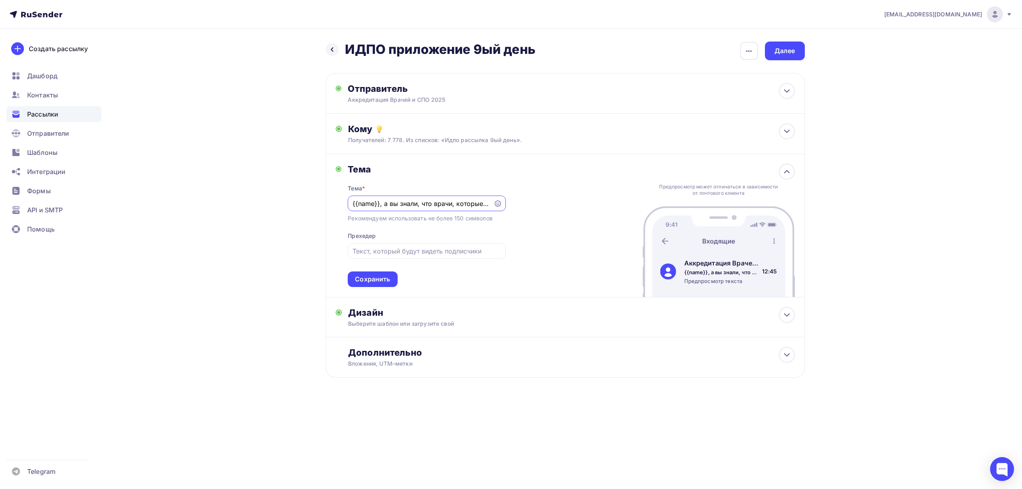
scroll to position [0, 196]
click at [556, 186] on div "Тема Тема * {{name}}, а вы знали, что врачи, которые сдали аккредитацию на 90+ …" at bounding box center [565, 225] width 479 height 143
click at [370, 285] on div "Сохранить" at bounding box center [373, 280] width 50 height 16
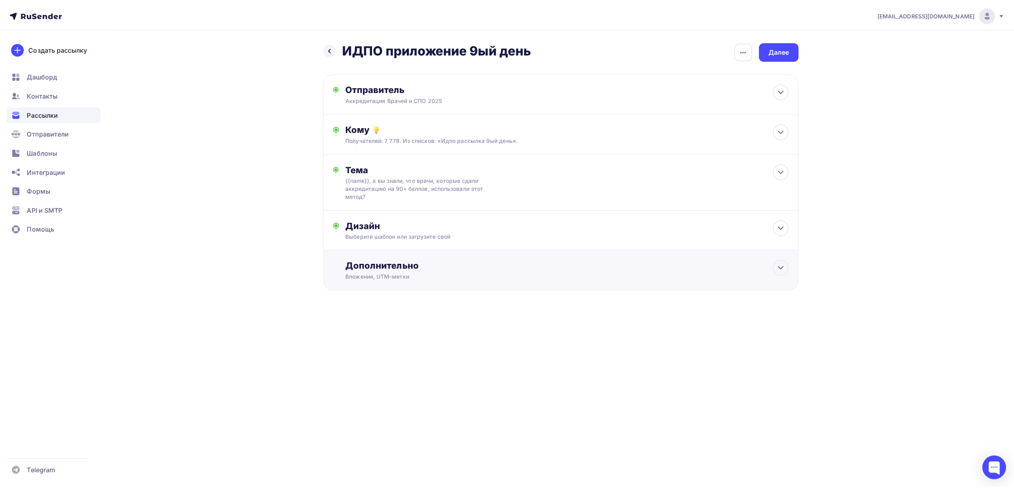
scroll to position [0, 0]
click at [434, 237] on div "Выберите шаблон или загрузите свой" at bounding box center [549, 237] width 402 height 8
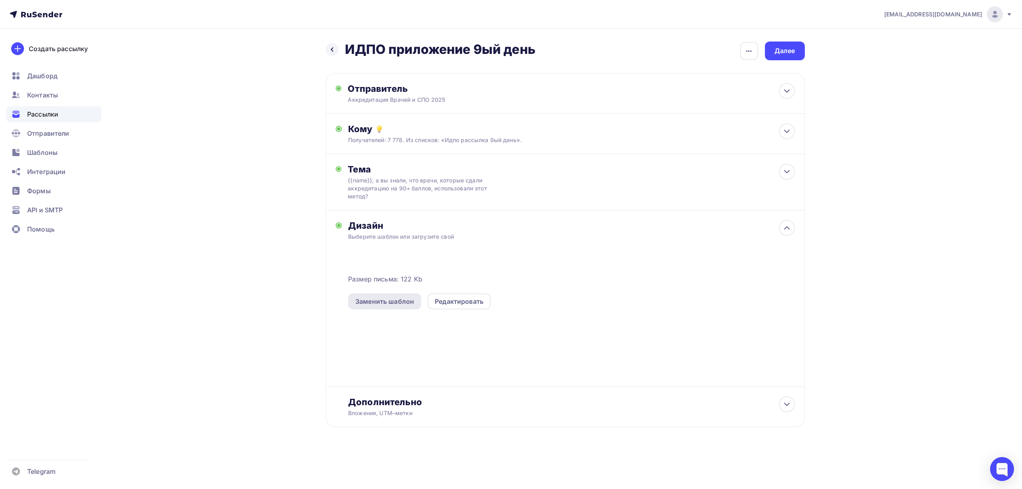
click at [400, 304] on div "Заменить шаблон" at bounding box center [384, 302] width 59 height 10
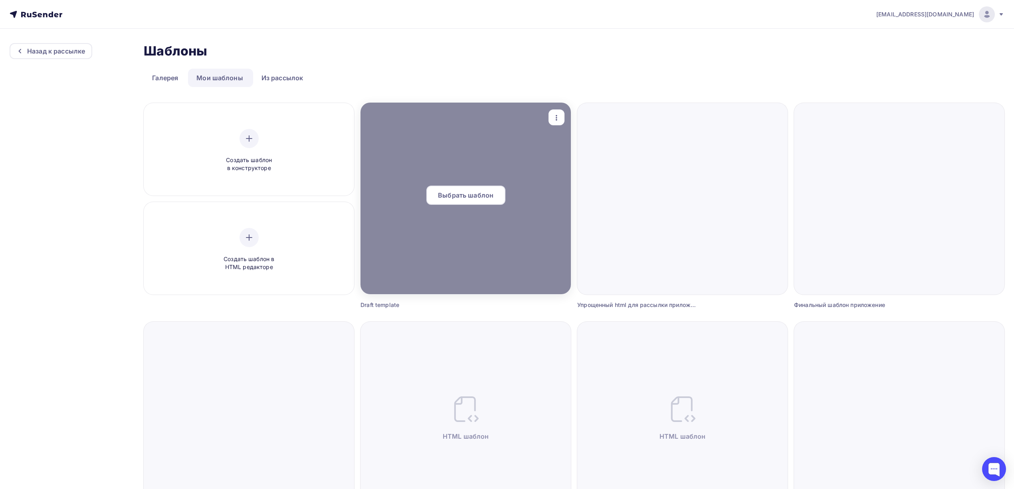
click at [483, 194] on span "Выбрать шаблон" at bounding box center [465, 195] width 55 height 10
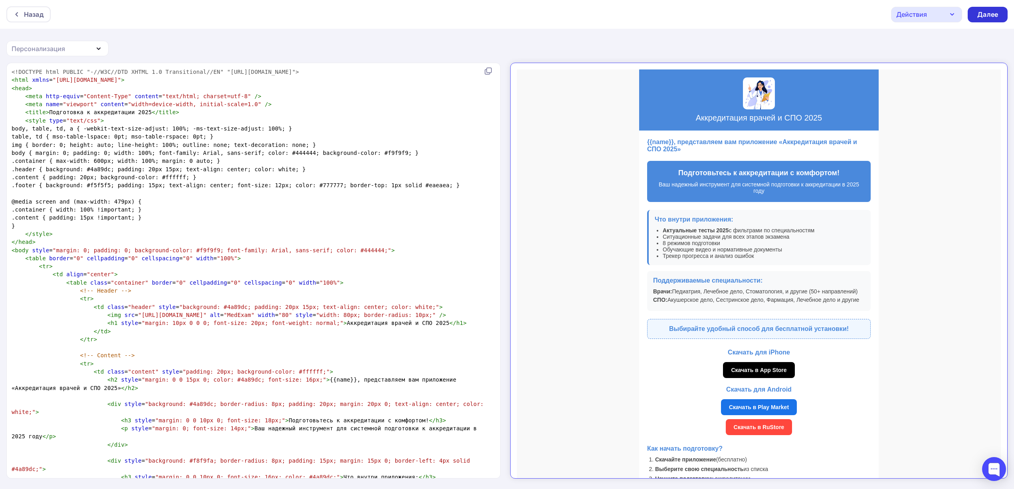
click at [995, 12] on div "Далее" at bounding box center [987, 14] width 21 height 9
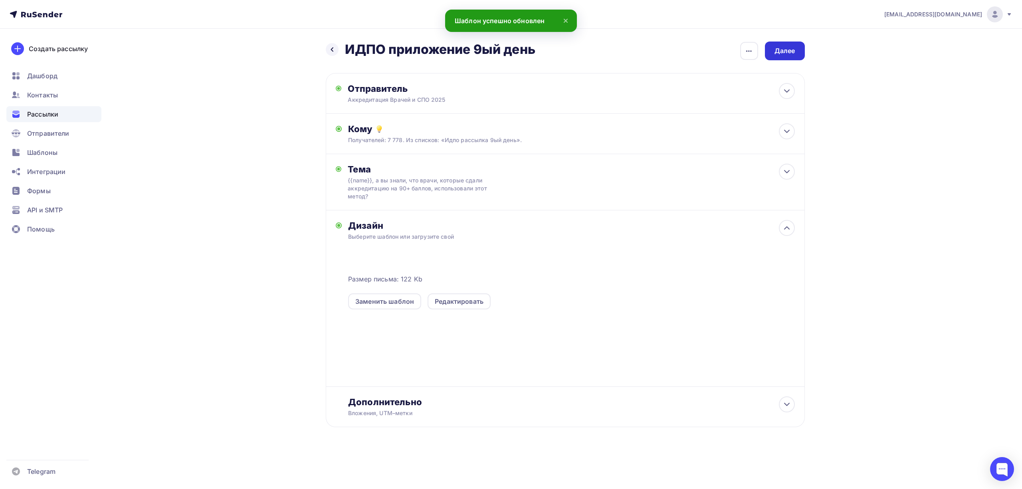
click at [794, 55] on div "Далее" at bounding box center [785, 50] width 21 height 9
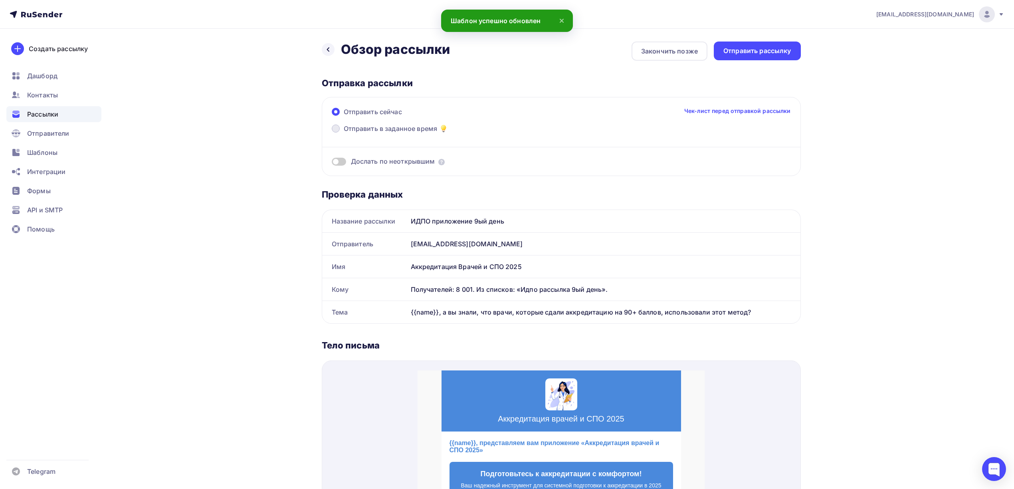
click at [387, 127] on span "Отправить в заданное время" at bounding box center [391, 129] width 94 height 10
click at [344, 133] on input "Отправить в заданное время" at bounding box center [344, 133] width 0 height 0
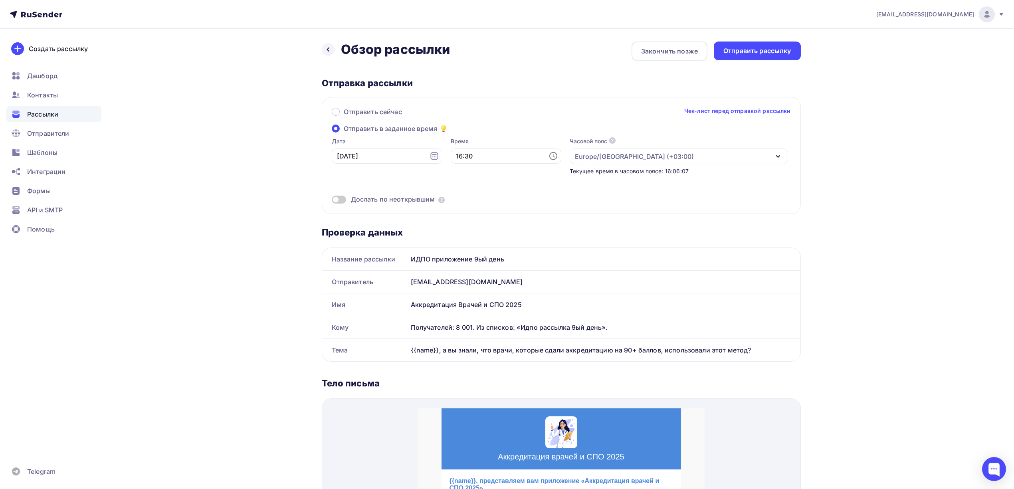
click at [339, 196] on span at bounding box center [339, 200] width 14 height 8
click at [332, 201] on input "checkbox" at bounding box center [332, 201] width 0 height 0
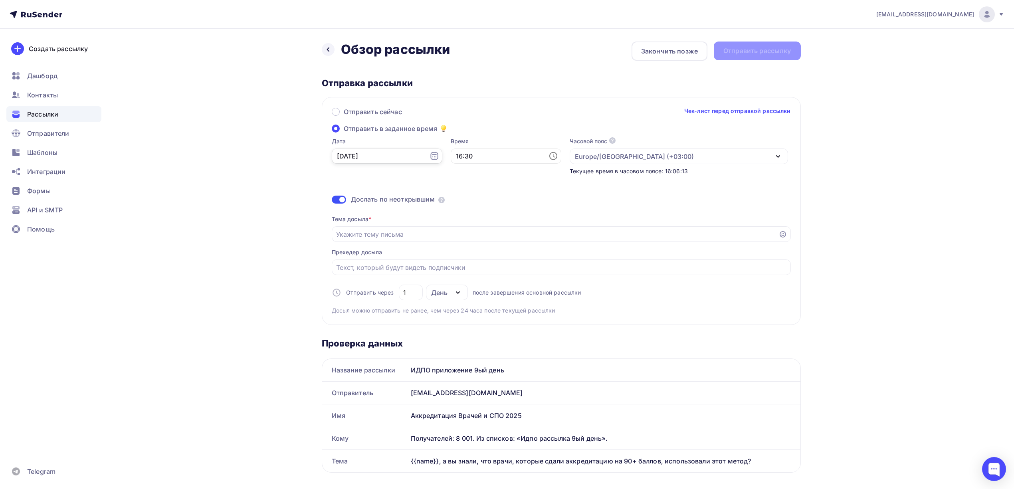
click at [408, 162] on input "03.10.2025" at bounding box center [387, 156] width 111 height 15
click at [347, 224] on div "13" at bounding box center [343, 224] width 13 height 7
type input "13.10.2025"
drag, startPoint x: 450, startPoint y: 157, endPoint x: 438, endPoint y: 156, distance: 12.8
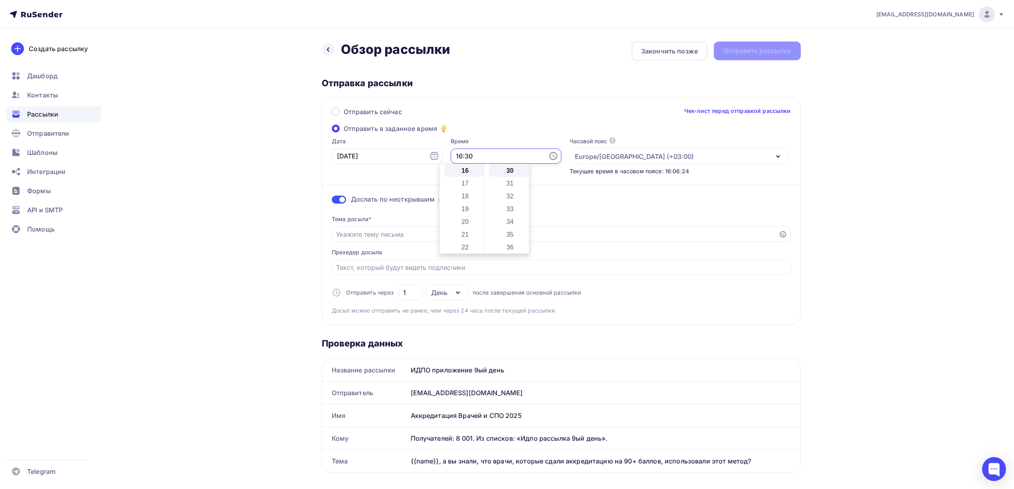
click at [438, 156] on div "Дата 13.10.2025 Время 16:30 Часовой пояс По умолчанию используется часовой пояс…" at bounding box center [557, 156] width 462 height 38
click at [458, 159] on input "17:30" at bounding box center [506, 156] width 111 height 15
type input "17:32"
click at [918, 182] on div "drongar89@gmail.com Аккаунт Тарифы Выйти Создать рассылку Дашборд Контакты Расс…" at bounding box center [507, 486] width 1014 height 973
drag, startPoint x: 410, startPoint y: 293, endPoint x: 393, endPoint y: 293, distance: 17.6
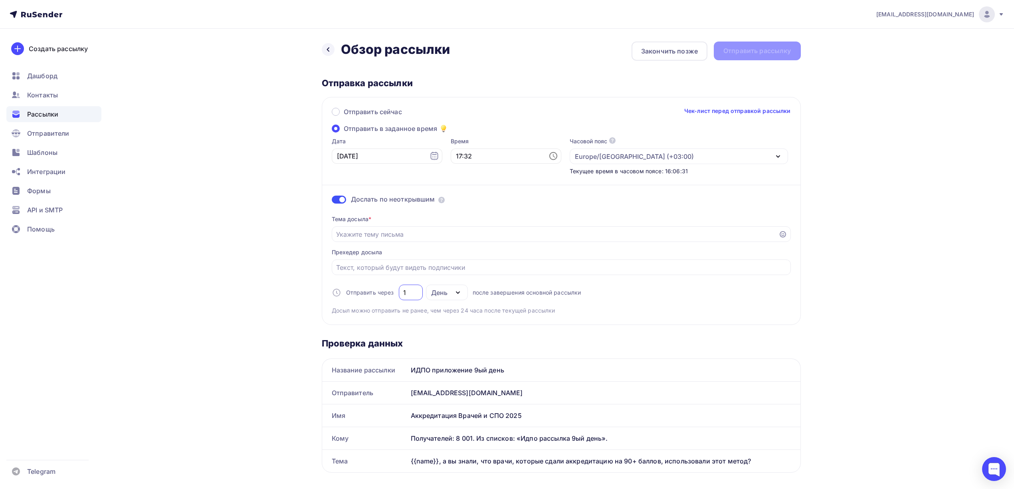
click at [393, 293] on div "Отправить через 1 День День Часы после завершения основной рассылки" at bounding box center [457, 293] width 250 height 16
type input "2"
click at [463, 230] on input "Отправить в заданное время" at bounding box center [555, 235] width 438 height 10
paste input "❓ {{name}} готовы к аккредитации? Вот помощь для подготовки!"
type input "❓ {{name}} готовы к аккредитации? Вот помощь для подготовки!"
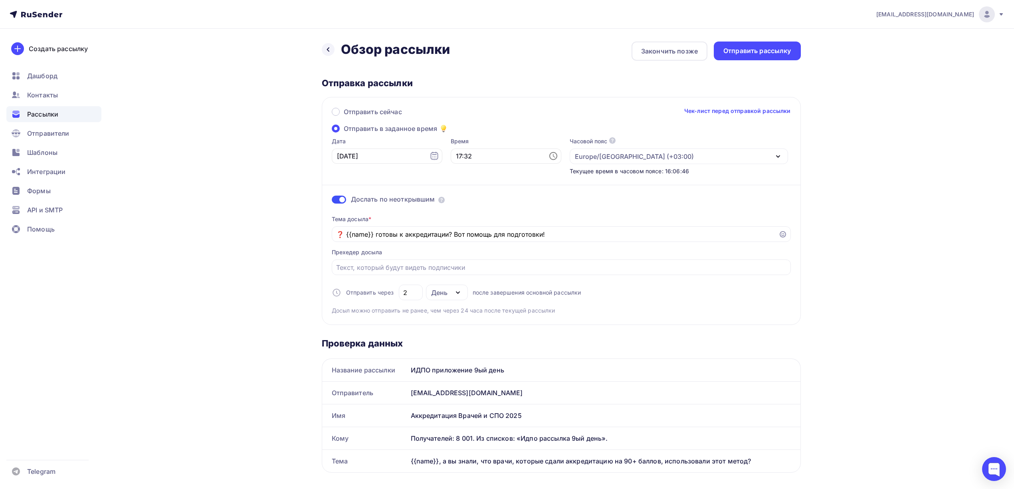
click at [864, 178] on div "drongar89@gmail.com Аккаунт Тарифы Выйти Создать рассылку Дашборд Контакты Расс…" at bounding box center [507, 486] width 1014 height 973
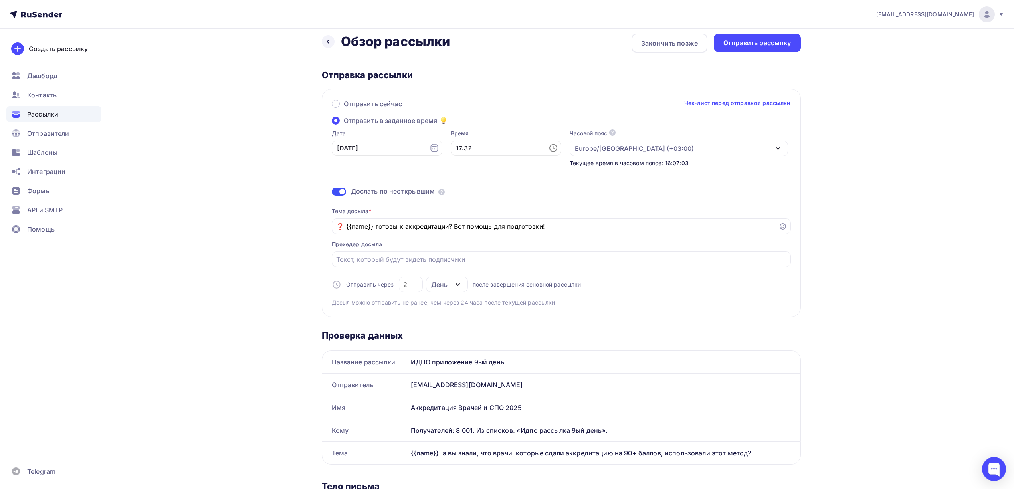
scroll to position [0, 0]
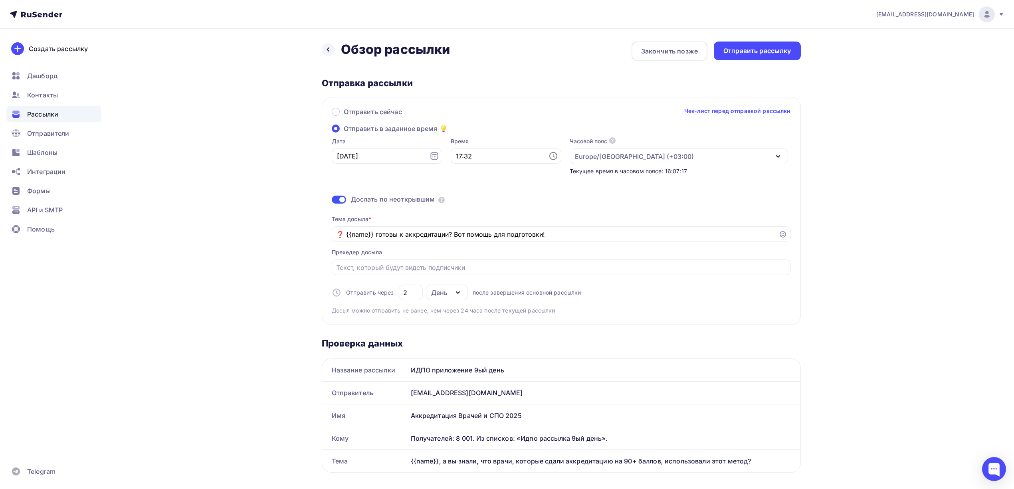
drag, startPoint x: 735, startPoint y: 52, endPoint x: 824, endPoint y: 67, distance: 90.7
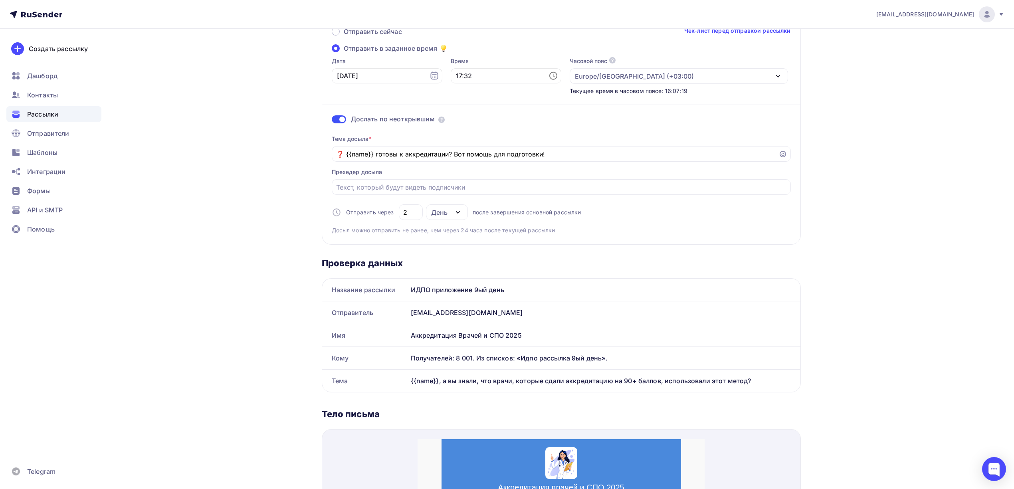
scroll to position [59, 0]
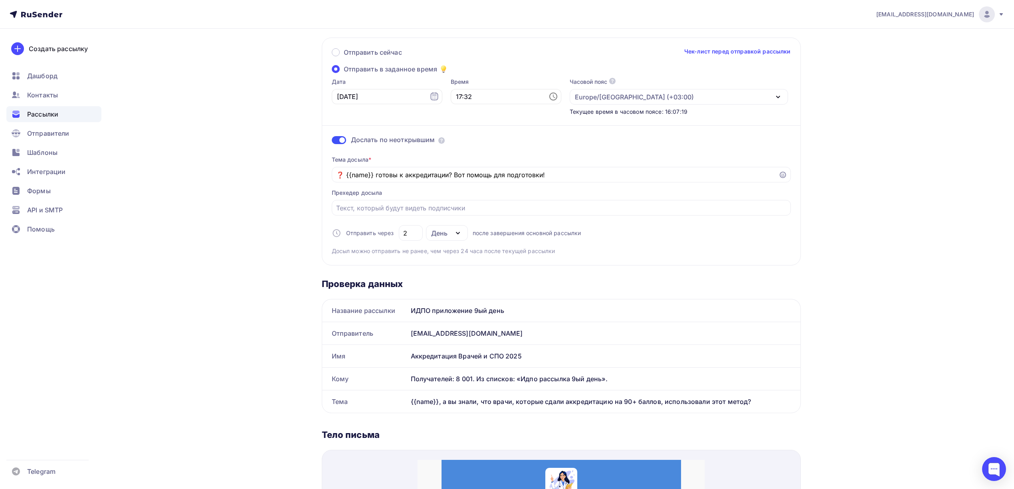
click at [824, 115] on div "Назад Обзор рассылки Обзор рассылки Закончить позже Отправить рассылку Отправка…" at bounding box center [507, 441] width 654 height 944
drag, startPoint x: 824, startPoint y: 115, endPoint x: 889, endPoint y: 107, distance: 65.2
click at [889, 107] on div "drongar89@gmail.com Аккаунт Тарифы Выйти Создать рассылку Дашборд Контакты Расс…" at bounding box center [507, 427] width 1014 height 973
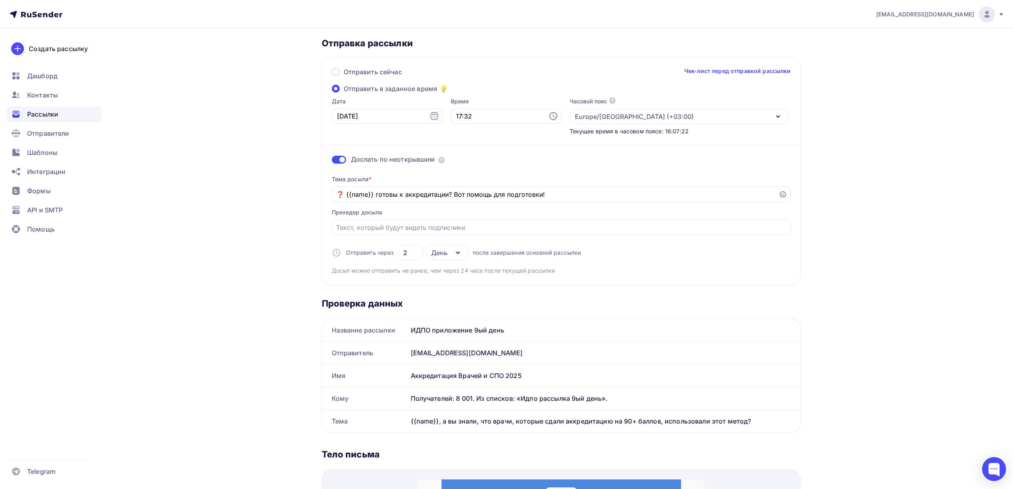
scroll to position [0, 0]
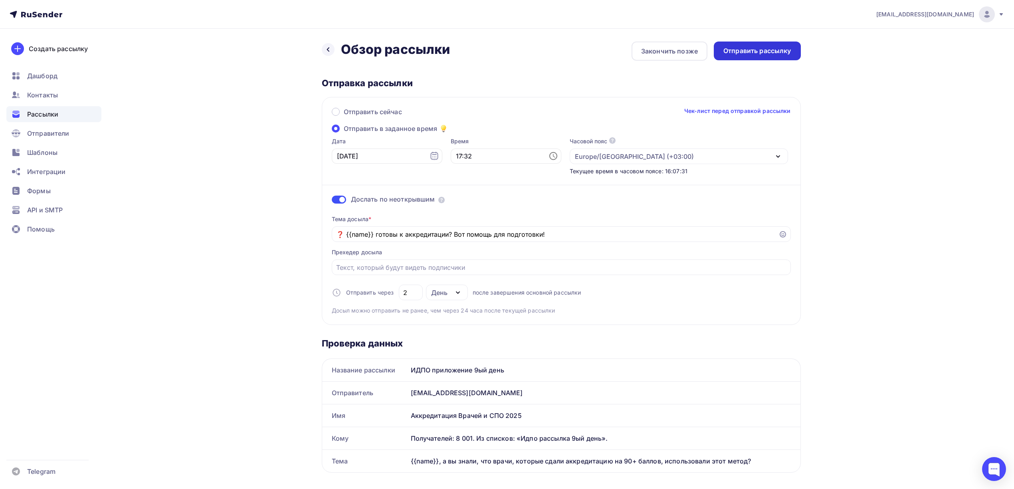
click at [769, 54] on div "Отправить рассылку" at bounding box center [757, 50] width 68 height 9
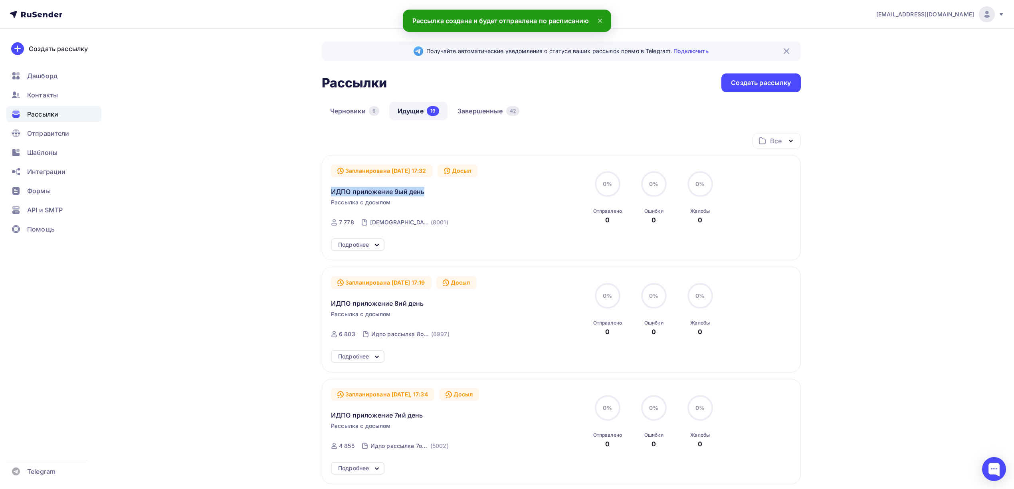
drag, startPoint x: 330, startPoint y: 190, endPoint x: 454, endPoint y: 195, distance: 124.3
click at [454, 195] on div "Запланирована 13.10.2025, 17:32 Досыл ИДПО приложение 9ый день Рассылка с досыл…" at bounding box center [561, 207] width 479 height 105
copy span "ИДПО приложение 9ый день"
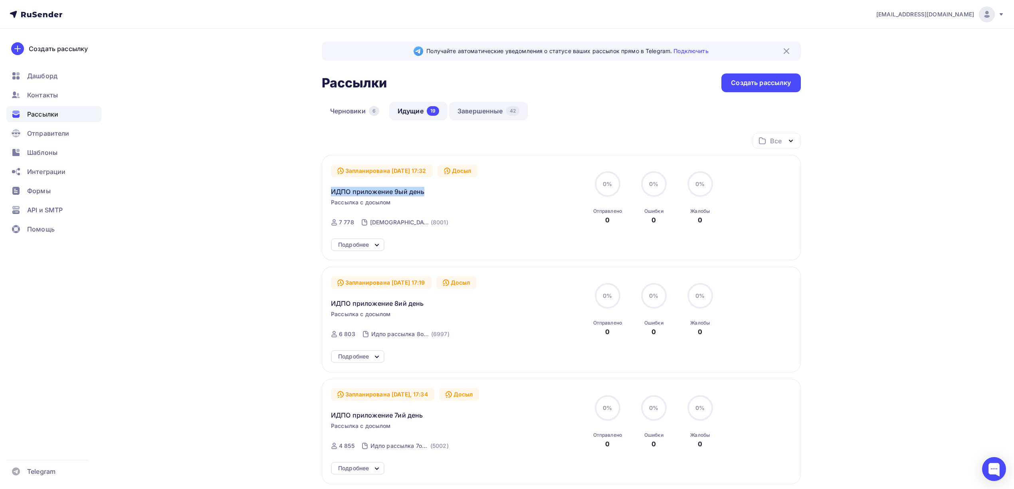
click at [470, 117] on link "Завершенные 42" at bounding box center [488, 111] width 79 height 18
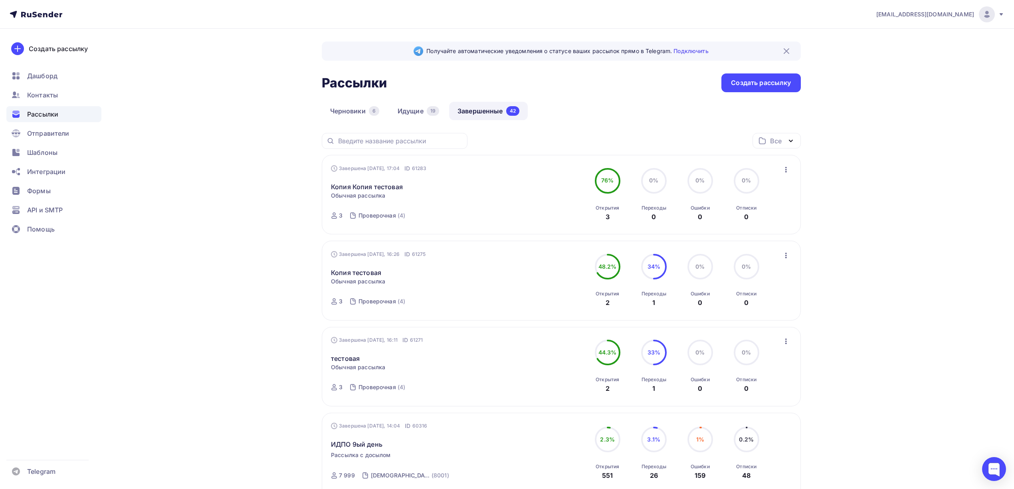
click at [785, 168] on icon "button" at bounding box center [786, 170] width 10 height 10
click at [746, 229] on link "Копировать в новую" at bounding box center [749, 222] width 91 height 16
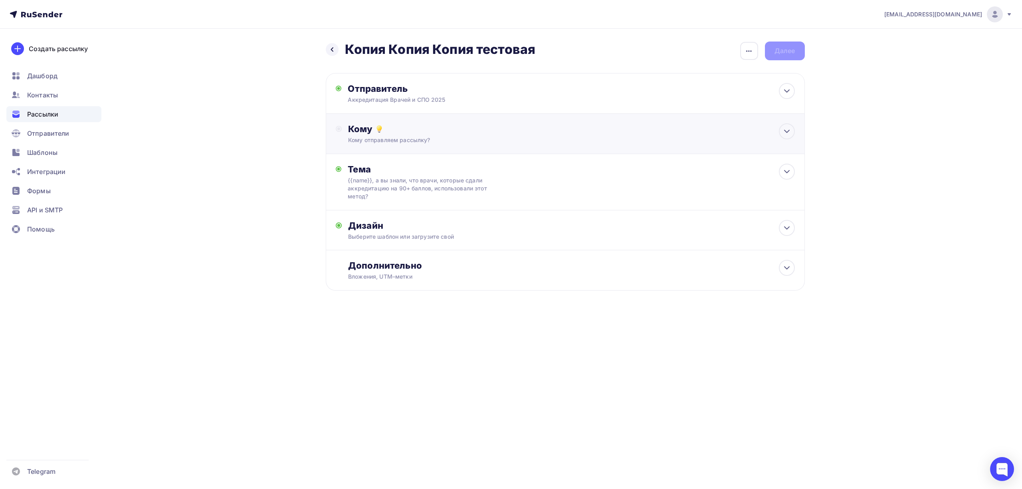
click at [416, 140] on div "Кому отправляем рассылку?" at bounding box center [549, 140] width 402 height 8
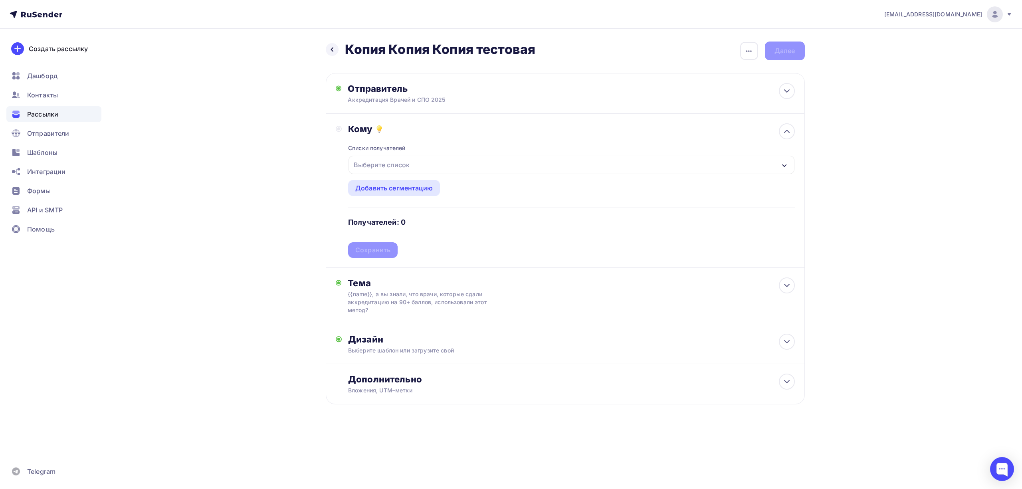
click at [420, 160] on div "Выберите список" at bounding box center [572, 165] width 446 height 18
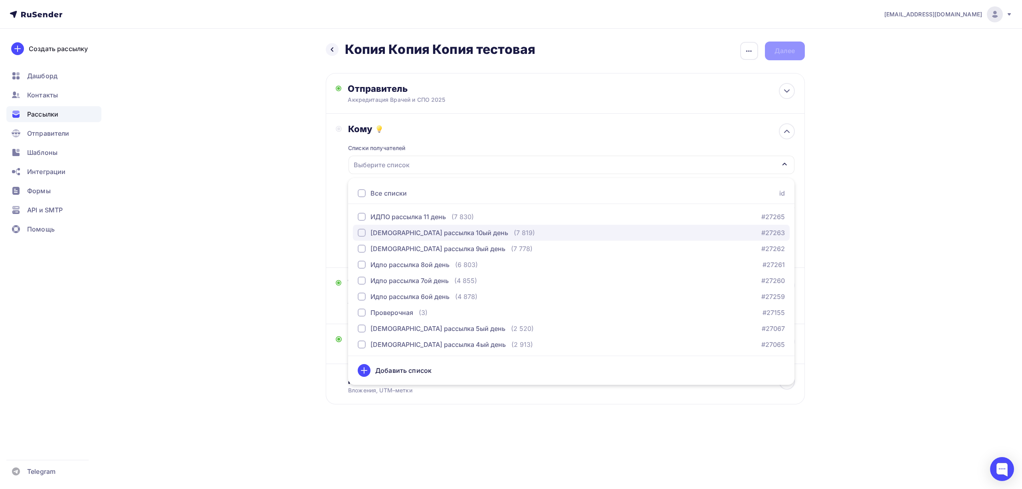
click at [431, 236] on div "[DEMOGRAPHIC_DATA] рассылка 10ый день" at bounding box center [440, 233] width 138 height 10
click at [1003, 170] on div "drongar89@gmail.com Аккаунт Тарифы Выйти Создать рассылку Дашборд Контакты Расс…" at bounding box center [511, 228] width 1022 height 456
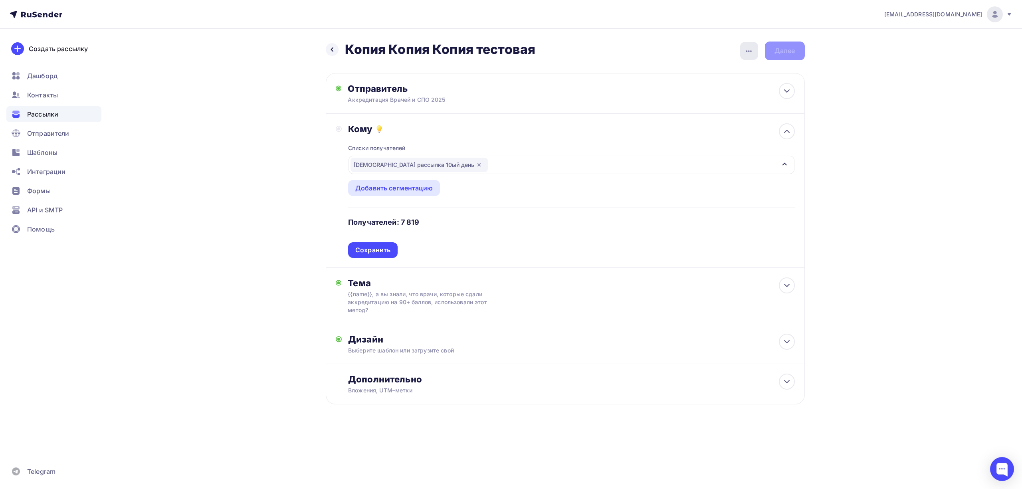
click at [751, 50] on icon "button" at bounding box center [749, 51] width 10 height 10
click at [714, 91] on div "Переименовать рассылку" at bounding box center [707, 92] width 99 height 10
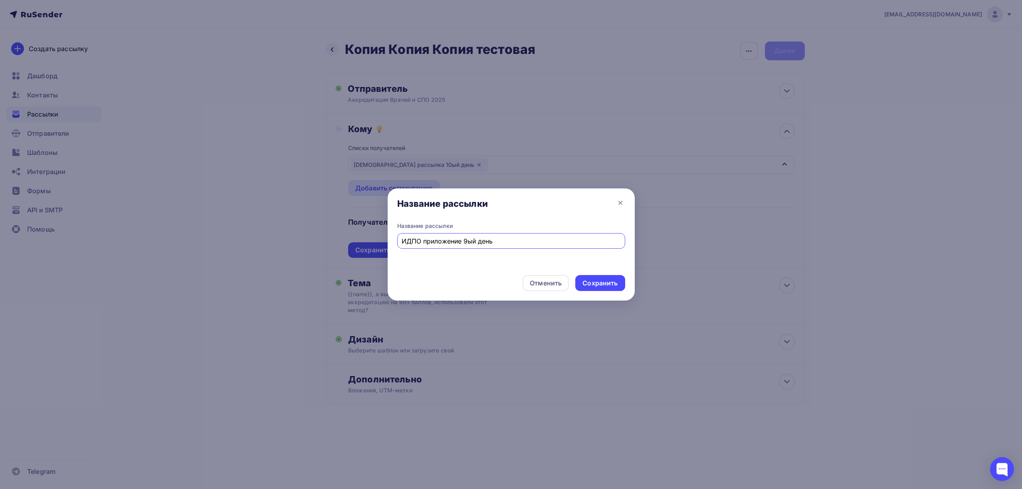
click at [465, 240] on input "ИДПО приложение 9ый день" at bounding box center [511, 241] width 219 height 10
type input "ИДПО приложение 10ый день"
click at [597, 274] on div "Отменить Сохранить" at bounding box center [511, 285] width 247 height 32
click at [596, 279] on div "Сохранить" at bounding box center [600, 283] width 35 height 9
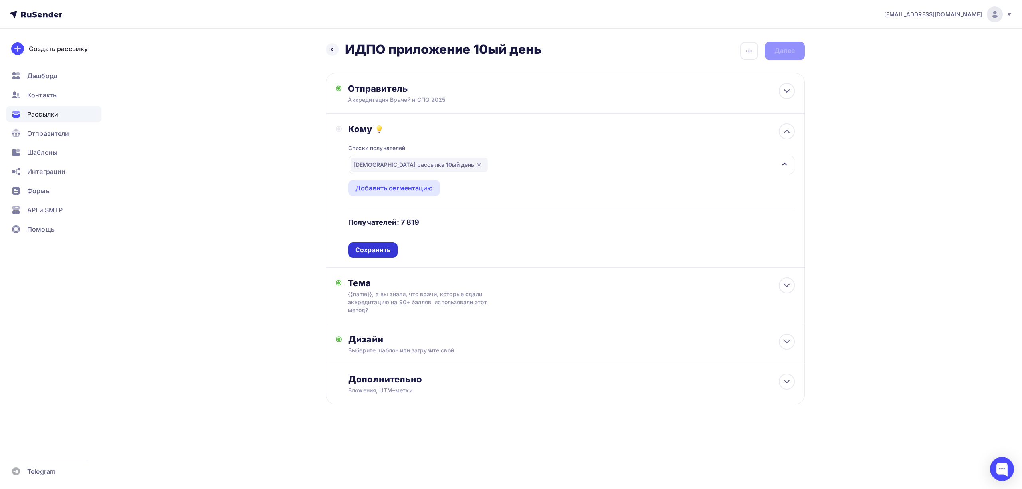
click at [367, 248] on div "Сохранить" at bounding box center [372, 250] width 35 height 9
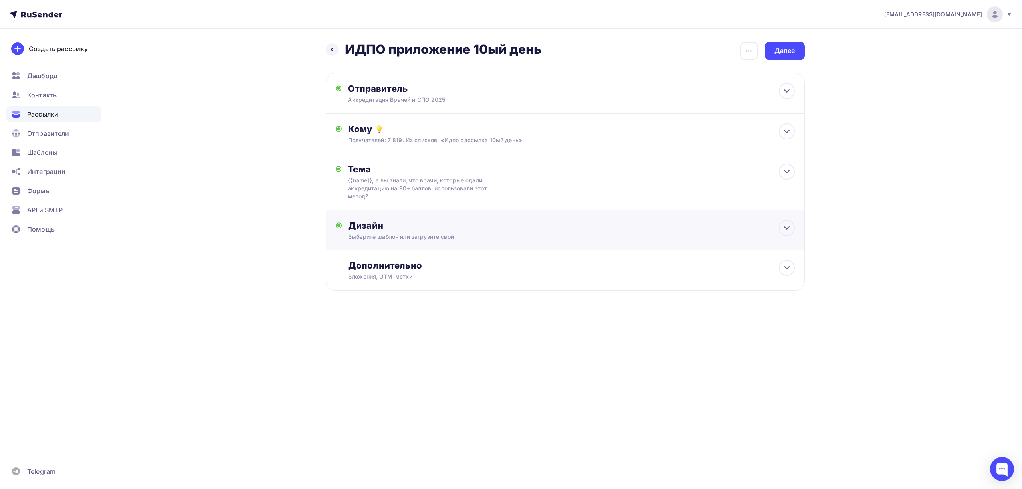
click at [521, 224] on div "Дизайн" at bounding box center [571, 225] width 446 height 11
click at [402, 307] on div "Заменить шаблон" at bounding box center [384, 301] width 73 height 16
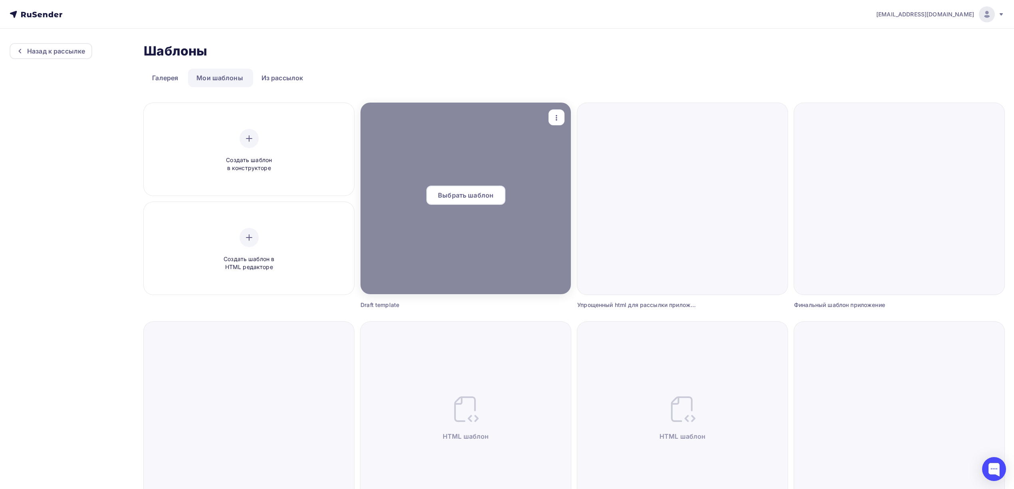
click at [489, 200] on div "Выбрать шаблон" at bounding box center [465, 195] width 79 height 19
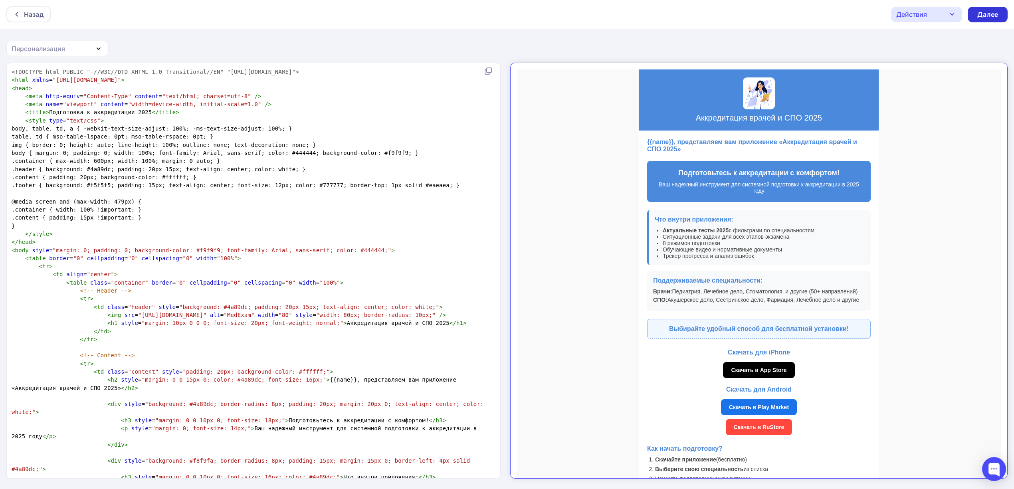
click at [987, 14] on div "Далее" at bounding box center [987, 14] width 21 height 9
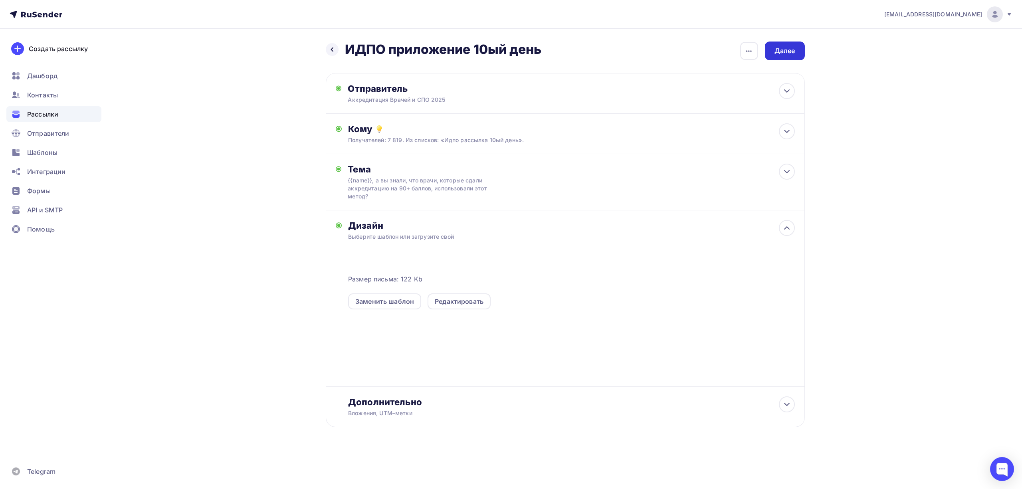
click at [791, 50] on div "Далее" at bounding box center [785, 50] width 21 height 9
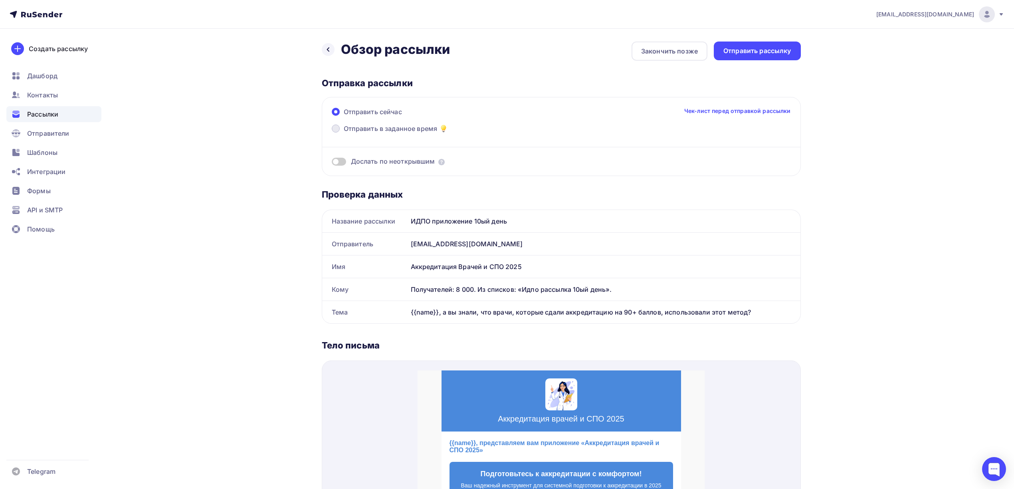
click at [408, 132] on span "Отправить в заданное время" at bounding box center [391, 129] width 94 height 10
click at [344, 133] on input "Отправить в заданное время" at bounding box center [344, 133] width 0 height 0
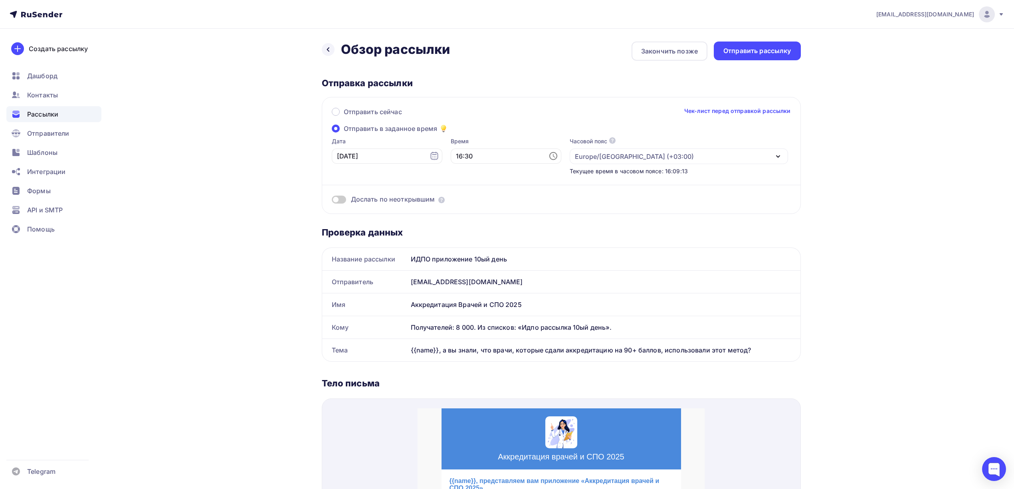
click at [341, 200] on span at bounding box center [339, 200] width 14 height 8
click at [332, 201] on input "checkbox" at bounding box center [332, 201] width 0 height 0
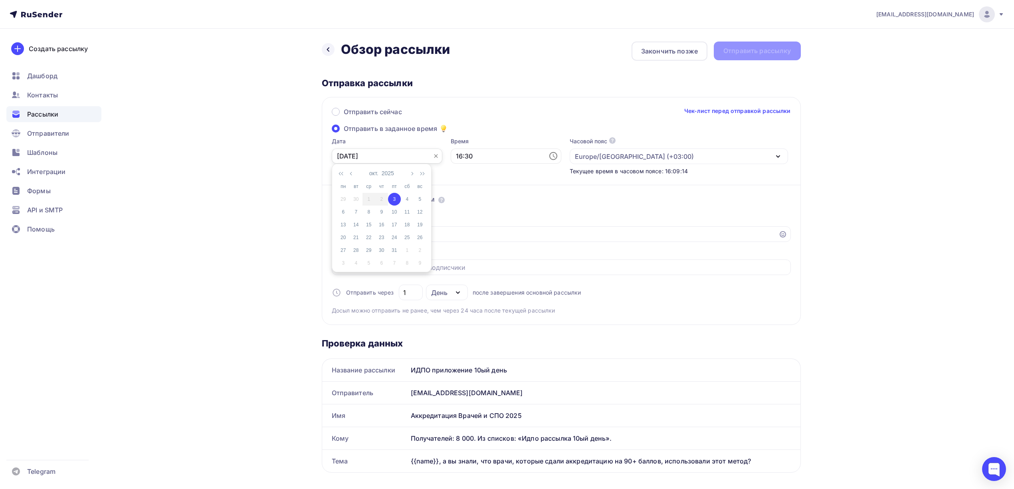
click at [406, 159] on input "03.10.2025" at bounding box center [387, 156] width 111 height 15
click at [357, 226] on div "14" at bounding box center [356, 224] width 13 height 7
type input "14.10.2025"
click at [451, 157] on input "16:30" at bounding box center [506, 156] width 111 height 15
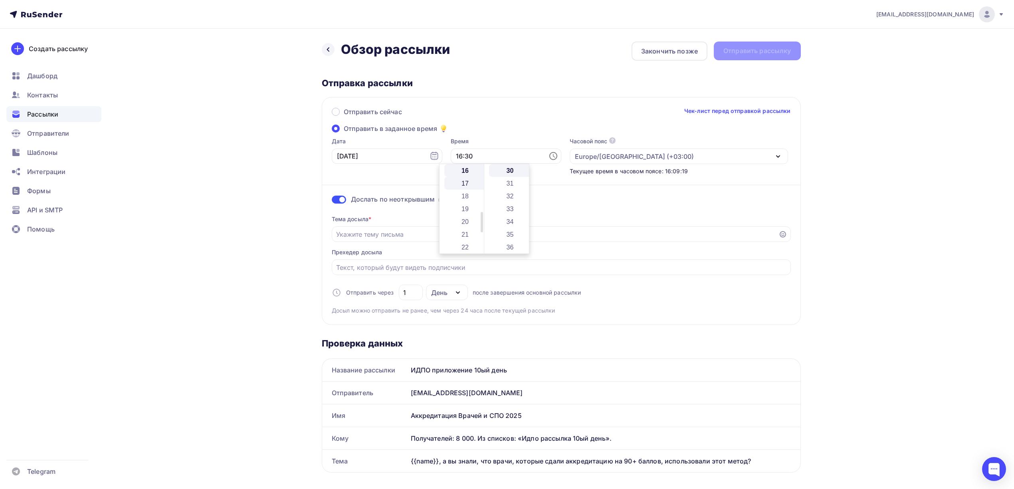
click at [470, 179] on li "17" at bounding box center [465, 183] width 43 height 13
click at [509, 212] on li "37" at bounding box center [510, 206] width 43 height 13
type input "17:37"
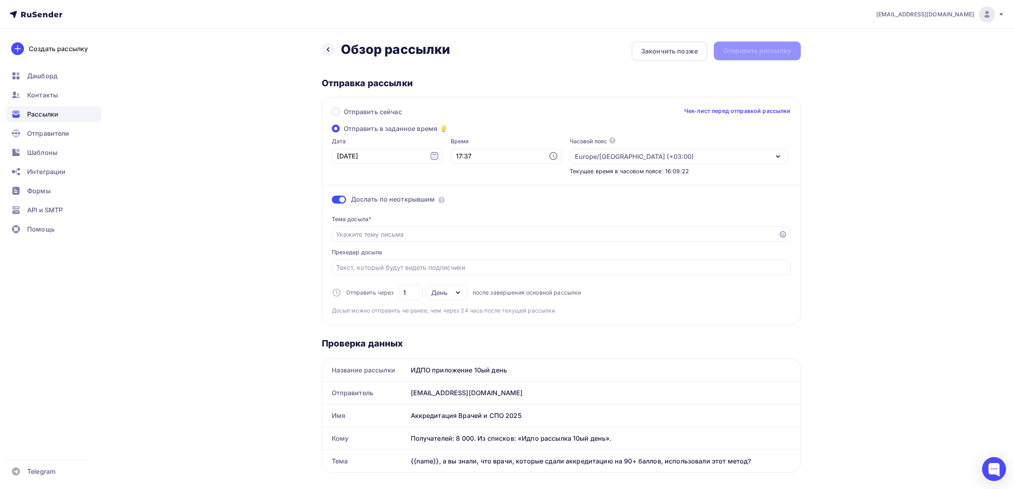
click at [930, 210] on div "drongar89@gmail.com Аккаунт Тарифы Выйти Создать рассылку Дашборд Контакты Расс…" at bounding box center [507, 486] width 1014 height 973
click at [411, 295] on input "1" at bounding box center [410, 293] width 15 height 10
type input "2"
click at [846, 259] on div "drongar89@gmail.com Аккаунт Тарифы Выйти Создать рассылку Дашборд Контакты Расс…" at bounding box center [507, 486] width 1014 height 973
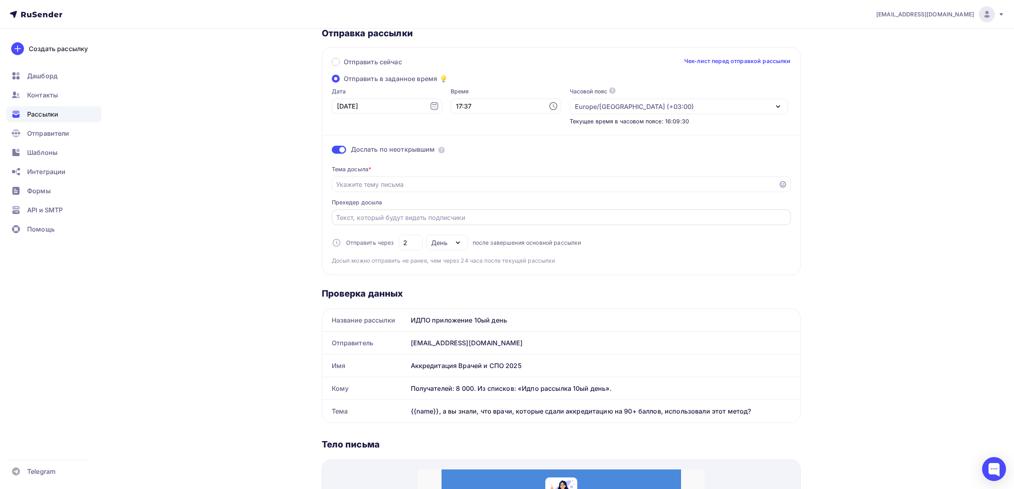
scroll to position [53, 0]
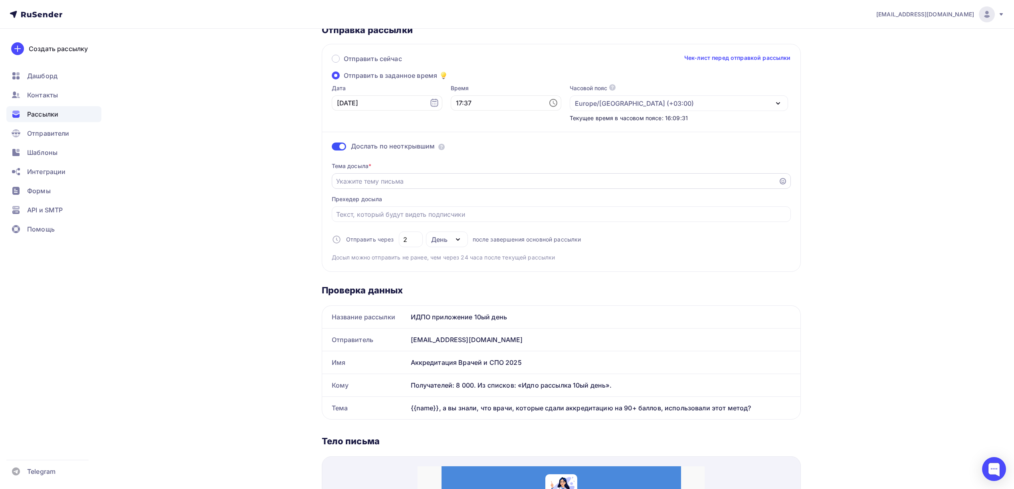
click at [510, 184] on input "Отправить в заданное время" at bounding box center [555, 181] width 438 height 10
paste input "❓ {{name}} готовы к аккредитации? Вот помощь для подготовки!"
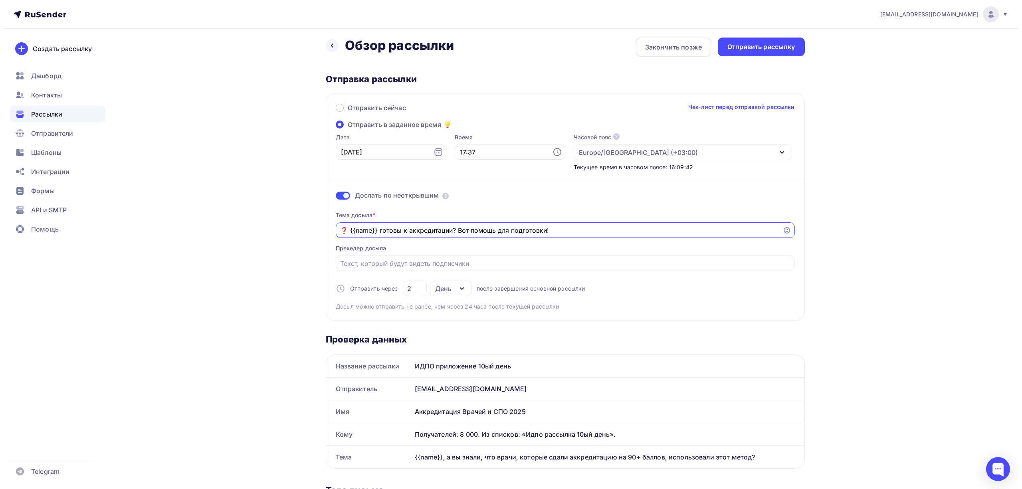
scroll to position [0, 0]
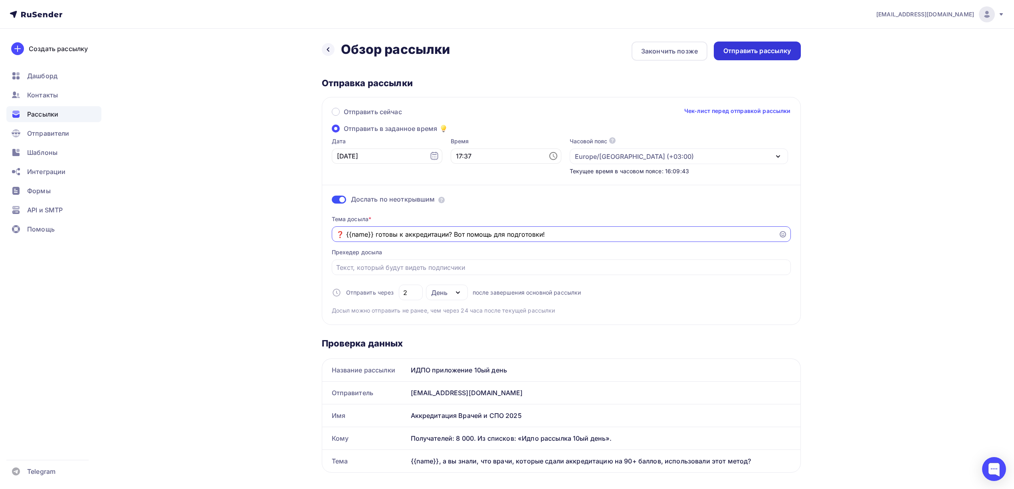
type input "❓ {{name}} готовы к аккредитации? Вот помощь для подготовки!"
click at [778, 53] on div "Отправить рассылку" at bounding box center [757, 50] width 68 height 9
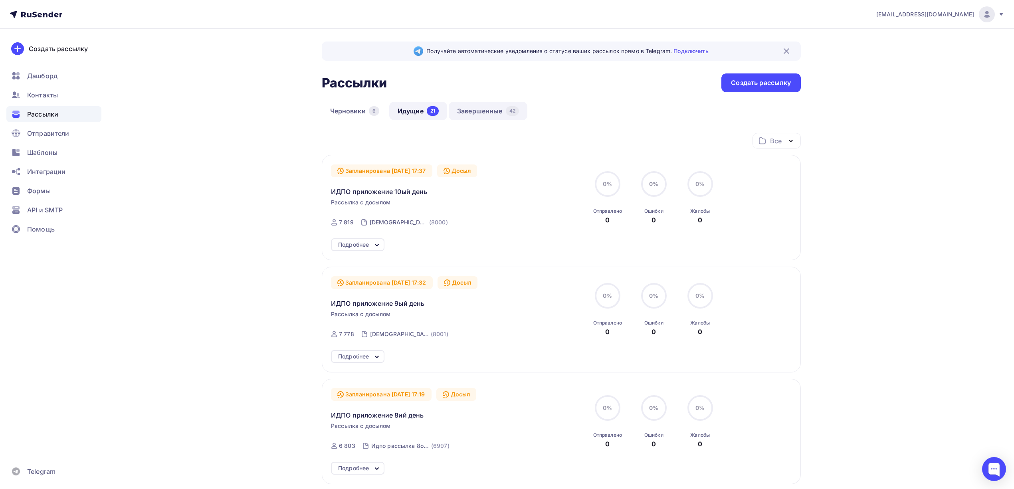
click at [465, 119] on link "Завершенные 42" at bounding box center [488, 111] width 79 height 18
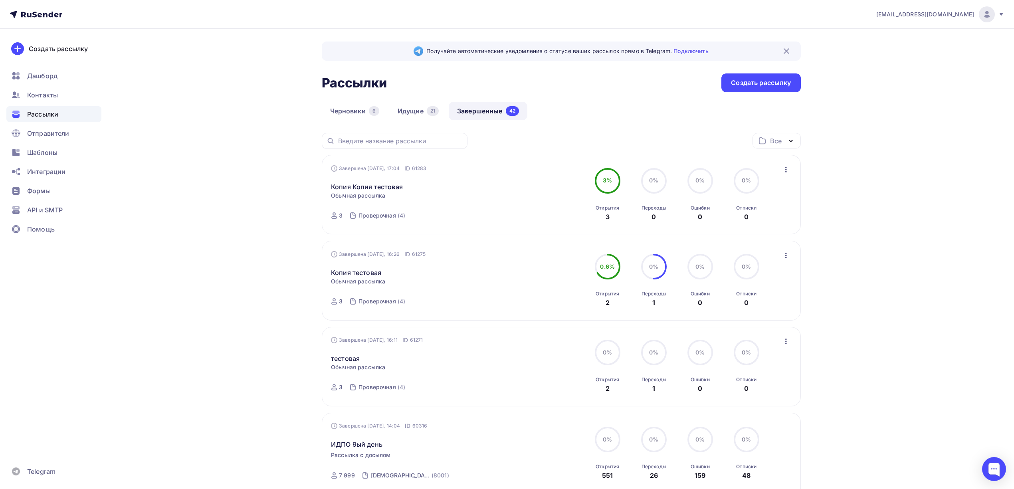
click at [783, 171] on icon "button" at bounding box center [786, 170] width 10 height 10
click at [753, 223] on div "Копировать в новую" at bounding box center [750, 223] width 82 height 10
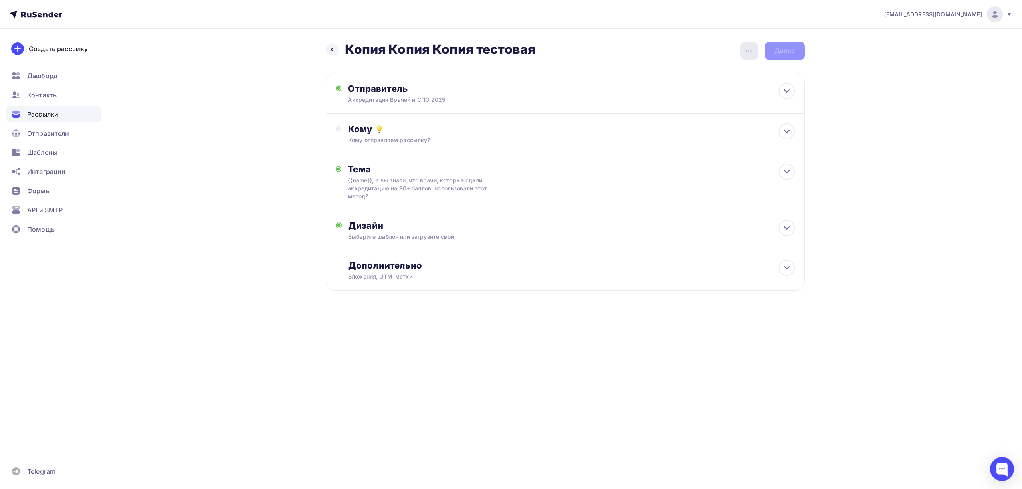
click at [742, 54] on div "button" at bounding box center [749, 51] width 18 height 18
click at [707, 89] on div "Переименовать рассылку" at bounding box center [707, 92] width 99 height 10
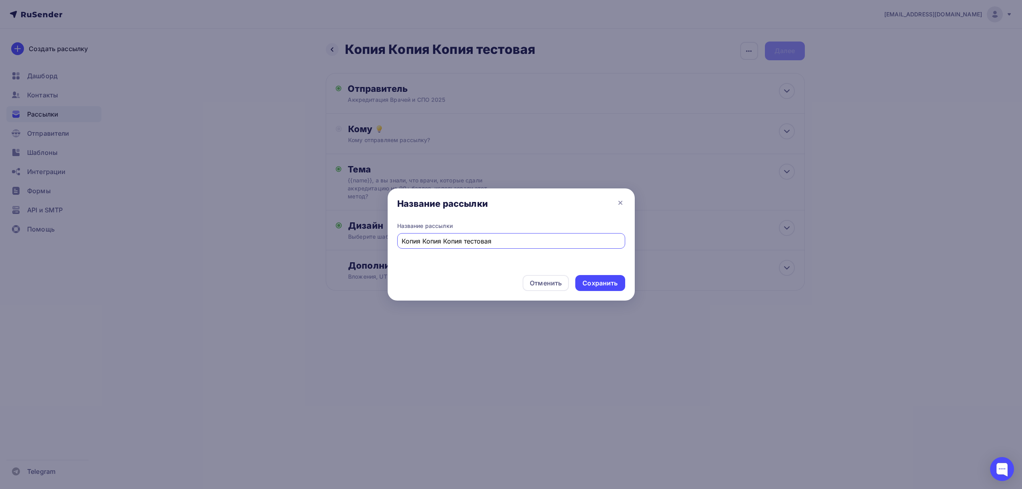
paste input "ДПО приложение 8ий день"
click at [465, 241] on input "ИДПО приложение 8ий день" at bounding box center [511, 241] width 219 height 10
click at [470, 242] on input "ИДПО приложение 11ий день" at bounding box center [511, 241] width 219 height 10
type input "ИДПО приложение 11ый день"
click at [597, 279] on div "Сохранить" at bounding box center [600, 283] width 35 height 9
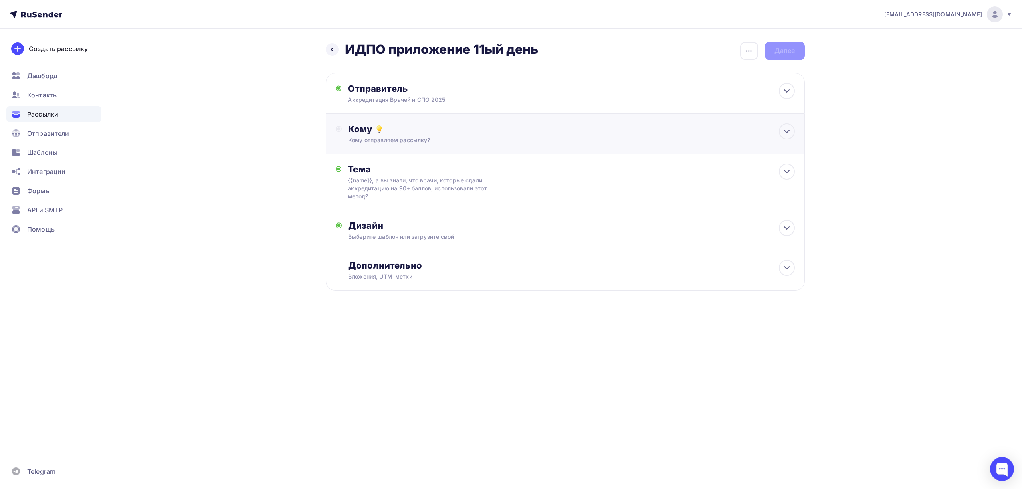
click at [462, 137] on div "Кому отправляем рассылку?" at bounding box center [549, 140] width 402 height 8
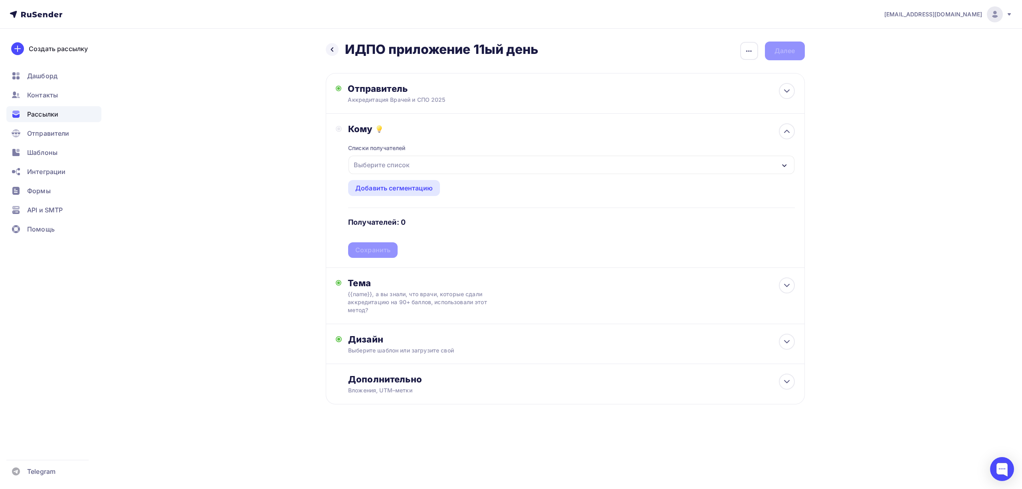
click at [454, 160] on div "Выберите список" at bounding box center [572, 165] width 446 height 18
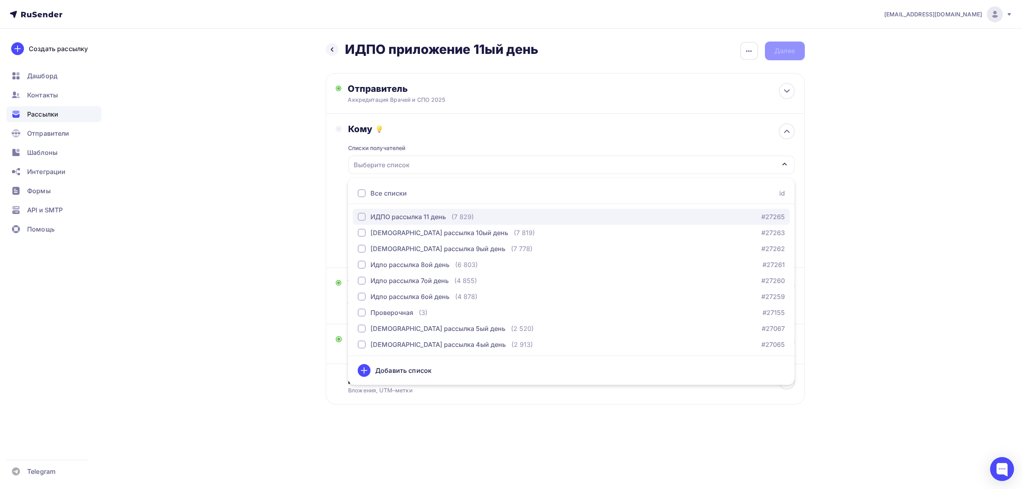
click at [440, 214] on div "ИДПО рассылка 11 день" at bounding box center [408, 217] width 75 height 10
click at [926, 200] on div "drongar89@gmail.com Аккаунт Тарифы Выйти Создать рассылку Дашборд Контакты Расс…" at bounding box center [511, 228] width 1022 height 456
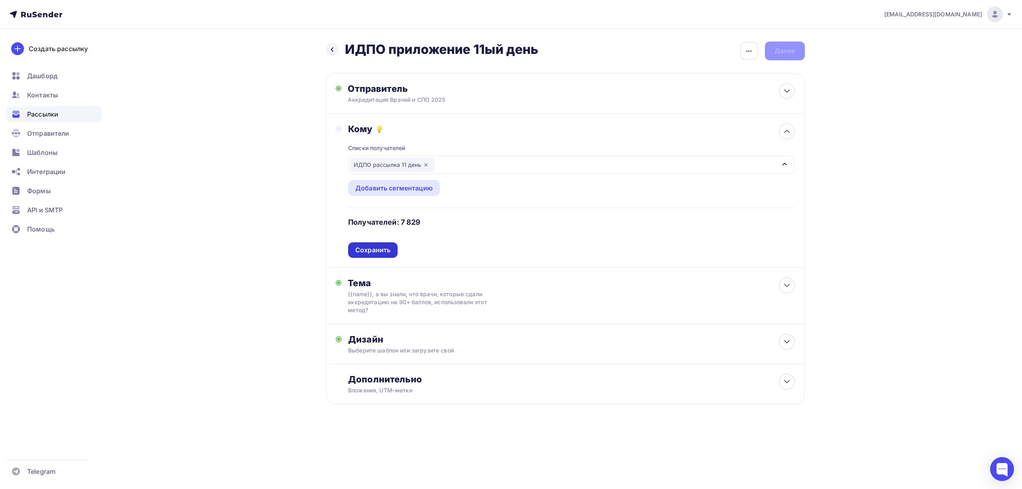
click at [392, 247] on div "Сохранить" at bounding box center [373, 250] width 50 height 16
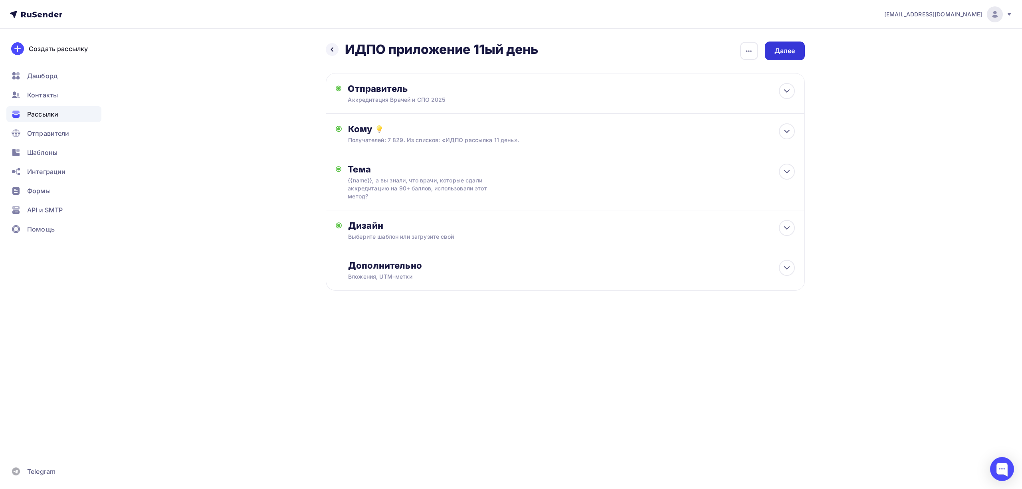
click at [788, 52] on div "Далее" at bounding box center [785, 50] width 21 height 9
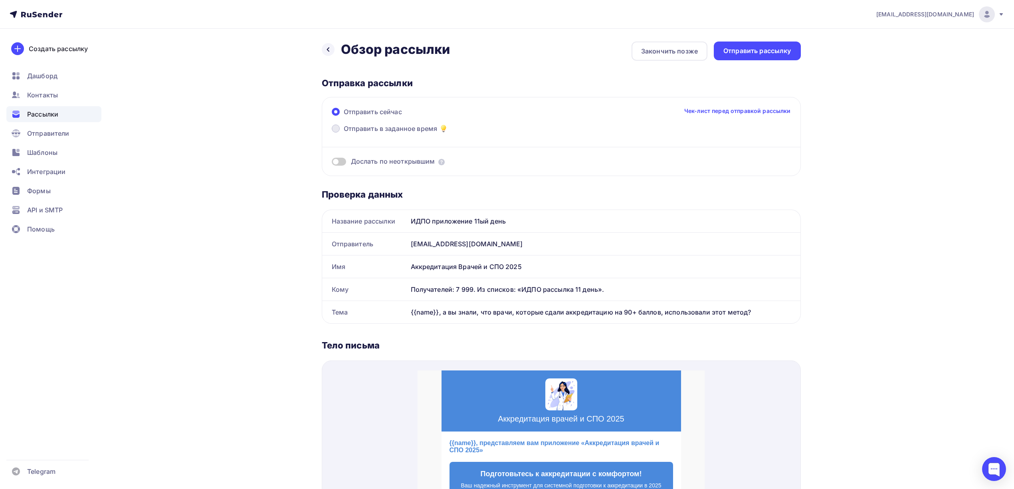
click at [415, 128] on span "Отправить в заданное время" at bounding box center [391, 129] width 94 height 10
click at [344, 133] on input "Отправить в заданное время" at bounding box center [344, 133] width 0 height 0
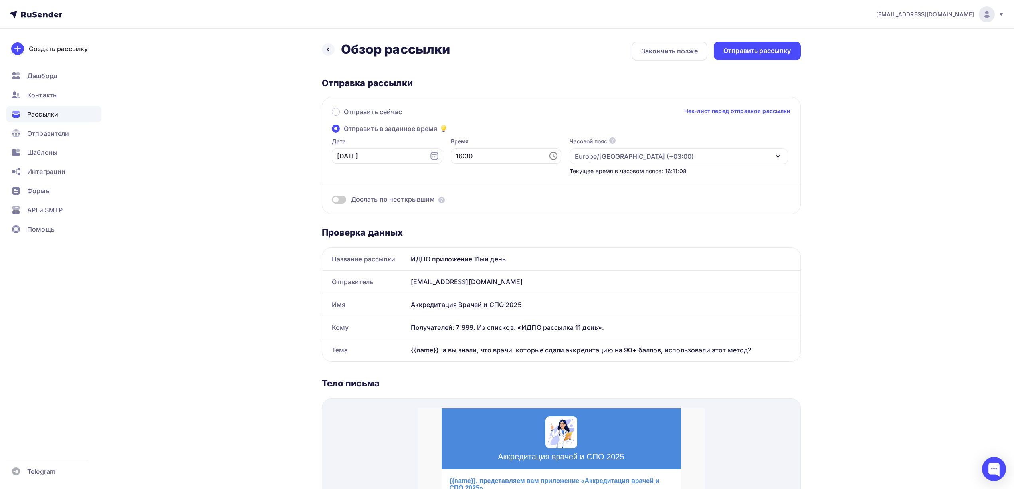
click at [353, 200] on span "Дослать по неоткрывшим" at bounding box center [393, 199] width 84 height 9
click at [349, 200] on div "Дослать по неоткрывшим" at bounding box center [561, 199] width 459 height 9
click at [343, 200] on span at bounding box center [339, 200] width 14 height 8
click at [332, 201] on input "checkbox" at bounding box center [332, 201] width 0 height 0
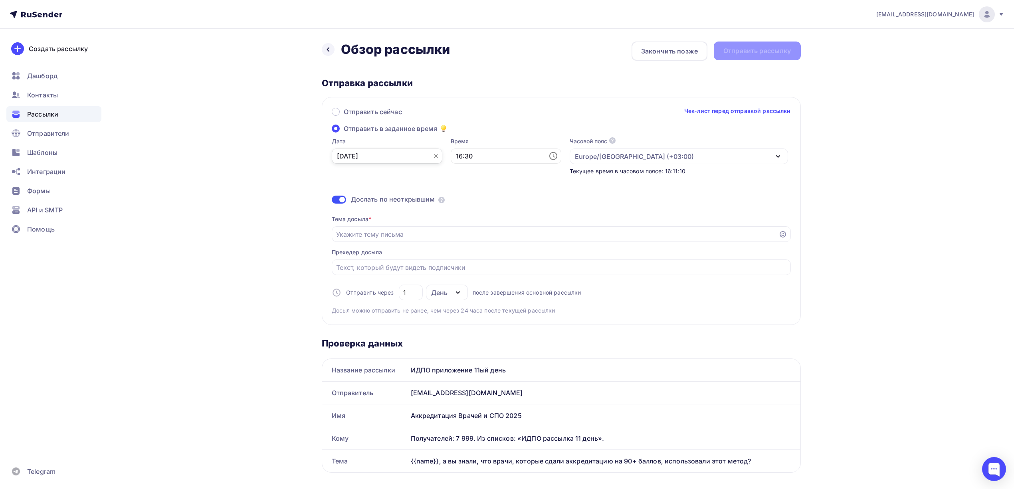
click at [402, 156] on input "03.10.2025" at bounding box center [387, 156] width 111 height 15
click at [369, 225] on div "15" at bounding box center [369, 224] width 13 height 7
type input "15.10.2025"
click at [451, 157] on input "16:30" at bounding box center [506, 156] width 111 height 15
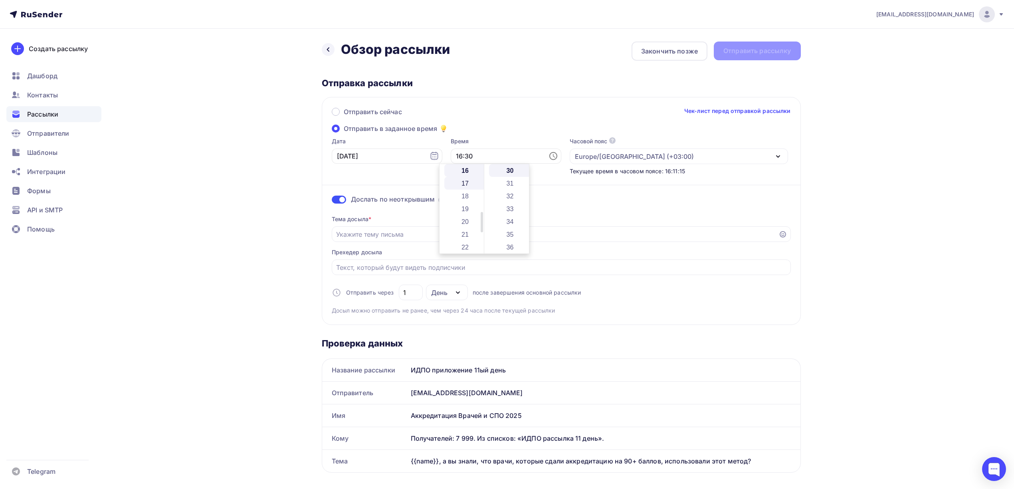
click at [465, 182] on li "17" at bounding box center [465, 183] width 43 height 13
click at [509, 219] on li "34" at bounding box center [510, 221] width 43 height 13
type input "17:34"
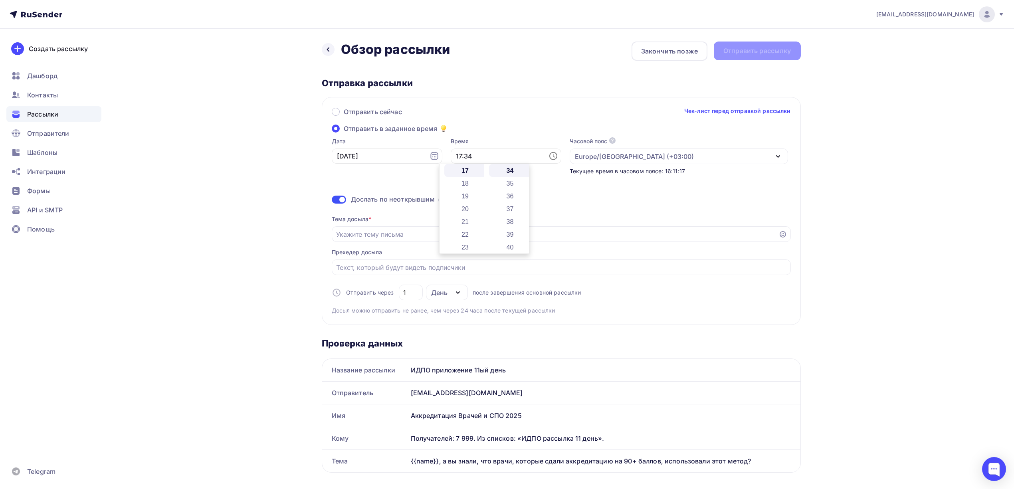
click at [896, 227] on div "drongar89@gmail.com Аккаунт Тарифы Выйти Создать рассылку Дашборд Контакты Расс…" at bounding box center [507, 486] width 1014 height 973
click at [452, 234] on input "Отправить в заданное время" at bounding box center [555, 235] width 438 height 10
paste input "❓ {{name}} готовы к аккредитации? Вот помощь для подготовки!"
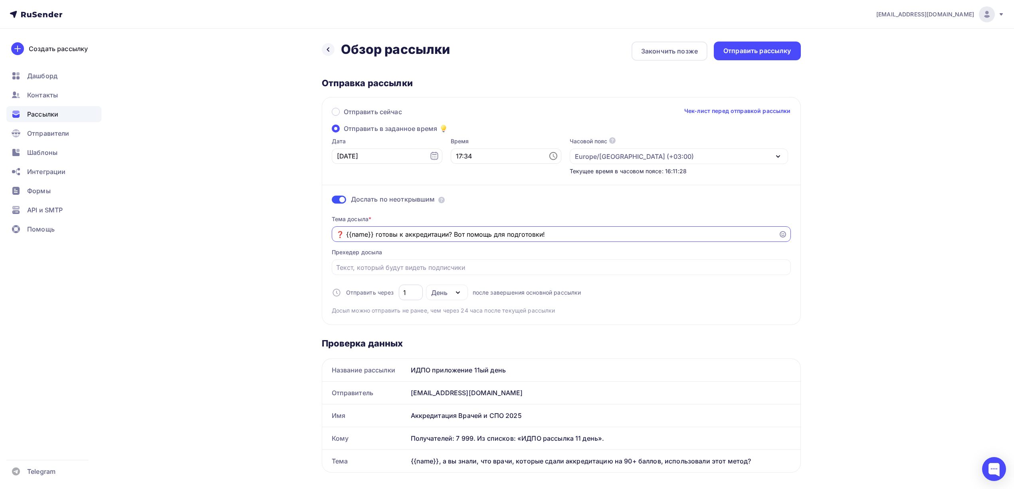
type input "❓ {{name}} готовы к аккредитации? Вот помощь для подготовки!"
click at [416, 292] on input "1" at bounding box center [410, 293] width 15 height 10
type input "2"
click at [850, 285] on div "drongar89@gmail.com Аккаунт Тарифы Выйти Создать рассылку Дашборд Контакты Расс…" at bounding box center [507, 486] width 1014 height 973
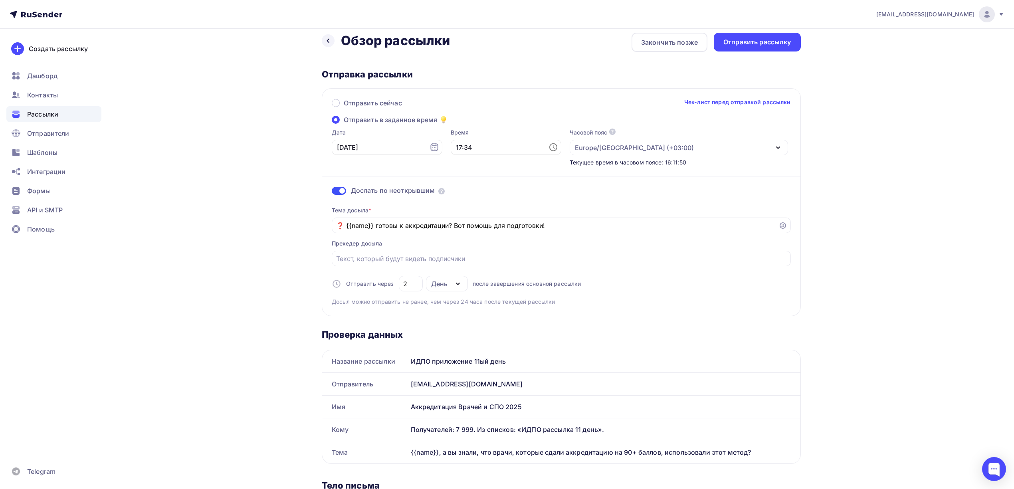
scroll to position [0, 0]
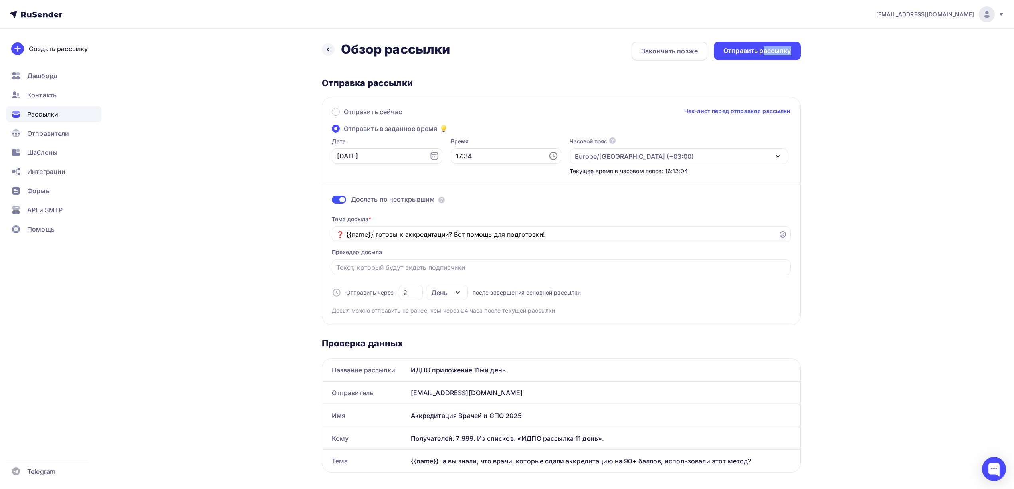
drag, startPoint x: 763, startPoint y: 46, endPoint x: 837, endPoint y: 30, distance: 75.6
click at [837, 30] on div "drongar89@gmail.com Аккаунт Тарифы Выйти Создать рассылку Дашборд Контакты Расс…" at bounding box center [507, 486] width 1014 height 973
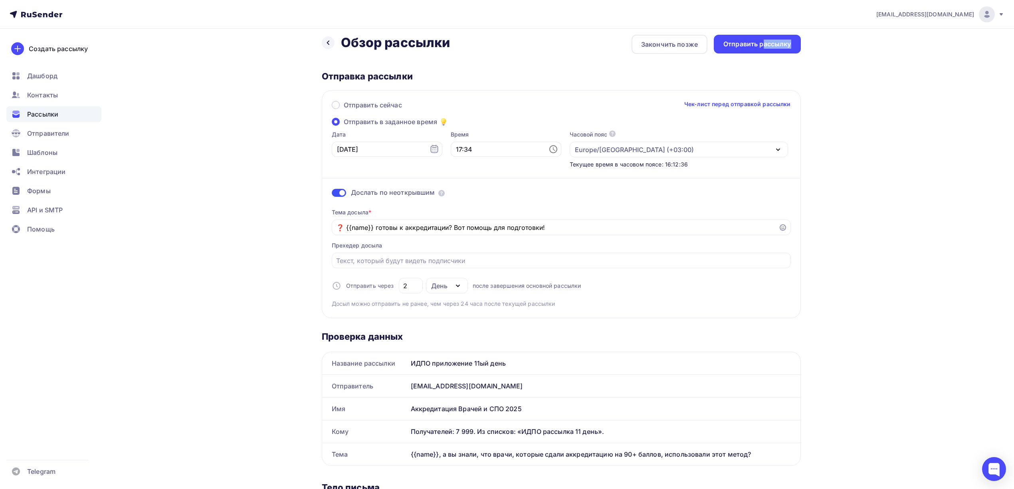
scroll to position [6, 0]
click at [763, 46] on div "Отправить рассылку" at bounding box center [757, 44] width 68 height 9
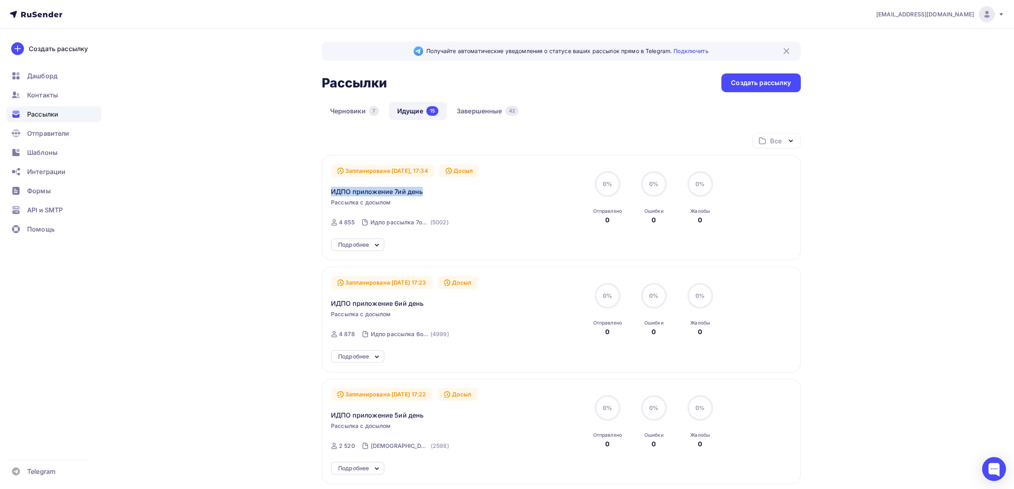
drag, startPoint x: 432, startPoint y: 192, endPoint x: 325, endPoint y: 190, distance: 107.0
click at [325, 190] on div "Запланирована [DATE], 17:34 Досыл ИДПО приложение 7ий день Рассылка с досылом О…" at bounding box center [561, 207] width 479 height 105
copy span "ИДПО приложение 7ий день"
click at [523, 203] on div "Запланирована [DATE], 17:34 Досыл ИДПО приложение 7ий день Рассылка с досылом О…" at bounding box center [561, 198] width 460 height 67
click at [415, 190] on span "ИДПО приложение 7ий день" at bounding box center [377, 192] width 92 height 10
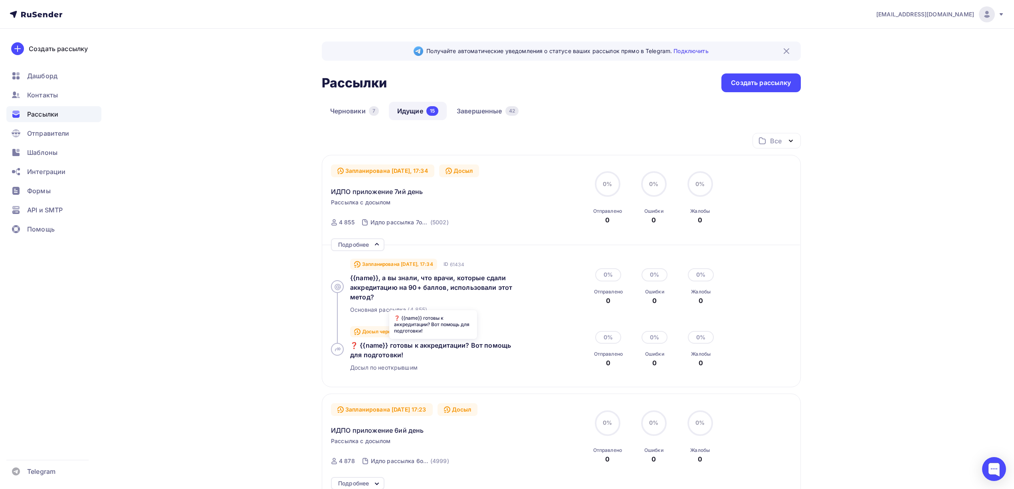
drag, startPoint x: 349, startPoint y: 344, endPoint x: 403, endPoint y: 351, distance: 54.7
click at [403, 351] on div "Досыл через 72 ч. ID 61435 ❓ {{name}} готовы к аккредитации? Вот помощь для под…" at bounding box center [444, 349] width 227 height 57
copy span "❓ {{name}} готовы к аккредитации? Вот помощь для подготовки!"
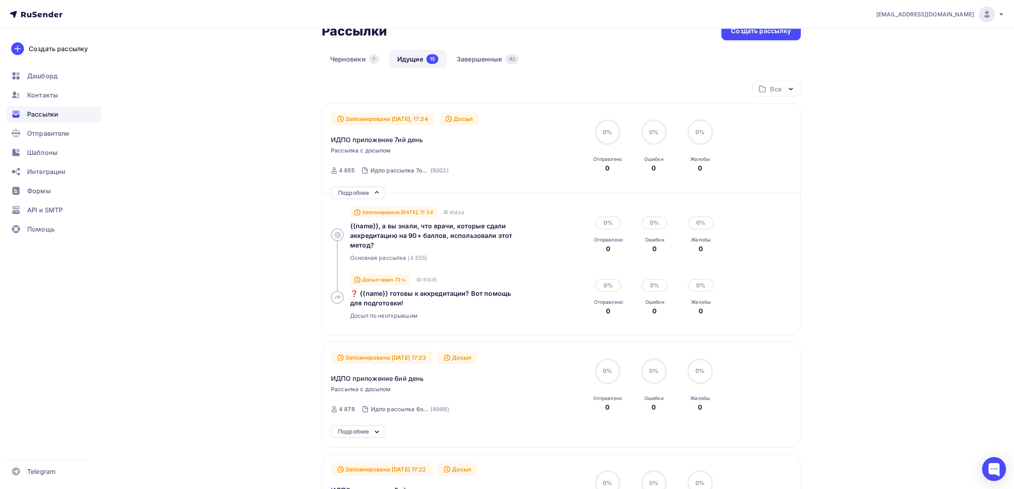
scroll to position [53, 0]
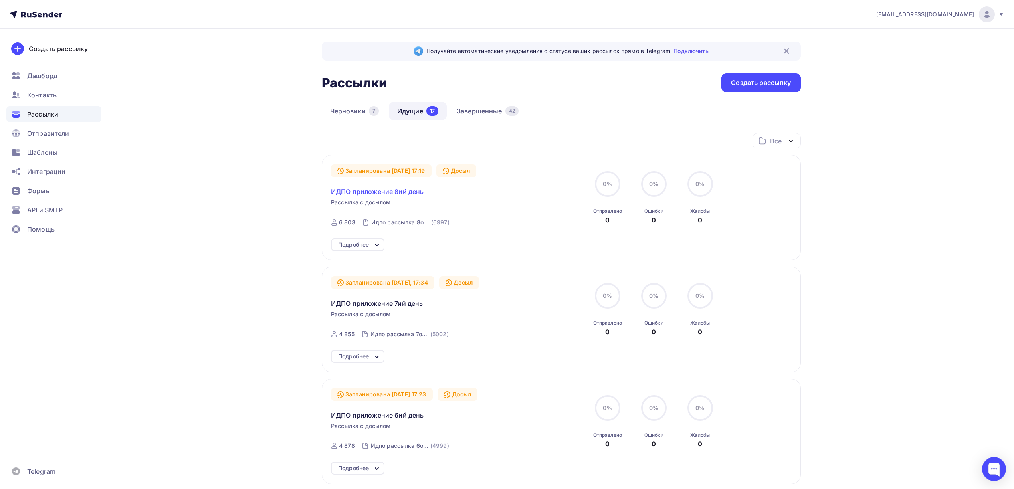
click at [364, 193] on span "ИДПО приложение 8ий день" at bounding box center [377, 192] width 93 height 10
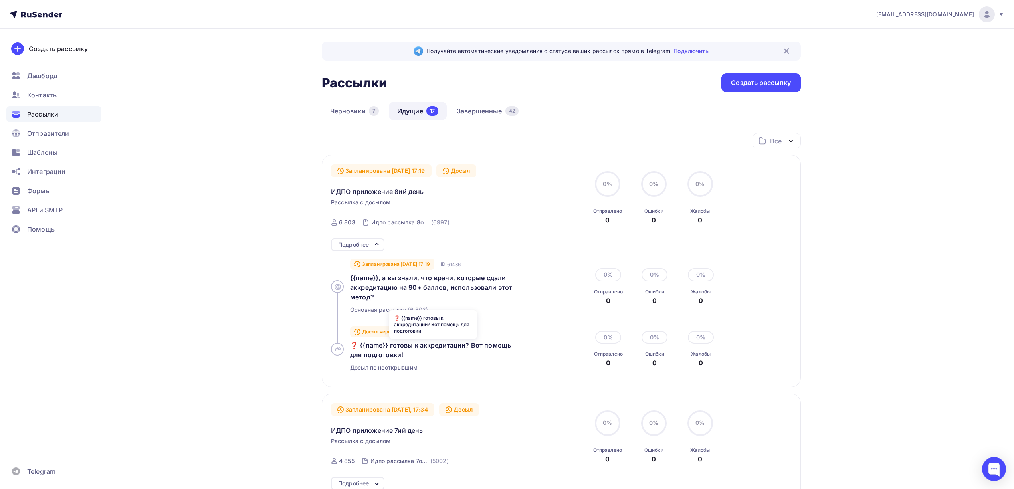
drag, startPoint x: 349, startPoint y: 343, endPoint x: 409, endPoint y: 353, distance: 60.7
click at [409, 353] on div "Досыл через 72 ч. ID 61440 ❓ {{name}} готовы к аккредитации? Вот помощь для под…" at bounding box center [444, 349] width 227 height 57
copy span "❓ {{name}} готовы к аккредитации? Вот помощь для подготовки!"
drag, startPoint x: 328, startPoint y: 189, endPoint x: 430, endPoint y: 192, distance: 101.8
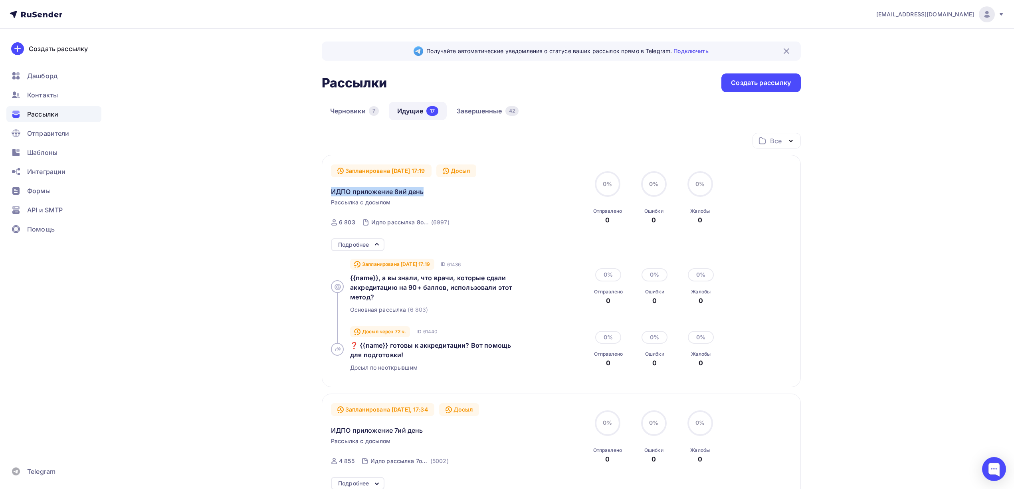
click at [430, 192] on div "Запланирована [DATE] 17:19 Досыл ИДПО приложение 8ий день Рассылка с досылом От…" at bounding box center [561, 271] width 479 height 232
copy span "ИДПО приложение 8ий день"
drag, startPoint x: 349, startPoint y: 342, endPoint x: 414, endPoint y: 357, distance: 67.1
click at [414, 357] on div "Досыл через 72 ч. ID 61440 ❓ {{name}} готовы к аккредитации? Вот помощь для под…" at bounding box center [444, 349] width 227 height 57
copy span "❓ {{name}} готовы к аккредитации? Вот помощь для подготовки!"
